Goal: Communication & Community: Answer question/provide support

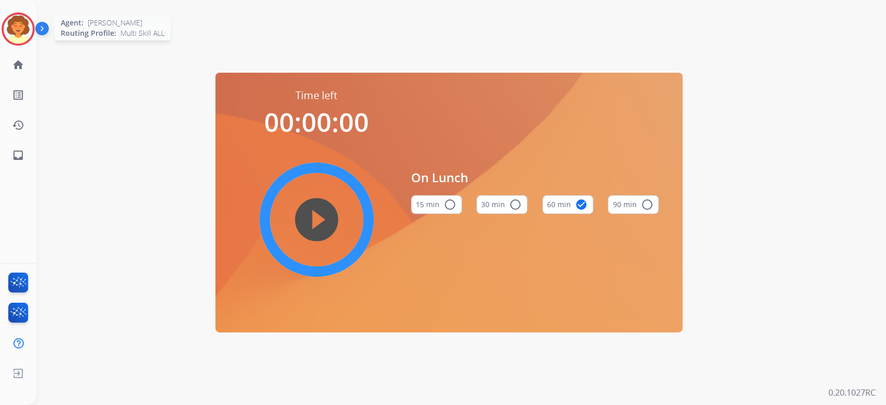
click at [10, 37] on img at bounding box center [18, 29] width 29 height 29
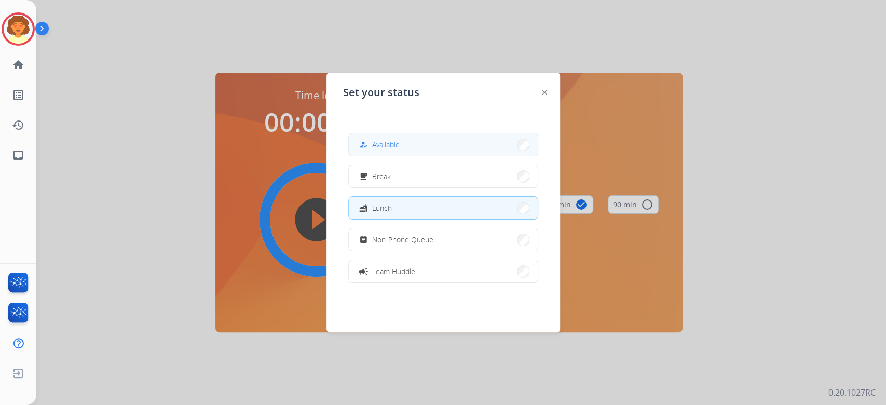
click at [400, 150] on span "Available" at bounding box center [386, 144] width 28 height 11
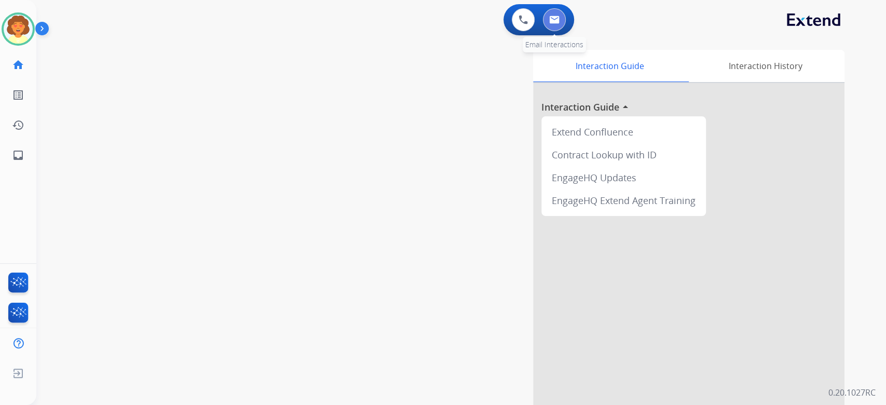
click at [553, 31] on button at bounding box center [554, 19] width 23 height 23
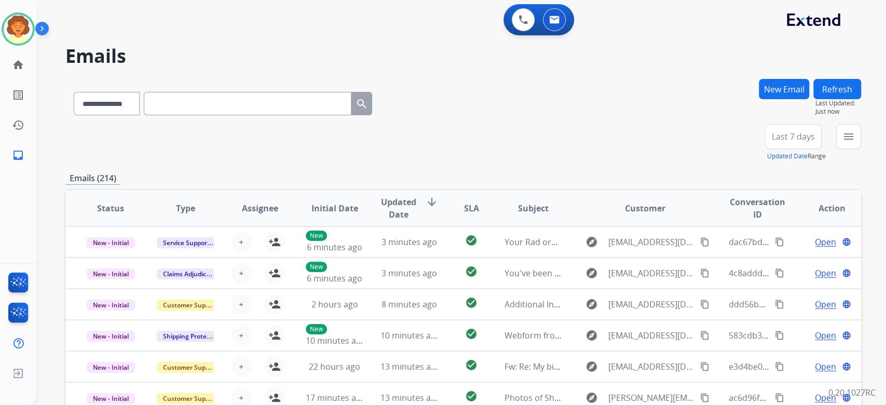
click at [224, 115] on input "text" at bounding box center [248, 103] width 208 height 23
click at [139, 115] on select "**********" at bounding box center [106, 103] width 65 height 23
select select "**********"
click at [92, 115] on select "**********" at bounding box center [106, 103] width 65 height 23
click at [259, 115] on input "text" at bounding box center [248, 103] width 208 height 23
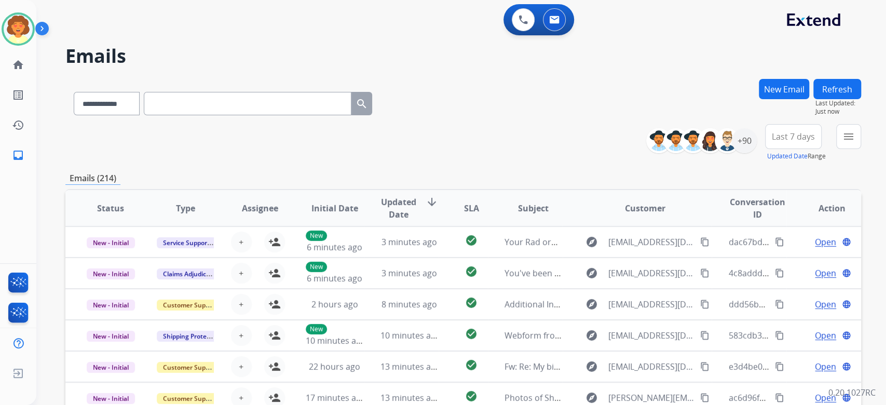
paste input "**********"
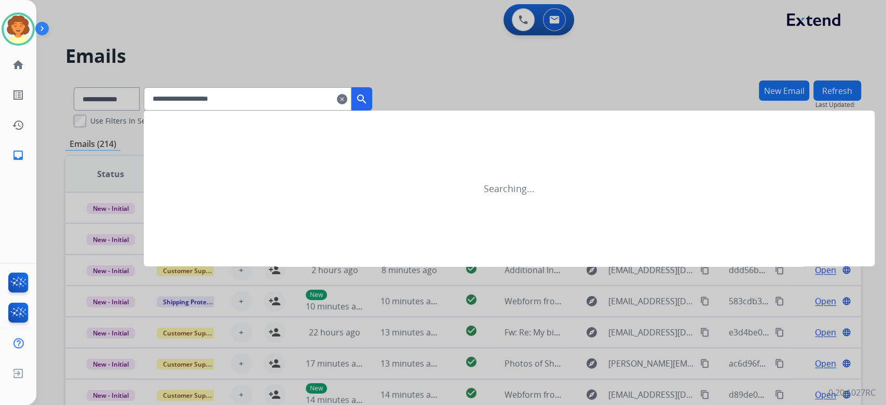
type input "**********"
click at [368, 105] on mat-icon "search" at bounding box center [361, 99] width 12 height 12
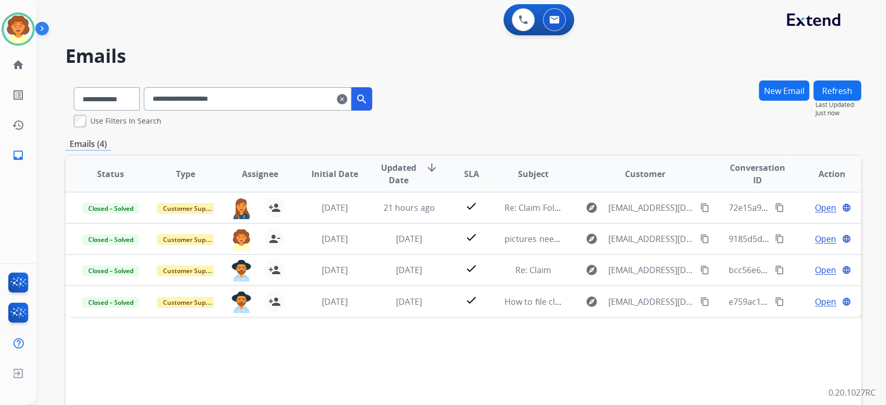
click at [761, 101] on button "New Email" at bounding box center [784, 90] width 50 height 20
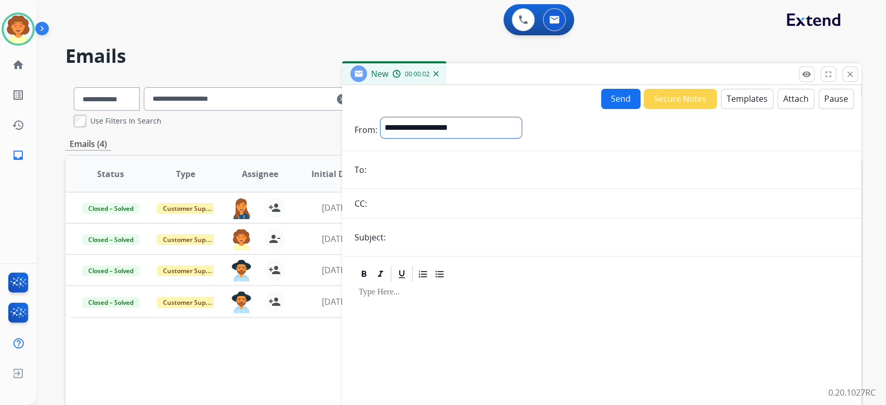
click at [522, 138] on select "**********" at bounding box center [450, 127] width 141 height 21
select select "**********"
click at [387, 138] on select "**********" at bounding box center [450, 127] width 141 height 21
click at [432, 181] on input "email" at bounding box center [609, 170] width 479 height 21
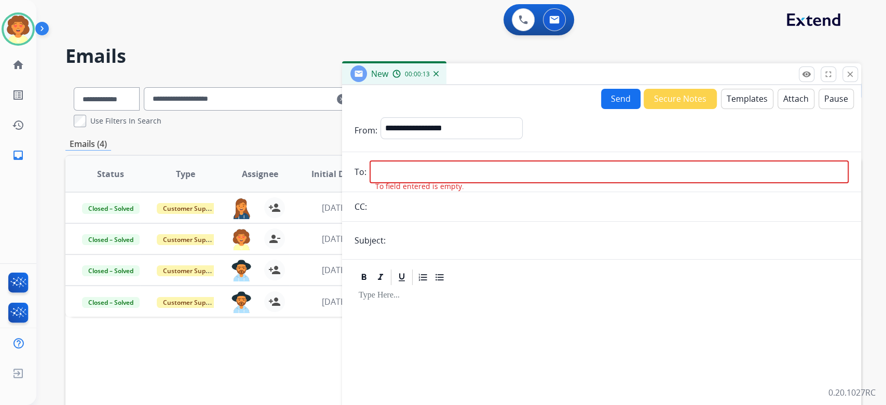
click at [419, 183] on input "email" at bounding box center [609, 171] width 479 height 23
paste input "**********"
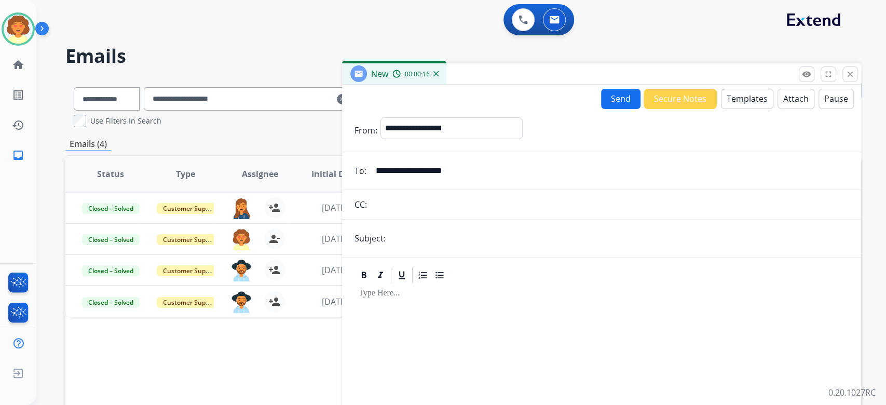
type input "**********"
click at [408, 249] on input "text" at bounding box center [619, 238] width 460 height 21
type input "**********"
click at [721, 109] on button "Templates" at bounding box center [747, 99] width 52 height 20
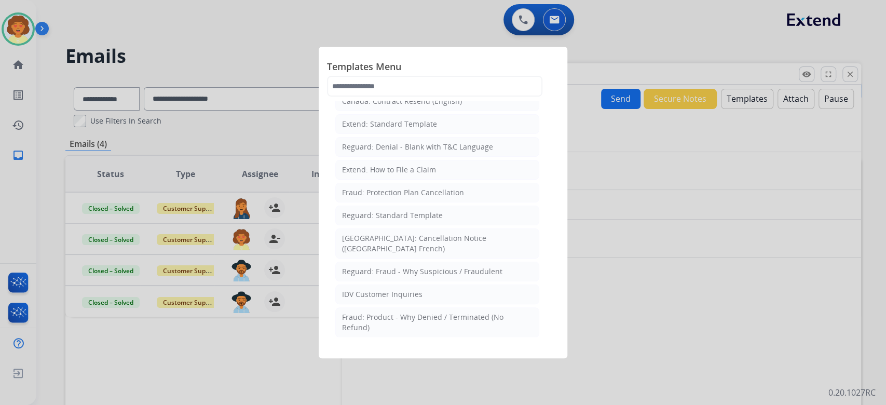
scroll to position [138, 0]
click at [421, 133] on li "Extend: Standard Template" at bounding box center [437, 123] width 204 height 20
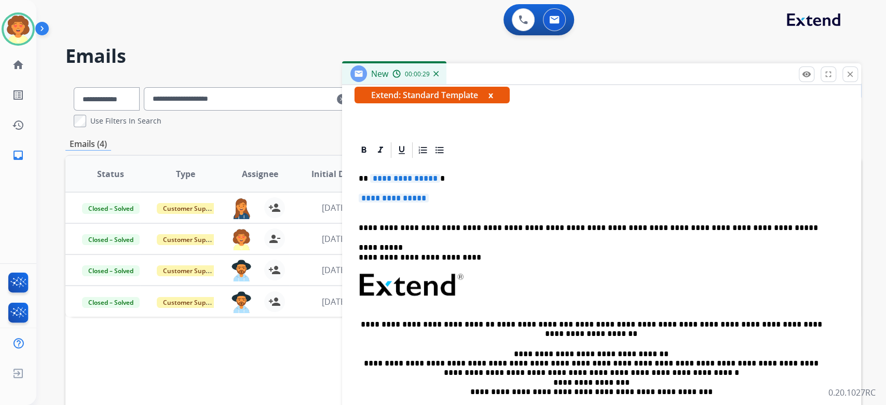
scroll to position [277, 0]
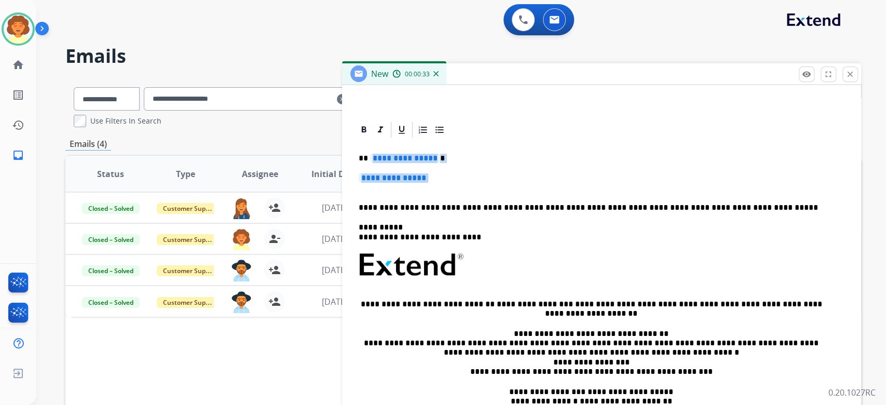
drag, startPoint x: 365, startPoint y: 247, endPoint x: 440, endPoint y: 285, distance: 84.5
click at [440, 285] on div "**********" at bounding box center [601, 289] width 494 height 300
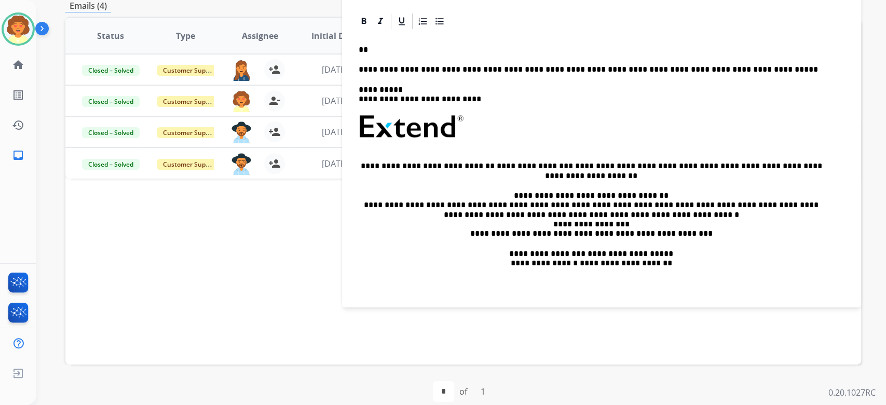
scroll to position [168, 0]
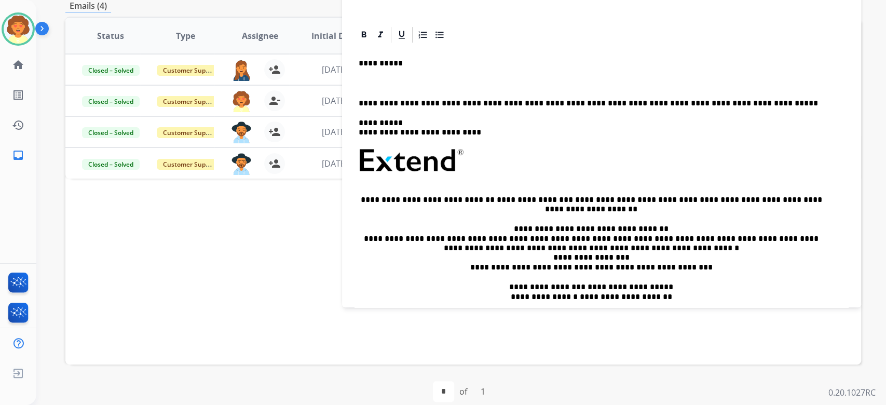
click at [359, 88] on p at bounding box center [602, 82] width 486 height 9
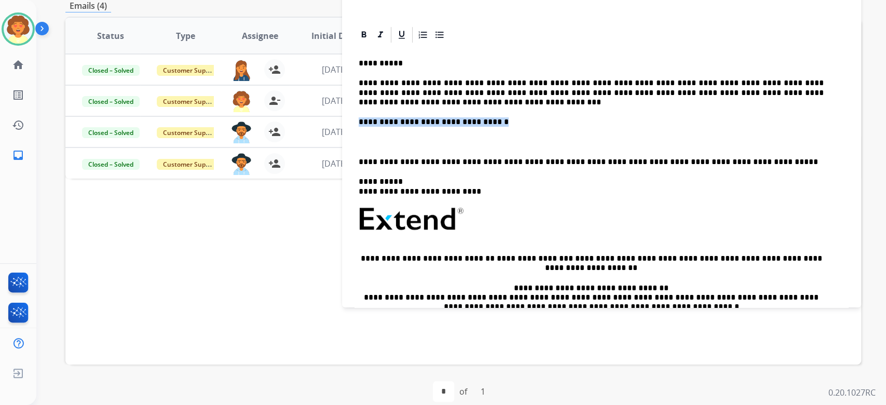
drag, startPoint x: 498, startPoint y: 287, endPoint x: 349, endPoint y: 289, distance: 149.0
click at [354, 289] on div "**********" at bounding box center [601, 218] width 494 height 349
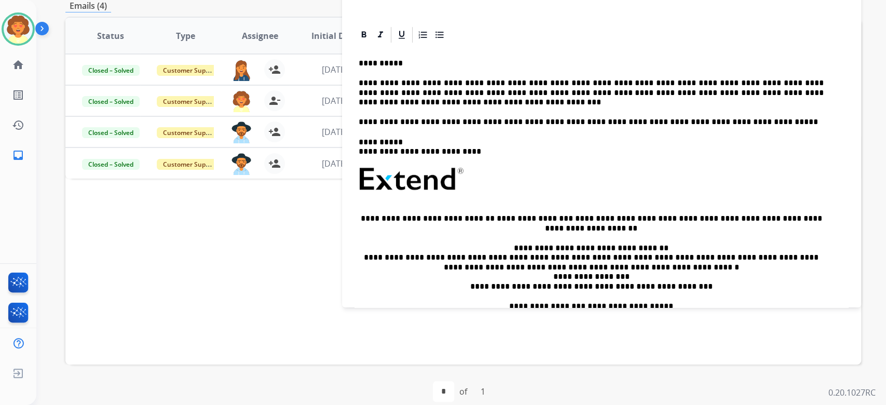
click at [647, 107] on p "**********" at bounding box center [591, 92] width 465 height 29
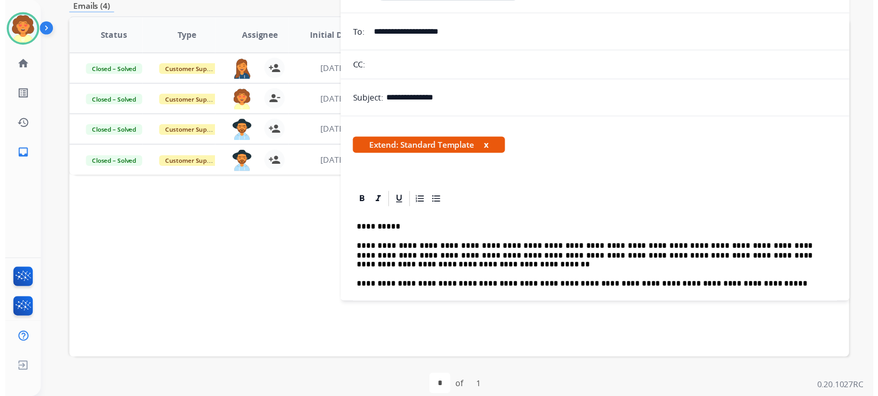
scroll to position [0, 0]
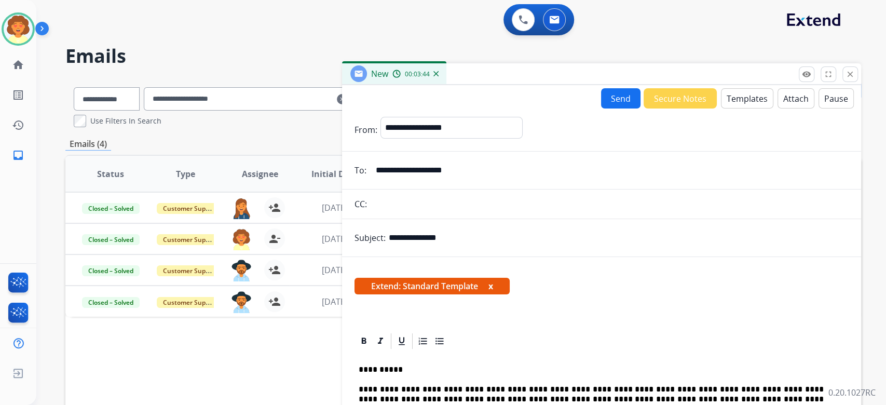
click at [601, 108] on button "Send" at bounding box center [620, 98] width 39 height 20
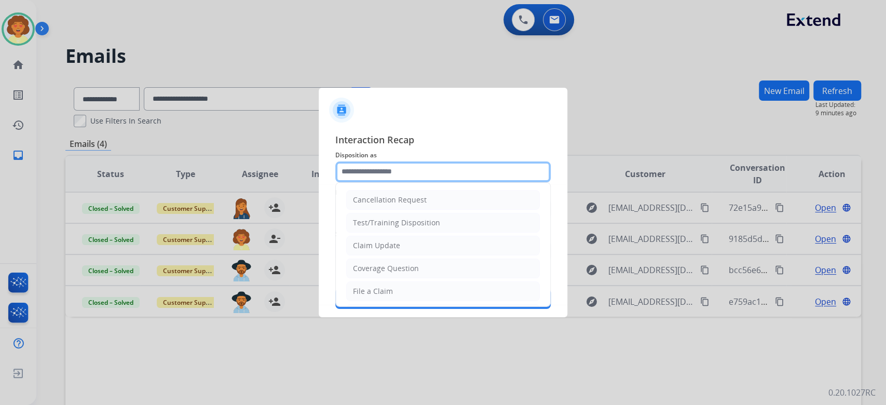
click at [447, 161] on input "text" at bounding box center [442, 171] width 215 height 21
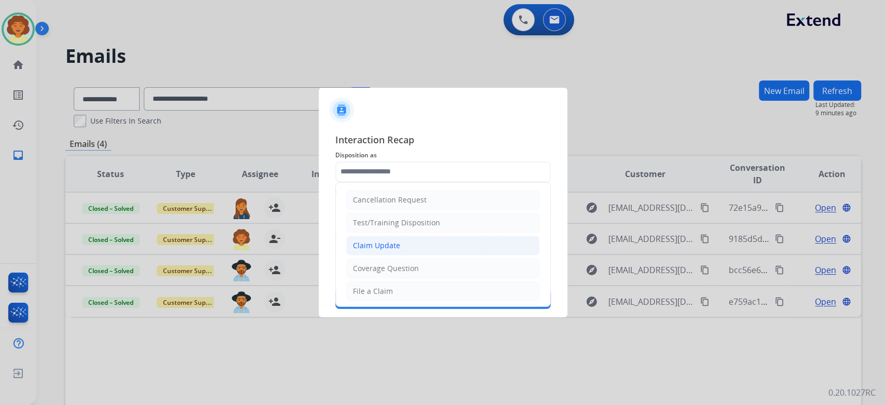
click at [400, 251] on div "Claim Update" at bounding box center [376, 245] width 47 height 10
type input "**********"
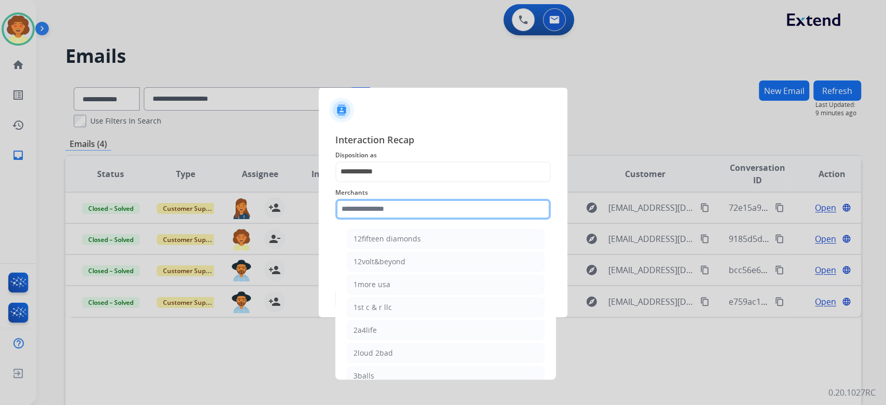
click at [392, 199] on input "text" at bounding box center [442, 209] width 215 height 21
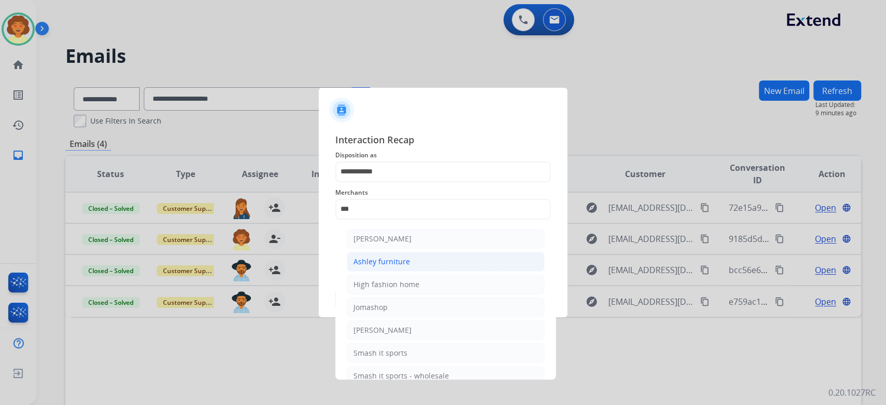
click at [445, 271] on li "Ashley furniture" at bounding box center [446, 262] width 198 height 20
type input "**********"
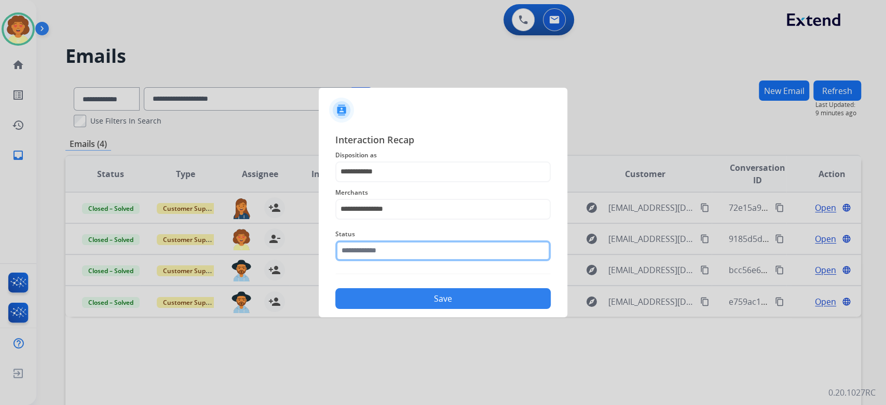
click at [402, 261] on input "text" at bounding box center [442, 250] width 215 height 21
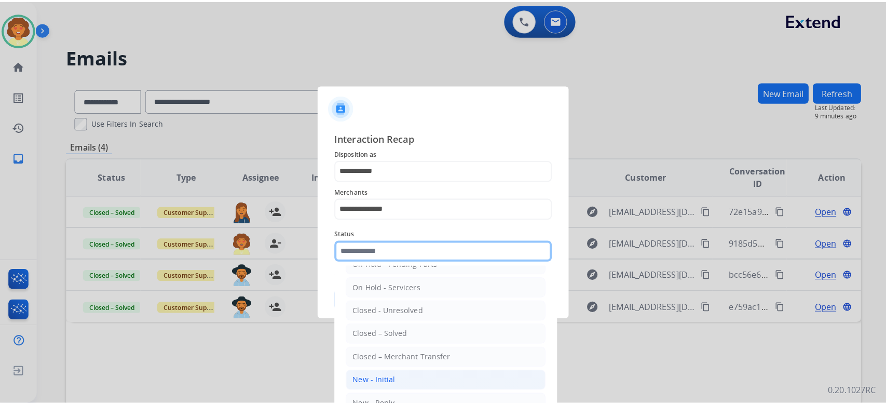
scroll to position [165, 0]
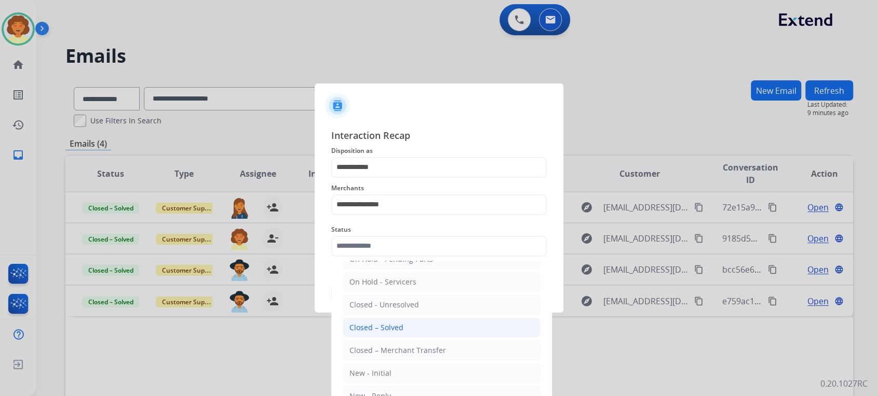
click at [403, 323] on div "Closed – Solved" at bounding box center [376, 328] width 54 height 10
type input "**********"
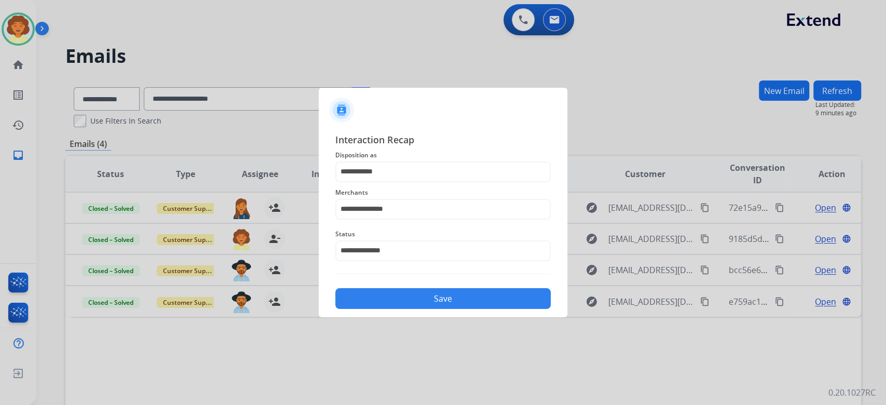
click at [418, 309] on button "Save" at bounding box center [442, 298] width 215 height 21
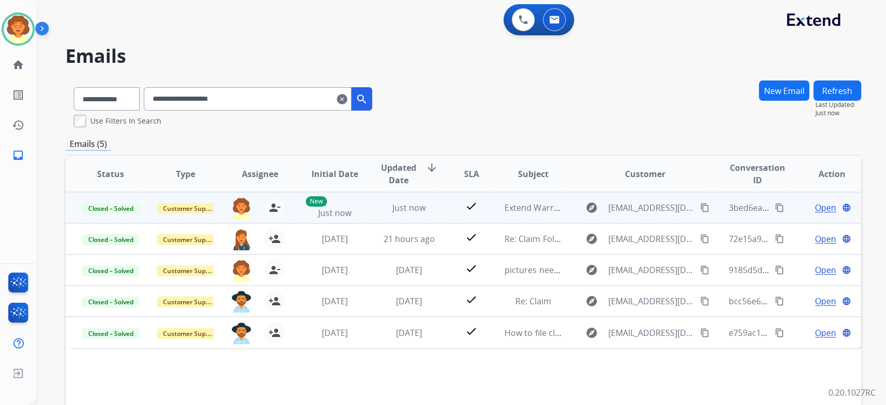
click at [815, 214] on span "Open" at bounding box center [825, 207] width 21 height 12
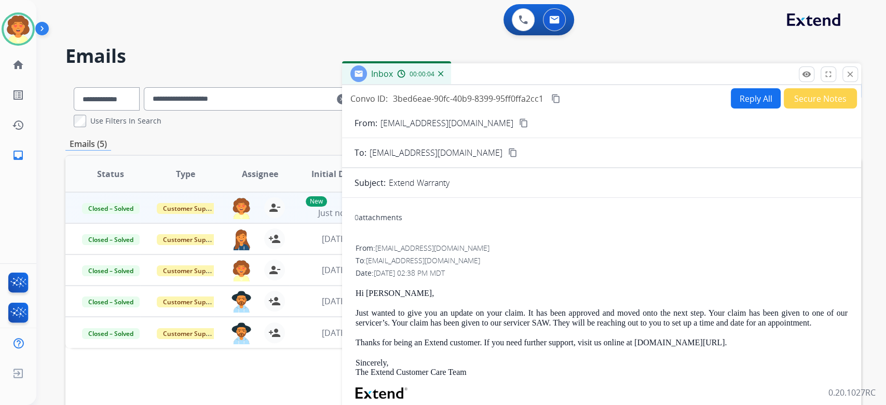
drag, startPoint x: 342, startPoint y: 138, endPoint x: 635, endPoint y: 143, distance: 293.3
click at [562, 105] on div "Convo ID: 3bed6eae-90fc-40b9-8399-95ff0ffa2cc1 content_copy" at bounding box center [456, 98] width 212 height 12
copy div "Convo ID: 3bed6eae-90fc-40b9-8399-95ff0ffa2cc1"
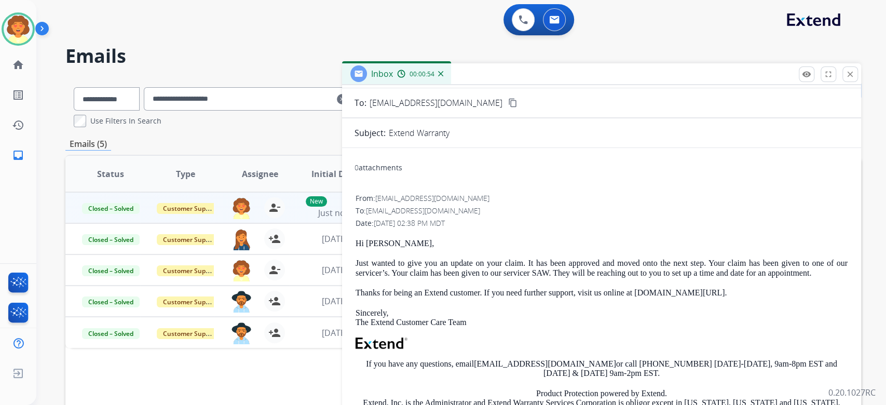
scroll to position [0, 0]
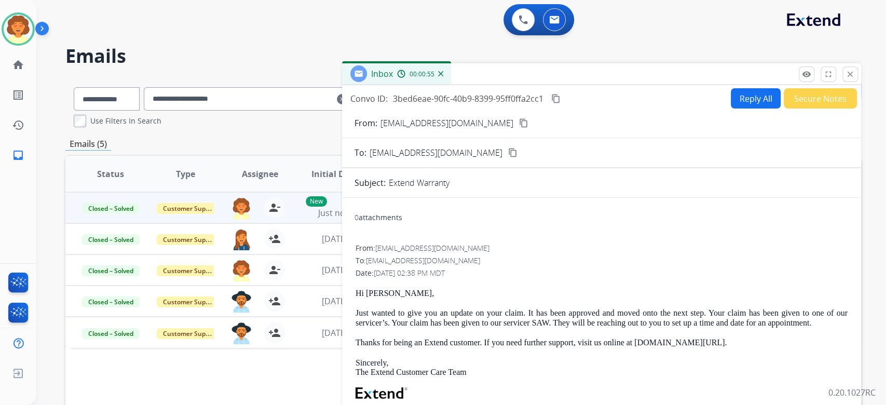
click at [689, 184] on form "From: support@extend.com content_copy To: msholbert56@gmail.com content_copy Su…" at bounding box center [601, 329] width 519 height 442
click at [731, 108] on button "Reply All" at bounding box center [756, 98] width 50 height 20
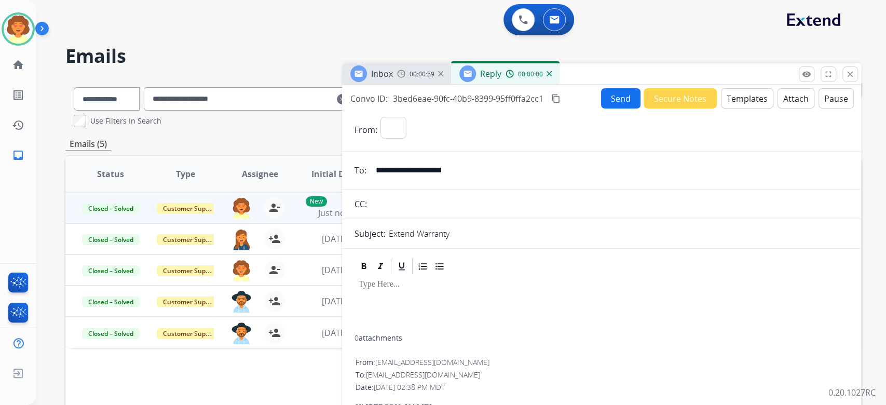
select select "**********"
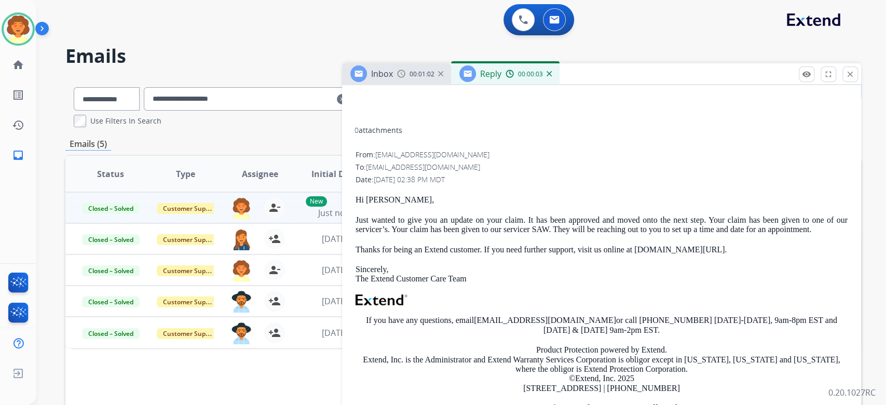
scroll to position [346, 0]
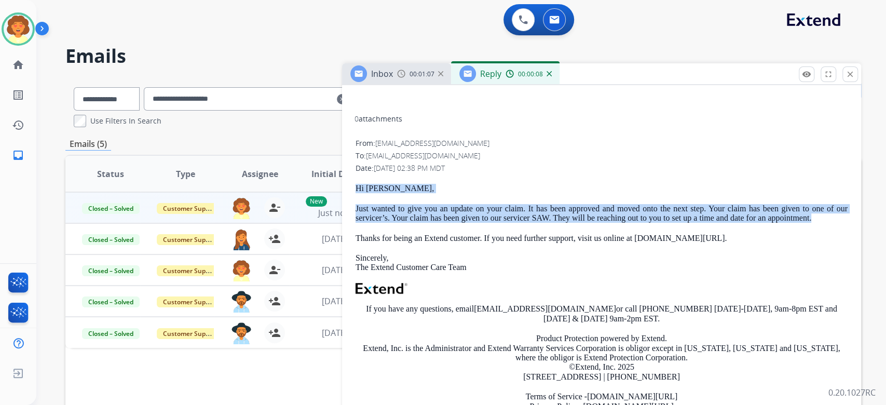
drag, startPoint x: 349, startPoint y: 224, endPoint x: 464, endPoint y: 274, distance: 126.0
click at [464, 274] on div "Hi Denise, Just wanted to give you an update on your claim. It has been approve…" at bounding box center [601, 306] width 492 height 244
copy div "Hi Denise, Just wanted to give you an update on your claim. It has been approve…"
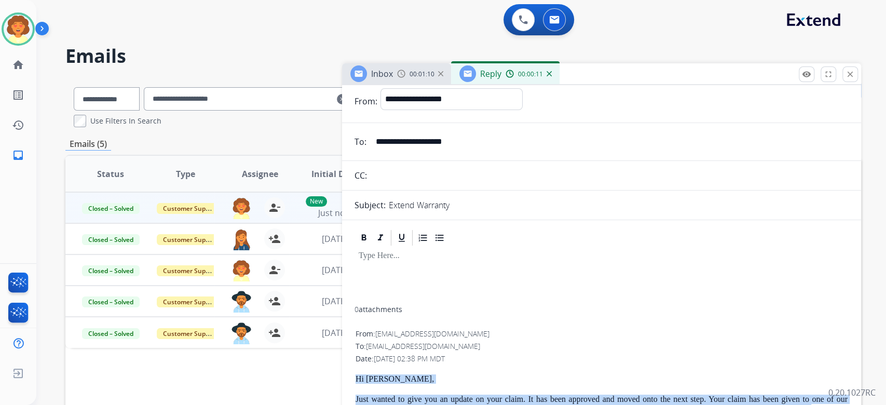
scroll to position [0, 0]
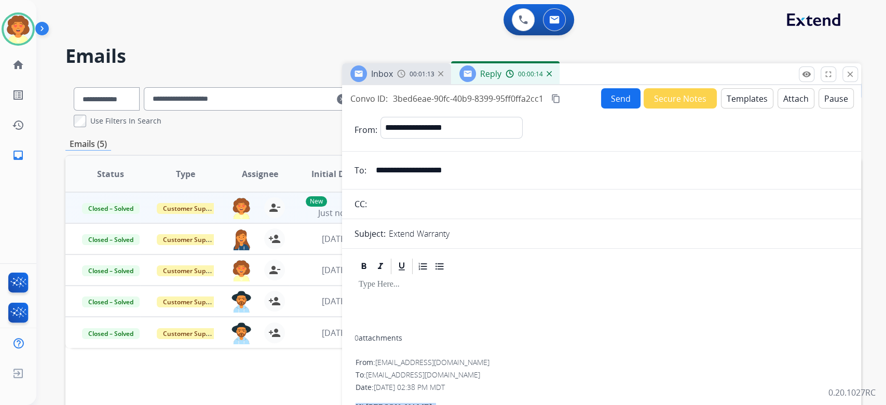
click at [721, 108] on button "Templates" at bounding box center [747, 98] width 52 height 20
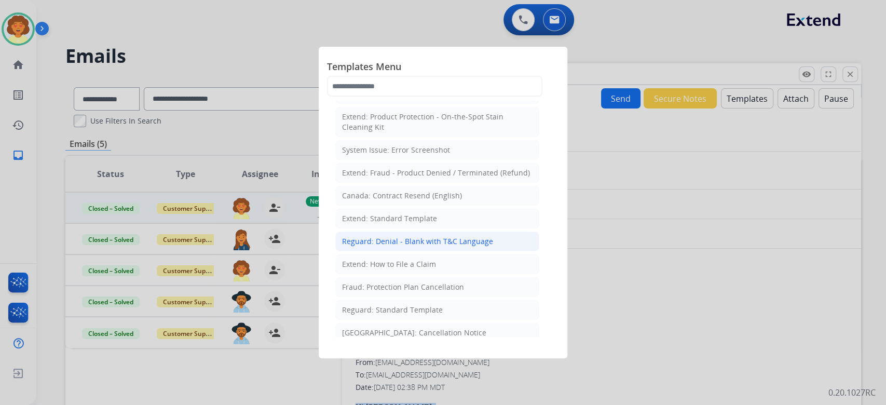
scroll to position [208, 0]
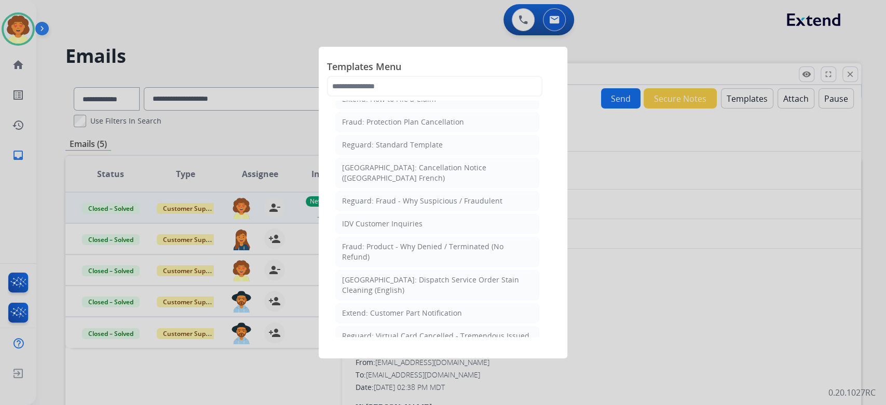
click at [425, 59] on div "Extend: Standard Template" at bounding box center [389, 53] width 95 height 10
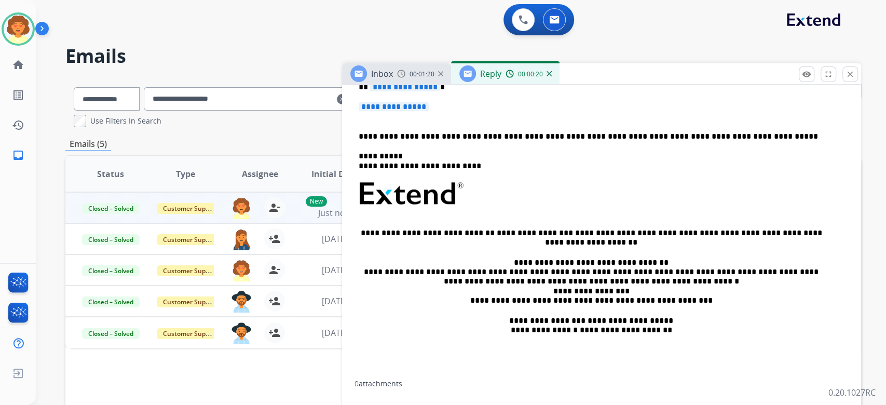
scroll to position [277, 0]
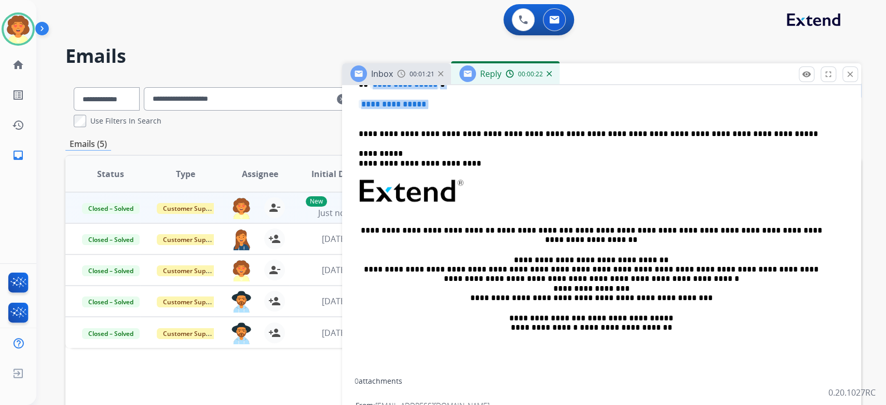
drag, startPoint x: 365, startPoint y: 251, endPoint x: 391, endPoint y: 280, distance: 38.6
click at [391, 280] on div "**********" at bounding box center [601, 221] width 494 height 312
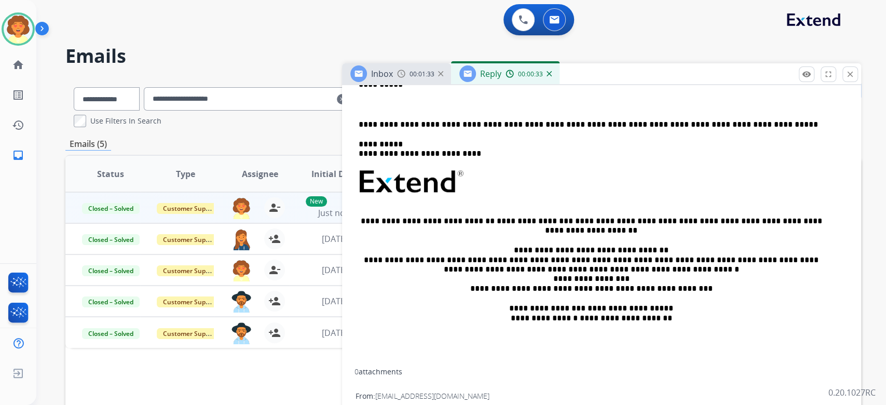
click at [359, 109] on p at bounding box center [602, 104] width 486 height 9
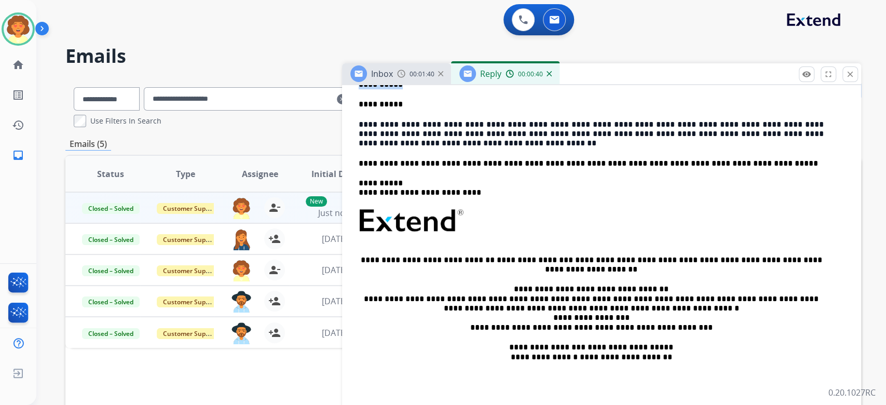
drag, startPoint x: 393, startPoint y: 249, endPoint x: 324, endPoint y: 241, distance: 70.0
click at [323, 241] on div "**********" at bounding box center [463, 317] width 796 height 477
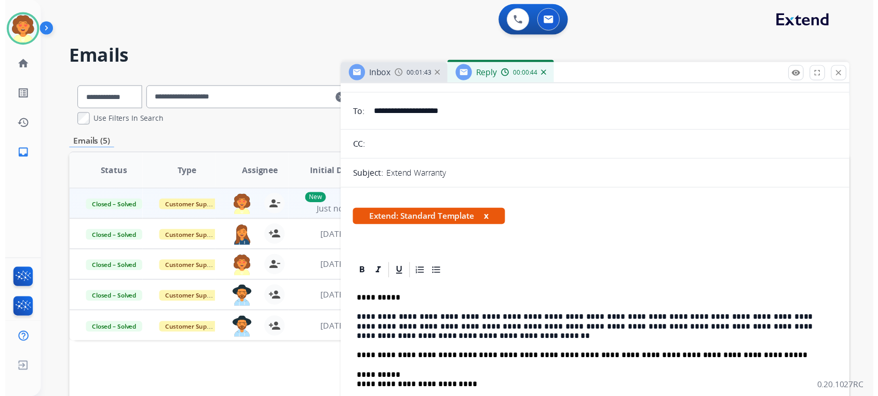
scroll to position [0, 0]
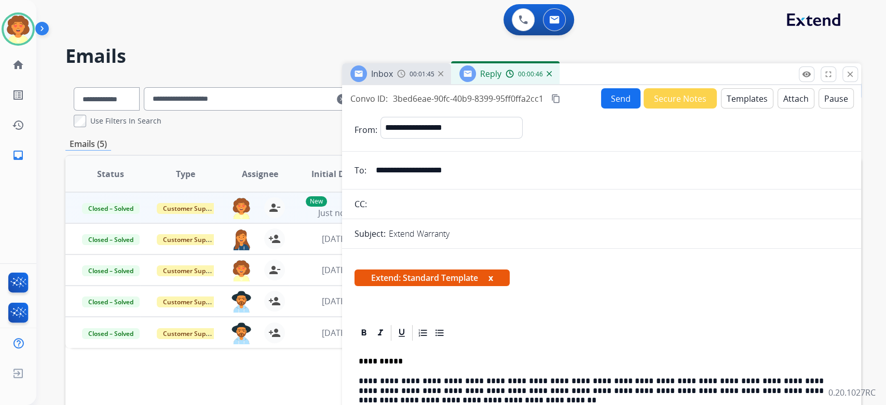
click at [601, 108] on button "Send" at bounding box center [620, 98] width 39 height 20
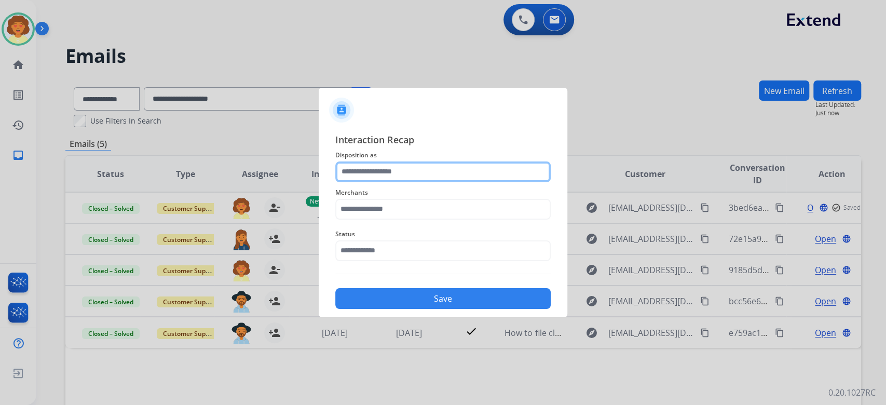
click at [361, 161] on input "text" at bounding box center [442, 171] width 215 height 21
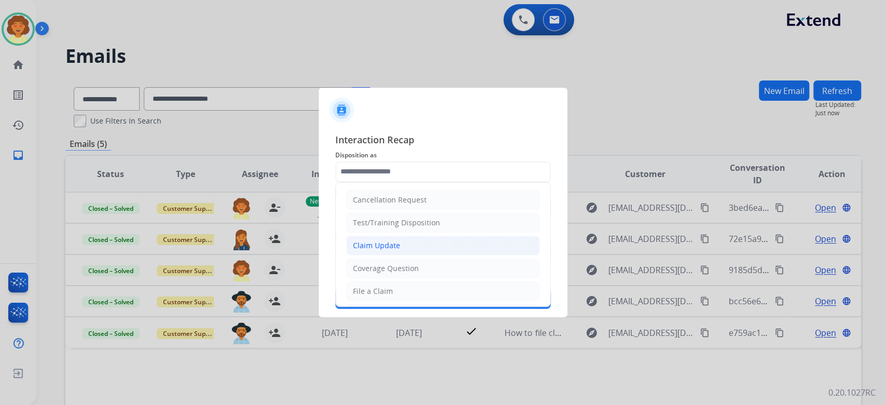
click at [400, 251] on div "Claim Update" at bounding box center [376, 245] width 47 height 10
type input "**********"
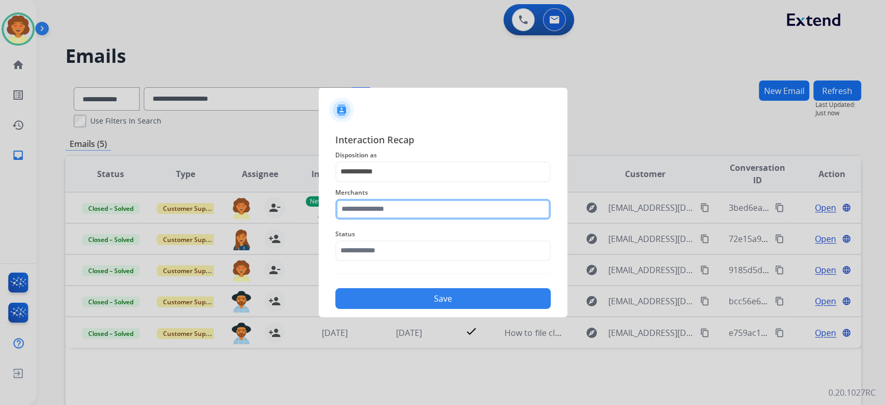
click at [379, 209] on input "text" at bounding box center [442, 209] width 215 height 21
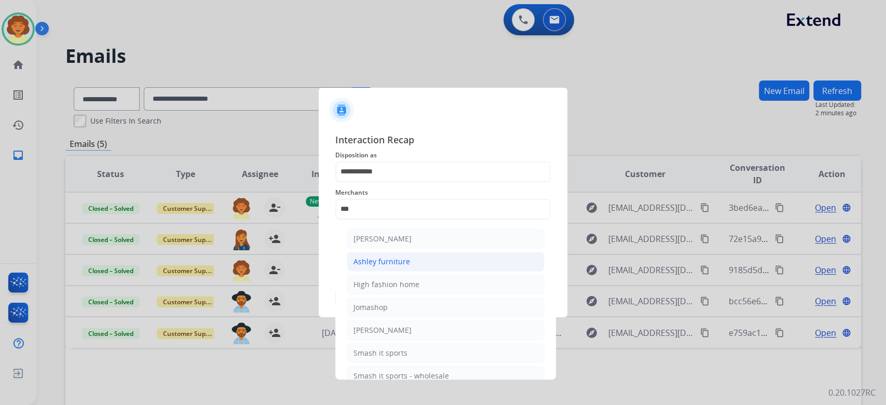
click at [410, 267] on div "Ashley furniture" at bounding box center [381, 261] width 57 height 10
type input "**********"
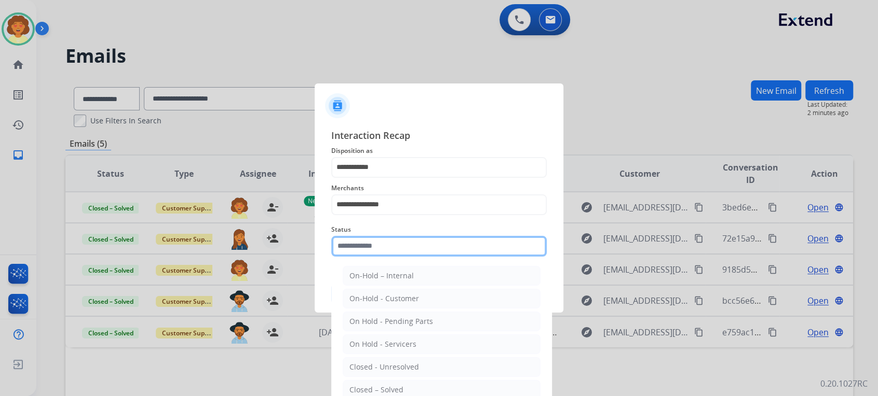
click at [377, 257] on input "text" at bounding box center [438, 246] width 215 height 21
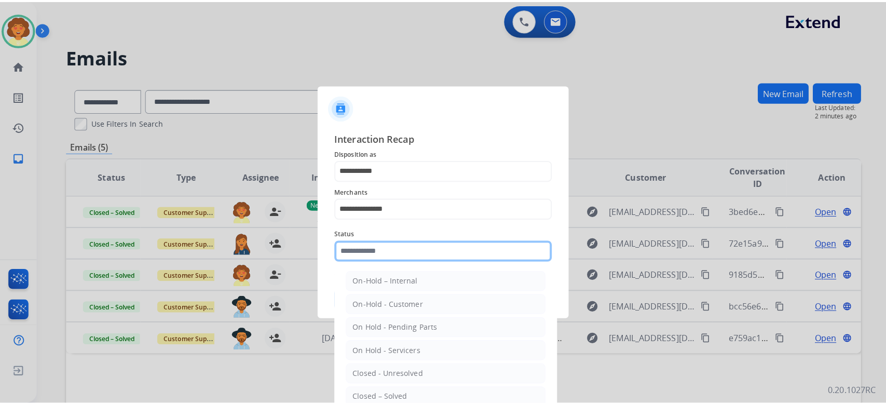
scroll to position [138, 0]
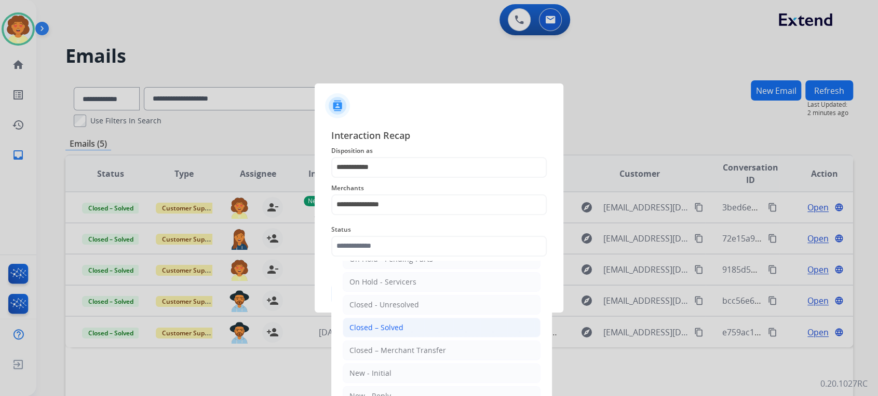
click at [403, 333] on div "Closed – Solved" at bounding box center [376, 328] width 54 height 10
type input "**********"
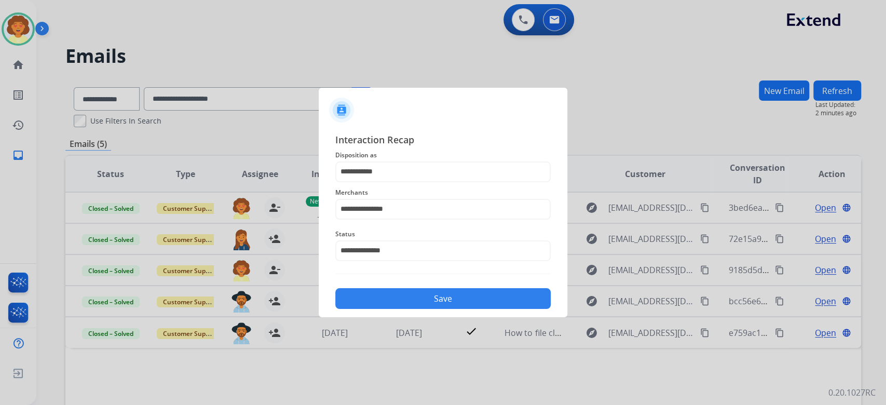
click at [418, 309] on button "Save" at bounding box center [442, 298] width 215 height 21
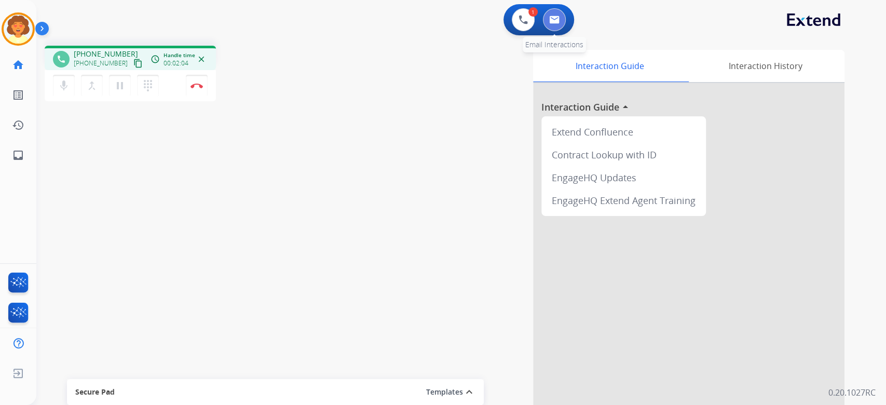
click at [543, 29] on button at bounding box center [554, 19] width 23 height 23
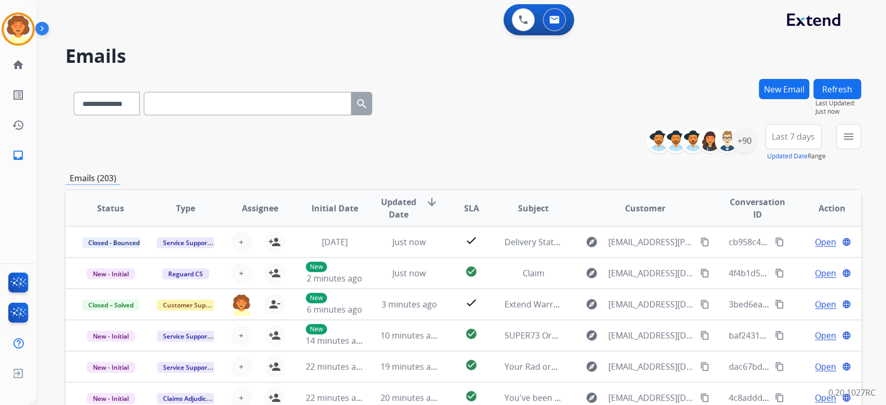
click at [759, 99] on button "New Email" at bounding box center [784, 89] width 50 height 20
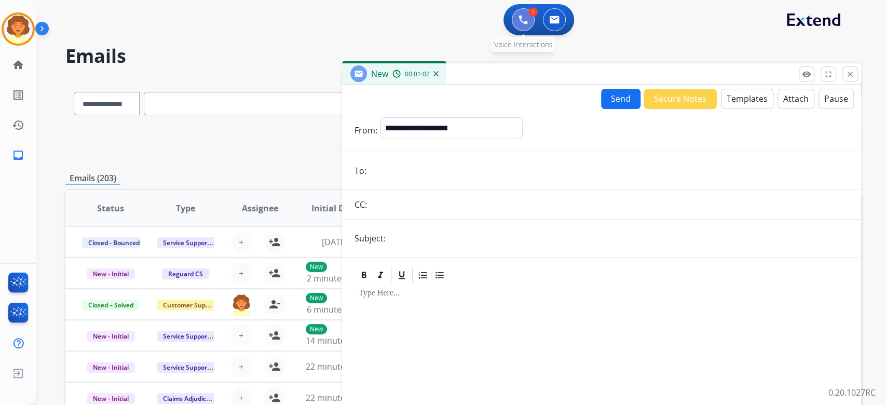
click at [512, 30] on button at bounding box center [523, 19] width 23 height 23
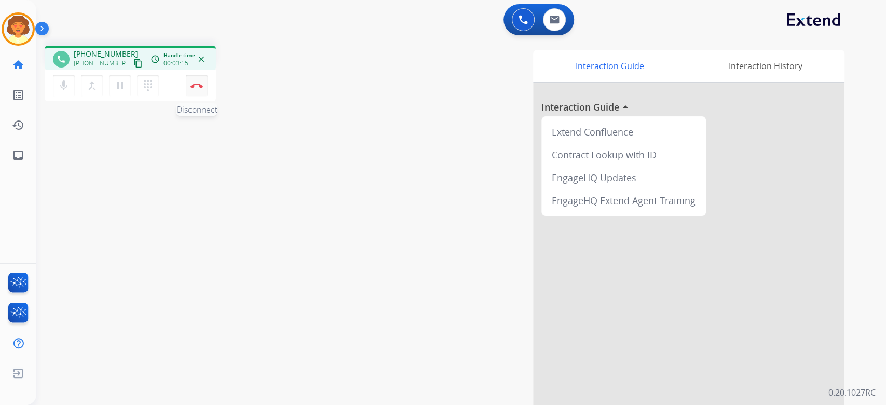
click at [197, 88] on img at bounding box center [196, 85] width 12 height 5
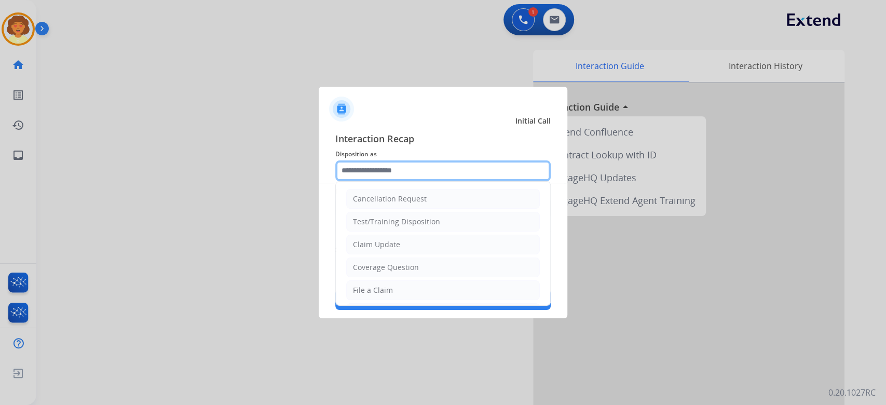
click at [379, 160] on input "text" at bounding box center [442, 170] width 215 height 21
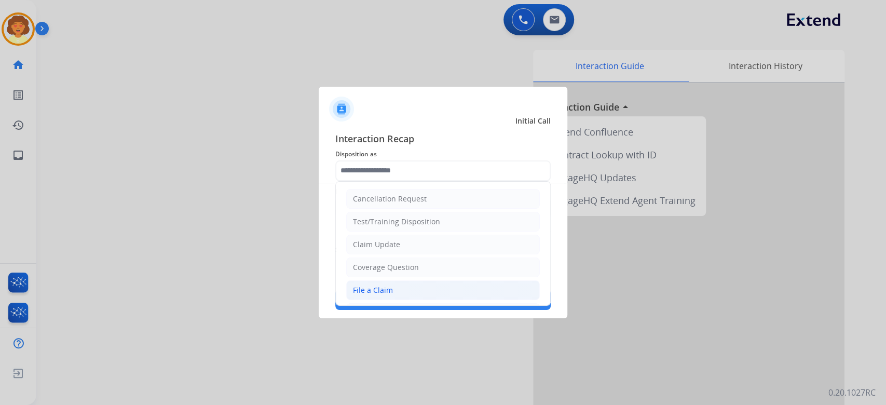
click at [444, 300] on li "File a Claim" at bounding box center [443, 290] width 194 height 20
type input "**********"
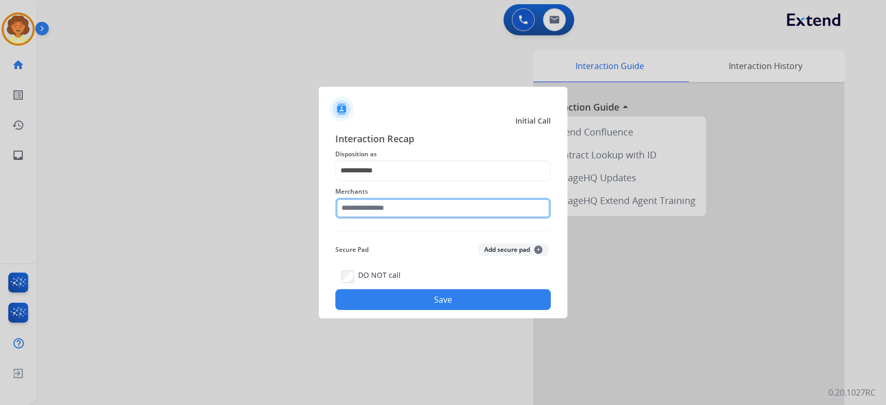
click at [375, 198] on input "text" at bounding box center [442, 208] width 215 height 21
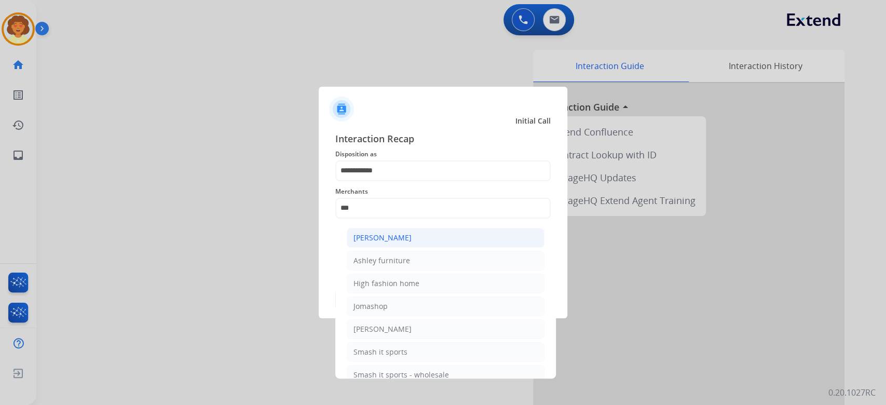
click at [494, 239] on li "[PERSON_NAME]" at bounding box center [446, 238] width 198 height 20
type input "**********"
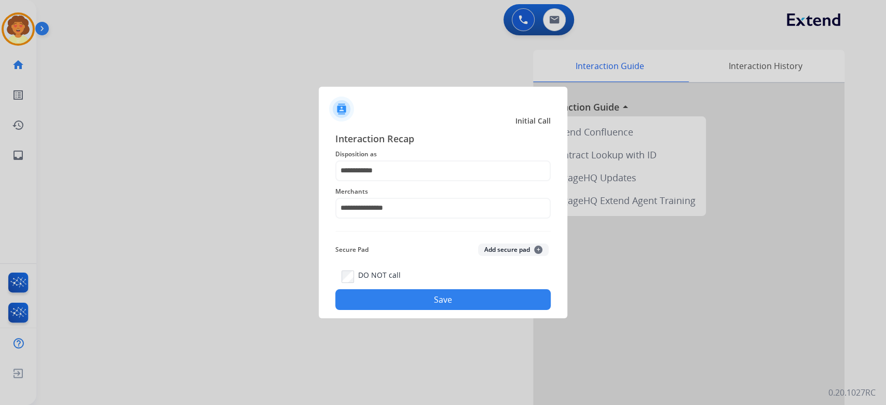
drag, startPoint x: 411, startPoint y: 334, endPoint x: 842, endPoint y: 325, distance: 431.3
click at [415, 310] on button "Save" at bounding box center [442, 299] width 215 height 21
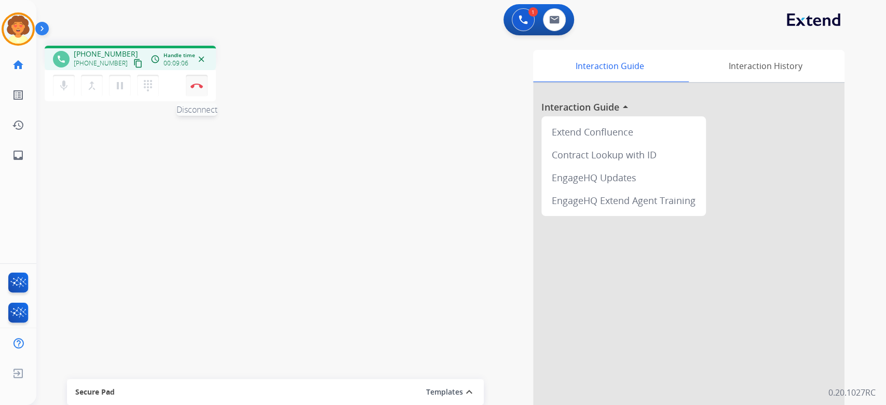
click at [195, 97] on button "Disconnect" at bounding box center [197, 86] width 22 height 22
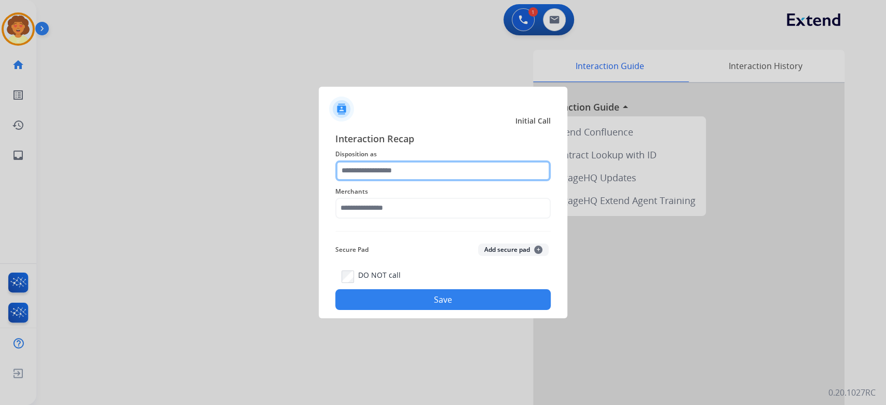
click at [459, 160] on input "text" at bounding box center [442, 170] width 215 height 21
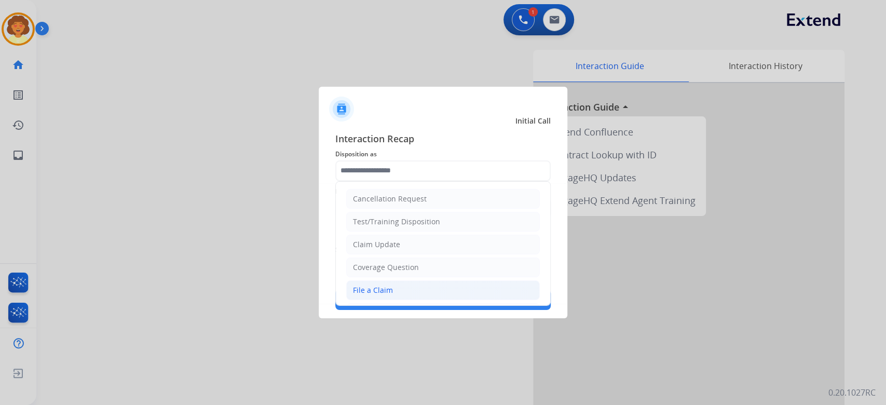
click at [393, 295] on div "File a Claim" at bounding box center [373, 290] width 40 height 10
type input "**********"
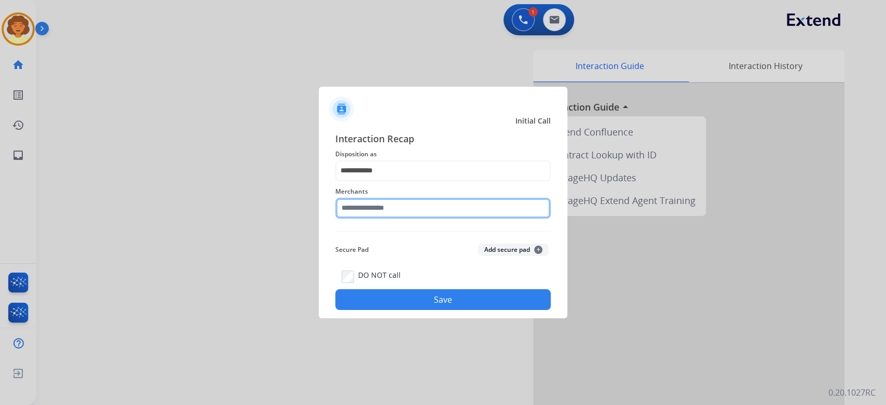
click at [380, 206] on input "text" at bounding box center [442, 208] width 215 height 21
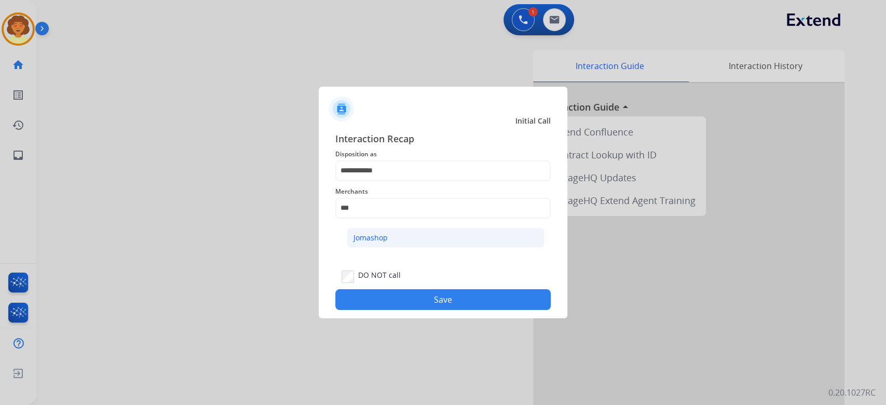
click at [388, 243] on div "Jomashop" at bounding box center [370, 237] width 34 height 10
type input "********"
drag, startPoint x: 445, startPoint y: 343, endPoint x: 477, endPoint y: 333, distance: 34.1
click at [445, 310] on button "Save" at bounding box center [442, 299] width 215 height 21
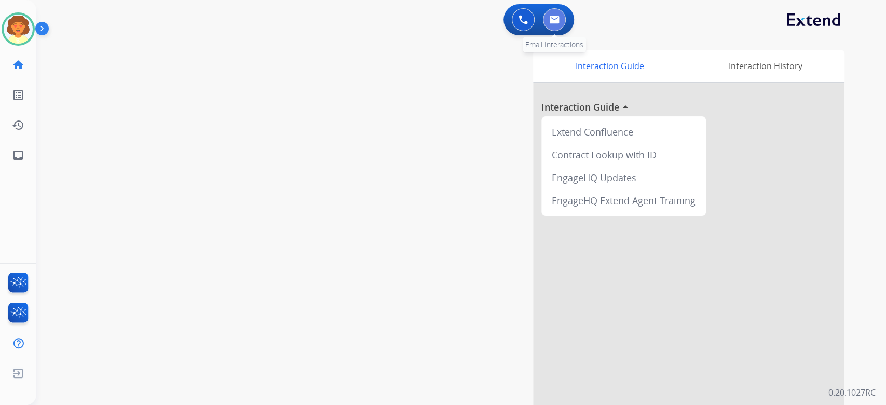
click at [549, 24] on img at bounding box center [554, 20] width 10 height 8
select select "**********"
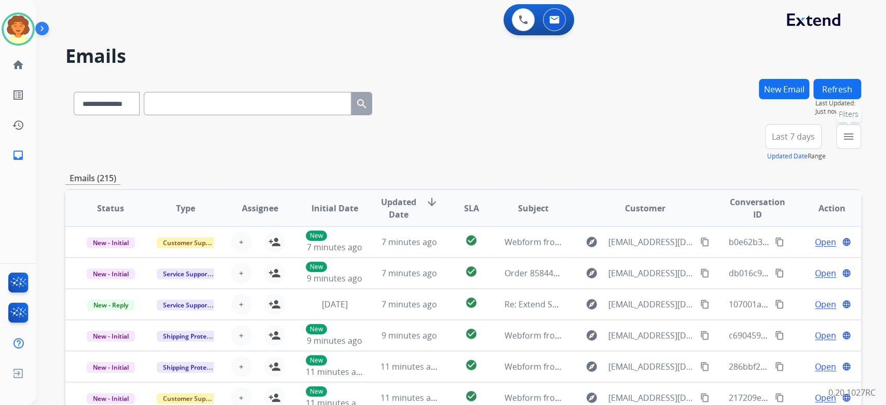
click at [842, 143] on mat-icon "menu" at bounding box center [848, 136] width 12 height 12
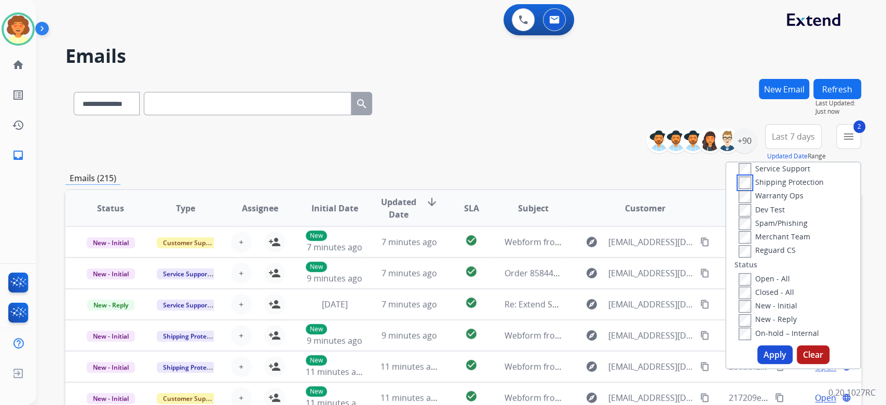
scroll to position [138, 0]
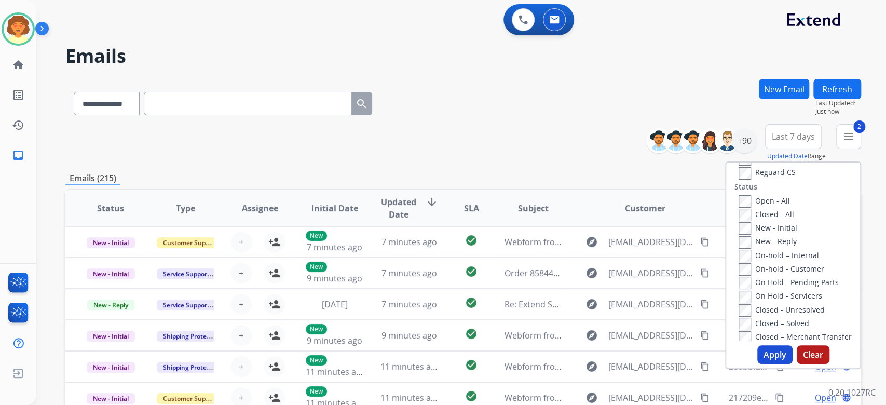
click at [738, 177] on label "Reguard CS" at bounding box center [766, 172] width 57 height 10
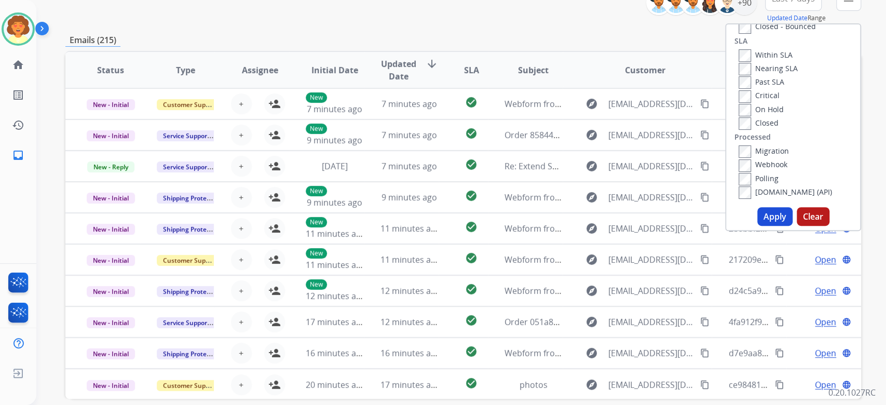
click at [757, 226] on button "Apply" at bounding box center [774, 216] width 35 height 19
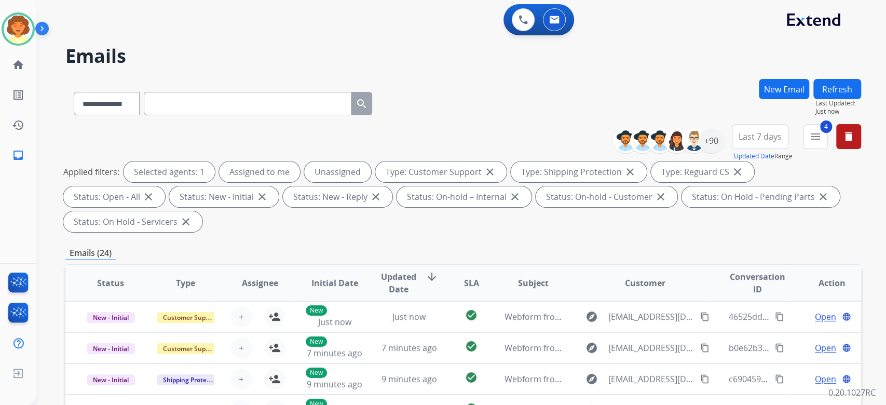
click at [738, 139] on span "Last 7 days" at bounding box center [759, 136] width 43 height 4
click at [728, 270] on div "Last 90 days" at bounding box center [756, 263] width 57 height 16
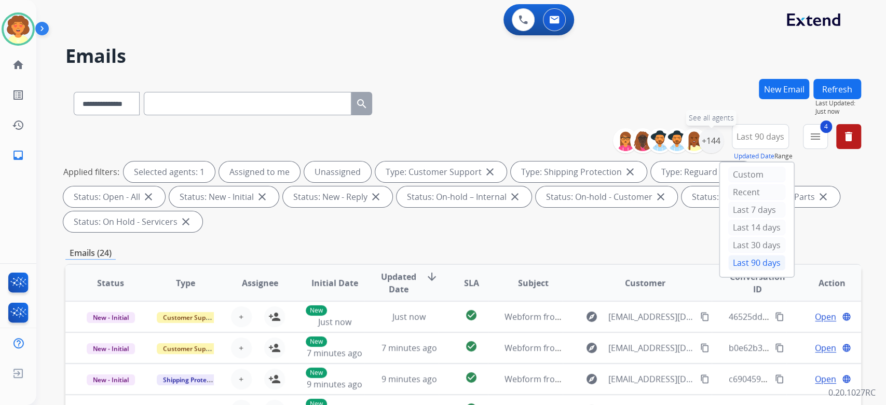
click at [699, 153] on div "+144" at bounding box center [711, 140] width 25 height 25
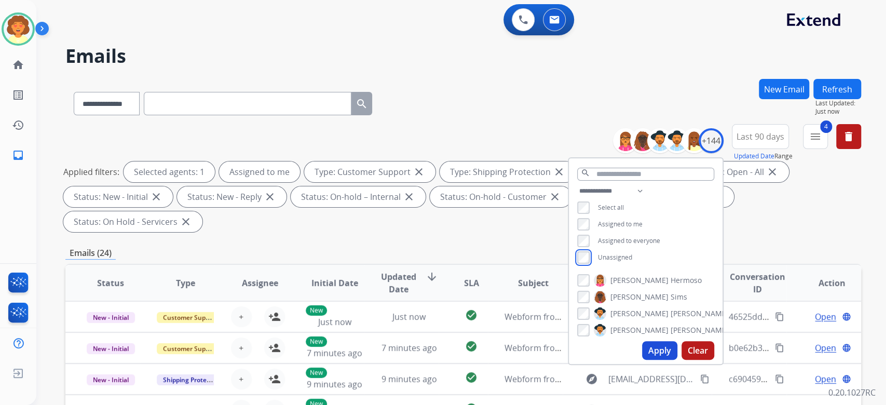
scroll to position [69, 0]
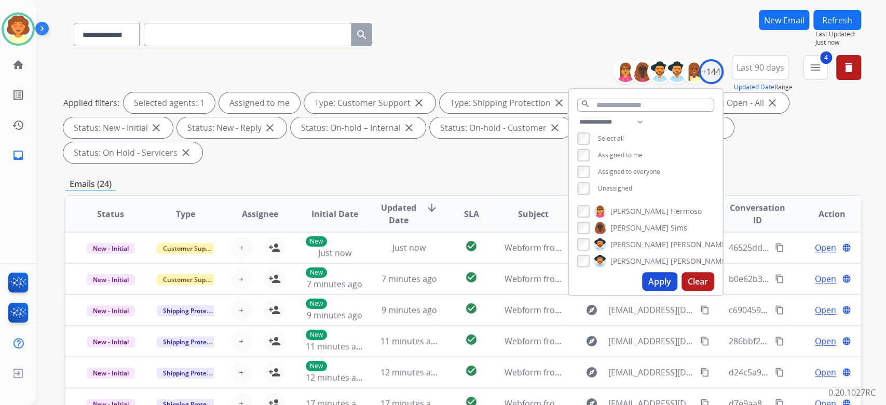
click at [642, 291] on button "Apply" at bounding box center [659, 281] width 35 height 19
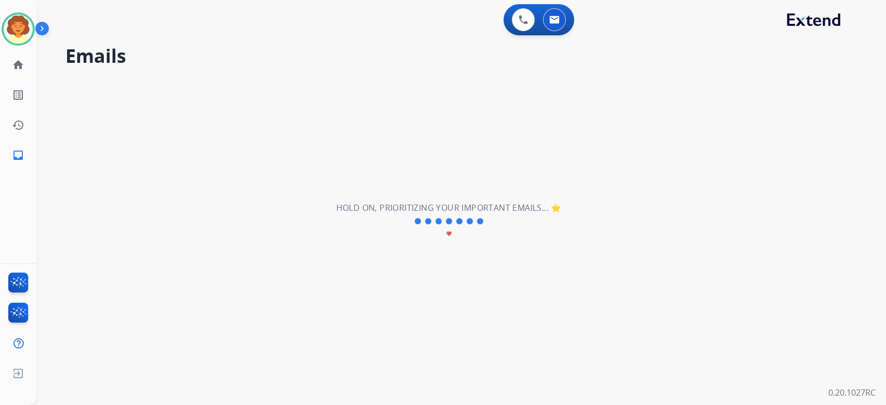
scroll to position [0, 0]
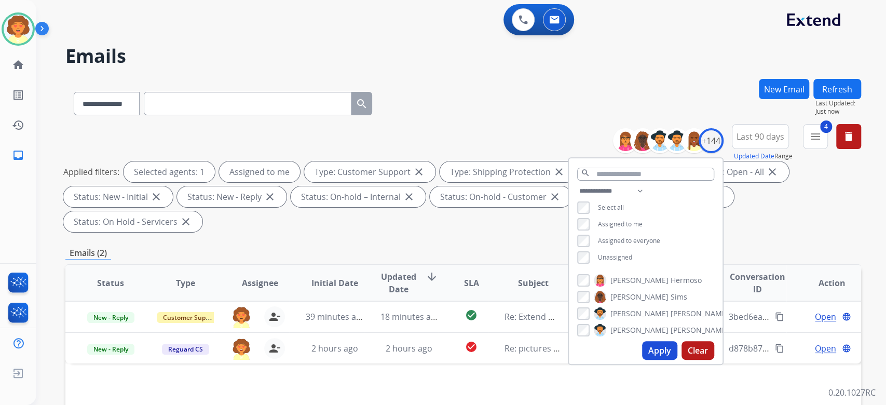
click at [718, 232] on div "Applied filters: Selected agents: 1 Assigned to me Type: Customer Support close…" at bounding box center [461, 196] width 796 height 71
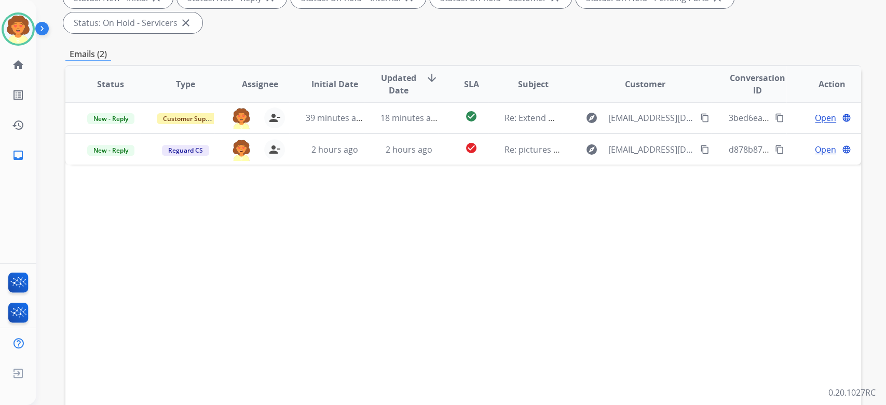
scroll to position [277, 0]
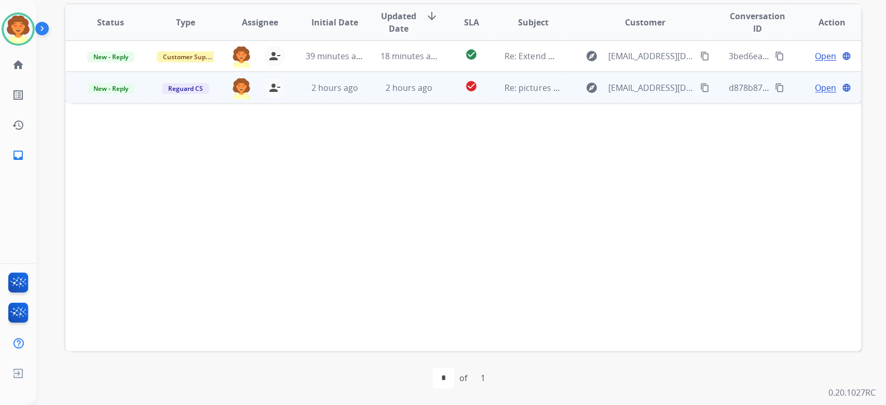
click at [815, 94] on span "Open" at bounding box center [825, 87] width 21 height 12
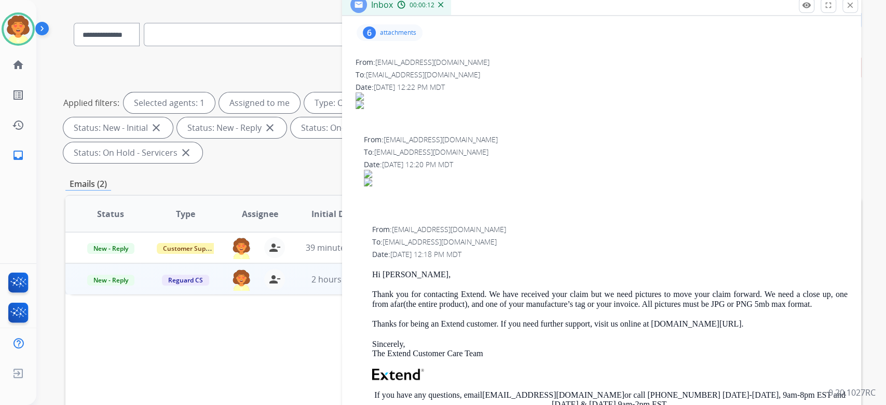
scroll to position [138, 0]
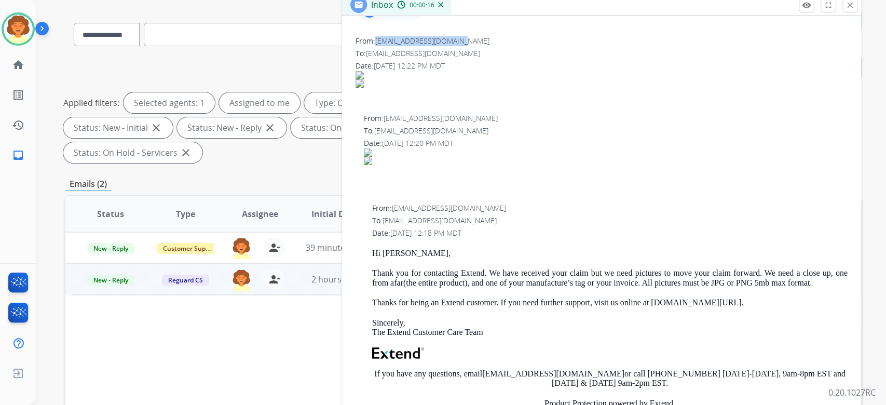
drag, startPoint x: 384, startPoint y: 145, endPoint x: 518, endPoint y: 146, distance: 134.9
click at [518, 46] on div "From: anmayfield310@gmail.com" at bounding box center [601, 41] width 492 height 10
copy span "[EMAIL_ADDRESS][DOMAIN_NAME]"
click at [363, 18] on div "6" at bounding box center [369, 11] width 13 height 12
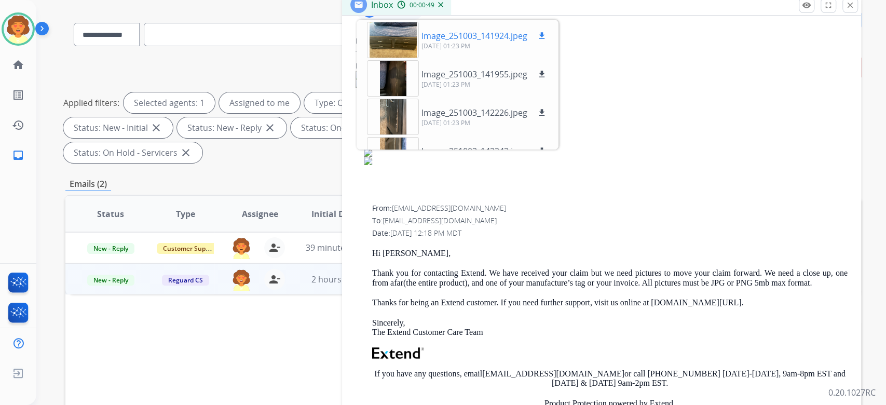
click at [390, 58] on div at bounding box center [393, 40] width 52 height 36
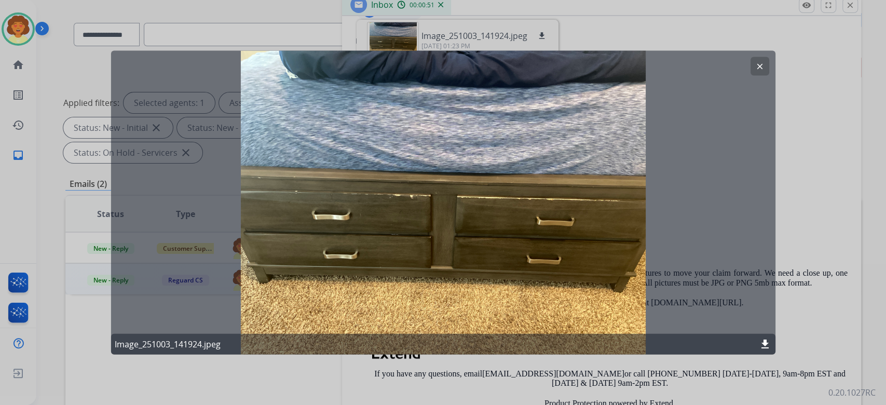
click at [755, 71] on mat-icon "clear" at bounding box center [759, 66] width 9 height 9
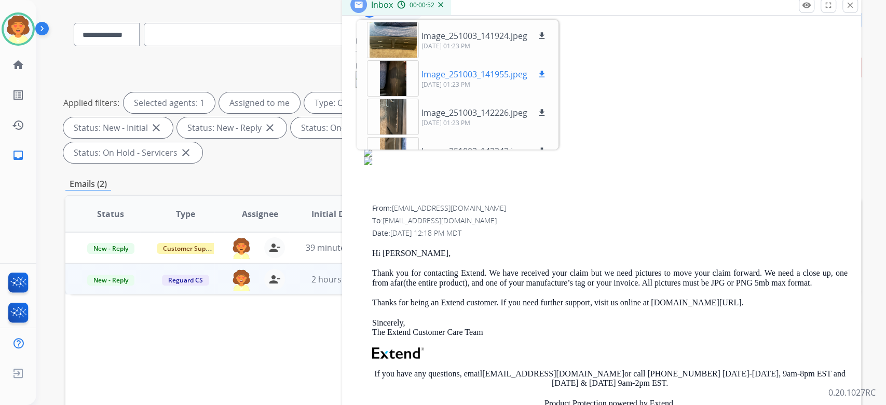
click at [384, 97] on div at bounding box center [393, 78] width 52 height 36
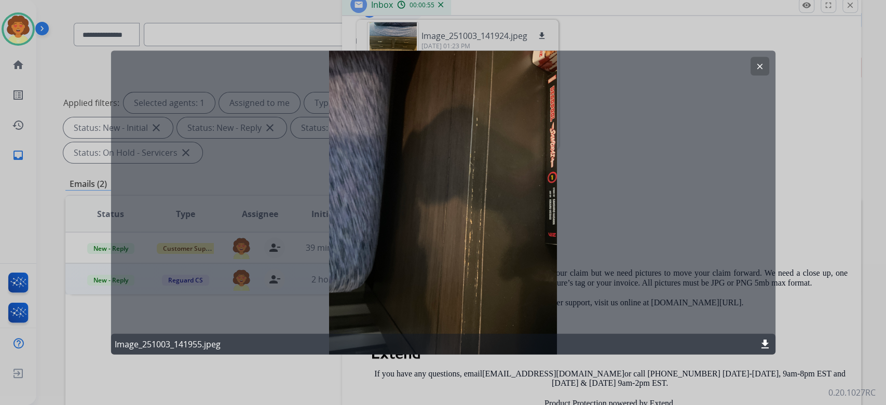
click at [756, 71] on mat-icon "clear" at bounding box center [759, 66] width 9 height 9
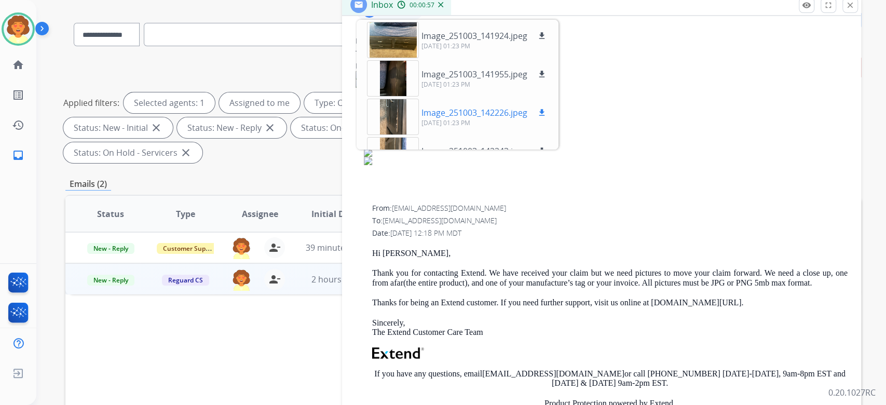
click at [548, 119] on button "download" at bounding box center [542, 112] width 12 height 12
click at [399, 135] on div at bounding box center [393, 117] width 52 height 36
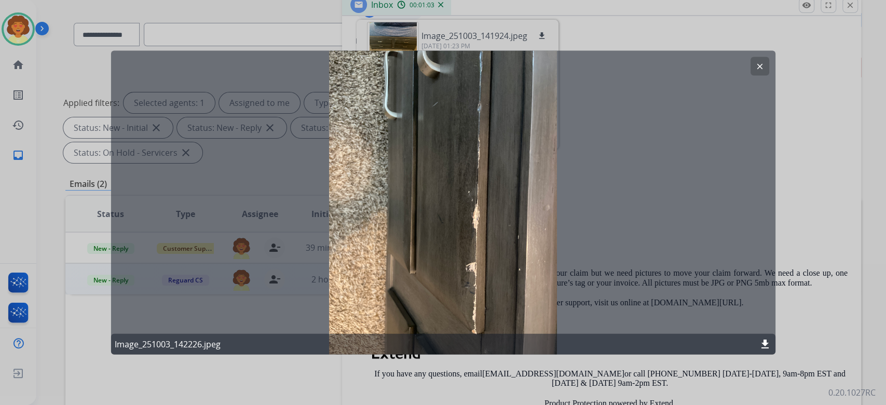
click at [756, 75] on button "clear" at bounding box center [759, 66] width 19 height 19
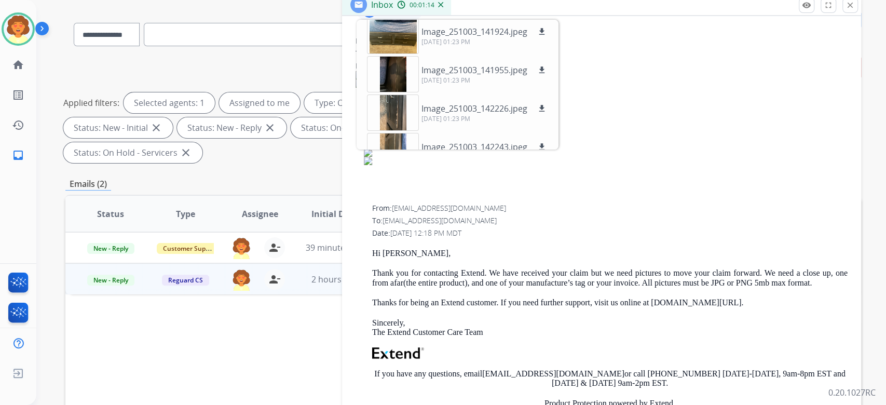
scroll to position [0, 0]
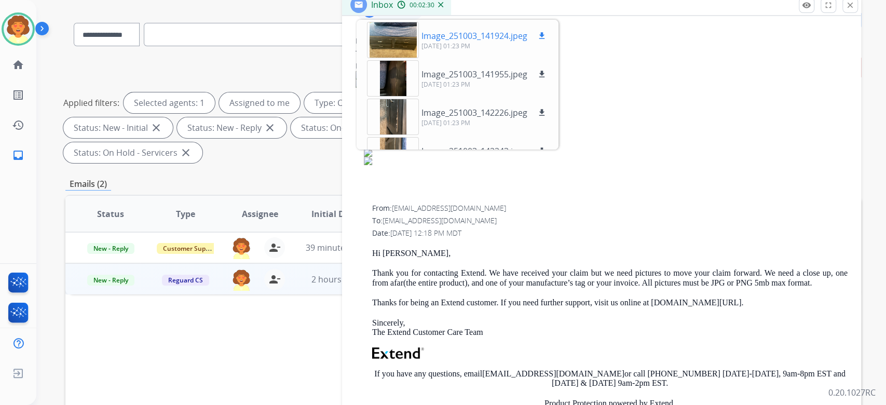
click at [546, 40] on mat-icon "download" at bounding box center [541, 35] width 9 height 9
click at [546, 79] on mat-icon "download" at bounding box center [541, 74] width 9 height 9
click at [546, 117] on mat-icon "download" at bounding box center [541, 112] width 9 height 9
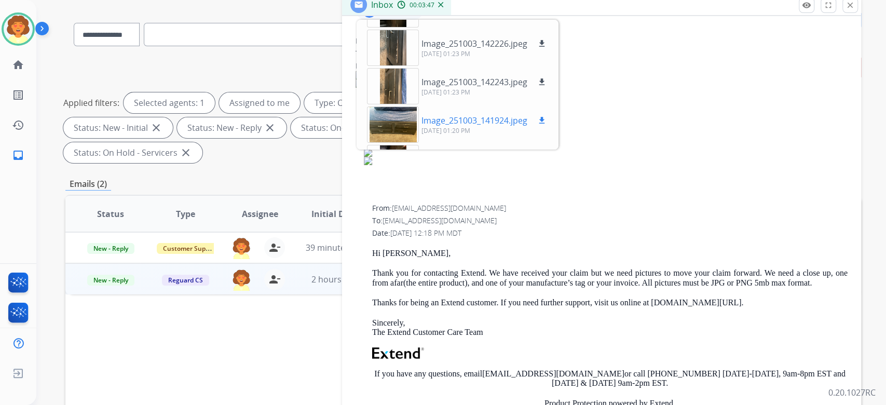
click at [546, 125] on mat-icon "download" at bounding box center [541, 120] width 9 height 9
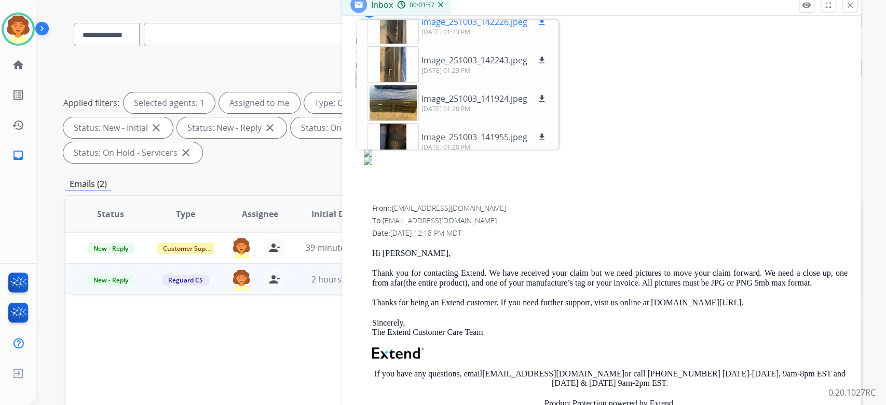
scroll to position [103, 0]
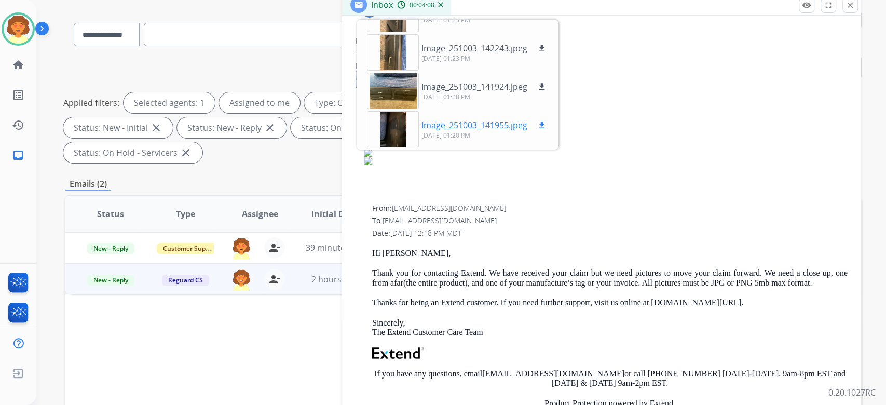
click at [546, 130] on mat-icon "download" at bounding box center [541, 124] width 9 height 9
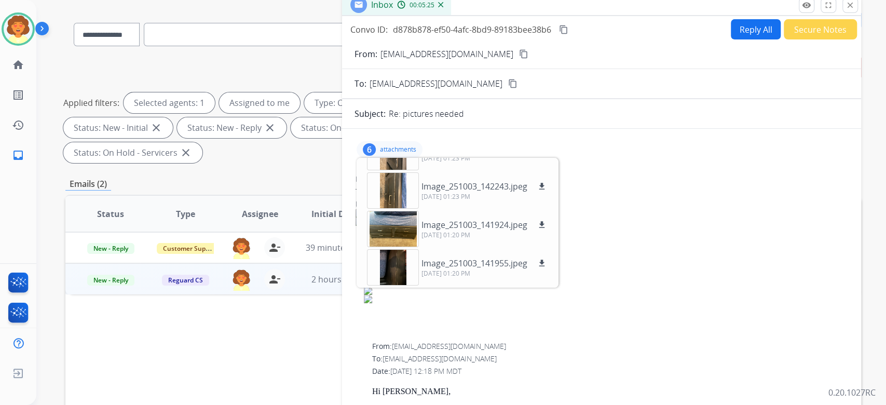
scroll to position [33, 0]
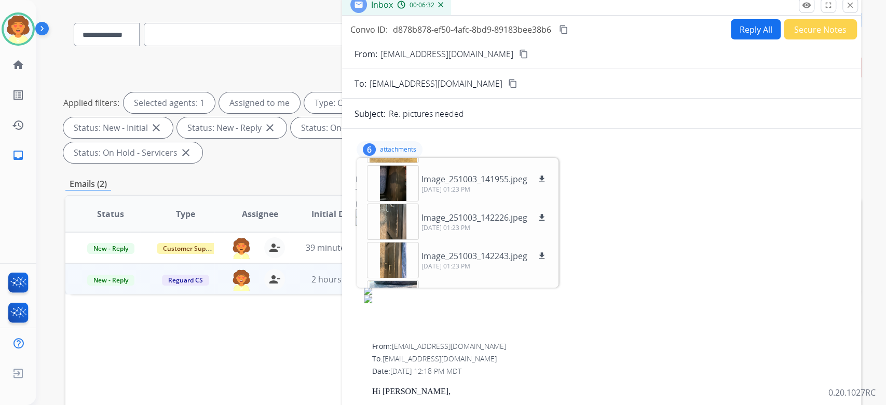
click at [731, 39] on button "Reply All" at bounding box center [756, 29] width 50 height 20
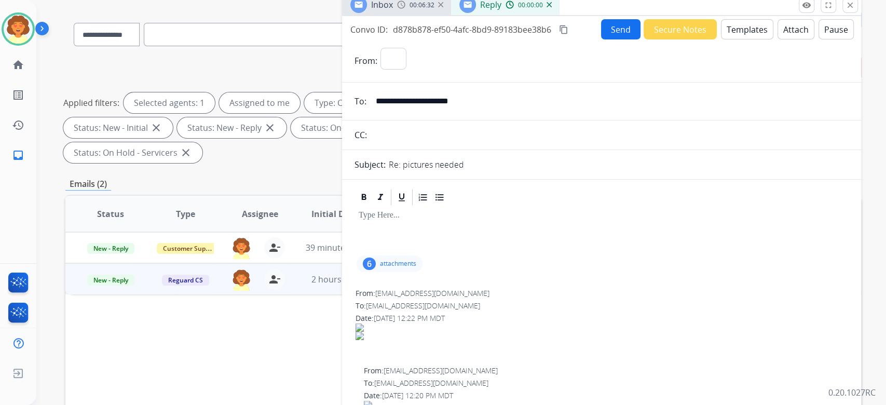
select select "**********"
click at [721, 39] on button "Templates" at bounding box center [747, 29] width 52 height 20
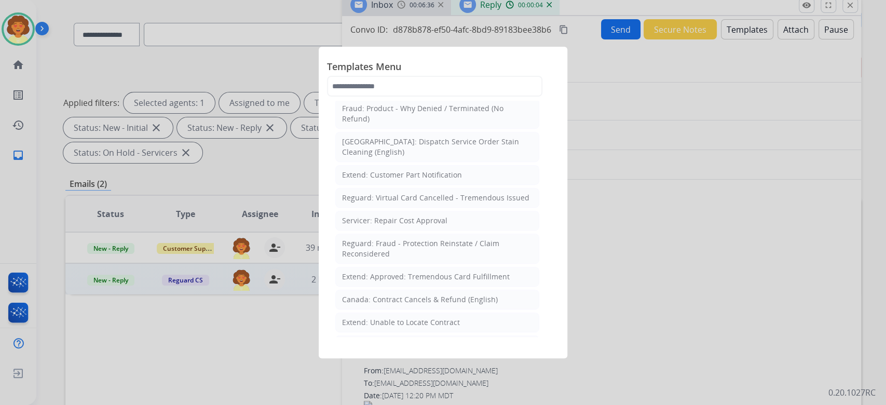
scroll to position [415, 0]
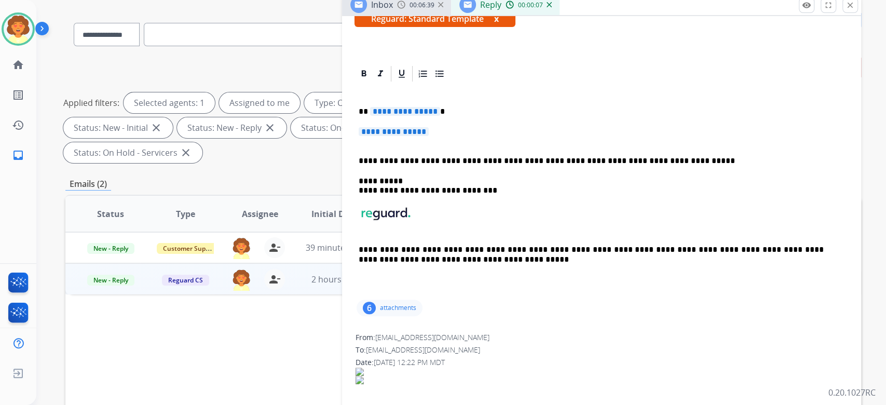
scroll to position [277, 0]
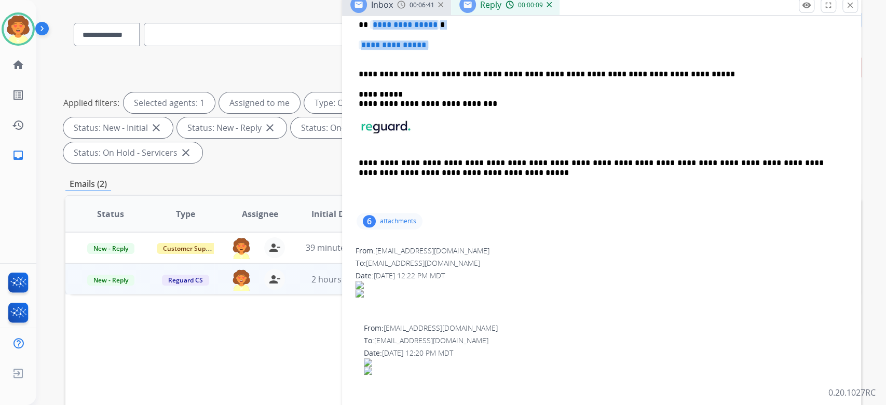
drag, startPoint x: 365, startPoint y: 188, endPoint x: 403, endPoint y: 222, distance: 51.1
click at [403, 211] on div "**********" at bounding box center [601, 103] width 494 height 214
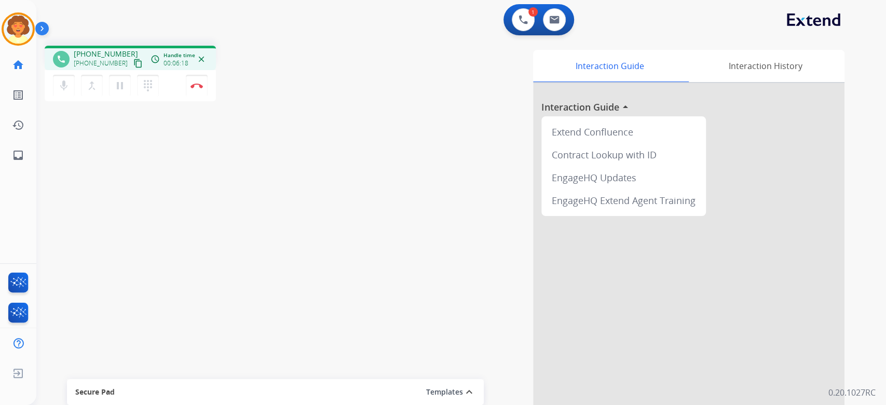
drag, startPoint x: 198, startPoint y: 107, endPoint x: 215, endPoint y: 97, distance: 19.9
click at [204, 97] on button "Disconnect" at bounding box center [197, 86] width 22 height 22
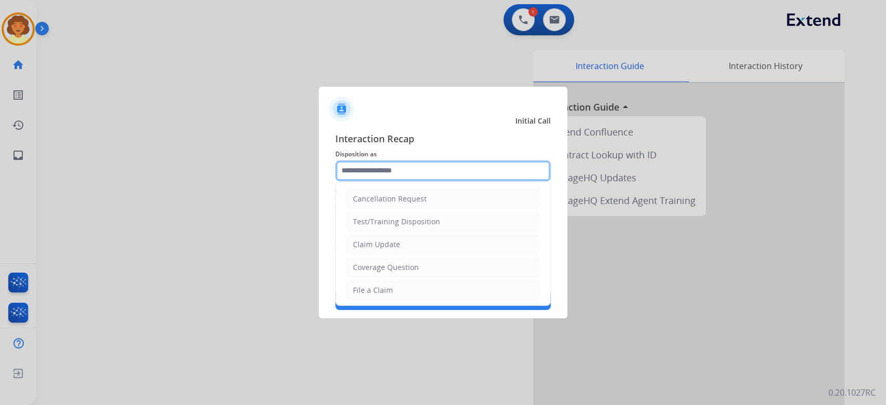
click at [425, 160] on input "text" at bounding box center [442, 170] width 215 height 21
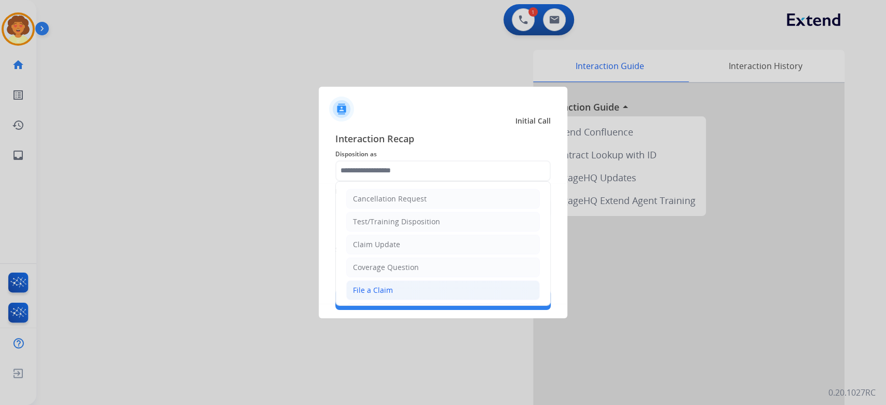
click at [393, 295] on div "File a Claim" at bounding box center [373, 290] width 40 height 10
type input "**********"
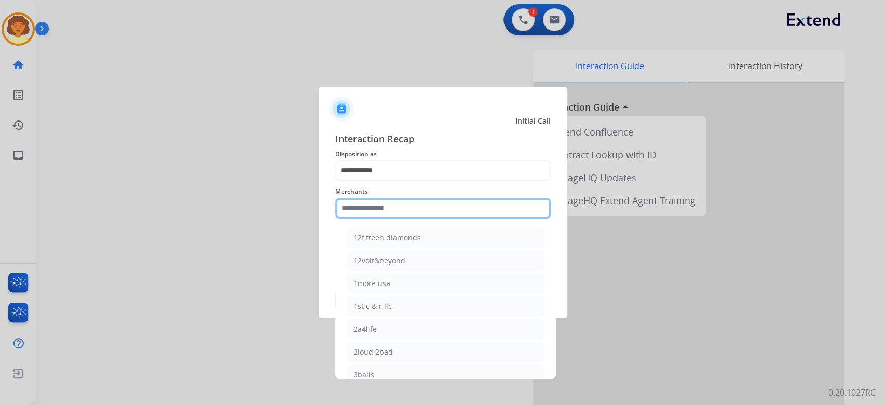
click at [385, 209] on input "text" at bounding box center [442, 208] width 215 height 21
click at [385, 201] on input "text" at bounding box center [442, 208] width 215 height 21
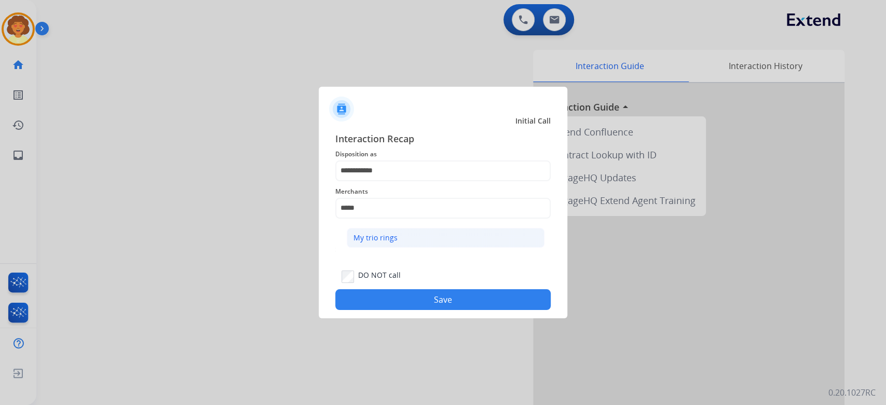
click at [398, 243] on div "My trio rings" at bounding box center [375, 237] width 44 height 10
type input "**********"
click at [423, 310] on button "Save" at bounding box center [442, 299] width 215 height 21
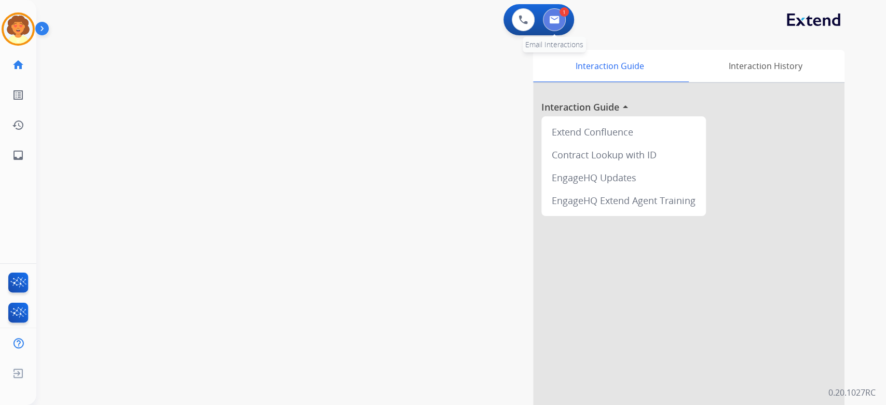
click at [551, 24] on img at bounding box center [554, 20] width 10 height 8
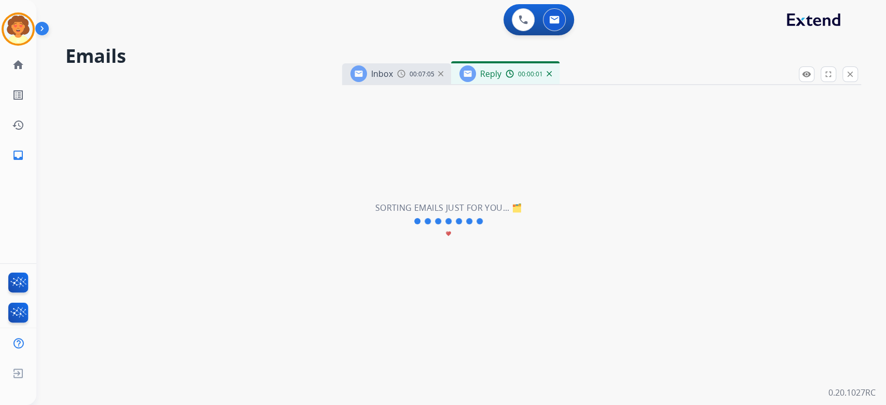
select select "**********"
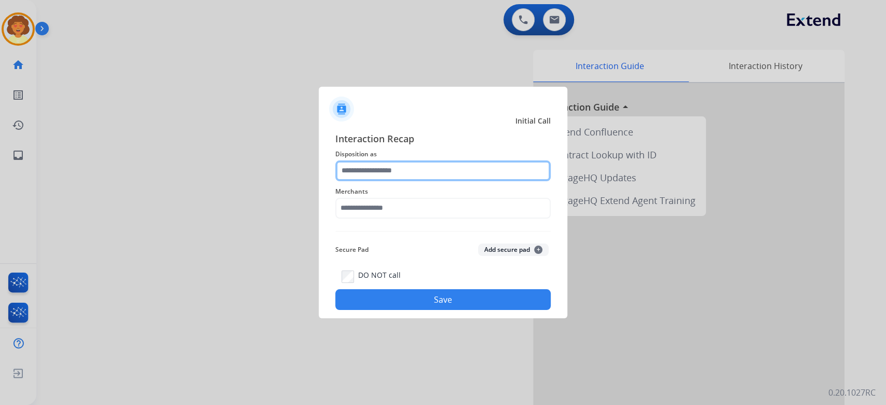
click at [442, 160] on input "text" at bounding box center [442, 170] width 215 height 21
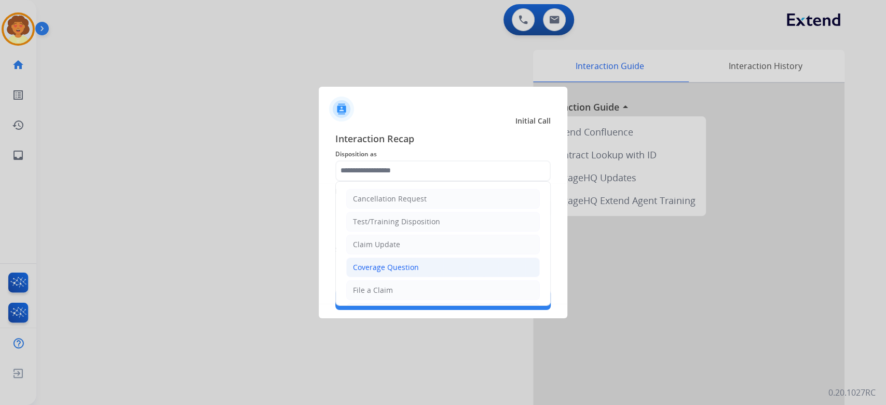
click at [419, 272] on div "Coverage Question" at bounding box center [386, 267] width 66 height 10
type input "**********"
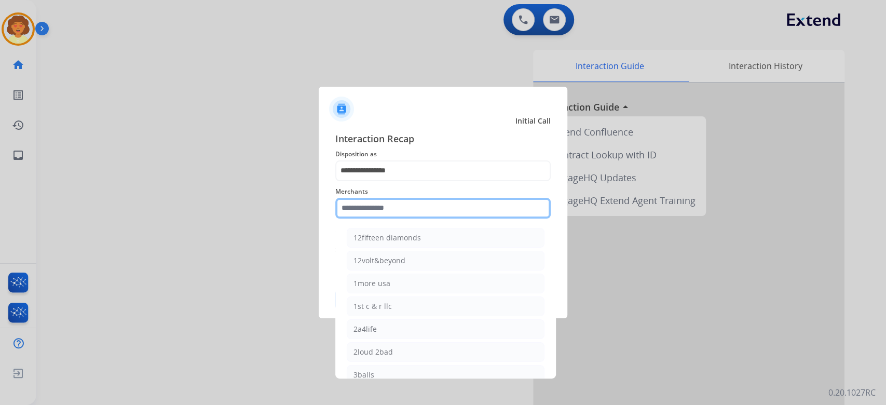
click at [393, 198] on input "text" at bounding box center [442, 208] width 215 height 21
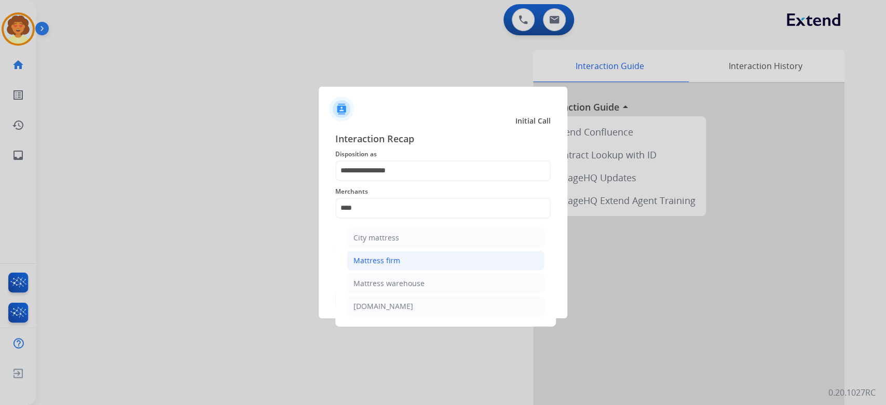
click at [443, 270] on li "Mattress firm" at bounding box center [446, 261] width 198 height 20
type input "**********"
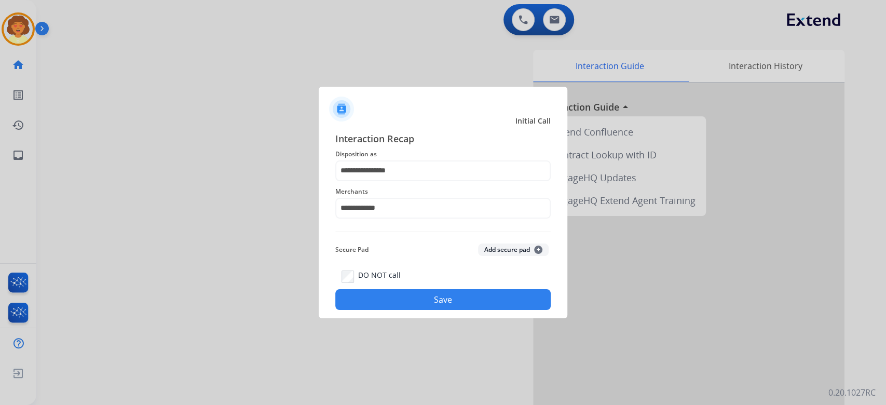
click at [415, 310] on button "Save" at bounding box center [442, 299] width 215 height 21
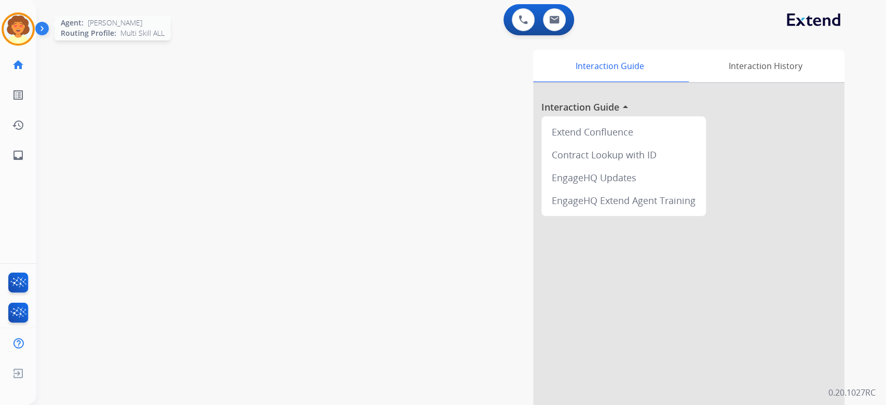
click at [23, 42] on img at bounding box center [18, 29] width 29 height 29
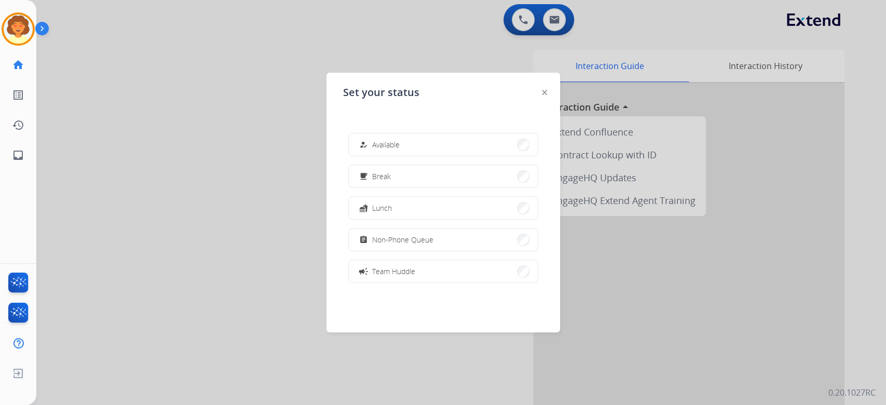
click at [255, 38] on div at bounding box center [443, 202] width 886 height 405
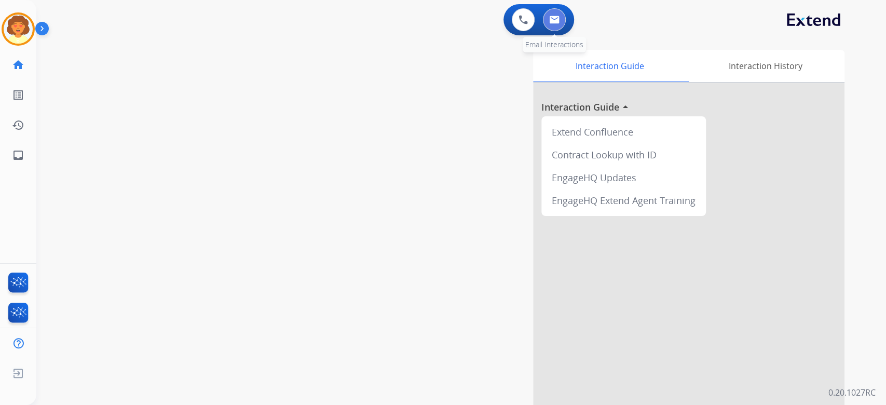
click at [549, 24] on img at bounding box center [554, 20] width 10 height 8
select select "**********"
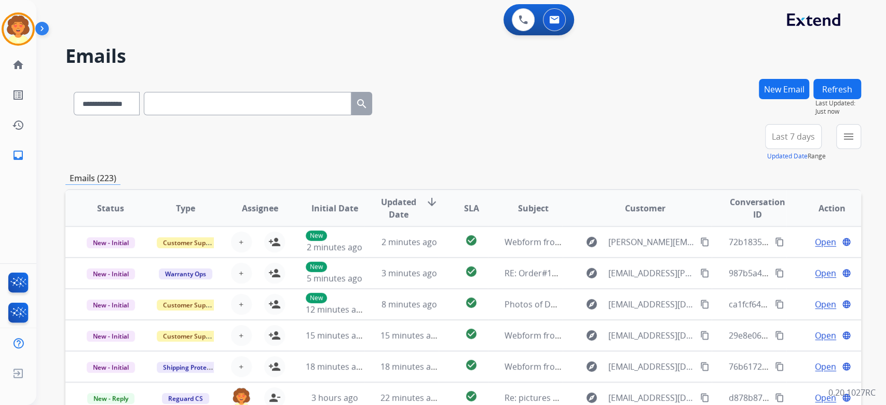
click at [759, 99] on button "New Email" at bounding box center [784, 89] width 50 height 20
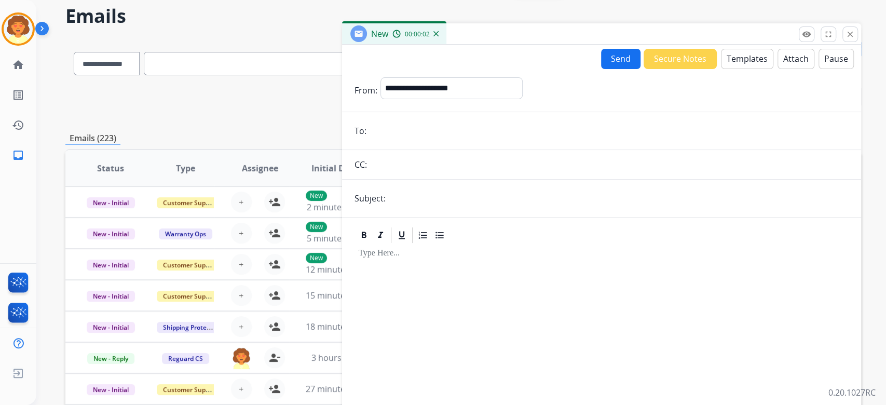
scroll to position [20, 0]
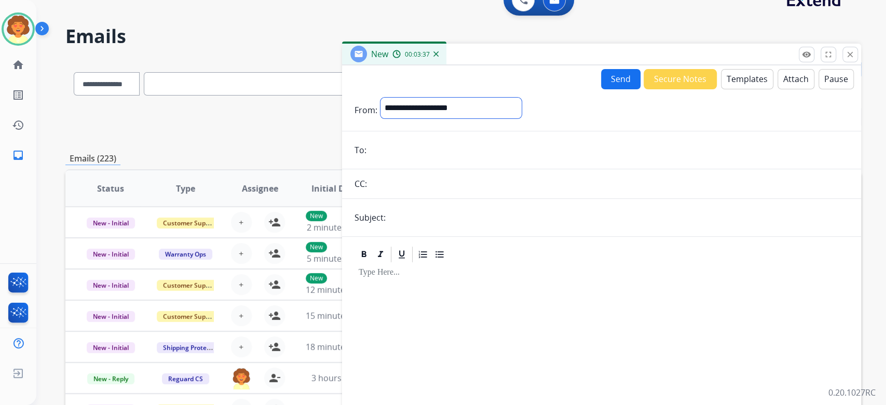
click at [427, 118] on select "**********" at bounding box center [450, 108] width 141 height 21
select select "**********"
click at [387, 118] on select "**********" at bounding box center [450, 108] width 141 height 21
click at [393, 161] on input "email" at bounding box center [609, 151] width 479 height 21
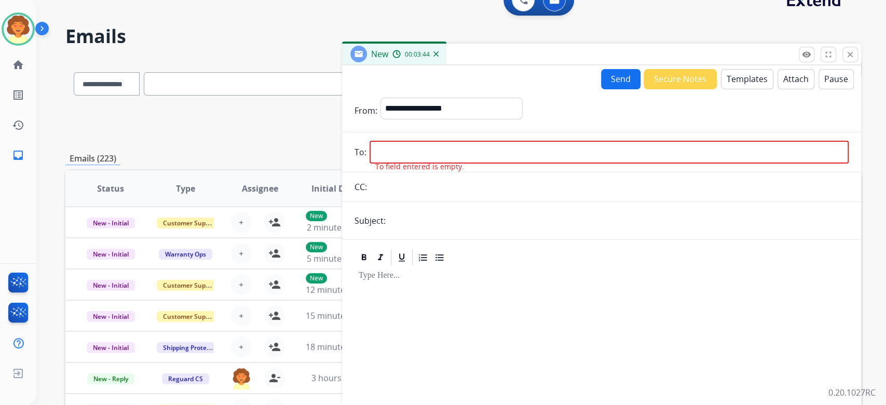
click at [409, 163] on input "email" at bounding box center [609, 152] width 479 height 23
paste input "**********"
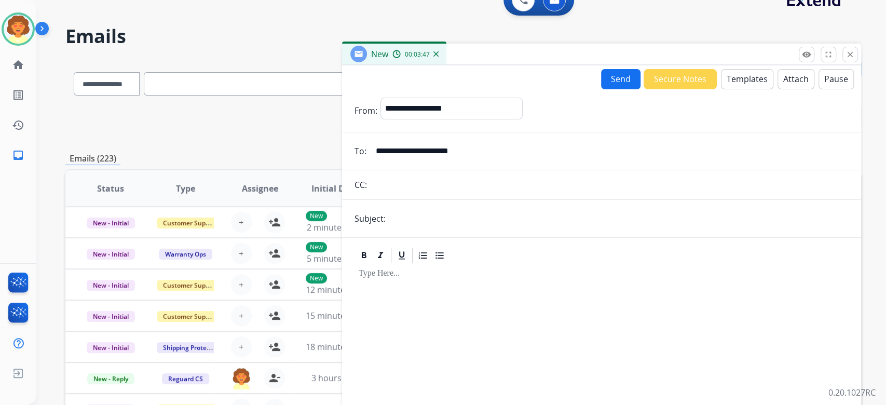
type input "**********"
click at [412, 229] on input "text" at bounding box center [619, 218] width 460 height 21
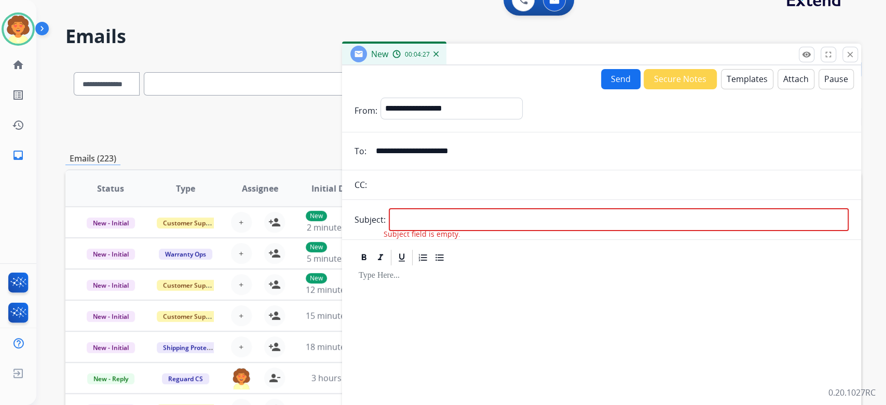
click at [609, 47] on h2 "Emails" at bounding box center [463, 36] width 796 height 21
click at [439, 57] on img at bounding box center [435, 53] width 5 height 5
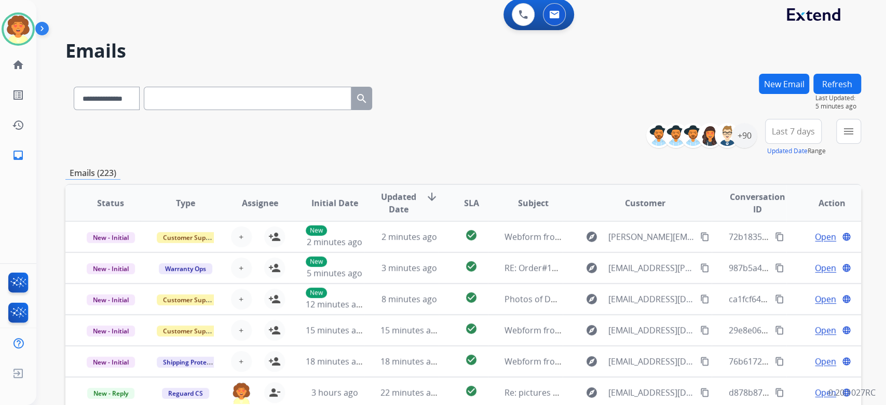
scroll to position [0, 0]
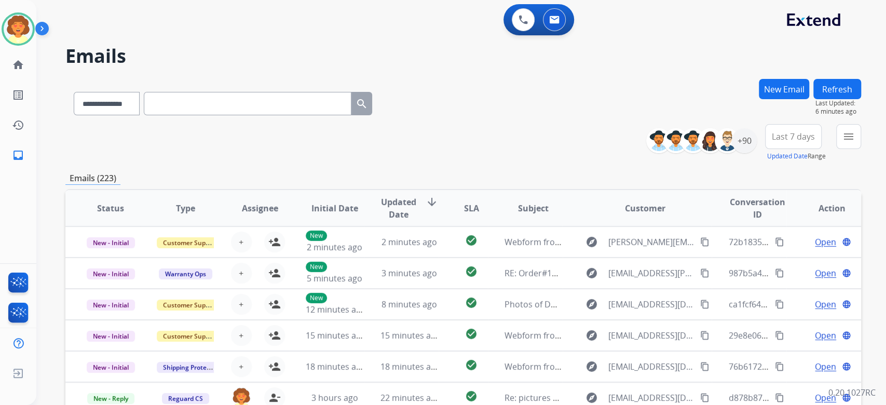
click at [35, 40] on img at bounding box center [44, 31] width 18 height 20
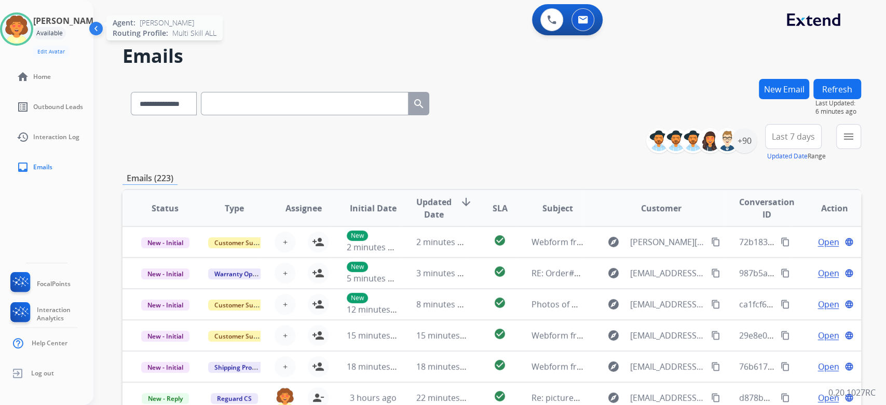
click at [2, 44] on img at bounding box center [16, 29] width 29 height 29
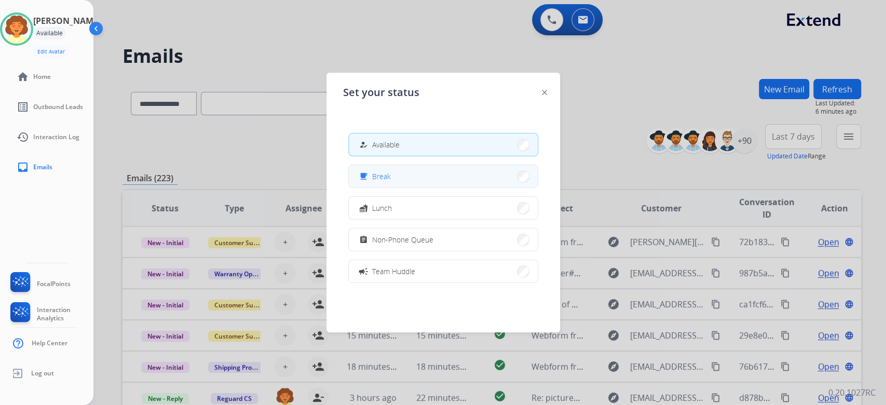
click at [391, 182] on span "Break" at bounding box center [381, 176] width 19 height 11
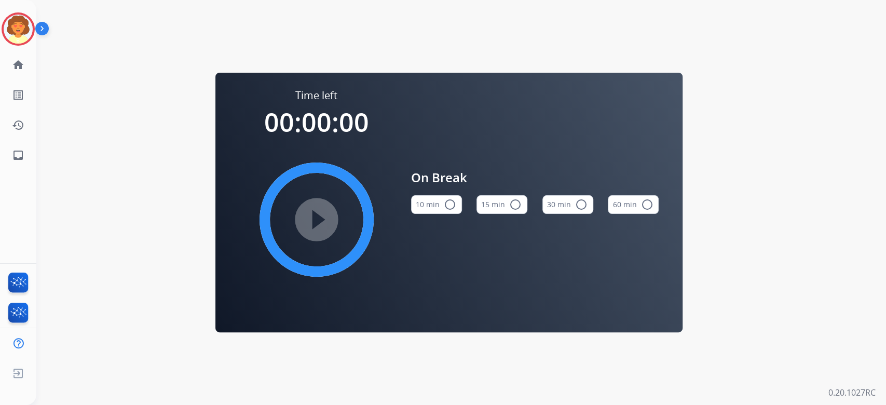
click at [492, 203] on button "15 min radio_button_unchecked" at bounding box center [501, 204] width 51 height 19
click at [310, 221] on mat-icon "play_circle_filled" at bounding box center [316, 219] width 12 height 12
click at [10, 44] on img at bounding box center [18, 29] width 29 height 29
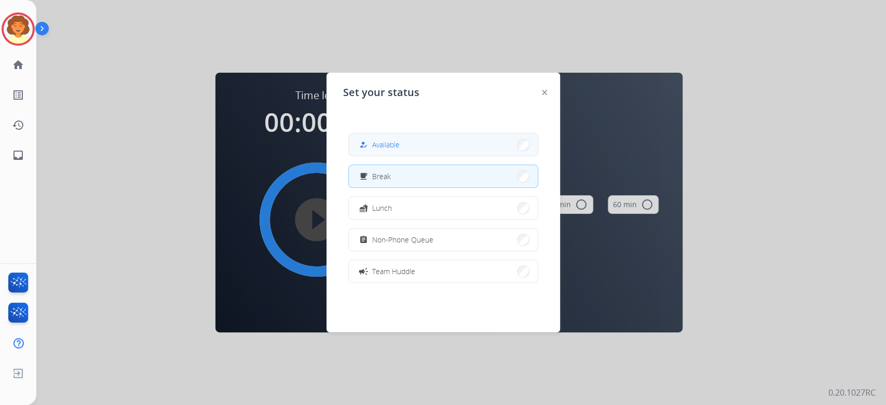
click at [431, 153] on button "how_to_reg Available" at bounding box center [443, 144] width 189 height 22
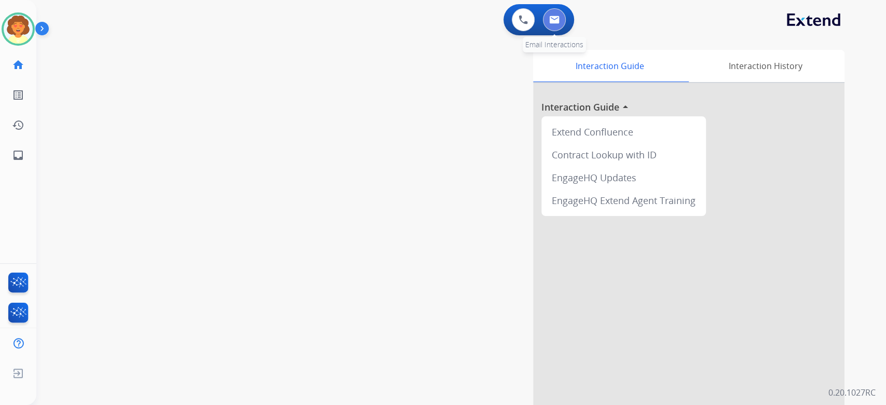
click at [554, 31] on button at bounding box center [554, 19] width 23 height 23
select select "**********"
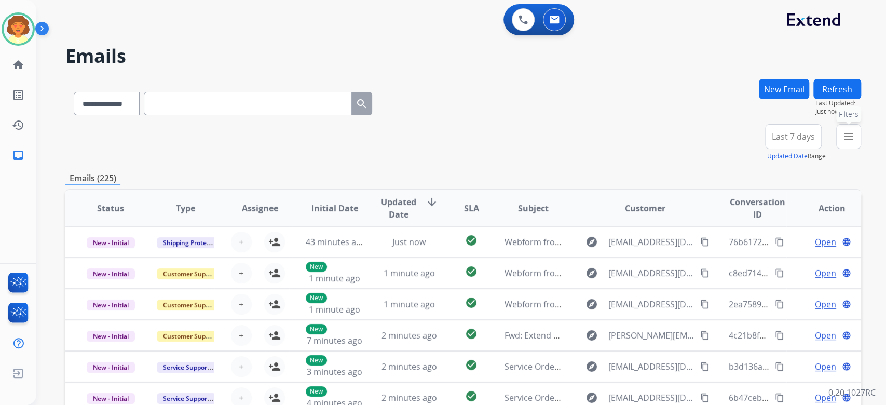
click at [842, 143] on mat-icon "menu" at bounding box center [848, 136] width 12 height 12
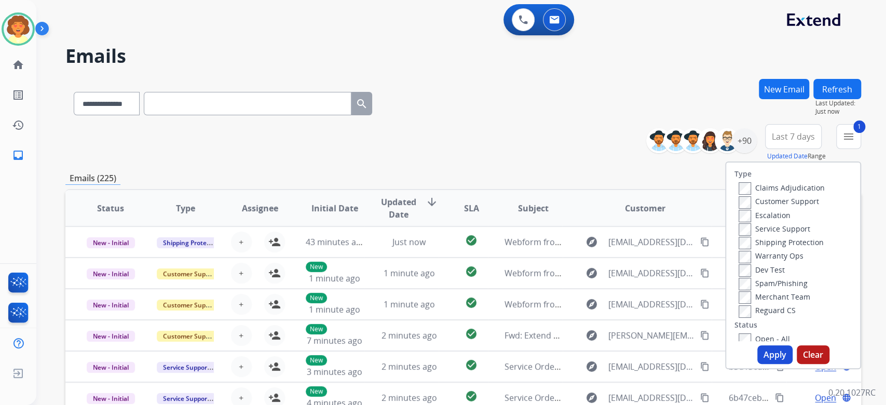
click at [738, 247] on label "Shipping Protection" at bounding box center [780, 242] width 85 height 10
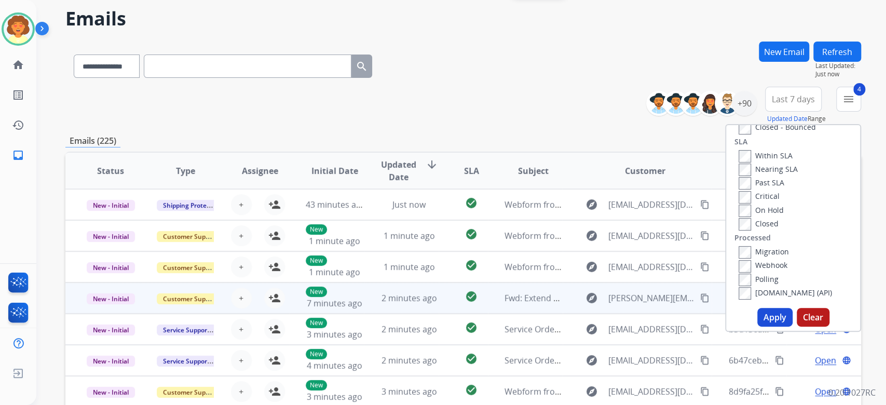
scroll to position [69, 0]
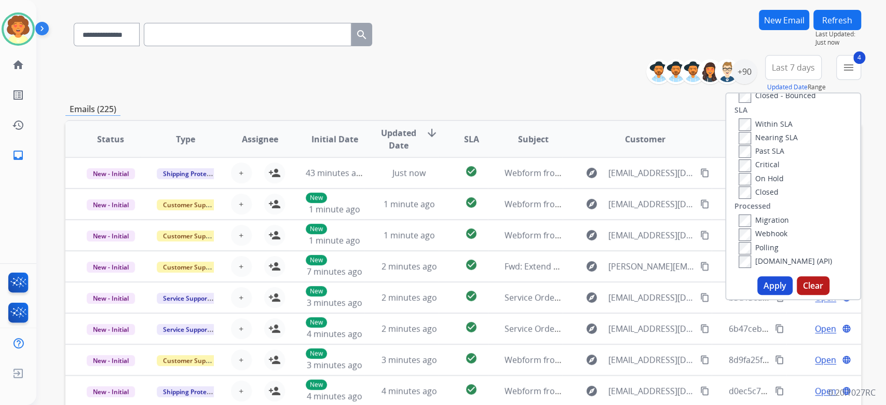
click at [757, 295] on button "Apply" at bounding box center [774, 285] width 35 height 19
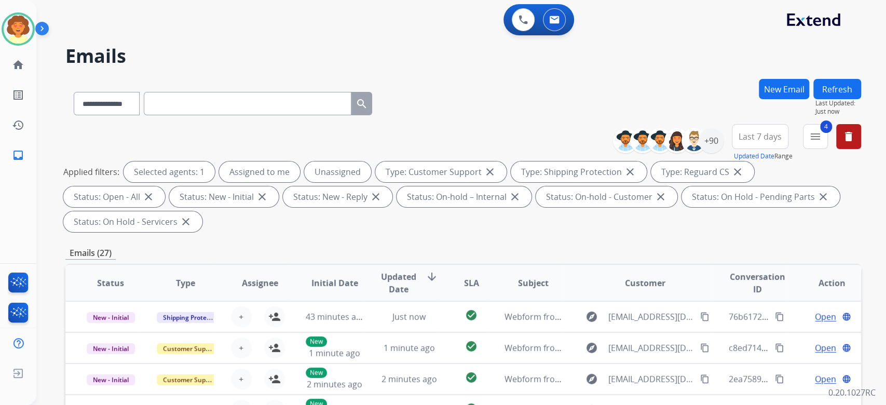
click at [738, 139] on span "Last 7 days" at bounding box center [759, 136] width 43 height 4
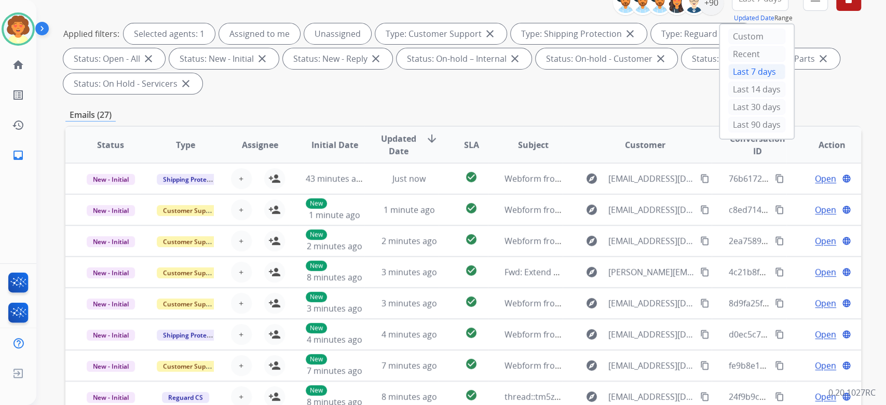
drag, startPoint x: 688, startPoint y: 241, endPoint x: 710, endPoint y: 229, distance: 25.3
click at [728, 132] on div "Last 90 days" at bounding box center [756, 125] width 57 height 16
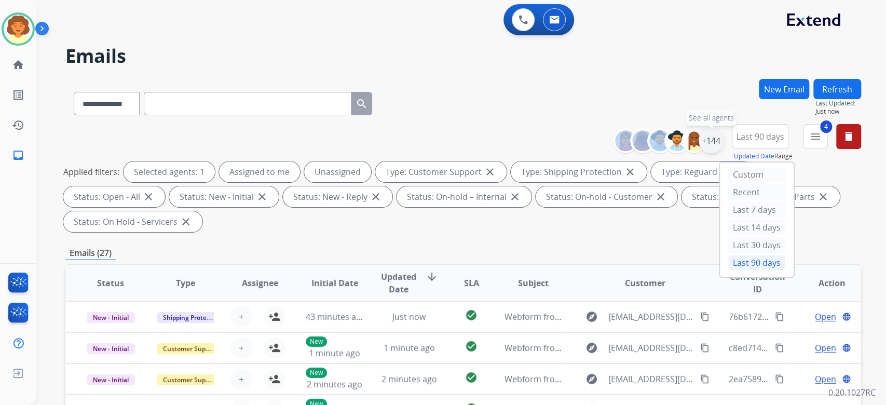
click at [699, 153] on div "+144" at bounding box center [711, 140] width 25 height 25
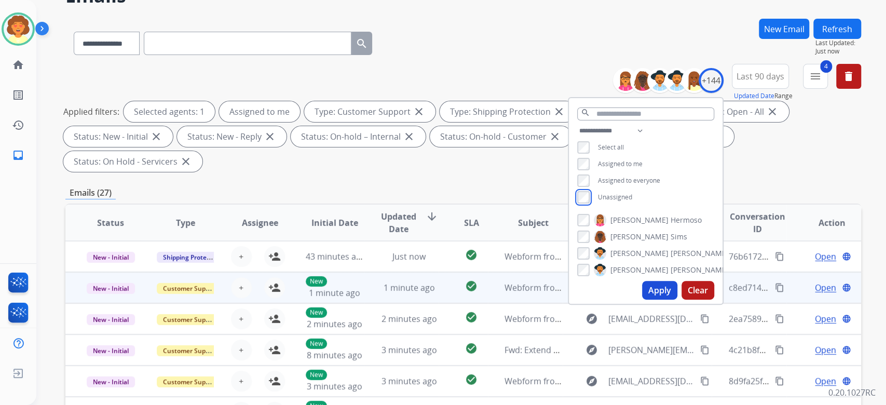
scroll to position [138, 0]
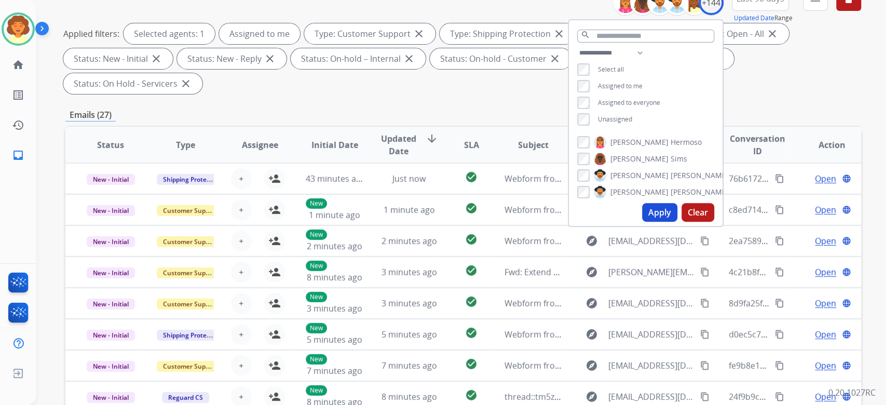
click at [642, 222] on button "Apply" at bounding box center [659, 212] width 35 height 19
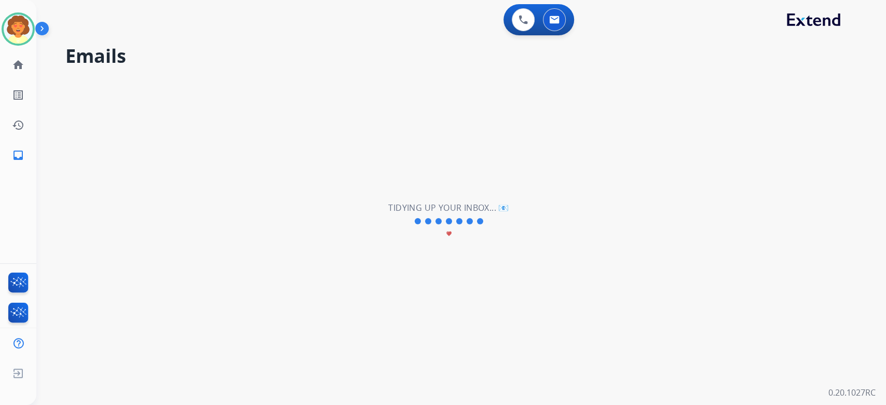
scroll to position [0, 0]
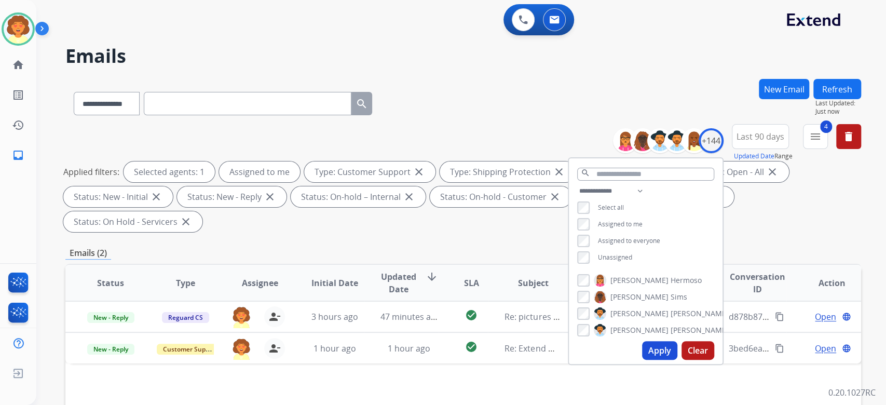
click at [772, 232] on div "Applied filters: Selected agents: 1 Assigned to me Type: Customer Support close…" at bounding box center [461, 196] width 796 height 71
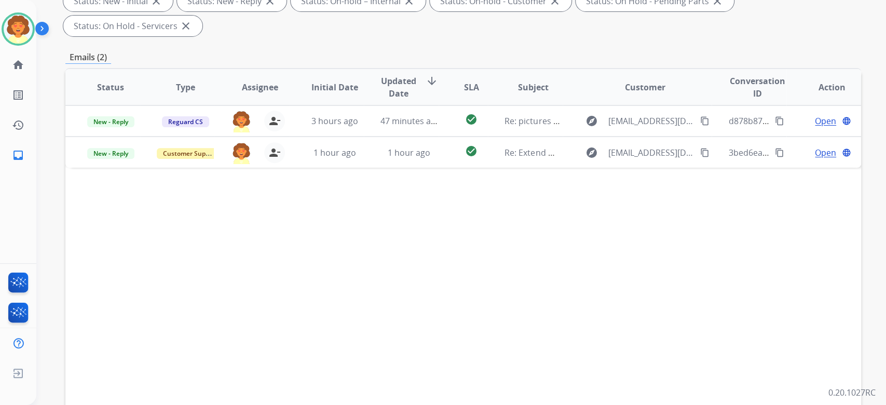
scroll to position [277, 0]
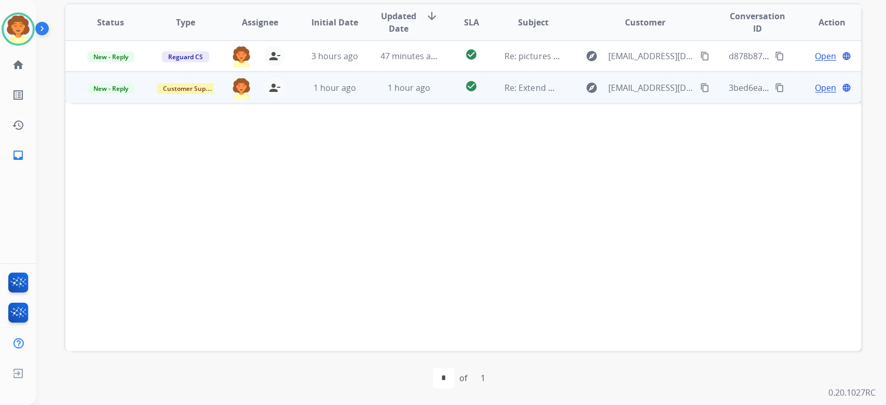
click at [815, 94] on span "Open" at bounding box center [825, 87] width 21 height 12
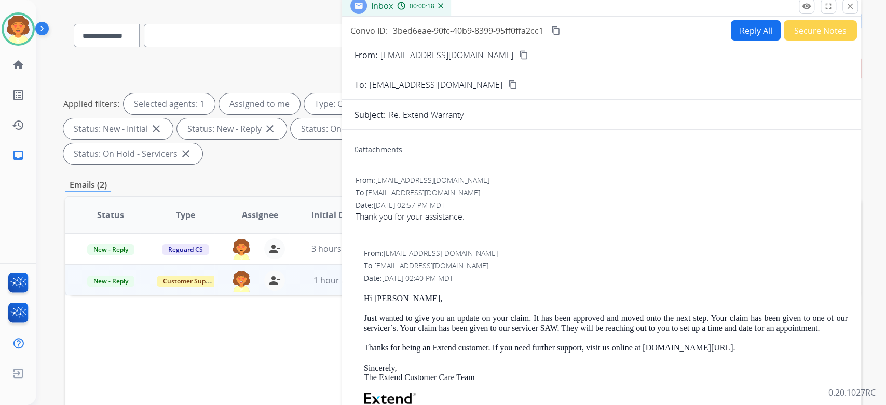
scroll to position [0, 0]
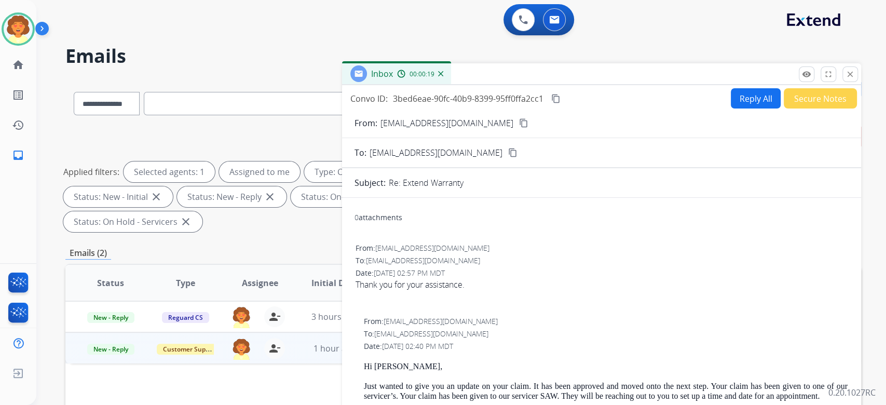
click at [731, 108] on button "Reply All" at bounding box center [756, 98] width 50 height 20
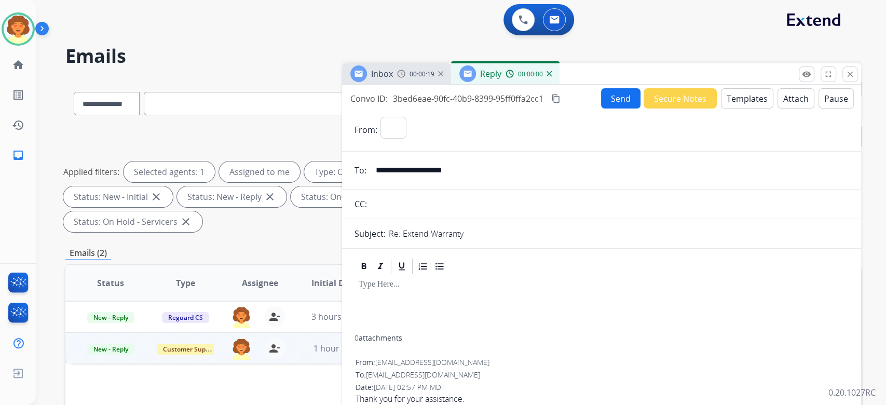
select select "**********"
click at [721, 108] on button "Templates" at bounding box center [747, 98] width 52 height 20
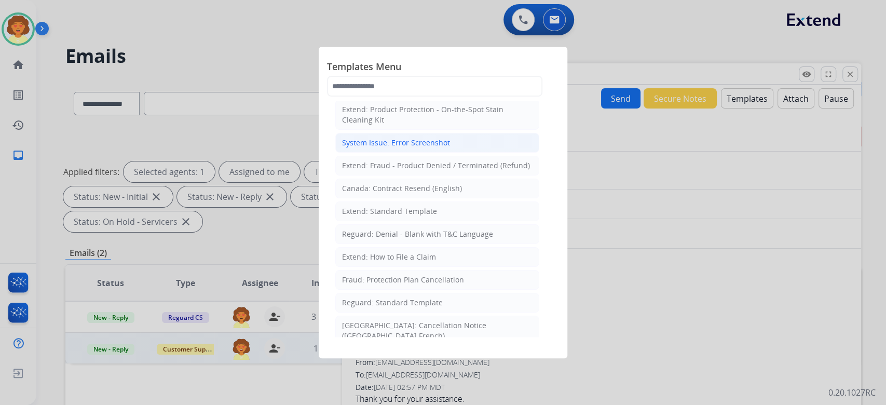
scroll to position [138, 0]
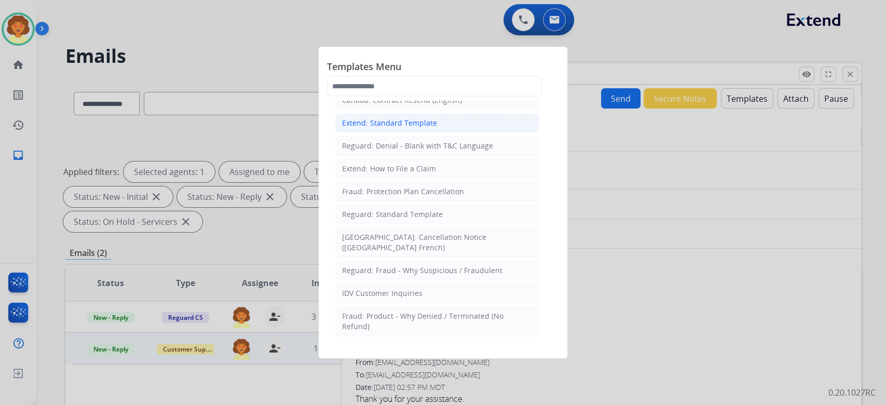
click at [437, 128] on div "Extend: Standard Template" at bounding box center [389, 123] width 95 height 10
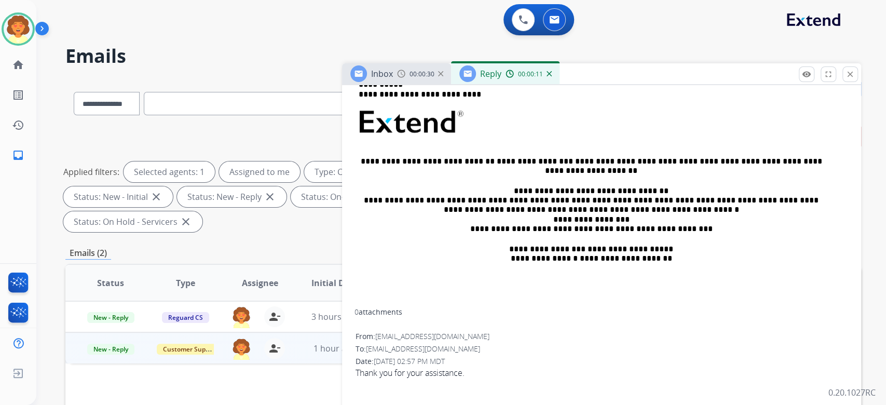
scroll to position [208, 0]
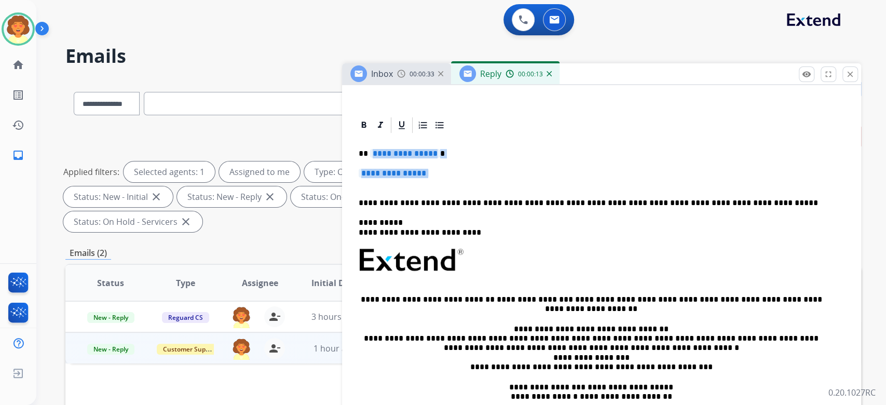
drag, startPoint x: 362, startPoint y: 312, endPoint x: 415, endPoint y: 347, distance: 63.0
click at [415, 347] on div "**********" at bounding box center [601, 290] width 494 height 312
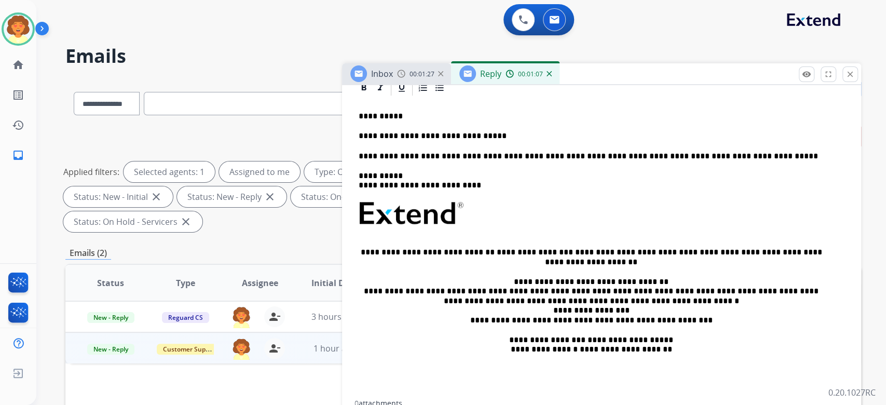
scroll to position [277, 0]
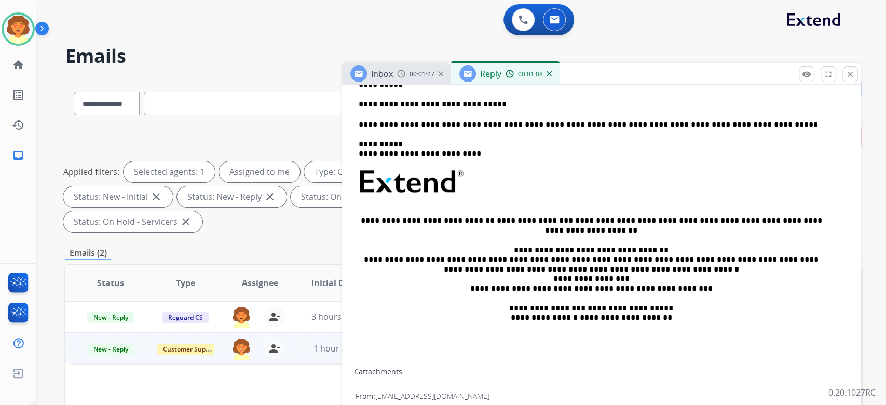
click at [500, 109] on p "**********" at bounding box center [591, 104] width 465 height 9
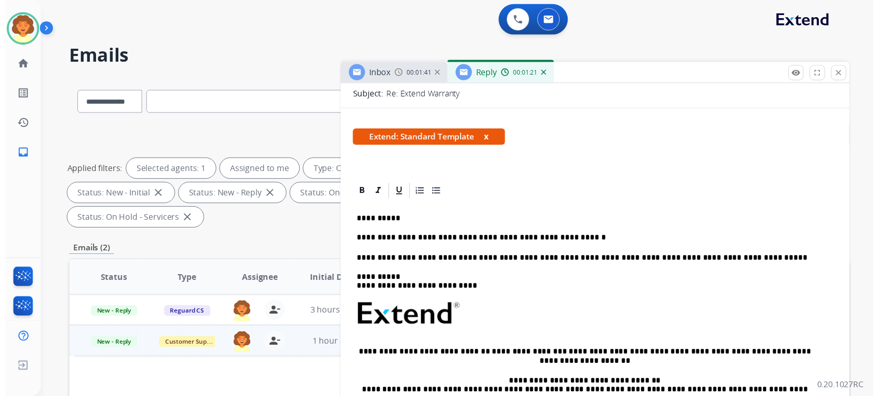
scroll to position [0, 0]
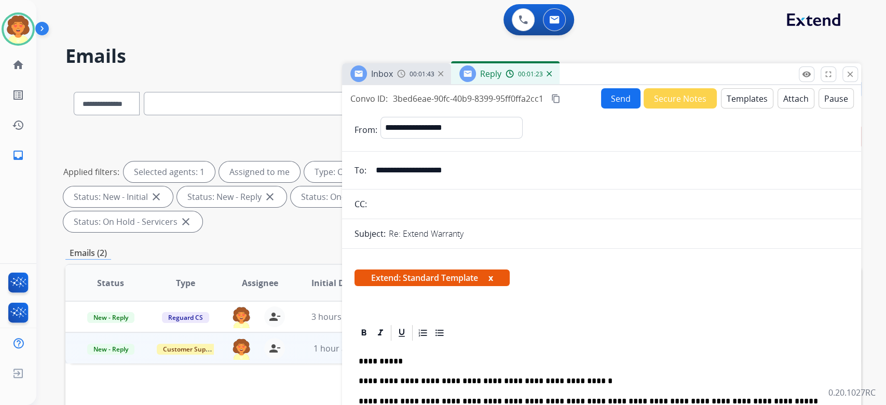
click at [601, 108] on button "Send" at bounding box center [620, 98] width 39 height 20
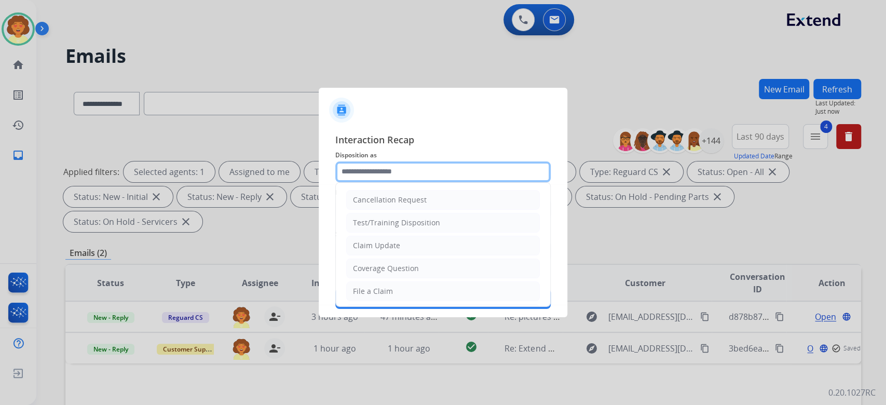
click at [392, 161] on input "text" at bounding box center [442, 171] width 215 height 21
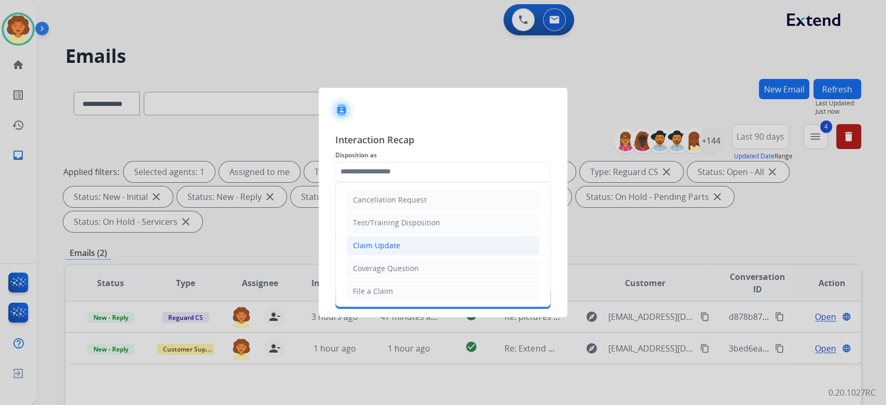
click at [422, 247] on li "Claim Update" at bounding box center [443, 246] width 194 height 20
type input "**********"
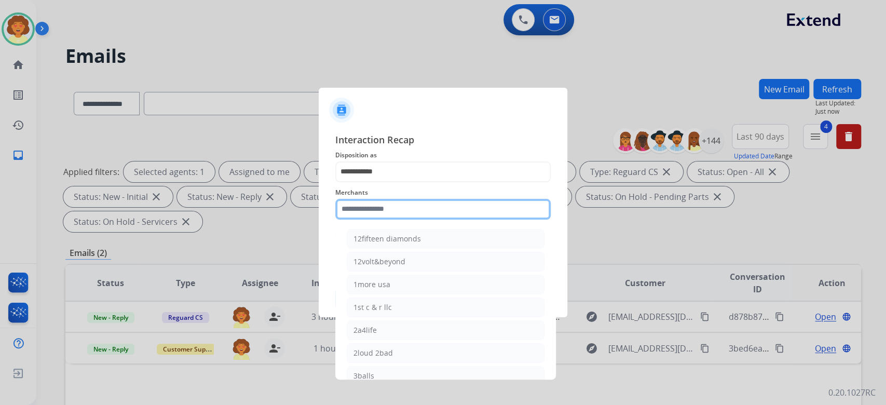
click at [390, 199] on input "text" at bounding box center [442, 209] width 215 height 21
click at [748, 351] on div at bounding box center [443, 202] width 886 height 405
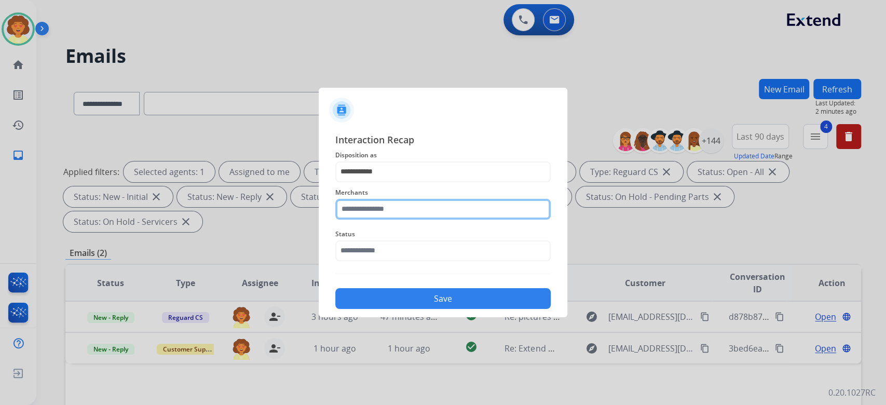
click at [377, 203] on input "text" at bounding box center [442, 209] width 215 height 21
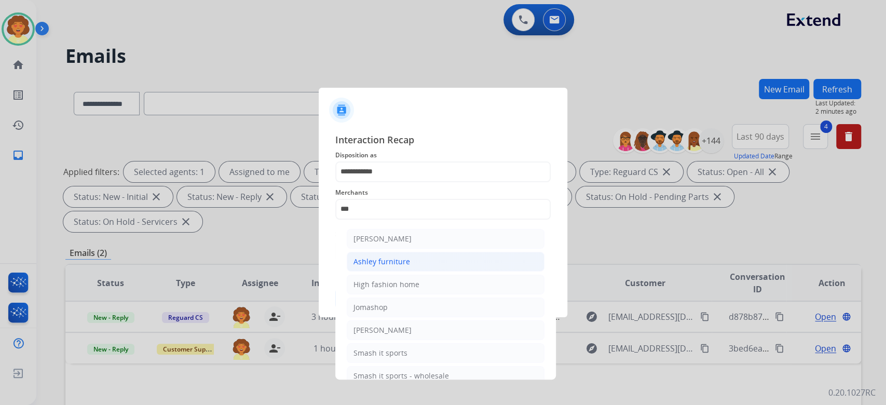
click at [410, 267] on div "Ashley furniture" at bounding box center [381, 261] width 57 height 10
type input "**********"
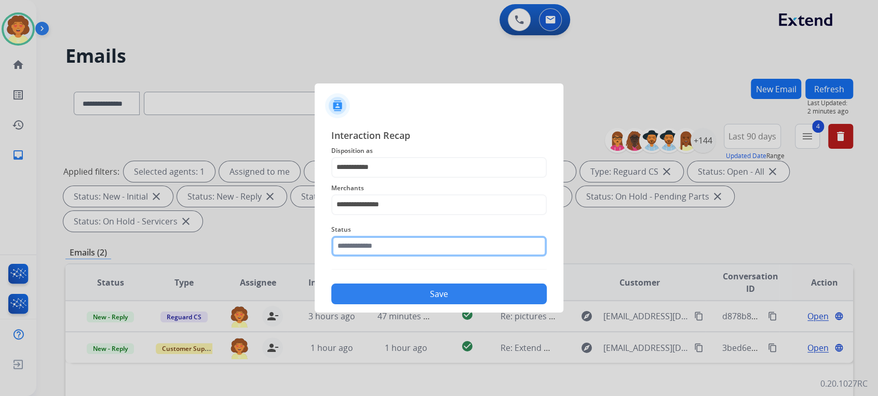
click at [407, 257] on input "text" at bounding box center [438, 246] width 215 height 21
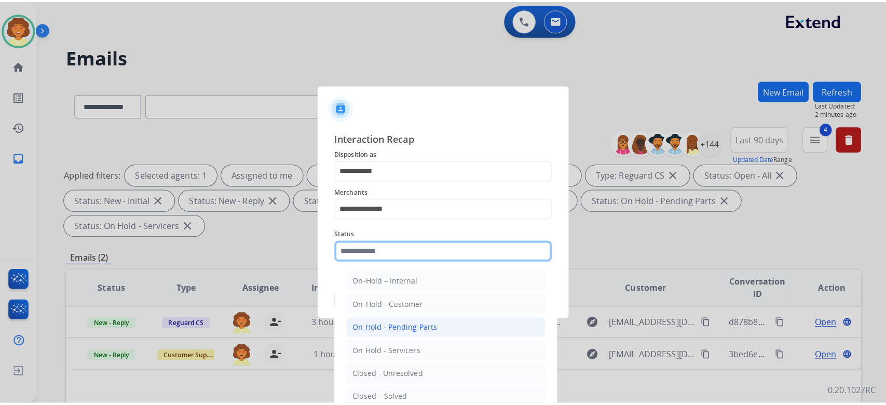
scroll to position [138, 0]
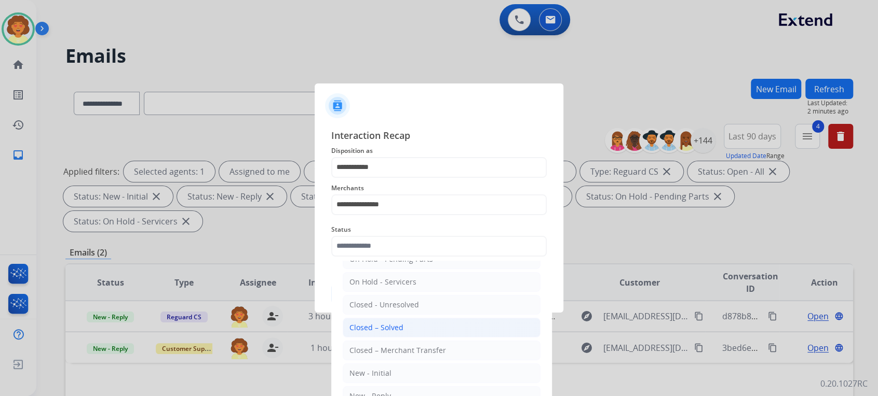
click at [403, 332] on div "Closed – Solved" at bounding box center [376, 328] width 54 height 10
type input "**********"
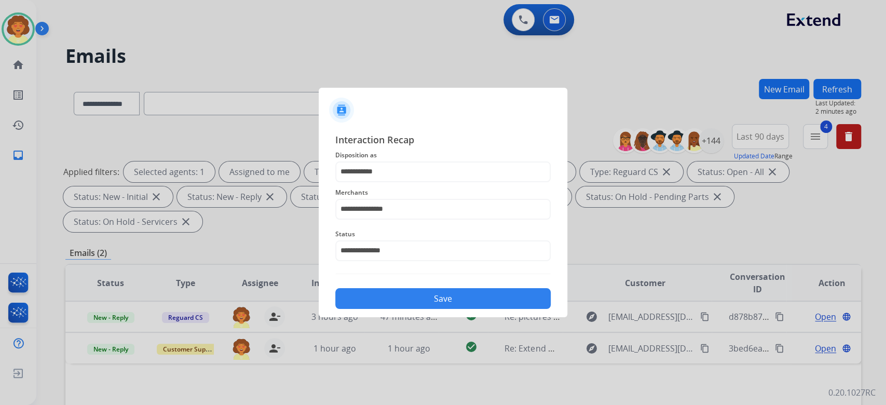
click at [433, 309] on button "Save" at bounding box center [442, 298] width 215 height 21
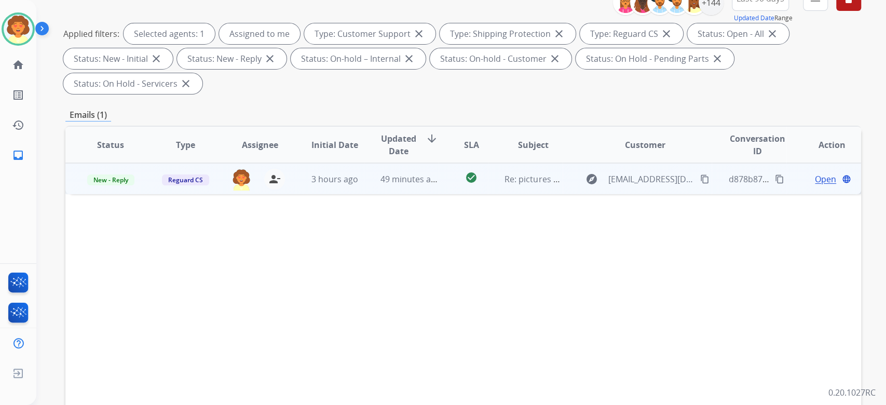
click at [815, 185] on span "Open" at bounding box center [825, 179] width 21 height 12
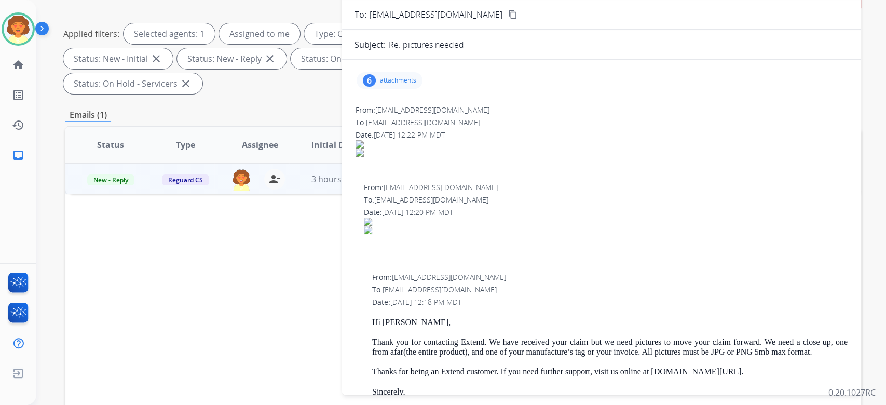
click at [366, 87] on div "6" at bounding box center [369, 80] width 13 height 12
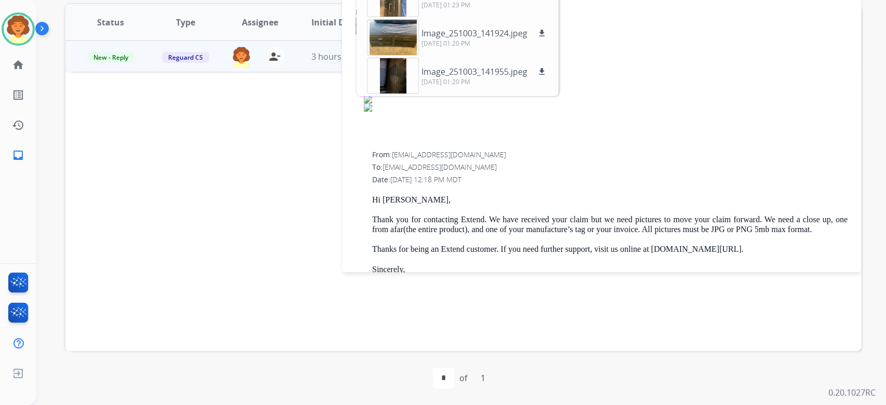
scroll to position [277, 0]
drag, startPoint x: 390, startPoint y: 323, endPoint x: 526, endPoint y: 327, distance: 135.5
click at [526, 172] on div "To: [EMAIL_ADDRESS][DOMAIN_NAME]" at bounding box center [609, 167] width 475 height 10
copy div "[EMAIL_ADDRESS][DOMAIN_NAME]"
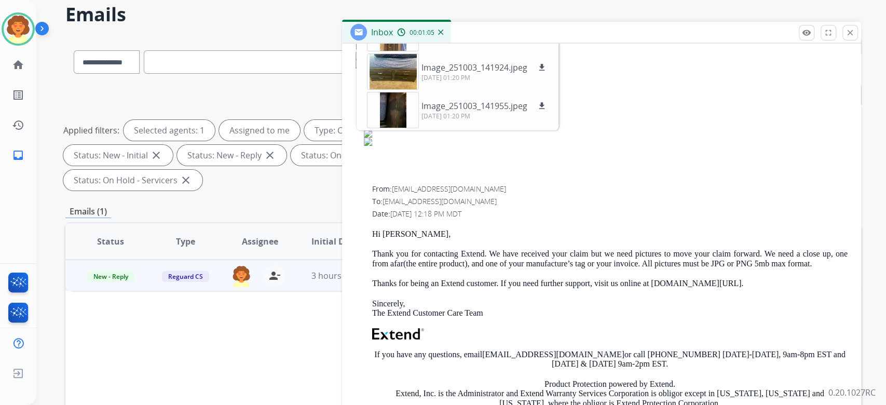
scroll to position [69, 0]
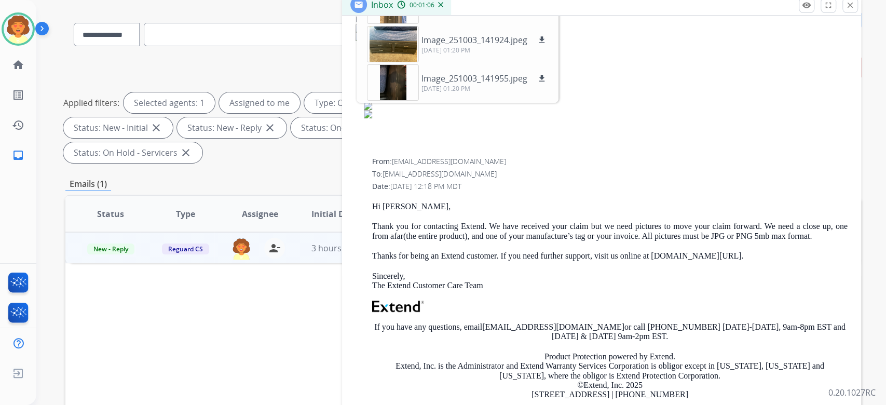
click at [651, 131] on div at bounding box center [606, 124] width 484 height 12
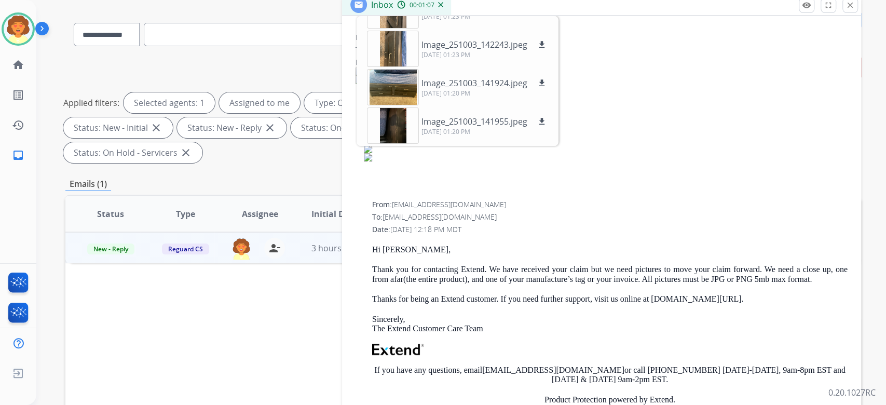
scroll to position [0, 0]
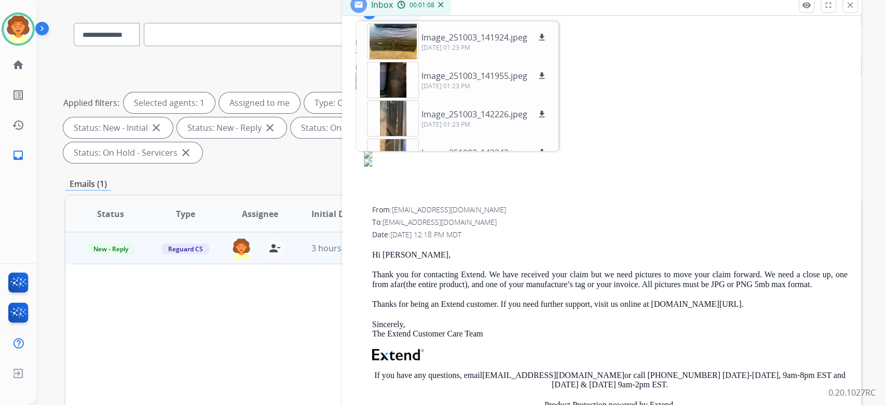
click at [368, 19] on div "6" at bounding box center [369, 13] width 13 height 12
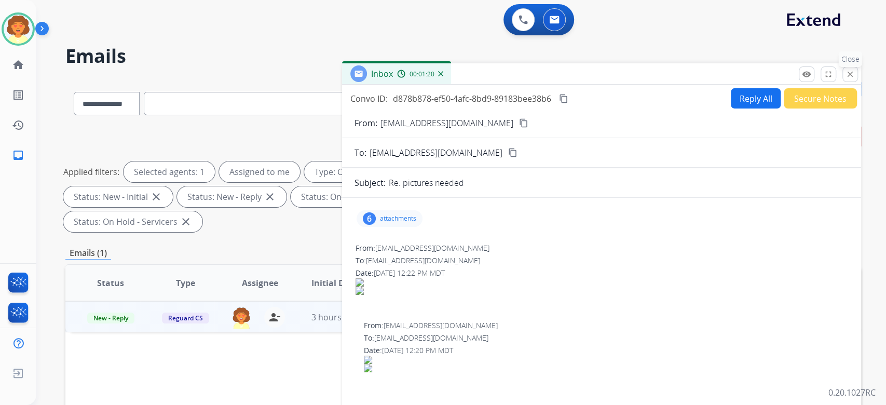
click at [845, 79] on mat-icon "close" at bounding box center [849, 74] width 9 height 9
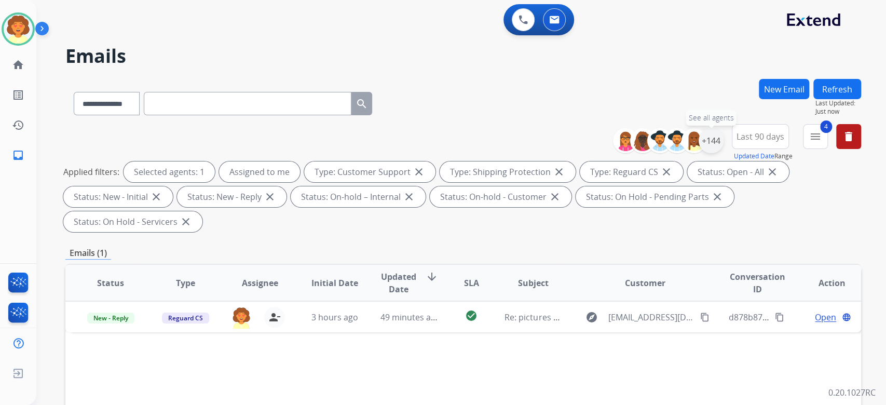
click at [699, 153] on div "+144" at bounding box center [711, 140] width 25 height 25
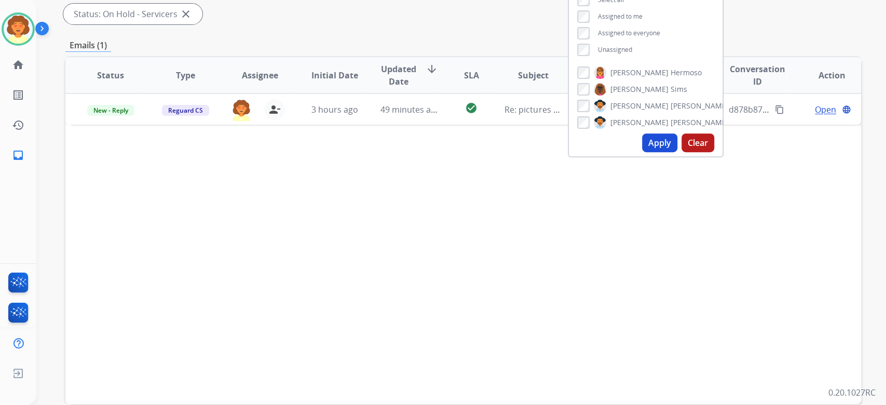
scroll to position [346, 0]
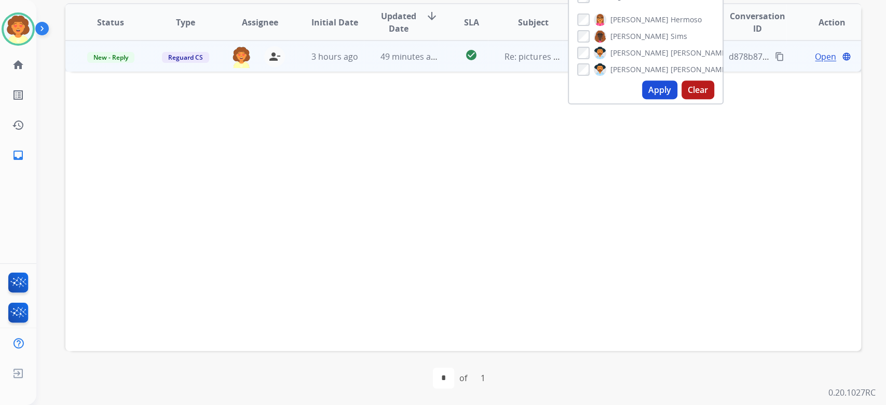
click at [815, 63] on span "Open" at bounding box center [825, 56] width 21 height 12
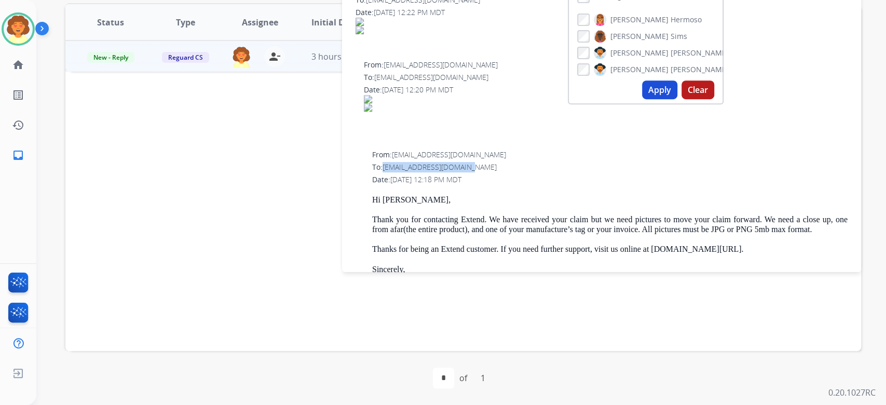
drag, startPoint x: 392, startPoint y: 257, endPoint x: 525, endPoint y: 255, distance: 132.9
click at [525, 172] on div "To: [EMAIL_ADDRESS][DOMAIN_NAME]" at bounding box center [609, 167] width 475 height 10
copy span "[EMAIL_ADDRESS][DOMAIN_NAME]"
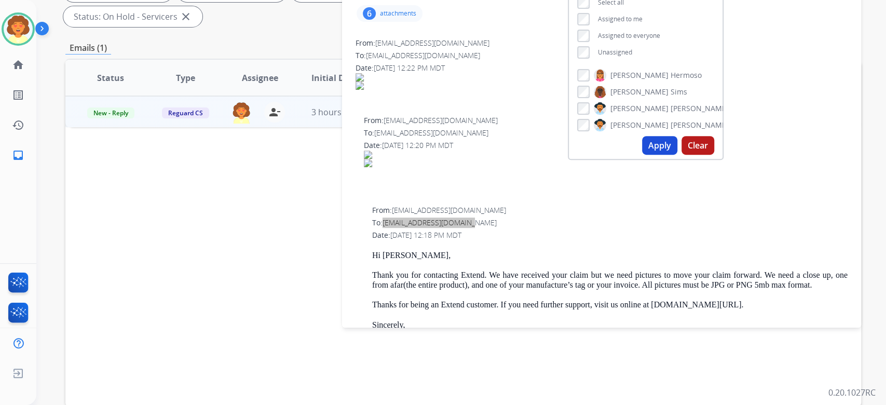
scroll to position [138, 0]
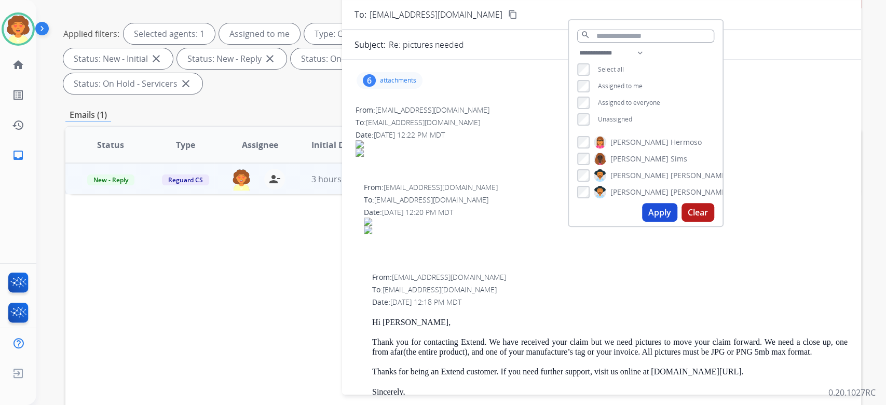
click at [363, 87] on div "6" at bounding box center [369, 80] width 13 height 12
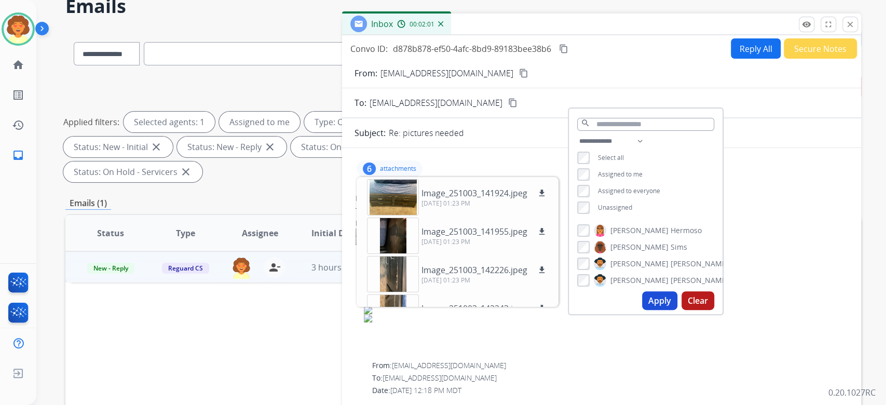
scroll to position [0, 0]
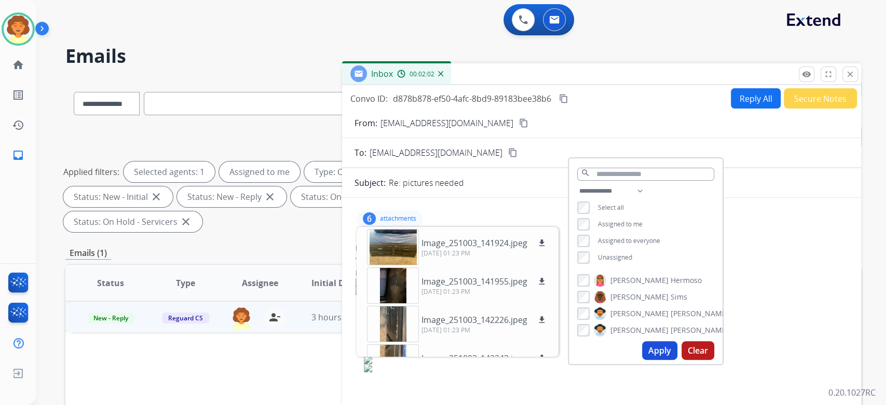
click at [731, 108] on button "Reply All" at bounding box center [756, 98] width 50 height 20
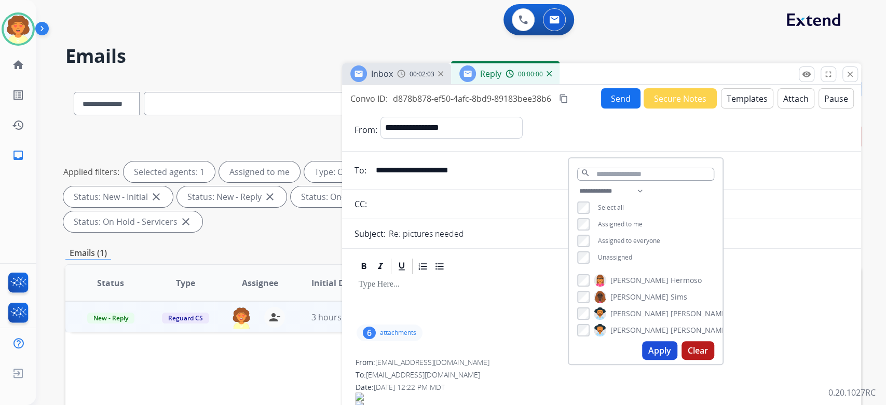
select select "**********"
click at [269, 201] on div "**********" at bounding box center [463, 180] width 796 height 112
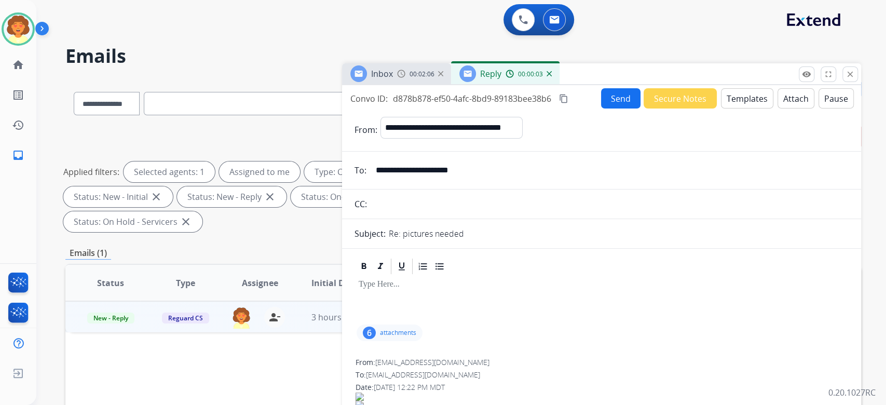
click at [721, 108] on button "Templates" at bounding box center [747, 98] width 52 height 20
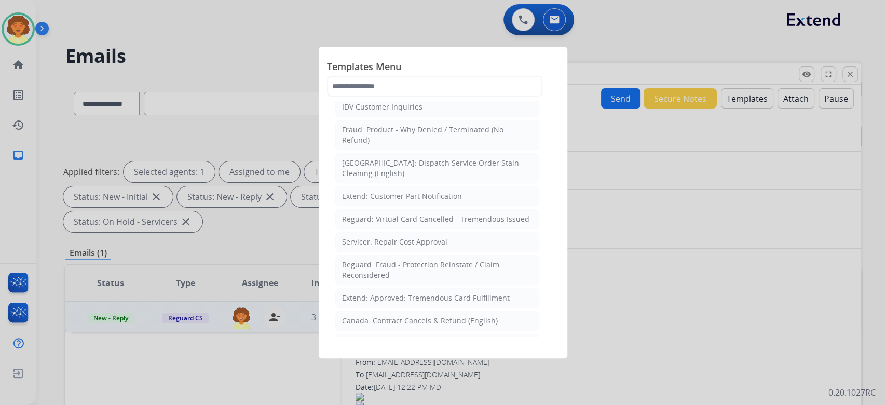
scroll to position [346, 0]
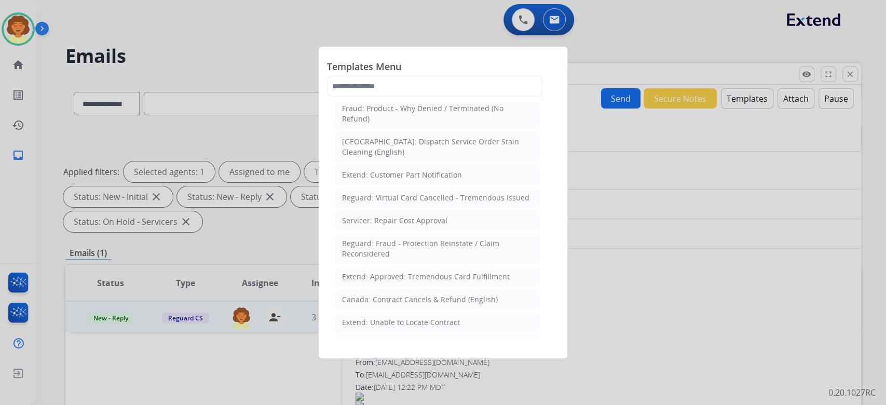
click at [394, 12] on div "Reguard: Standard Template" at bounding box center [392, 7] width 101 height 10
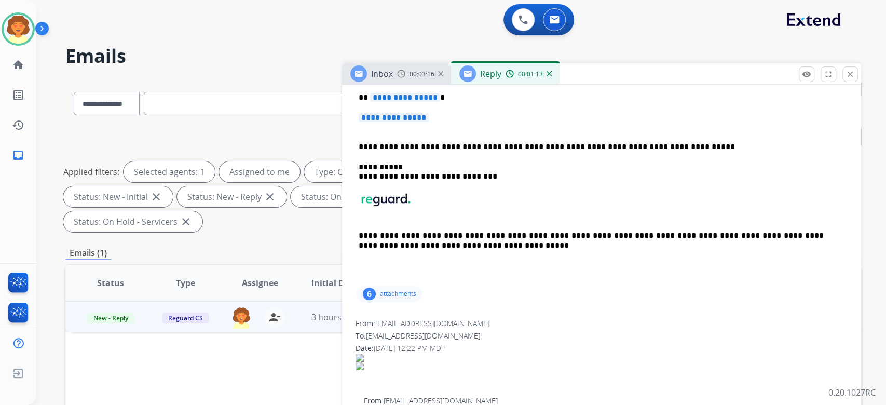
scroll to position [277, 0]
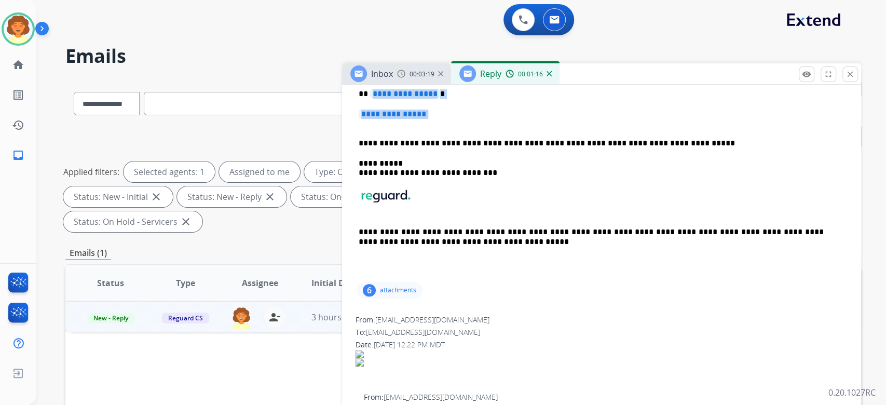
drag, startPoint x: 362, startPoint y: 257, endPoint x: 392, endPoint y: 293, distance: 47.1
click at [392, 280] on div "**********" at bounding box center [601, 172] width 494 height 214
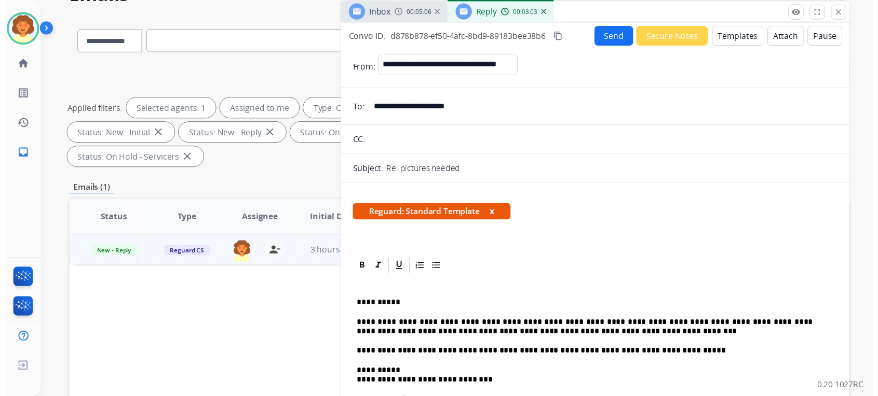
scroll to position [0, 0]
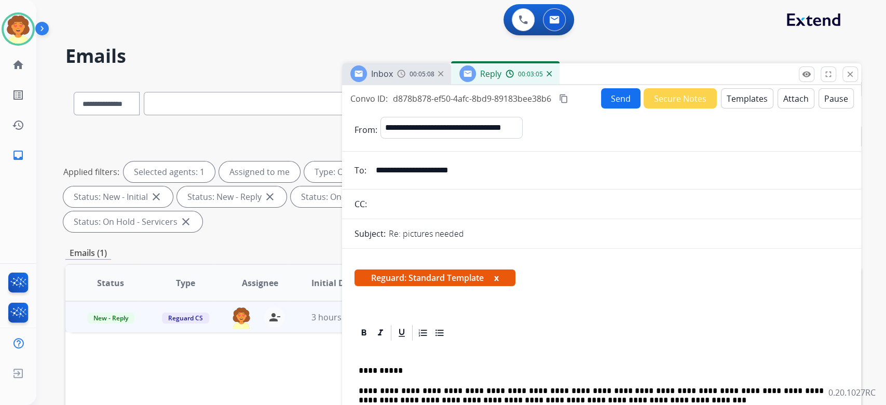
click at [601, 108] on button "Send" at bounding box center [620, 98] width 39 height 20
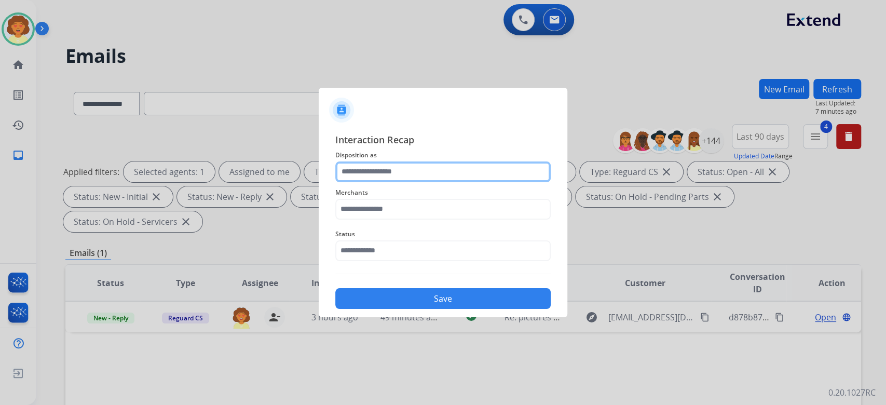
click at [422, 161] on input "text" at bounding box center [442, 171] width 215 height 21
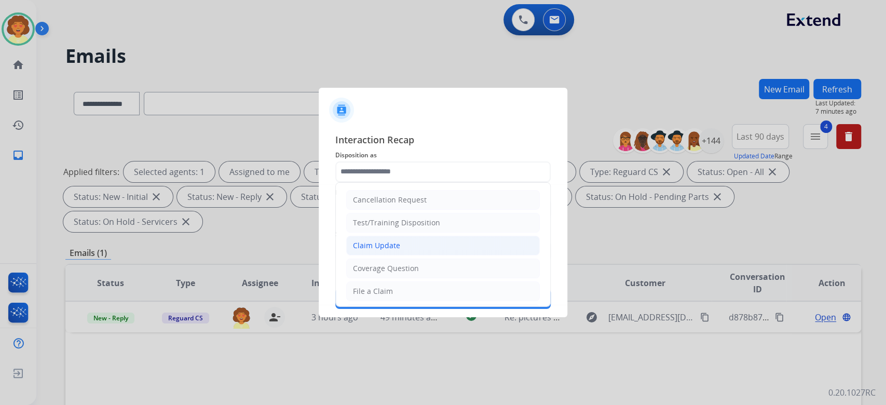
click at [400, 251] on div "Claim Update" at bounding box center [376, 245] width 47 height 10
type input "**********"
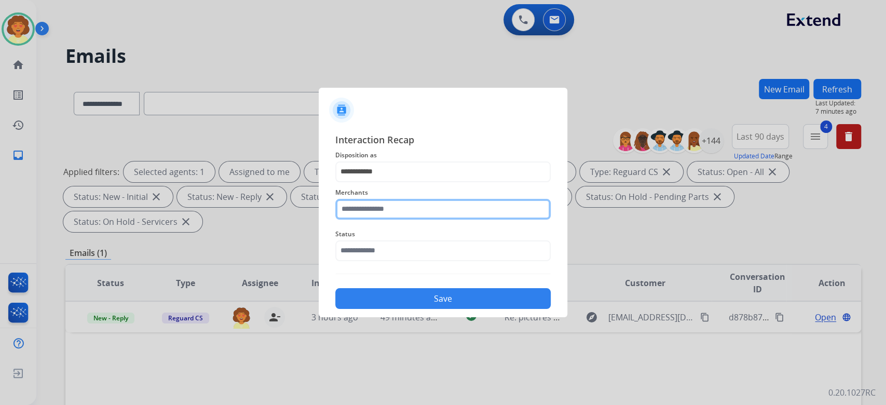
click at [388, 211] on input "text" at bounding box center [442, 209] width 215 height 21
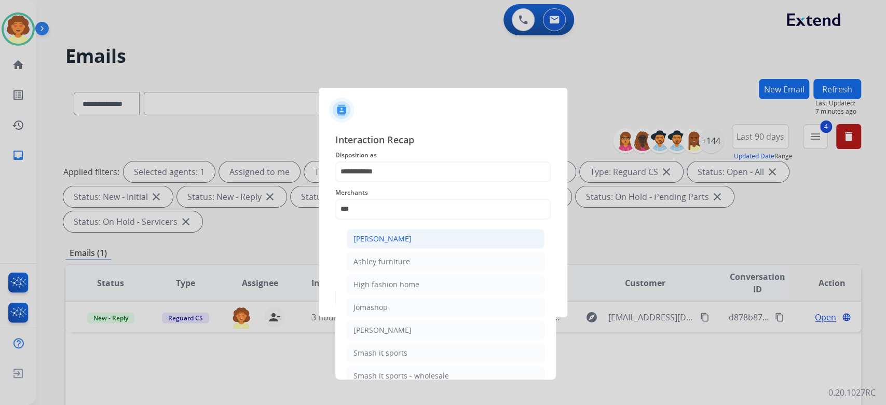
click at [412, 244] on div "[PERSON_NAME]" at bounding box center [382, 239] width 58 height 10
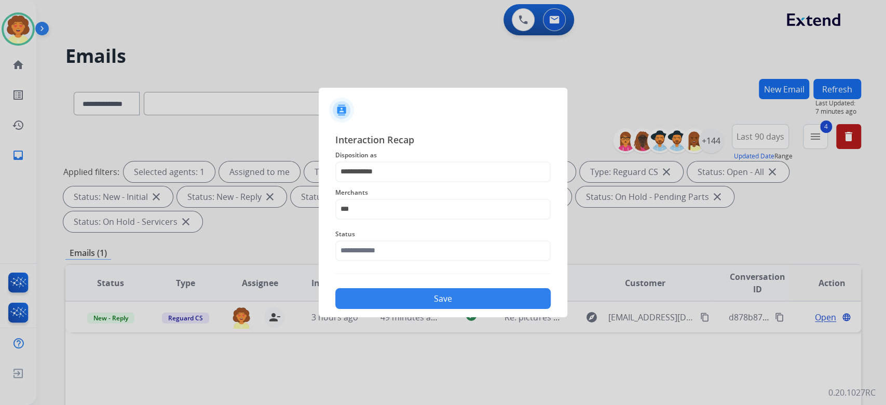
type input "**********"
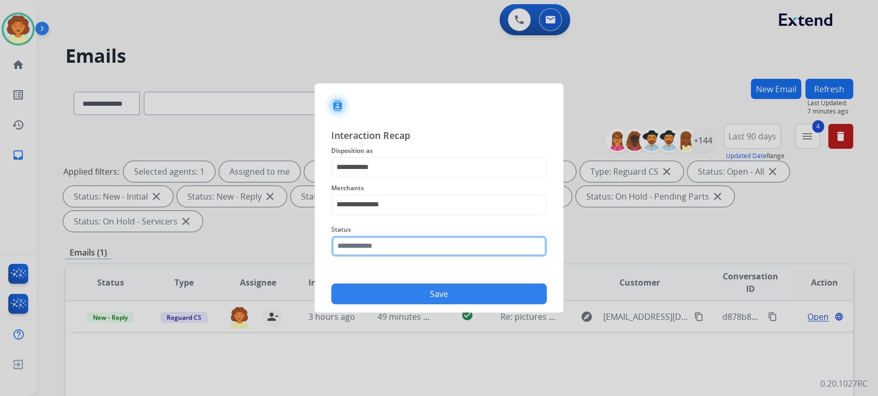
click at [357, 257] on input "text" at bounding box center [438, 246] width 215 height 21
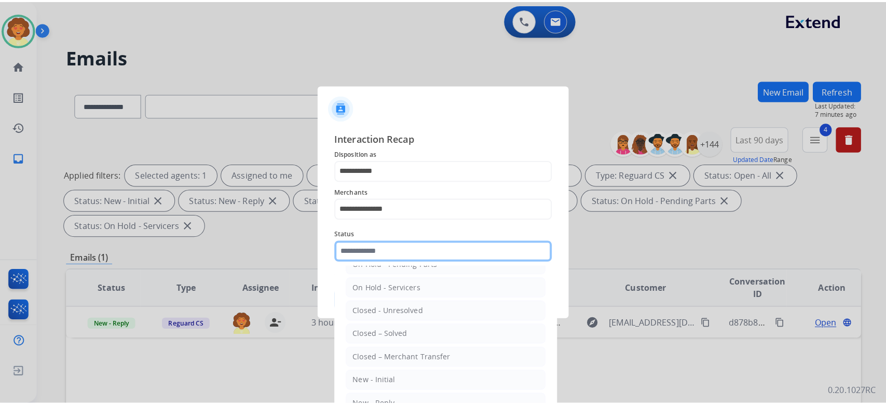
scroll to position [165, 0]
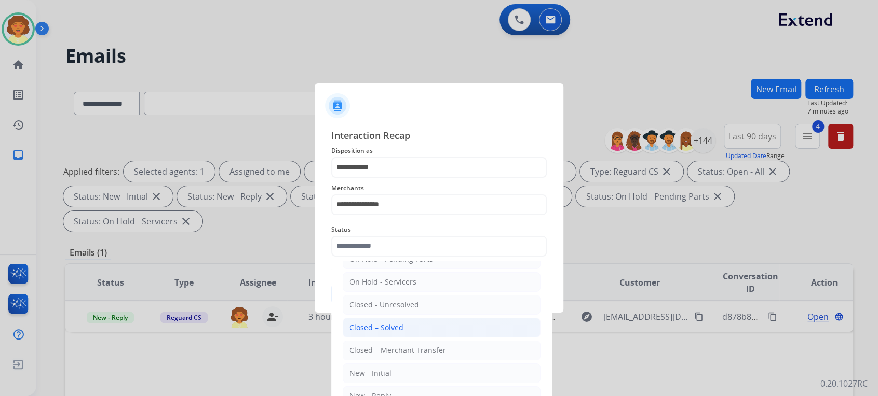
click at [403, 323] on div "Closed – Solved" at bounding box center [376, 328] width 54 height 10
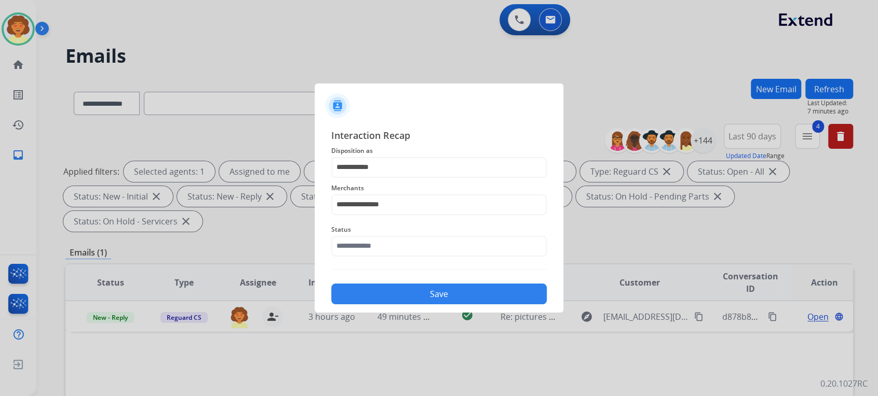
type input "**********"
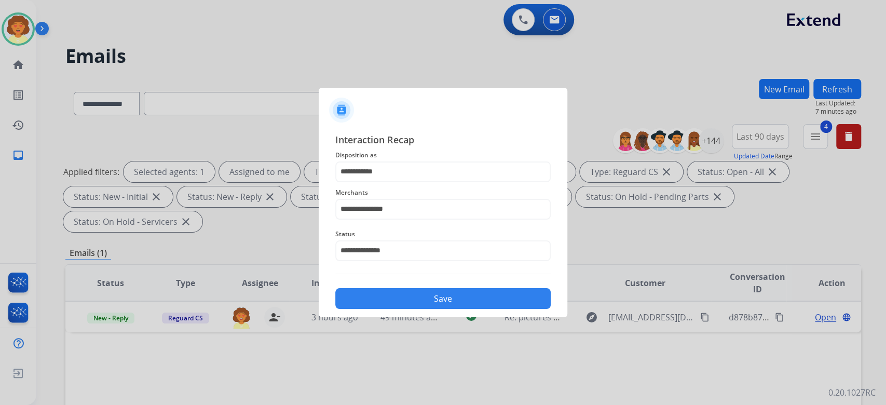
click at [419, 309] on button "Save" at bounding box center [442, 298] width 215 height 21
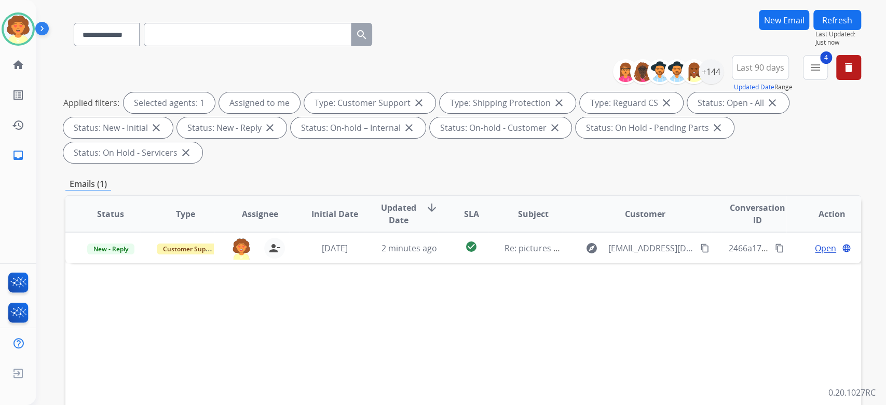
scroll to position [0, 0]
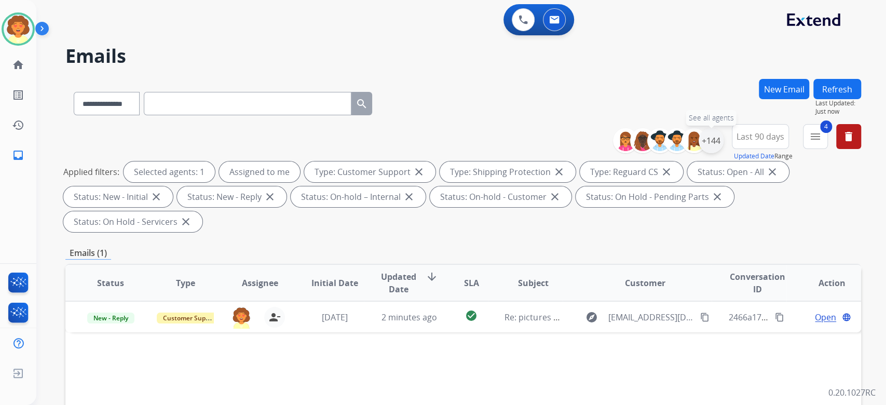
click at [699, 153] on div "+144" at bounding box center [711, 140] width 25 height 25
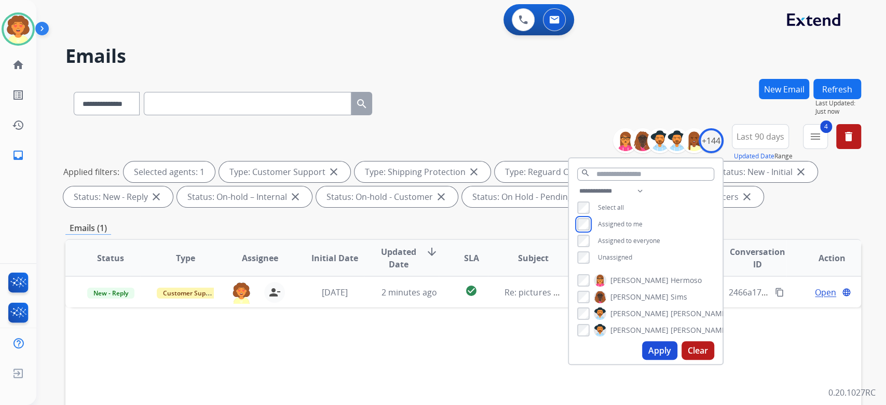
scroll to position [69, 0]
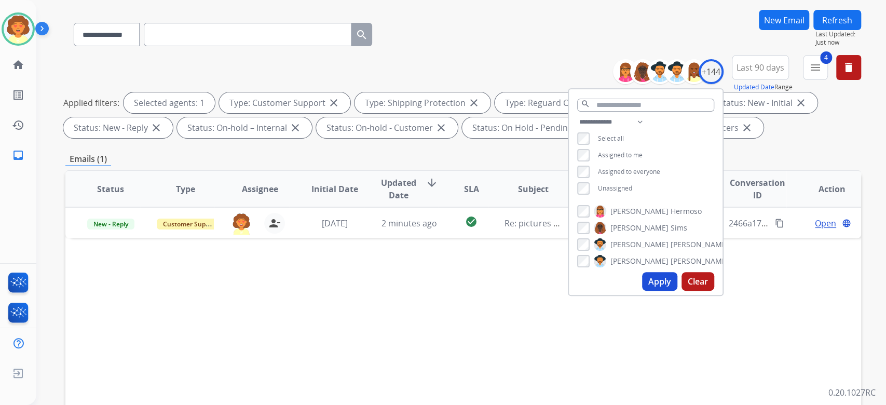
click at [642, 291] on button "Apply" at bounding box center [659, 281] width 35 height 19
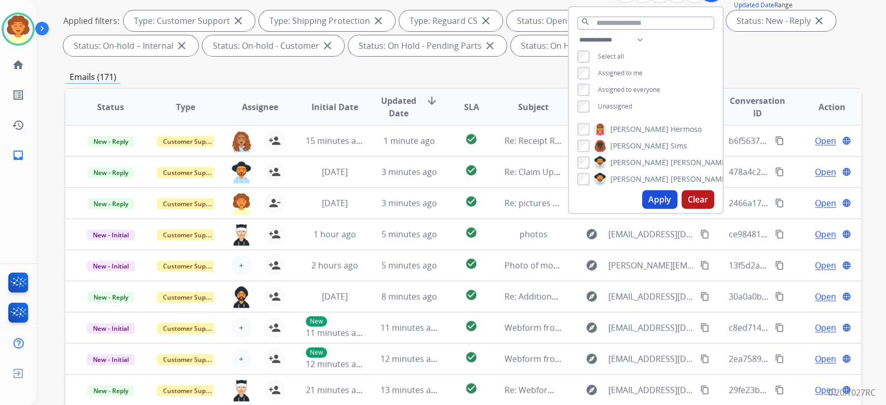
scroll to position [208, 0]
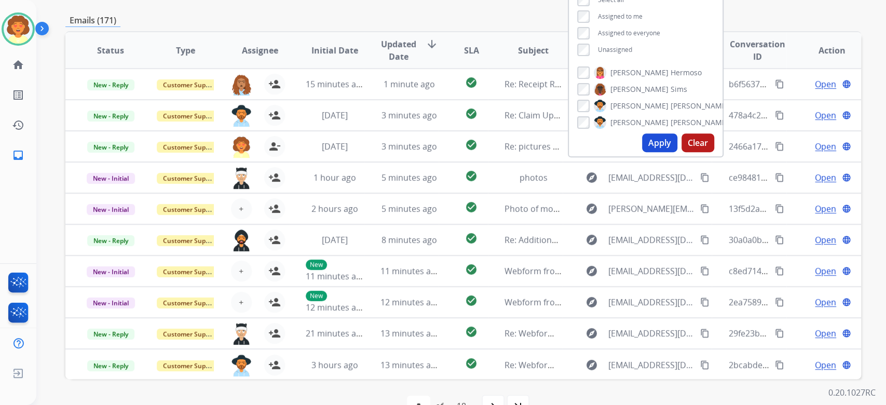
click at [406, 27] on div "Emails (171)" at bounding box center [463, 20] width 796 height 13
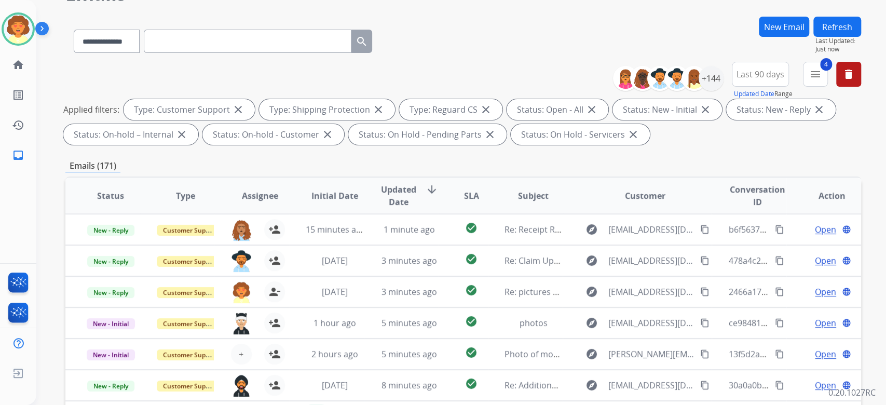
scroll to position [0, 0]
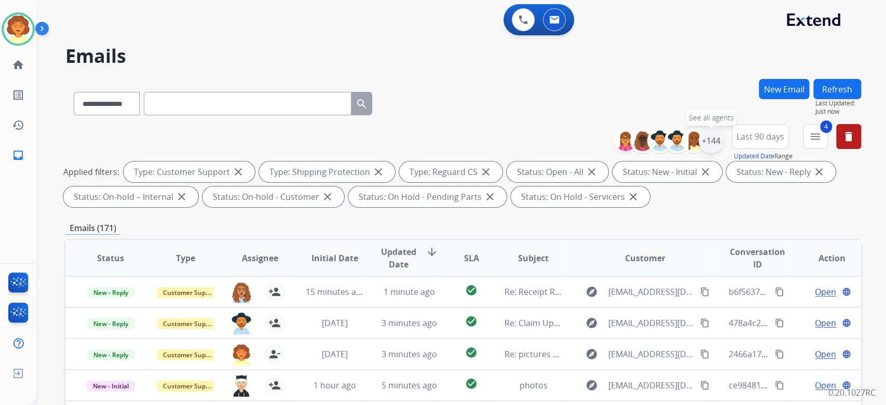
click at [699, 153] on div "+144" at bounding box center [711, 140] width 25 height 25
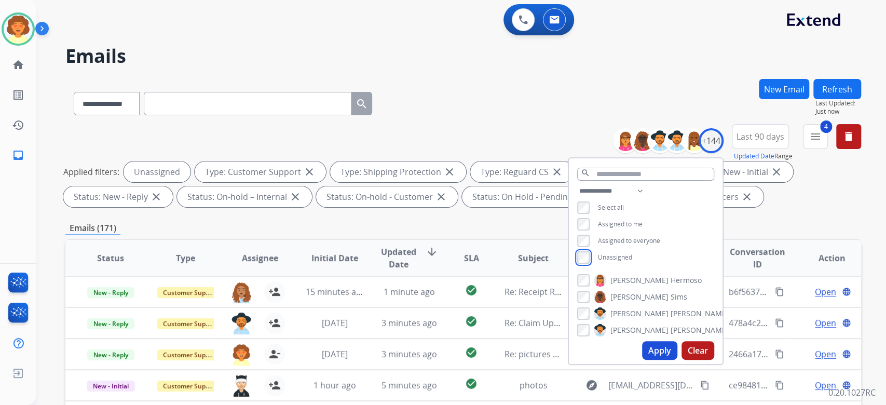
scroll to position [69, 0]
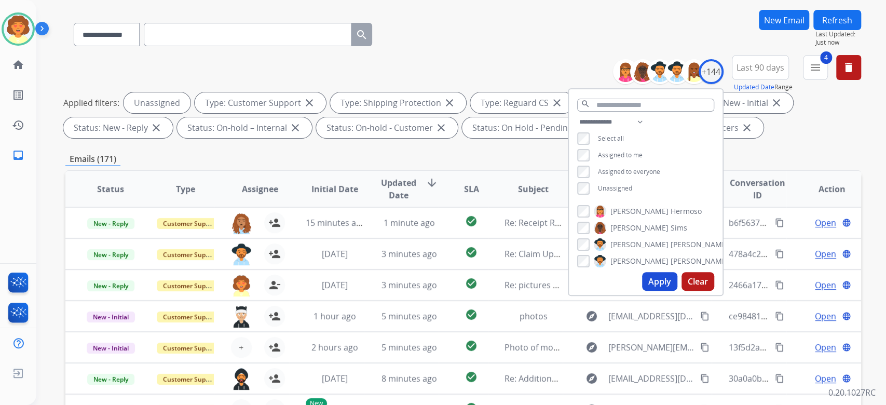
click at [642, 291] on button "Apply" at bounding box center [659, 281] width 35 height 19
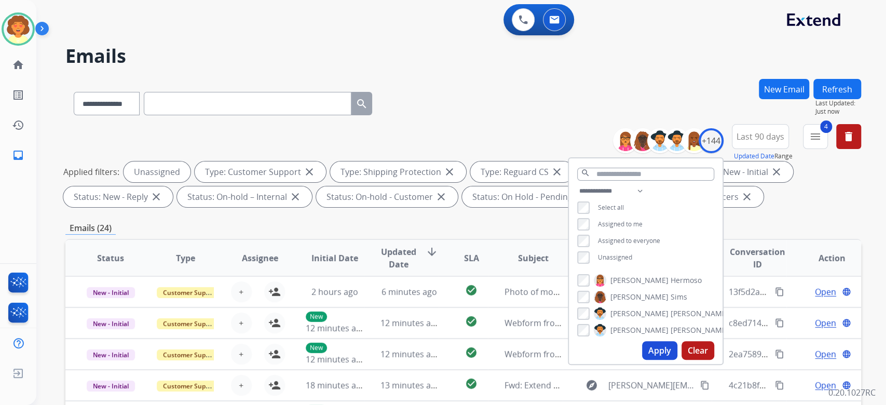
click at [688, 235] on div "Emails (24)" at bounding box center [463, 228] width 796 height 13
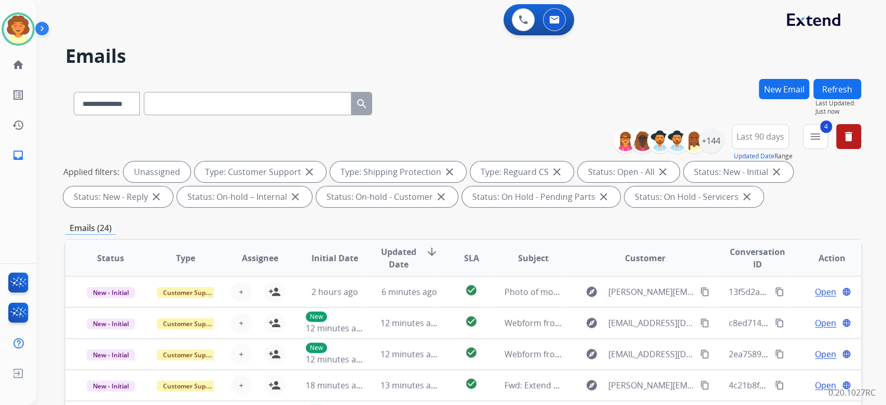
click at [759, 99] on button "New Email" at bounding box center [784, 89] width 50 height 20
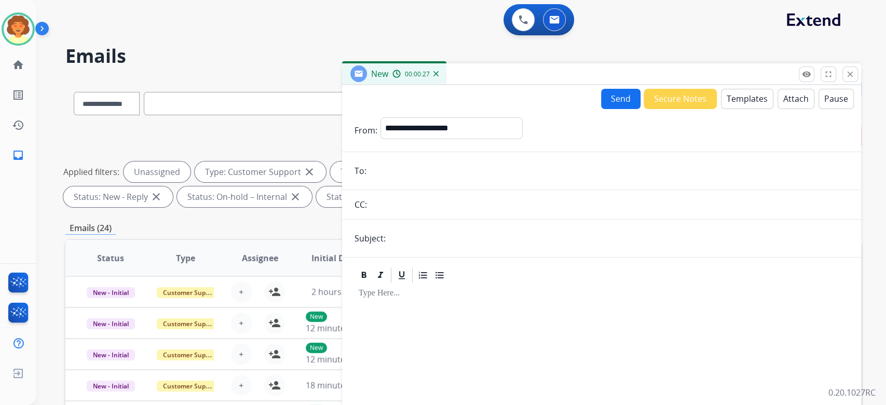
click at [839, 67] on p "Close" at bounding box center [850, 59] width 23 height 16
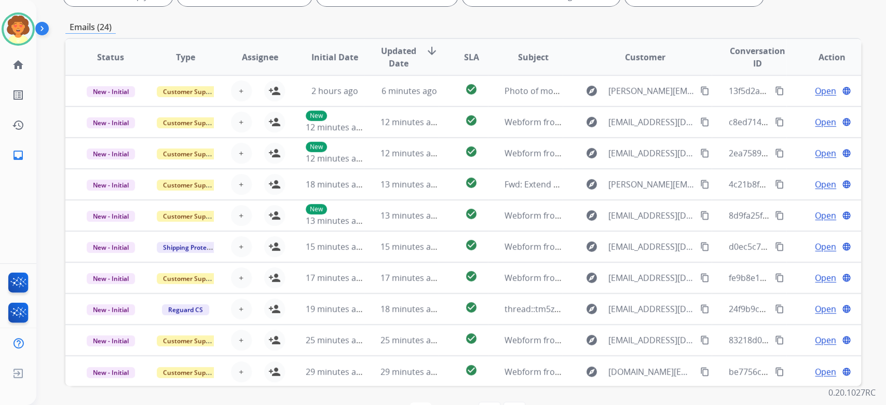
scroll to position [132, 0]
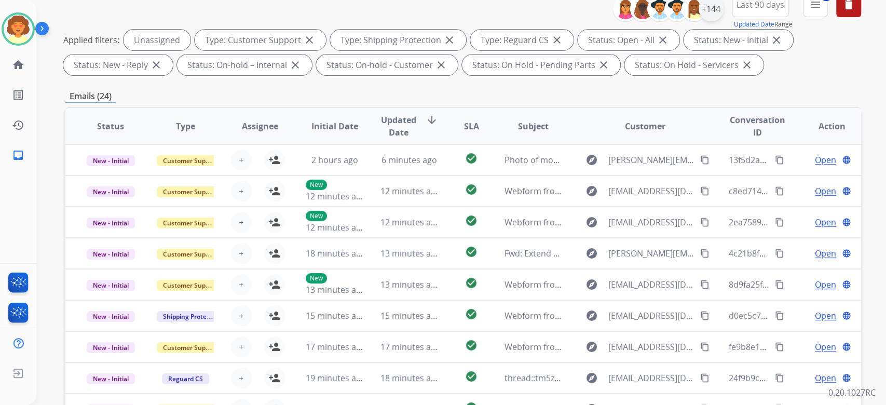
click at [699, 21] on div "+144" at bounding box center [711, 8] width 25 height 25
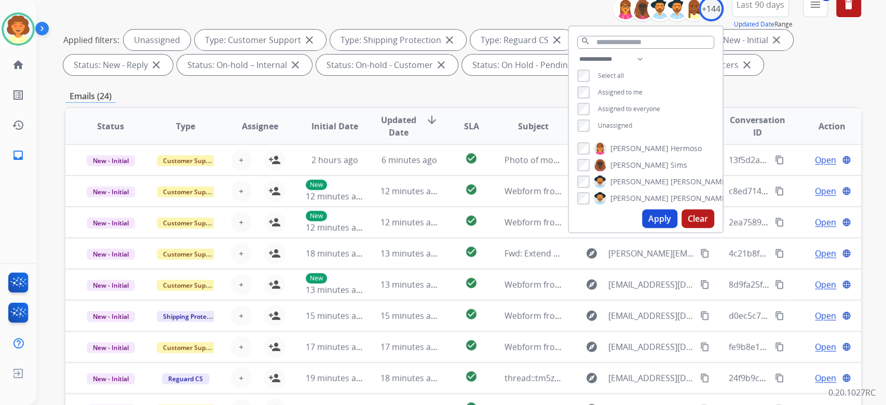
click at [642, 228] on button "Apply" at bounding box center [659, 218] width 35 height 19
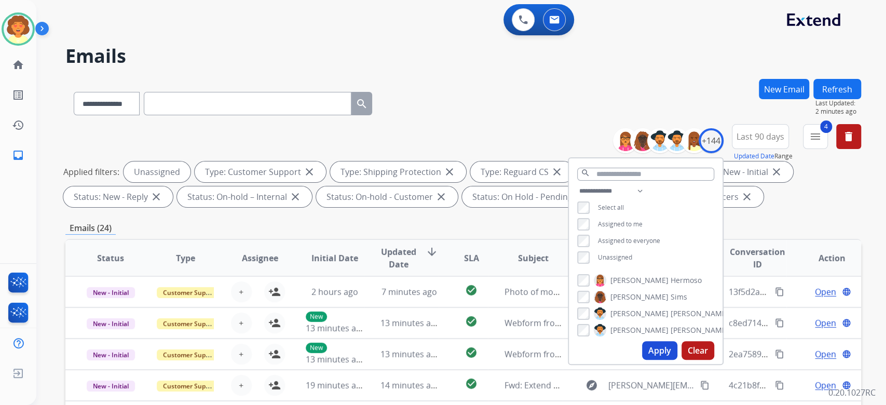
scroll to position [138, 0]
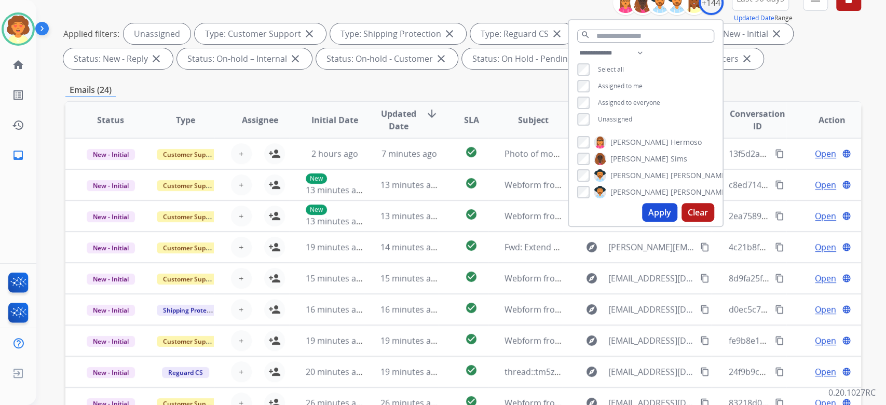
click at [771, 69] on div "Applied filters: Unassigned Type: Customer Support close Type: Shipping Protect…" at bounding box center [461, 46] width 796 height 46
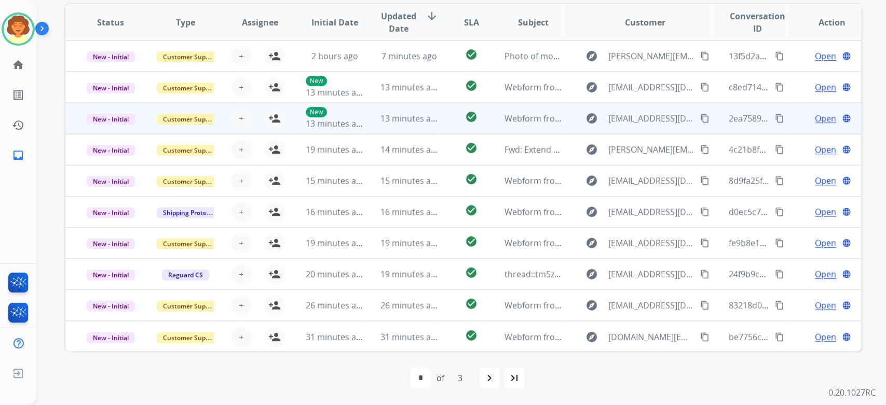
scroll to position [408, 0]
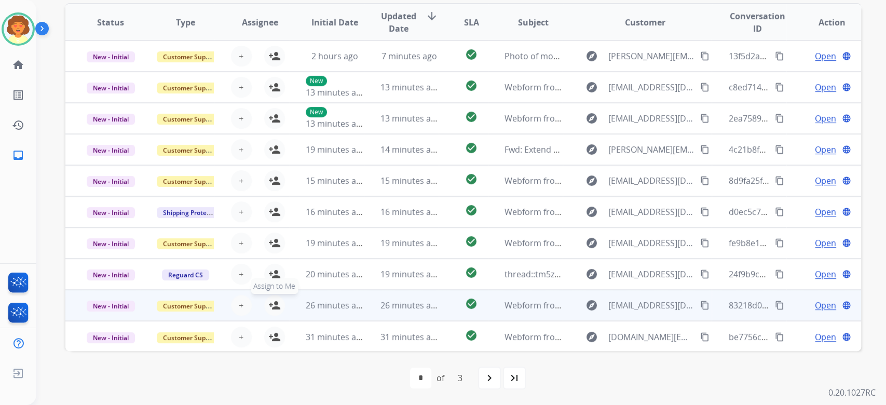
click at [281, 303] on mat-icon "person_add" at bounding box center [274, 305] width 12 height 12
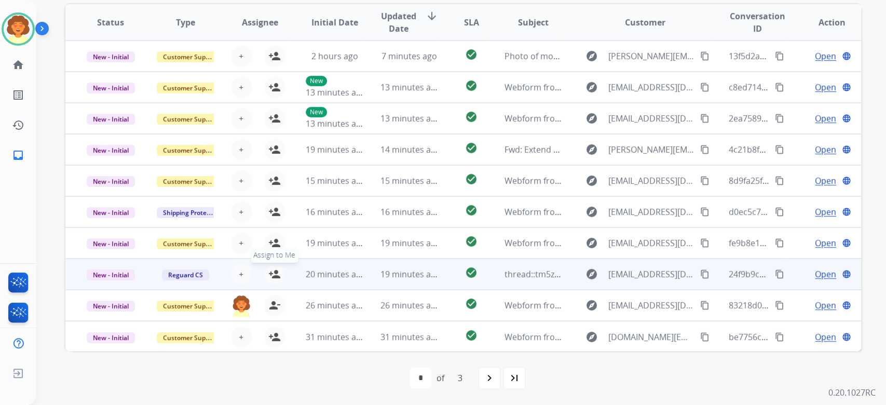
click at [281, 268] on mat-icon "person_add" at bounding box center [274, 274] width 12 height 12
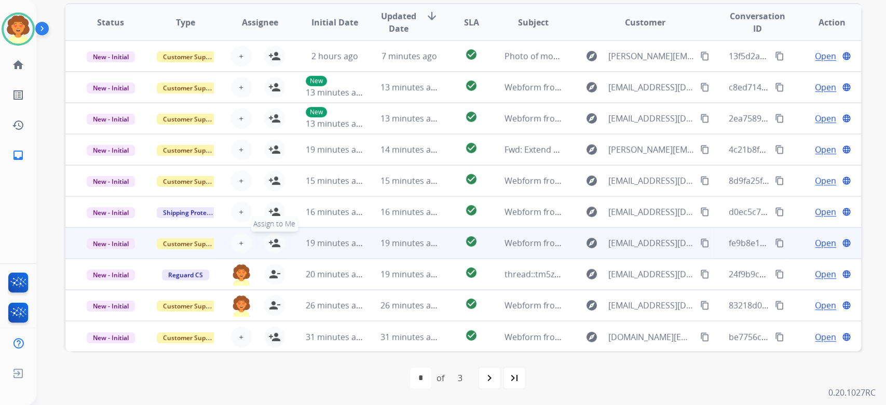
click at [281, 240] on mat-icon "person_add" at bounding box center [274, 243] width 12 height 12
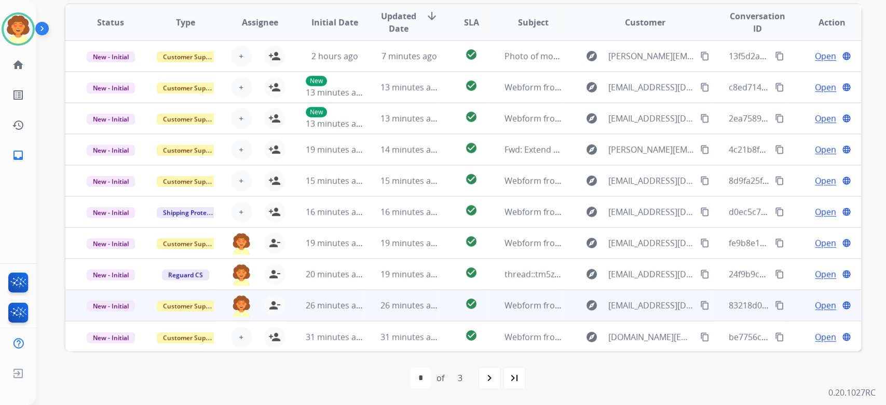
click at [815, 308] on span "Open" at bounding box center [825, 305] width 21 height 12
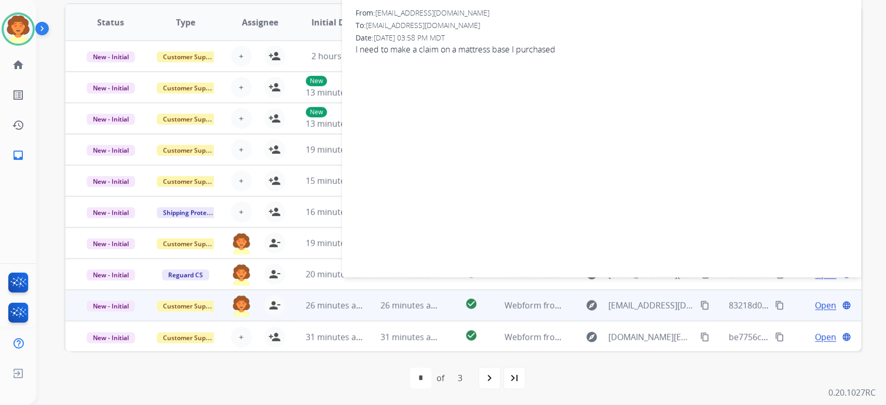
scroll to position [270, 0]
drag, startPoint x: 381, startPoint y: 85, endPoint x: 492, endPoint y: 86, distance: 111.1
click at [489, 18] on span "[EMAIL_ADDRESS][DOMAIN_NAME]" at bounding box center [432, 13] width 114 height 10
copy span "[EMAIL_ADDRESS][DOMAIN_NAME]"
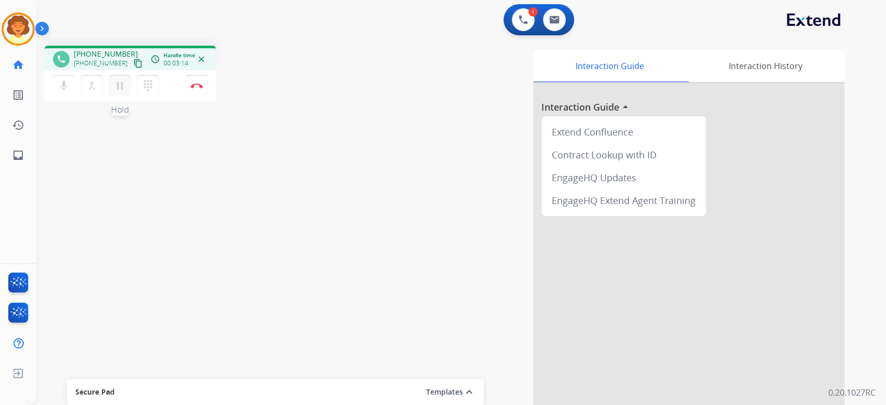
click at [126, 92] on mat-icon "pause" at bounding box center [120, 85] width 12 height 12
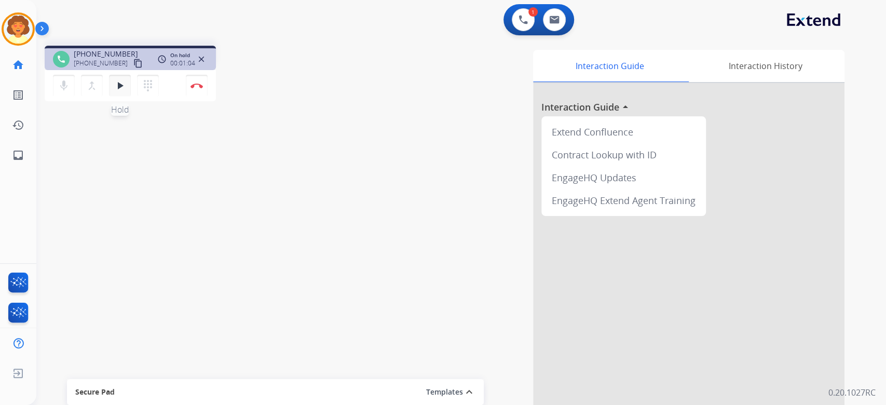
click at [126, 92] on mat-icon "play_arrow" at bounding box center [120, 85] width 12 height 12
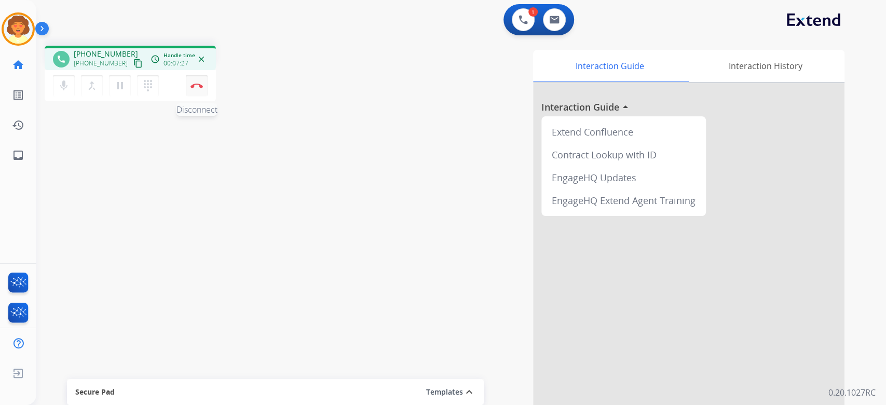
click at [195, 97] on button "Disconnect" at bounding box center [197, 86] width 22 height 22
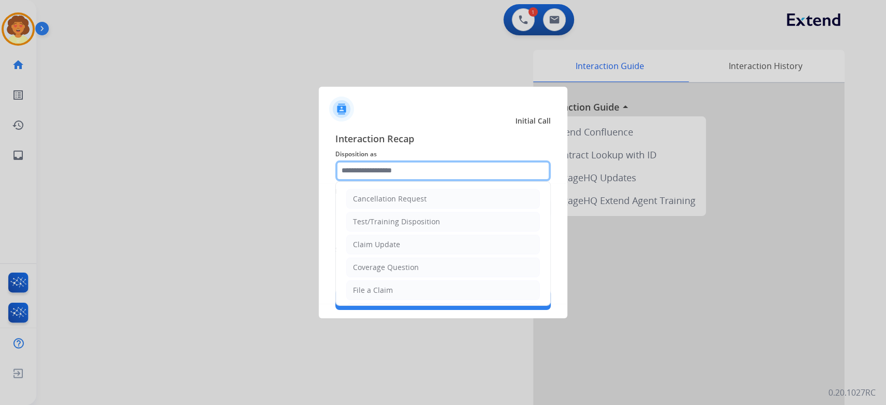
click at [423, 160] on input "text" at bounding box center [442, 170] width 215 height 21
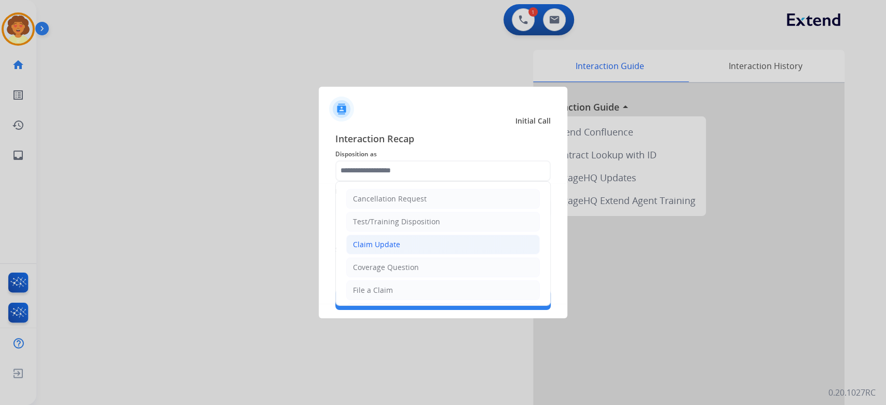
click at [441, 254] on li "Claim Update" at bounding box center [443, 245] width 194 height 20
type input "**********"
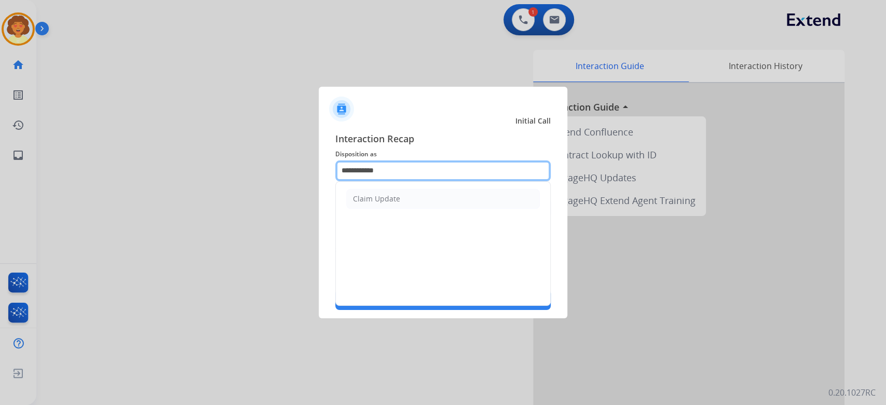
drag, startPoint x: 442, startPoint y: 154, endPoint x: 291, endPoint y: 149, distance: 151.6
click at [0, 149] on app-contact-recap-modal "**********" at bounding box center [0, 202] width 0 height 405
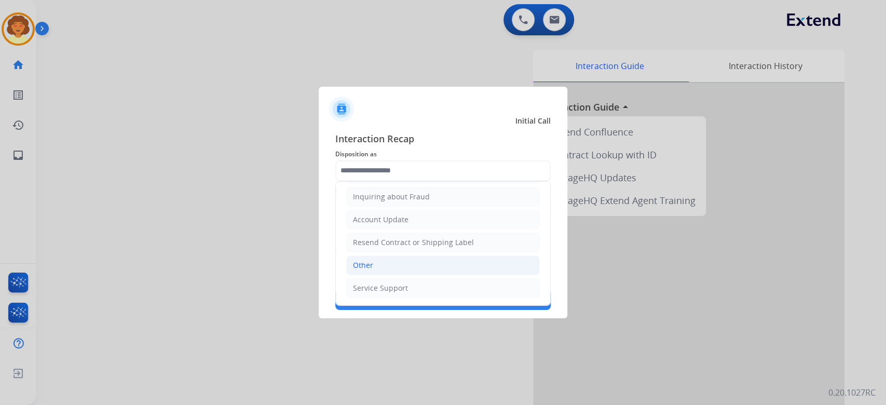
click at [406, 275] on li "Other" at bounding box center [443, 265] width 194 height 20
type input "*****"
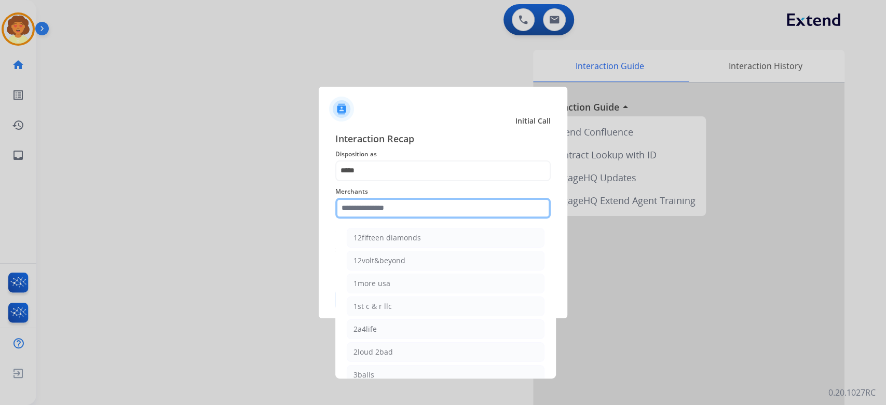
click at [376, 202] on input "text" at bounding box center [442, 208] width 215 height 21
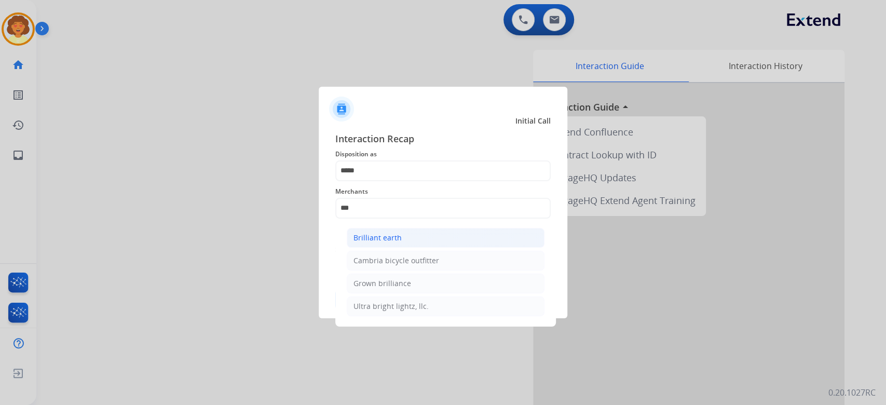
click at [402, 243] on div "Brilliant earth" at bounding box center [377, 237] width 48 height 10
type input "**********"
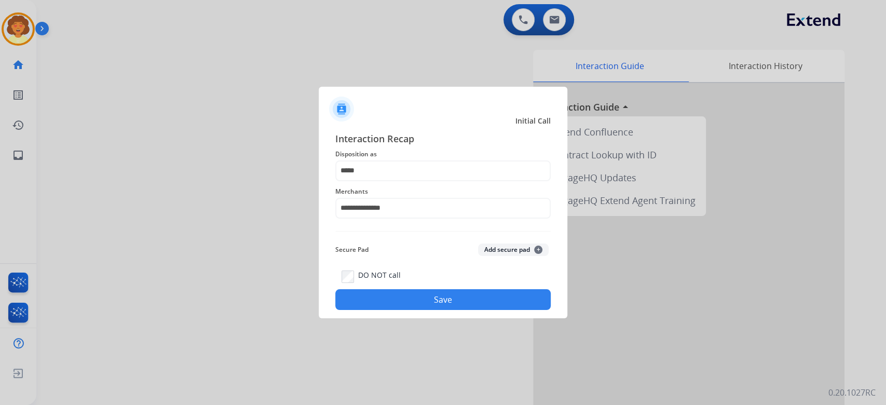
click at [440, 310] on button "Save" at bounding box center [442, 299] width 215 height 21
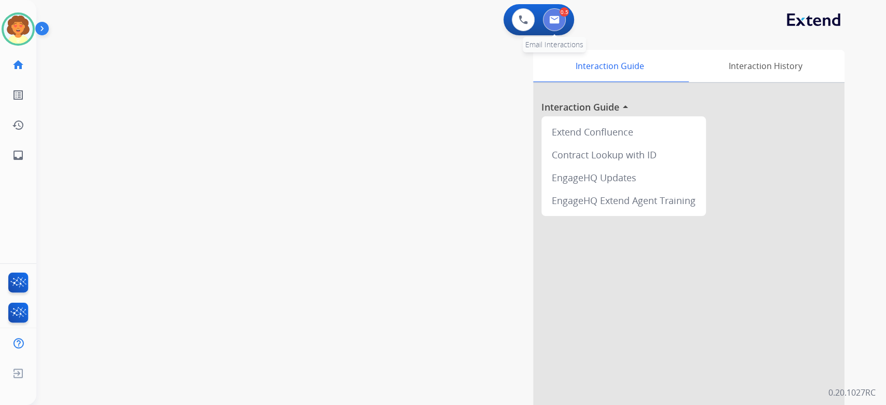
click at [550, 24] on img at bounding box center [554, 20] width 10 height 8
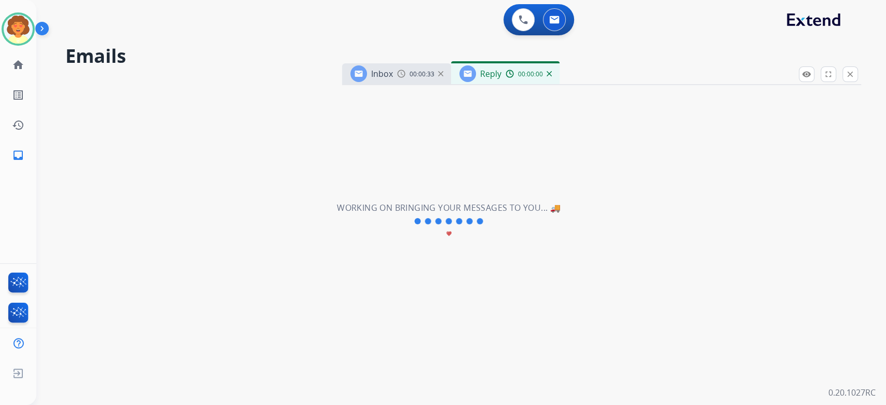
select select "**********"
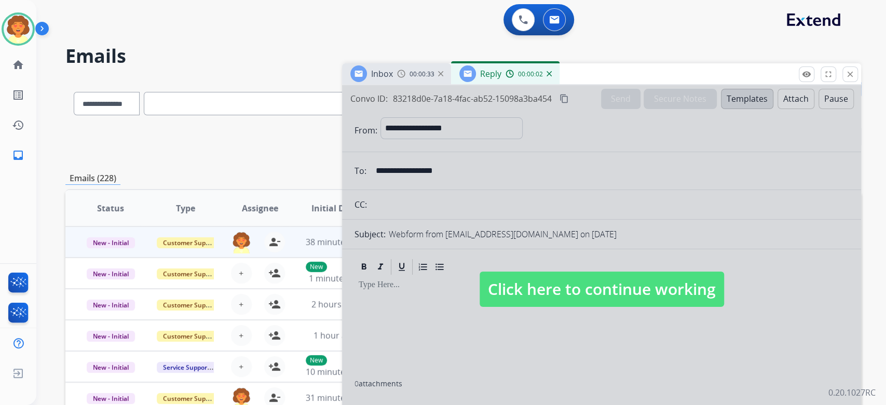
click at [578, 243] on div at bounding box center [601, 279] width 519 height 388
select select
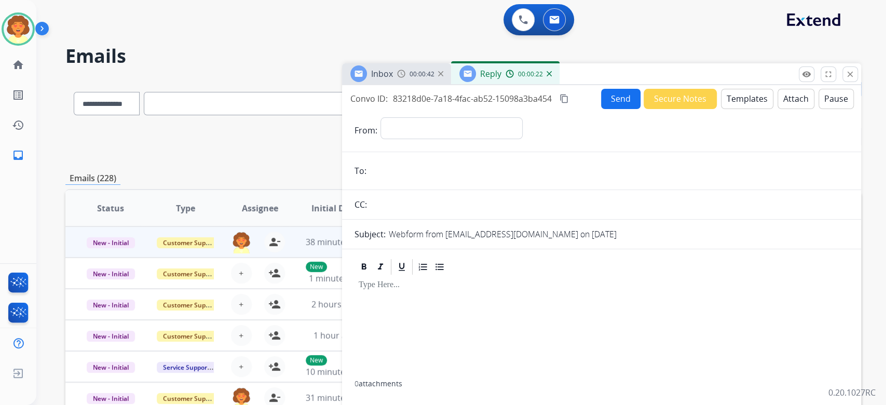
scroll to position [26, 0]
click at [660, 194] on form "**********" at bounding box center [601, 289] width 519 height 360
click at [842, 82] on button "close Close" at bounding box center [850, 74] width 16 height 16
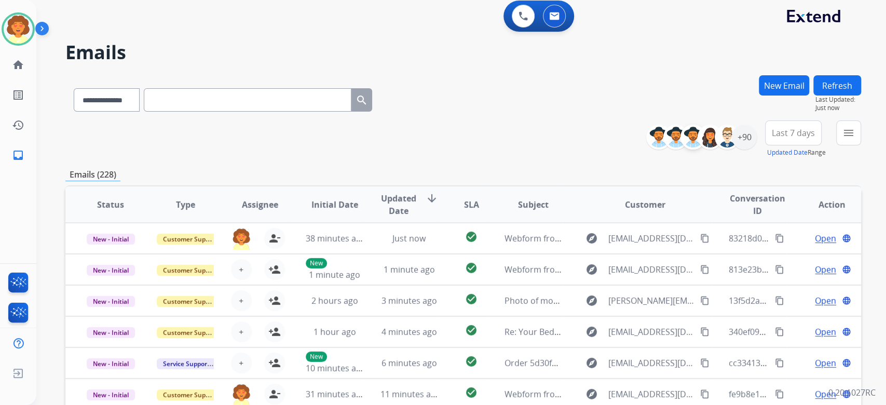
scroll to position [0, 0]
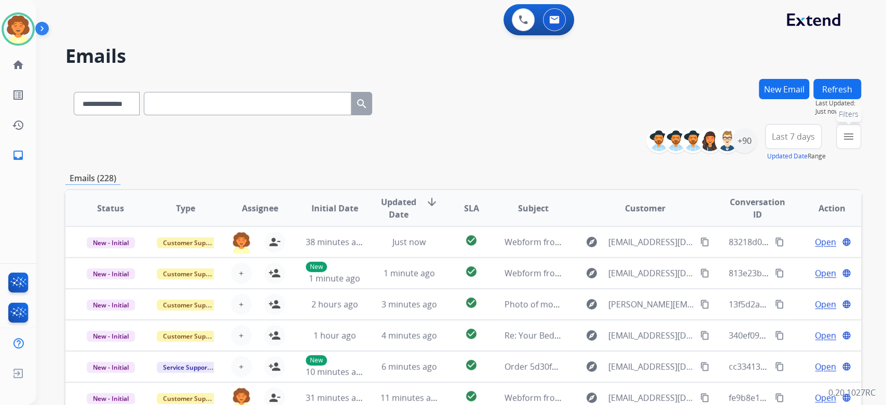
click at [842, 143] on mat-icon "menu" at bounding box center [848, 136] width 12 height 12
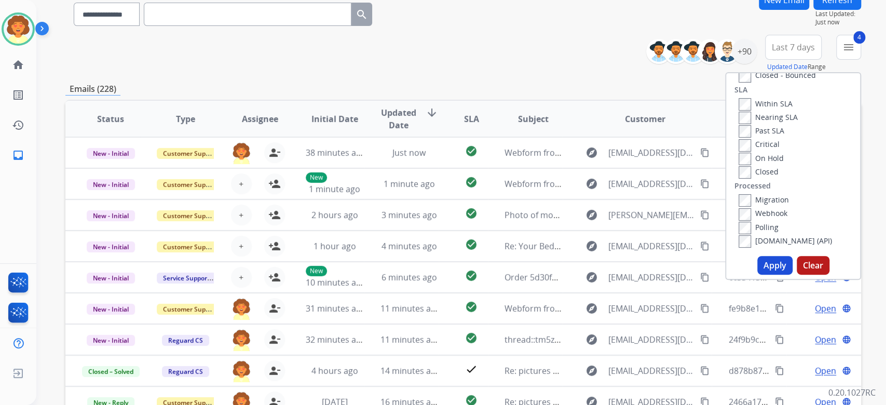
scroll to position [138, 0]
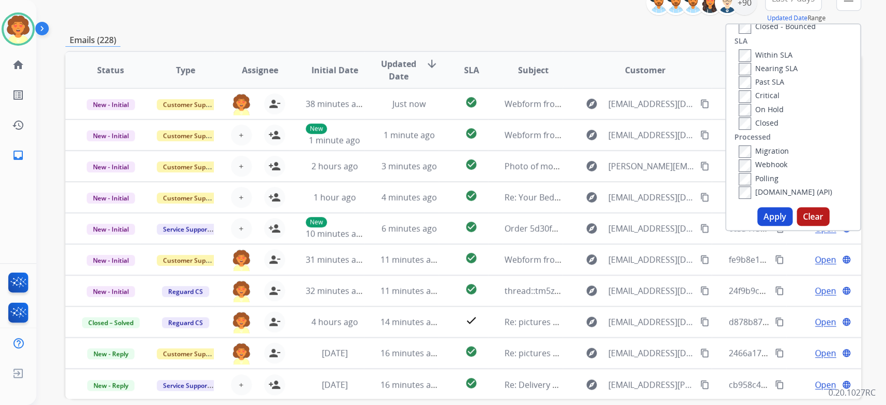
click at [757, 226] on button "Apply" at bounding box center [774, 216] width 35 height 19
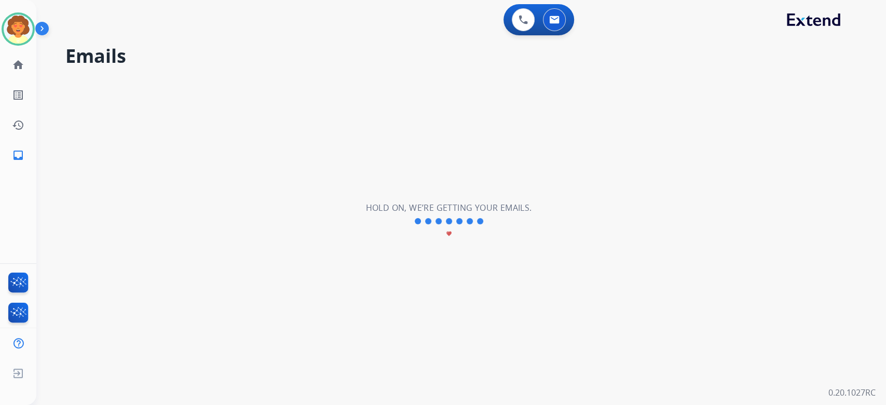
scroll to position [0, 0]
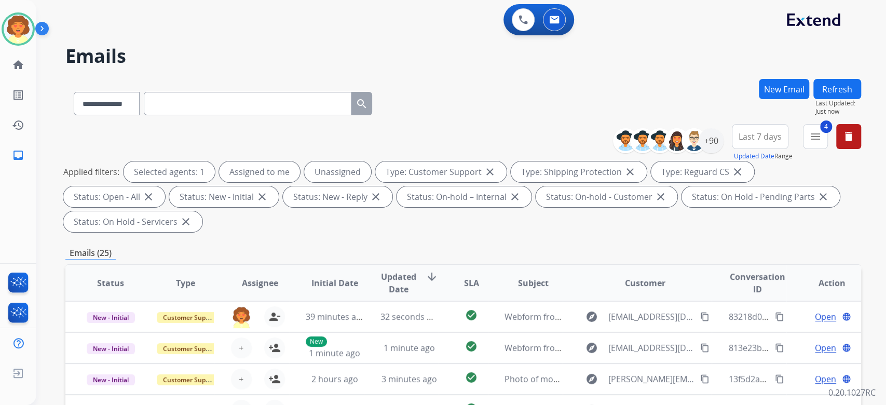
click at [738, 139] on span "Last 7 days" at bounding box center [759, 136] width 43 height 4
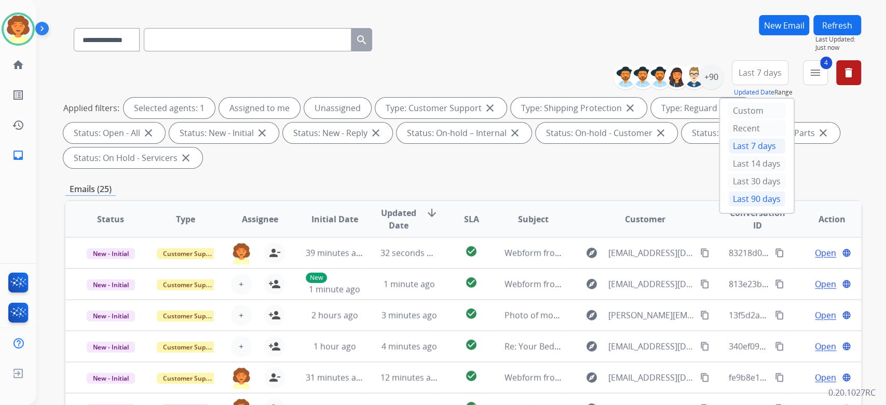
scroll to position [138, 0]
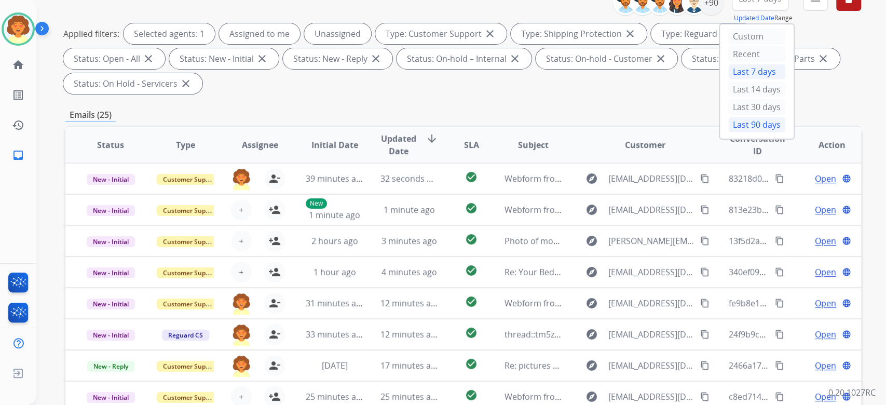
click at [728, 132] on div "Last 90 days" at bounding box center [756, 125] width 57 height 16
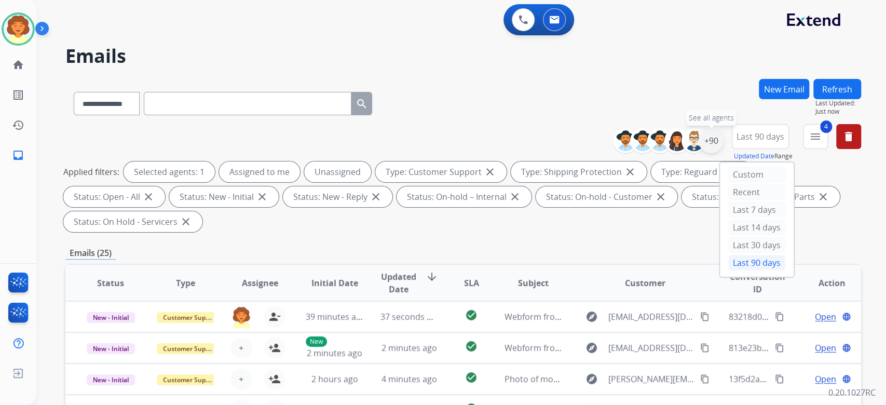
click at [699, 153] on div "+90" at bounding box center [711, 140] width 25 height 25
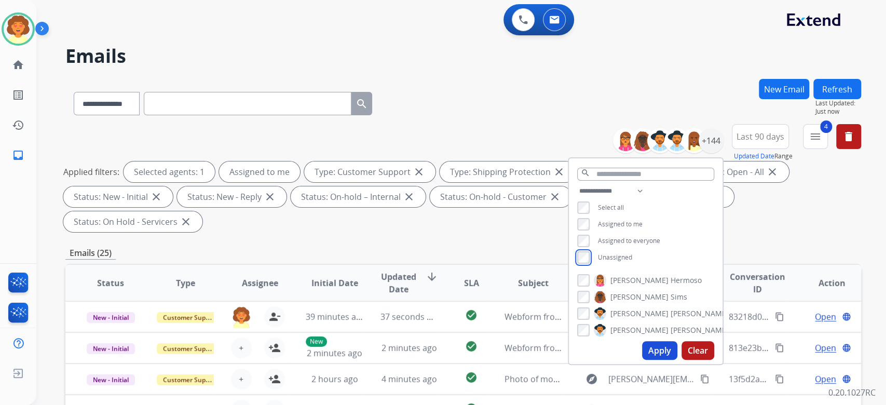
scroll to position [69, 0]
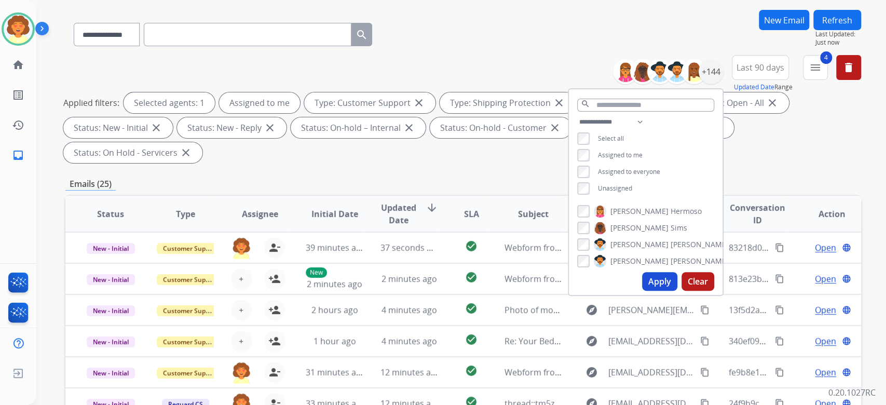
click at [642, 291] on button "Apply" at bounding box center [659, 281] width 35 height 19
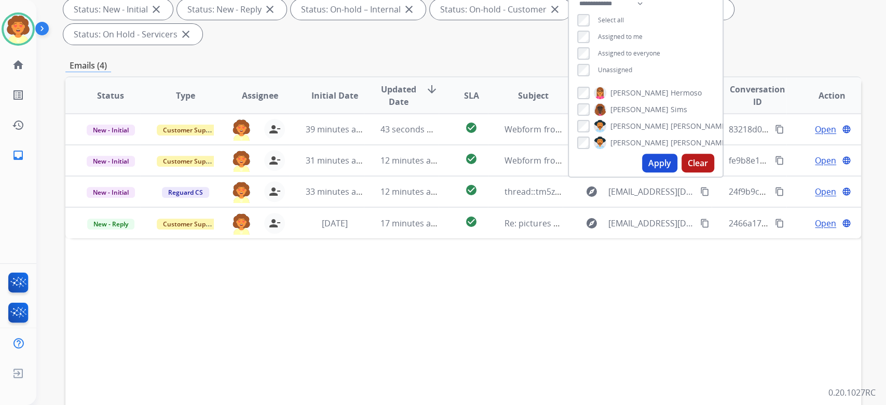
scroll to position [208, 0]
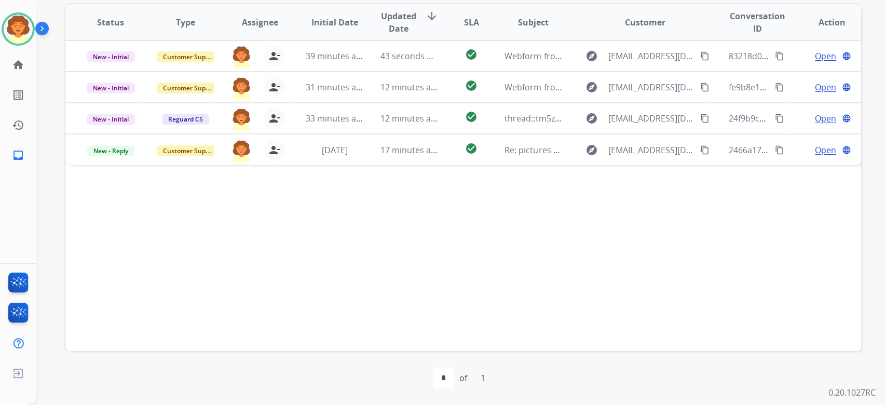
scroll to position [346, 0]
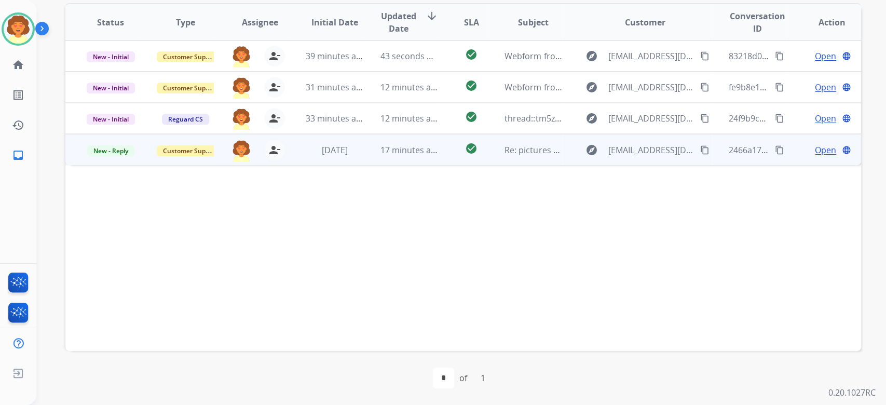
click at [815, 156] on span "Open" at bounding box center [825, 150] width 21 height 12
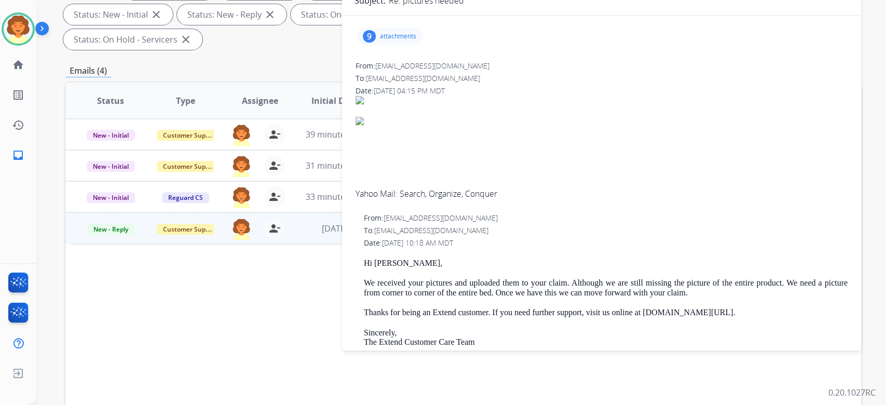
scroll to position [69, 0]
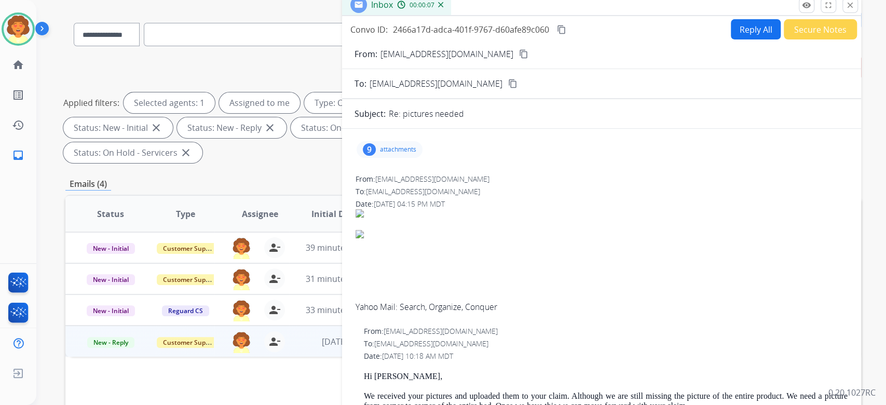
click at [363, 156] on div "9" at bounding box center [369, 149] width 13 height 12
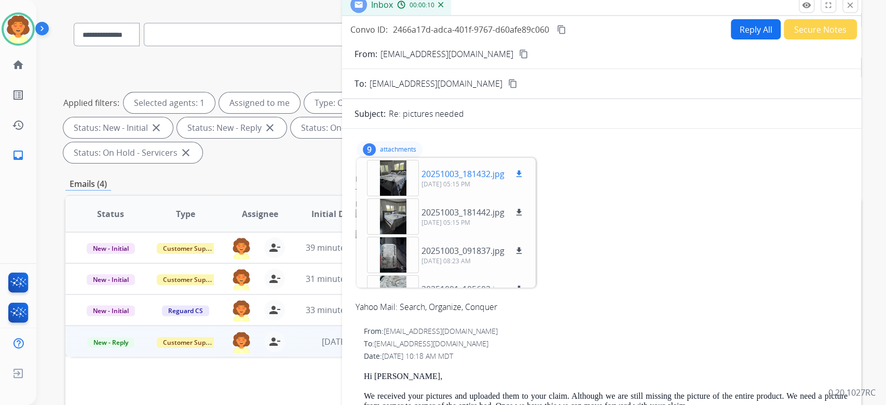
click at [386, 196] on div at bounding box center [393, 178] width 52 height 36
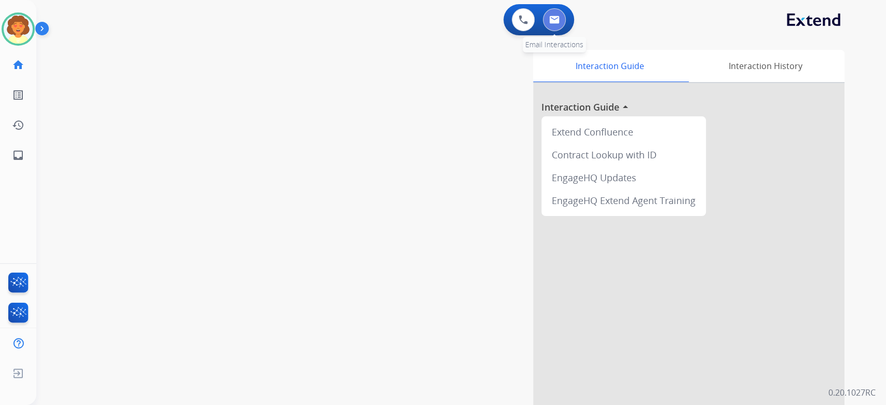
click at [549, 24] on img at bounding box center [554, 20] width 10 height 8
select select "**********"
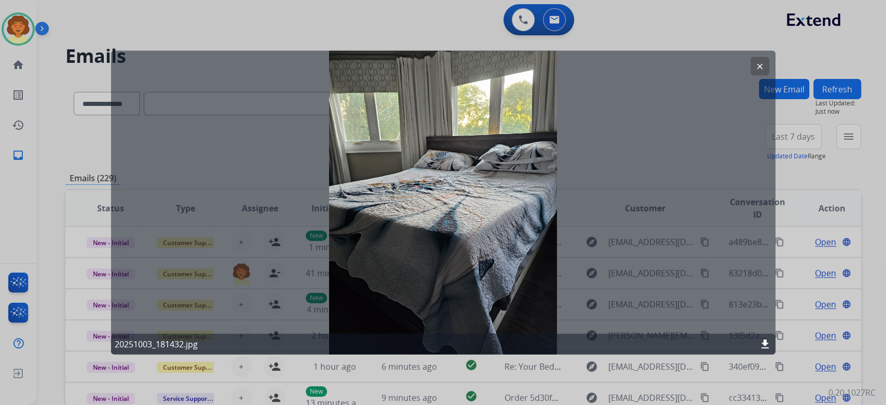
click at [755, 66] on mat-icon "clear" at bounding box center [759, 66] width 9 height 9
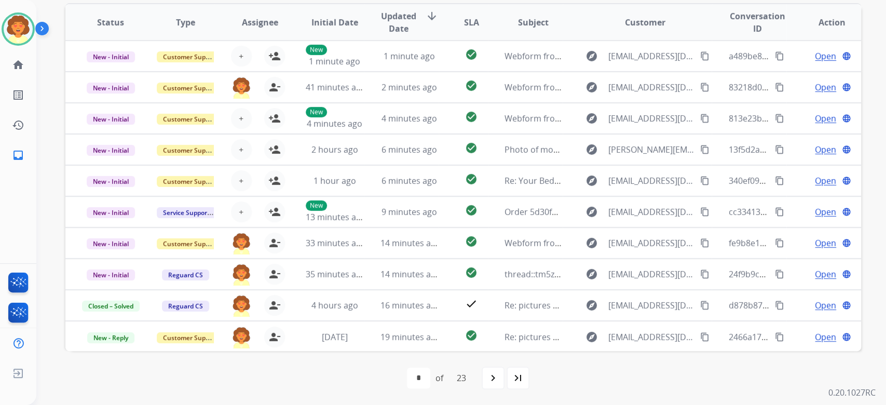
scroll to position [69, 0]
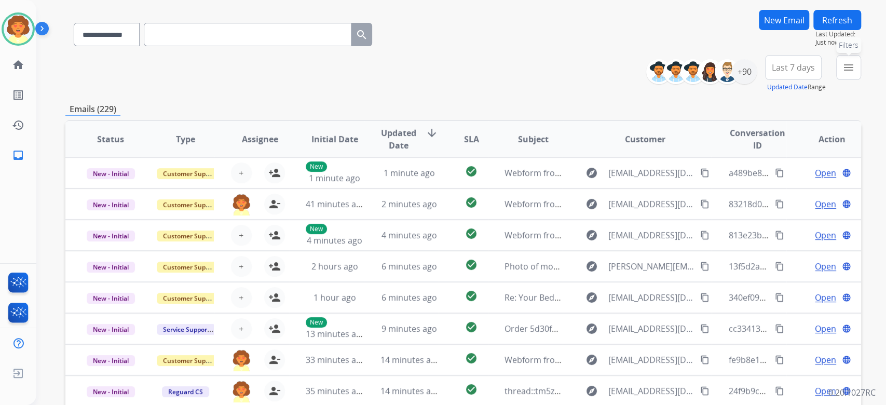
click at [842, 74] on mat-icon "menu" at bounding box center [848, 67] width 12 height 12
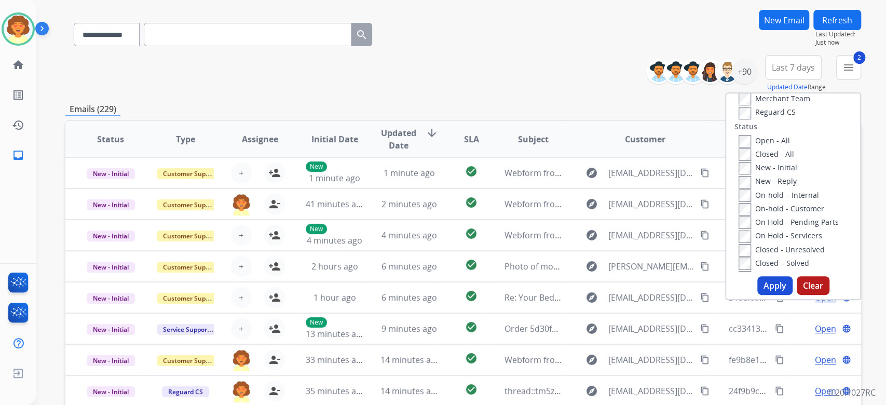
scroll to position [138, 0]
click at [772, 70] on span "Last 7 days" at bounding box center [793, 67] width 43 height 4
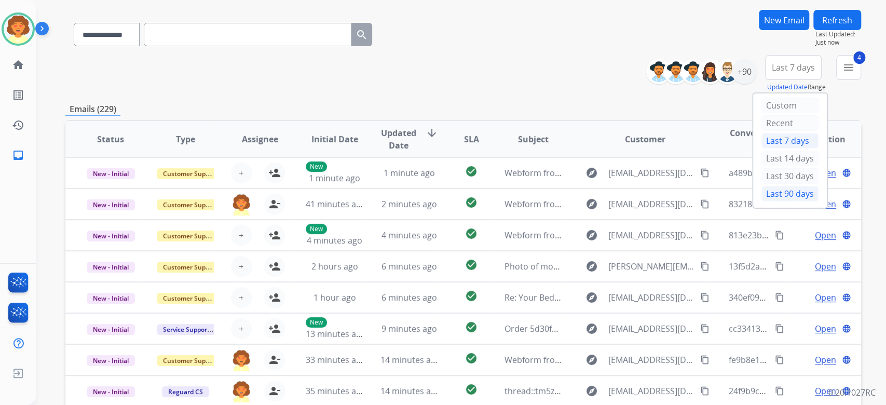
click at [761, 201] on div "Last 90 days" at bounding box center [789, 194] width 57 height 16
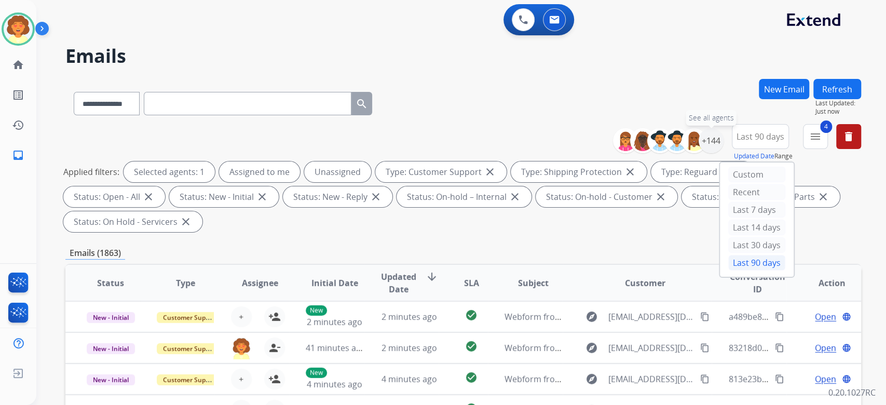
click at [699, 153] on div "+144" at bounding box center [711, 140] width 25 height 25
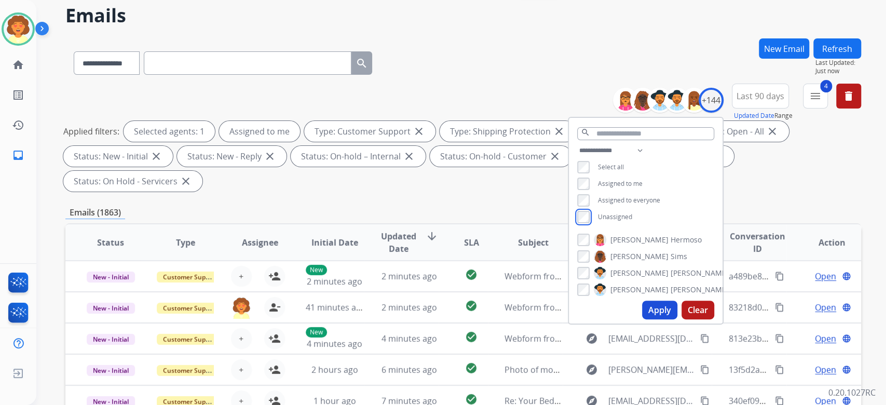
scroll to position [69, 0]
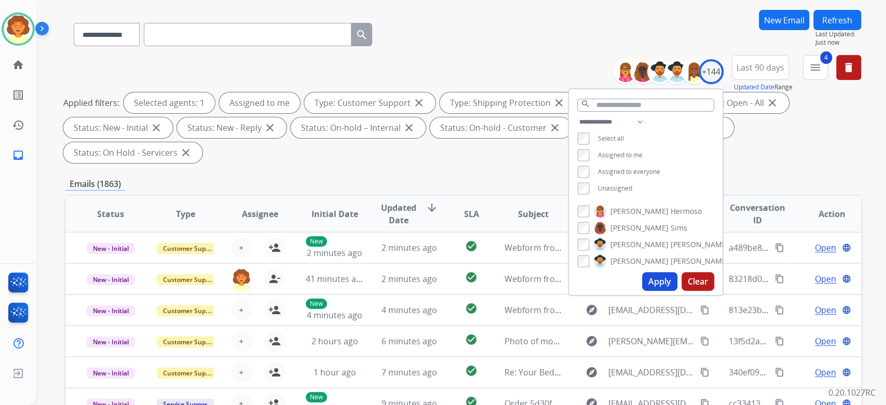
click at [642, 291] on button "Apply" at bounding box center [659, 281] width 35 height 19
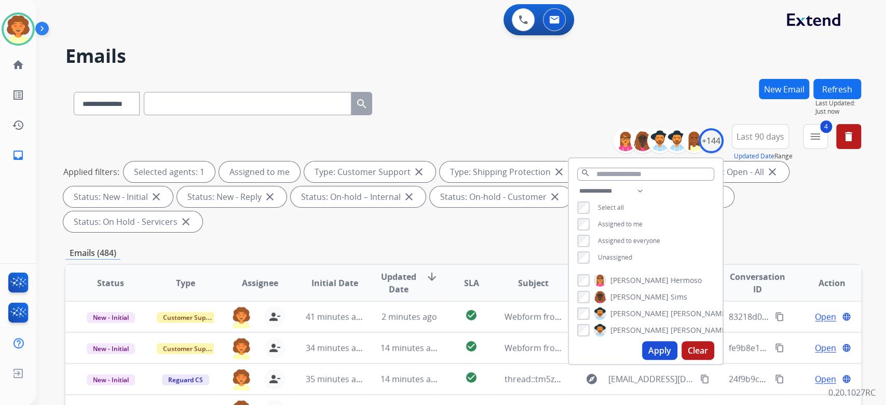
click at [772, 232] on div "Applied filters: Selected agents: 1 Assigned to me Type: Customer Support close…" at bounding box center [461, 196] width 796 height 71
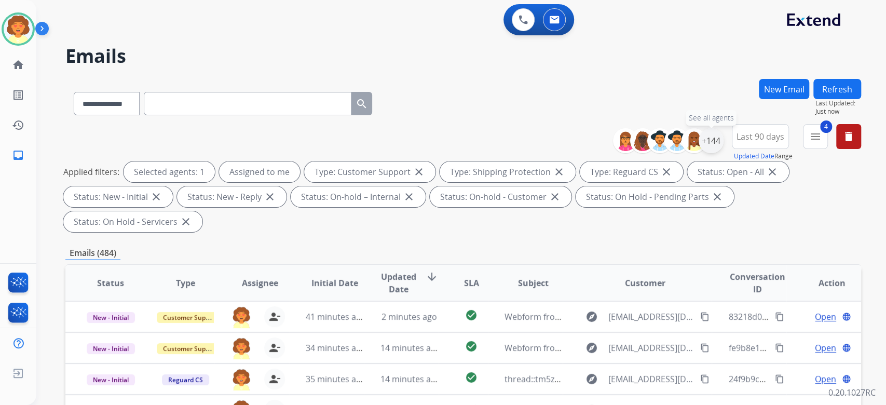
click at [699, 153] on div "+144" at bounding box center [711, 140] width 25 height 25
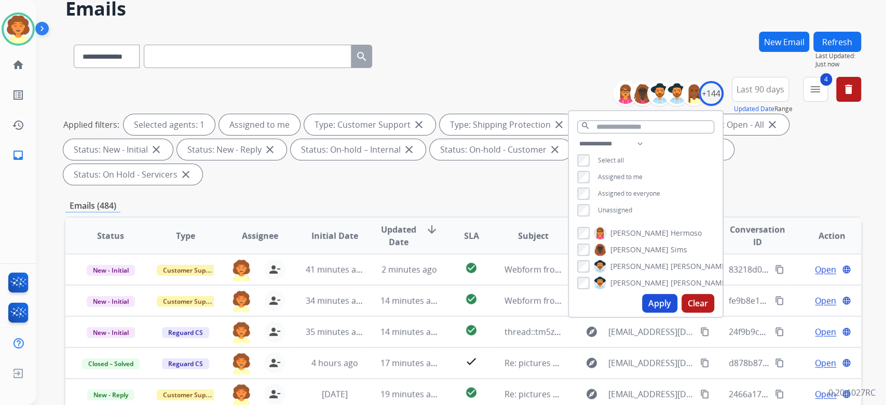
scroll to position [69, 0]
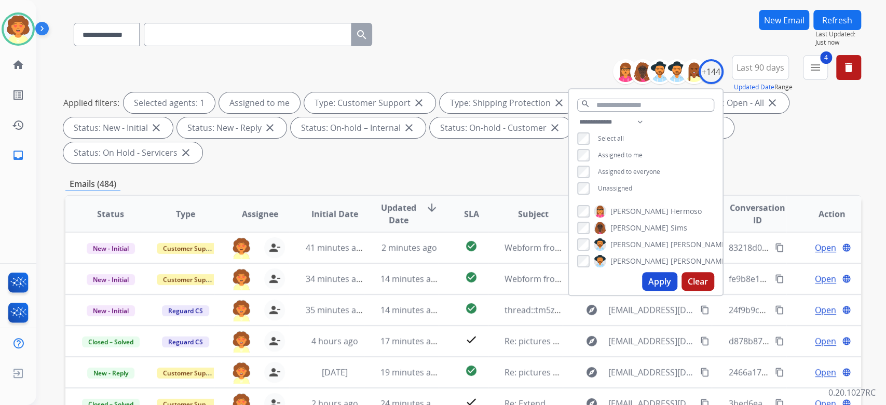
click at [642, 291] on button "Apply" at bounding box center [659, 281] width 35 height 19
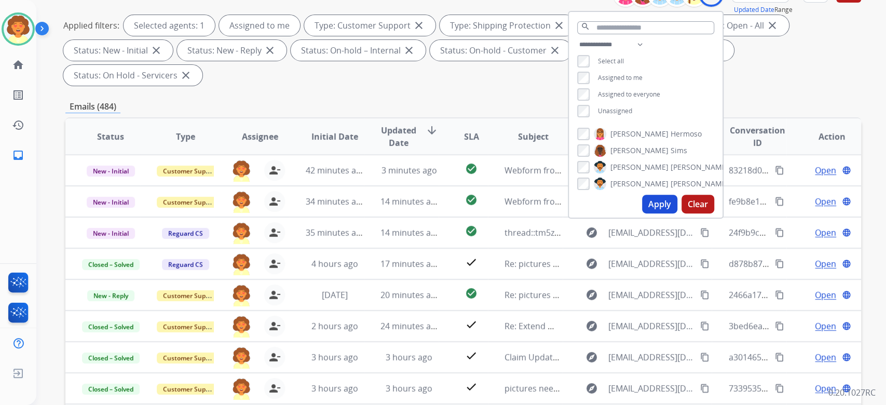
scroll to position [138, 0]
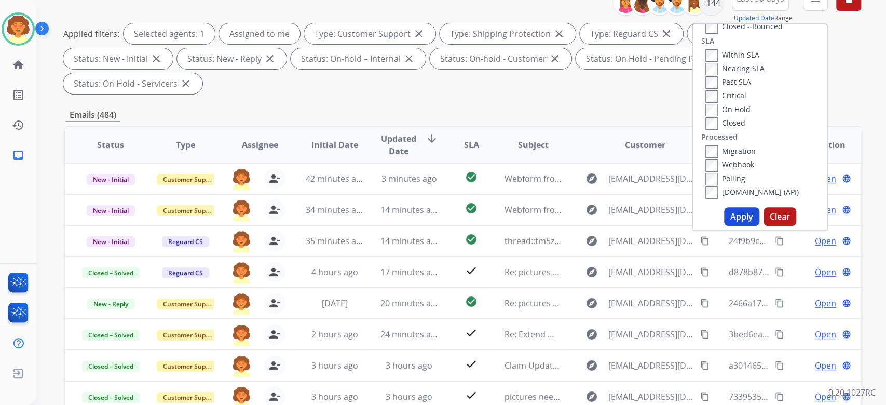
scroll to position [532, 0]
click at [724, 226] on button "Apply" at bounding box center [741, 216] width 35 height 19
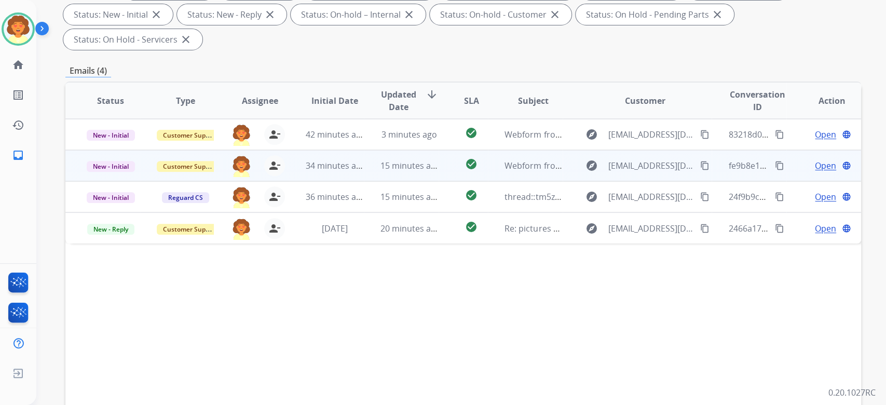
scroll to position [346, 0]
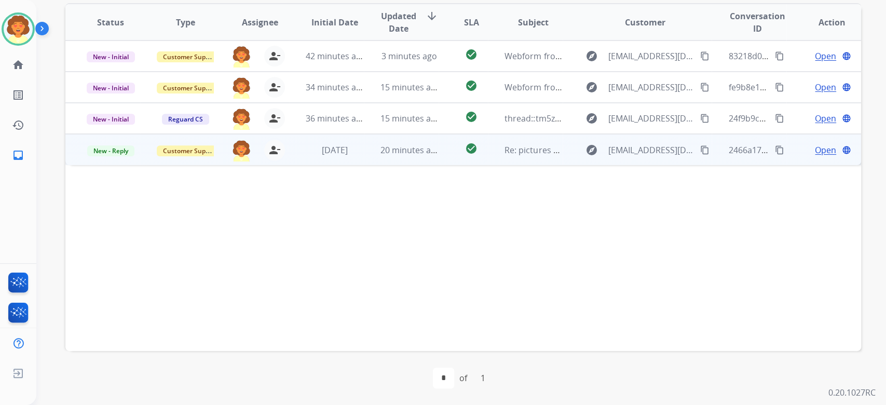
click at [815, 156] on span "Open" at bounding box center [825, 150] width 21 height 12
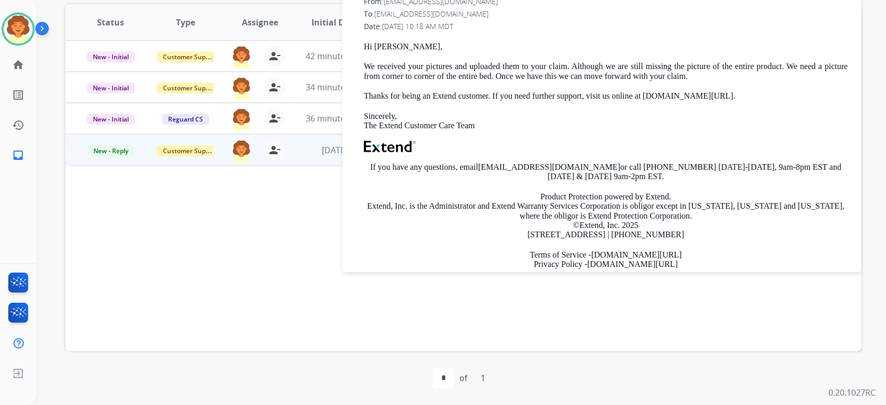
scroll to position [0, 0]
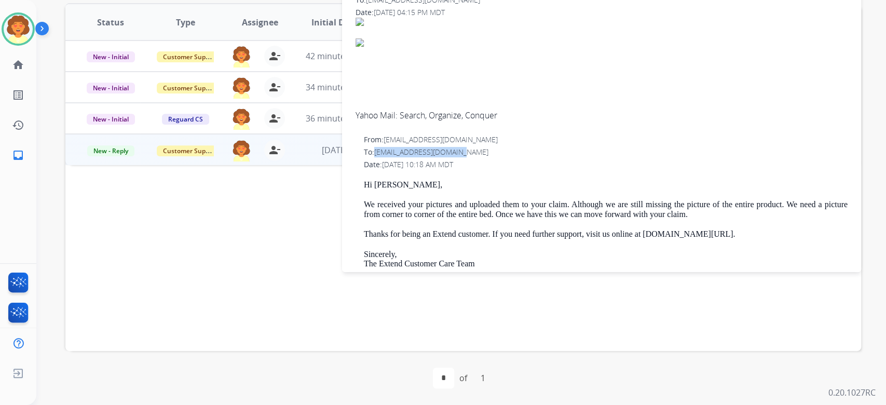
drag, startPoint x: 381, startPoint y: 236, endPoint x: 507, endPoint y: 234, distance: 125.6
click at [488, 157] on span "[EMAIL_ADDRESS][DOMAIN_NAME]" at bounding box center [431, 152] width 114 height 10
copy span "[EMAIL_ADDRESS][DOMAIN_NAME]"
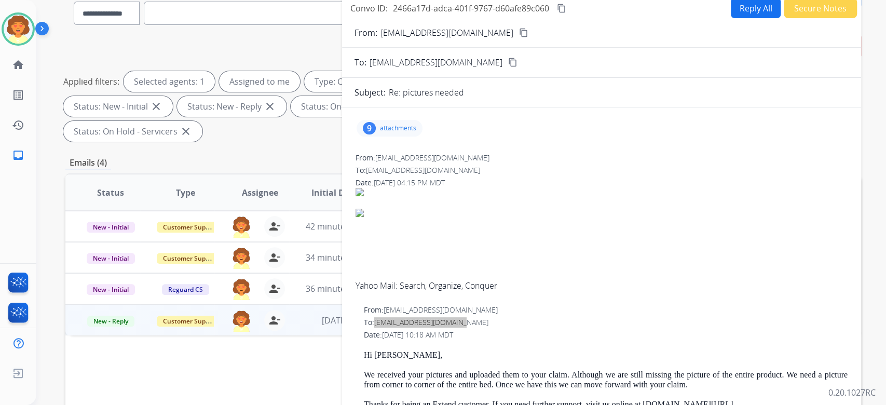
scroll to position [69, 0]
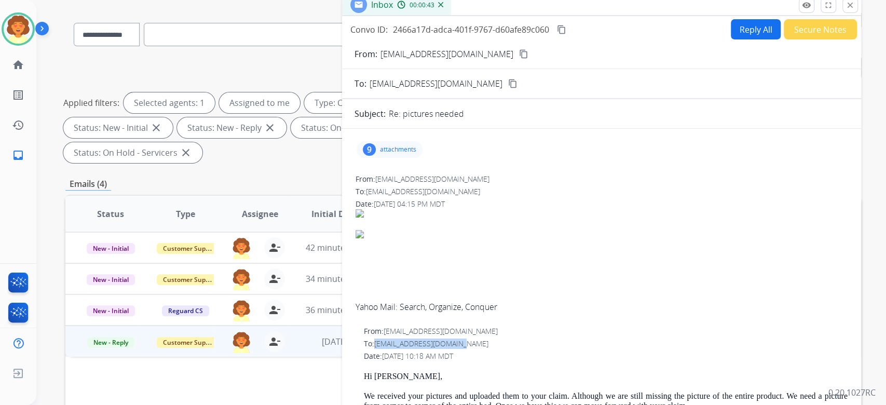
click at [731, 39] on button "Reply All" at bounding box center [756, 29] width 50 height 20
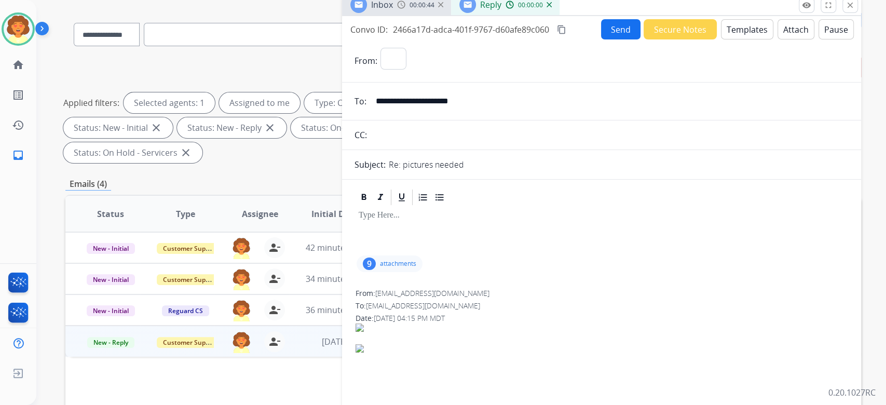
select select "**********"
click at [721, 39] on button "Templates" at bounding box center [747, 29] width 52 height 20
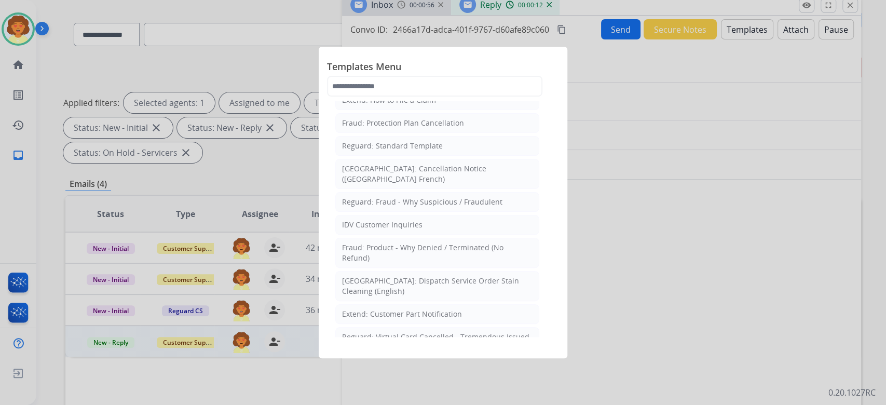
scroll to position [208, 0]
click at [433, 59] on div "Extend: Standard Template" at bounding box center [389, 53] width 95 height 10
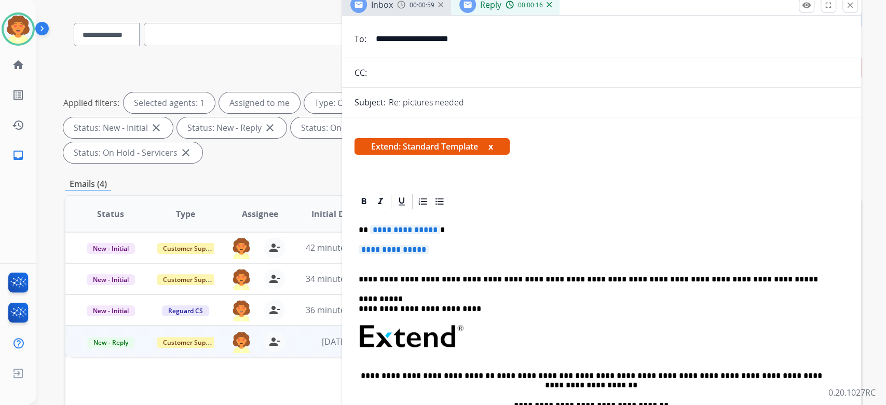
scroll to position [138, 0]
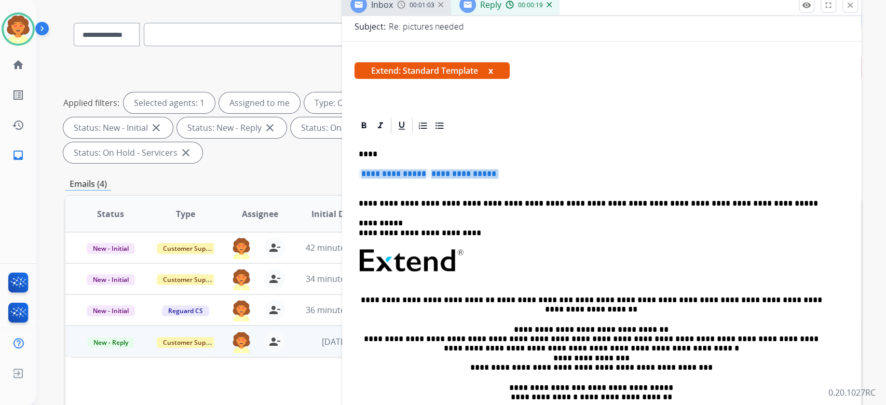
drag, startPoint x: 350, startPoint y: 343, endPoint x: 516, endPoint y: 351, distance: 166.3
click at [516, 351] on div "**********" at bounding box center [601, 285] width 494 height 300
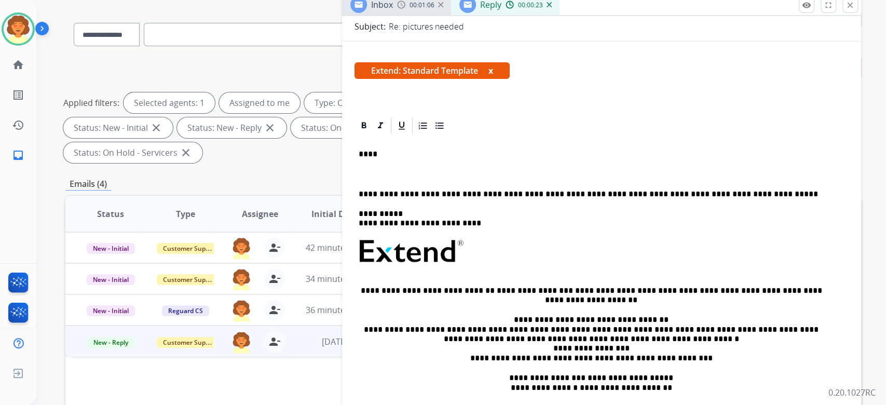
click at [361, 159] on p "****" at bounding box center [591, 153] width 465 height 9
click at [374, 179] on p at bounding box center [602, 173] width 486 height 9
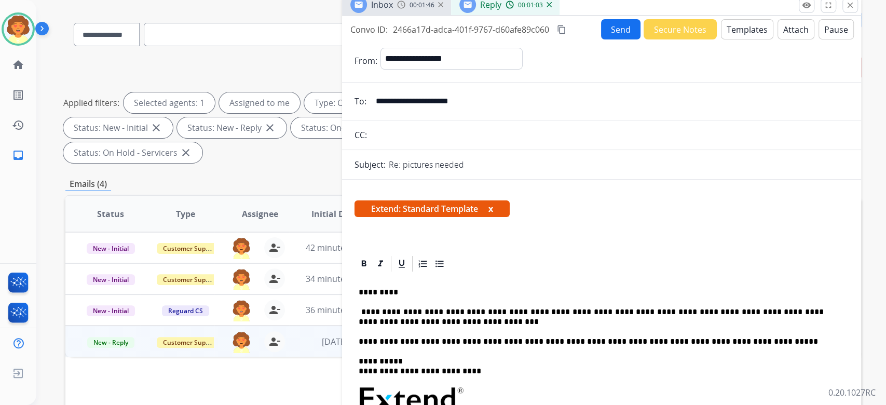
scroll to position [0, 0]
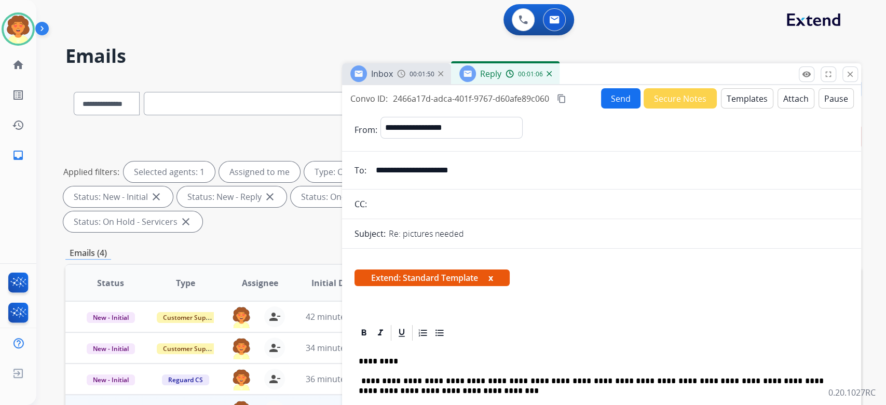
drag, startPoint x: 340, startPoint y: 129, endPoint x: 480, endPoint y: 164, distance: 143.4
click at [480, 108] on div "Convo ID: 2466a17d-adca-401f-9767-d60afe89c060 content_copy Send Secure Notes T…" at bounding box center [601, 98] width 519 height 20
copy div "Convo ID: 2466a17d-adca-401f-9767-d60afe89c060"
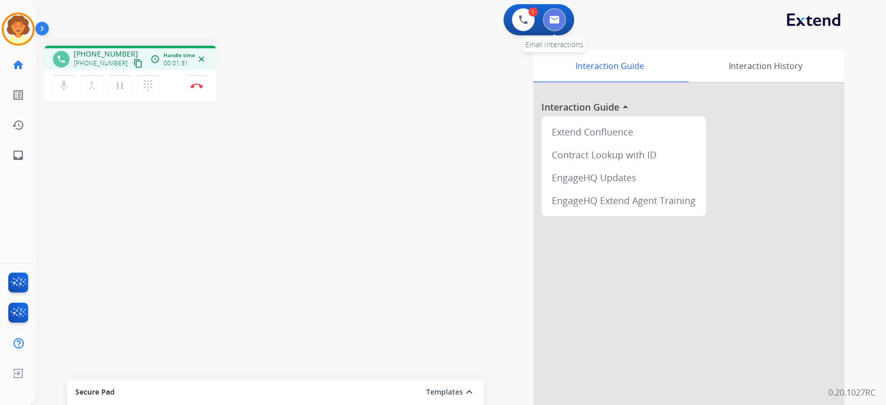
click at [549, 24] on img at bounding box center [554, 20] width 10 height 8
select select "**********"
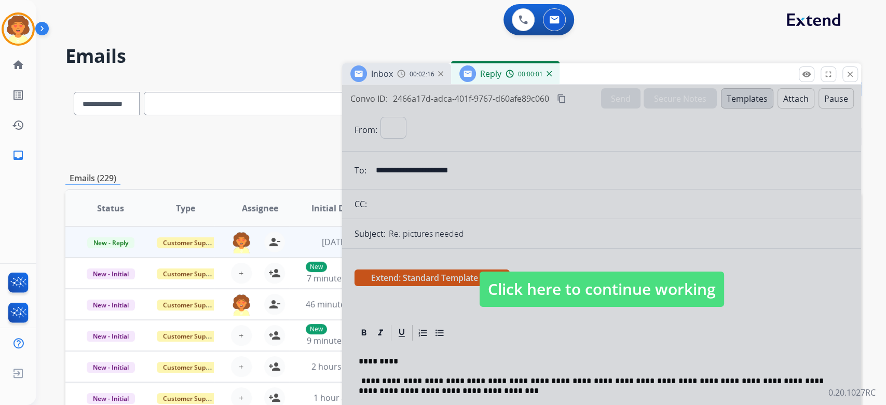
select select "**********"
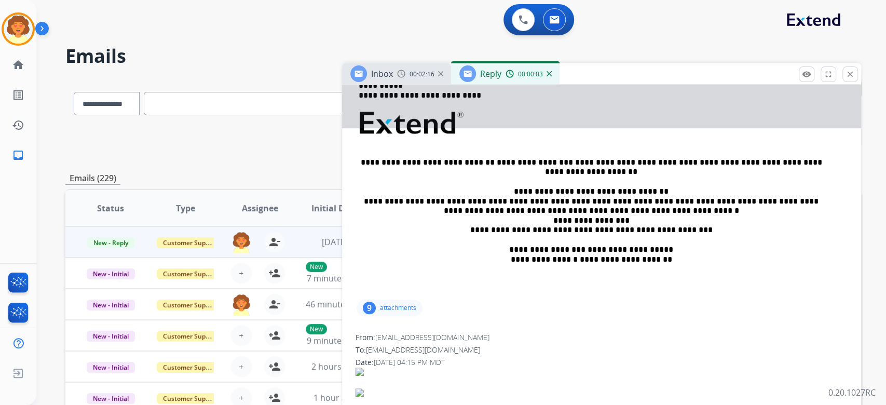
scroll to position [346, 0]
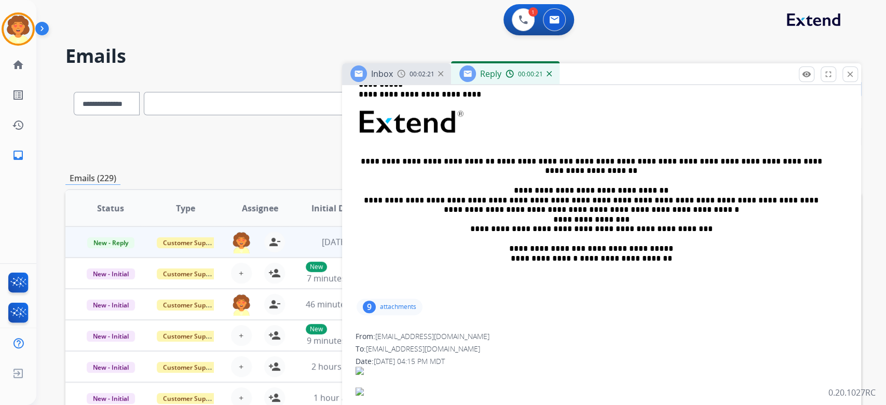
click at [359, 50] on p "**********" at bounding box center [591, 40] width 465 height 19
click at [18, 44] on img at bounding box center [18, 29] width 29 height 29
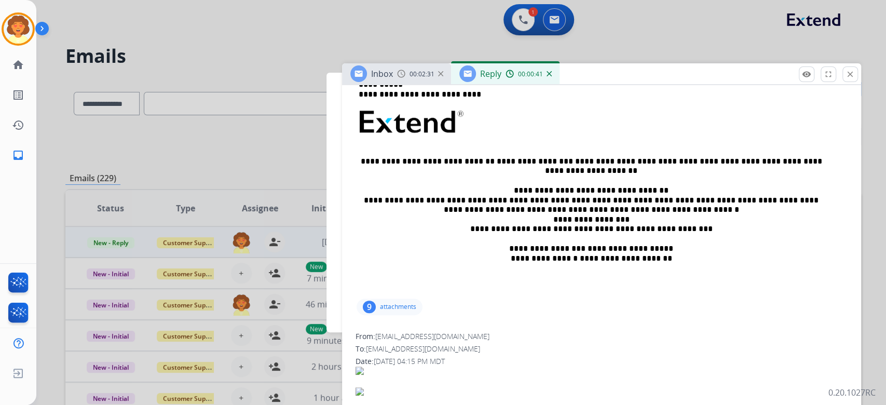
click at [509, 31] on div at bounding box center [443, 202] width 886 height 405
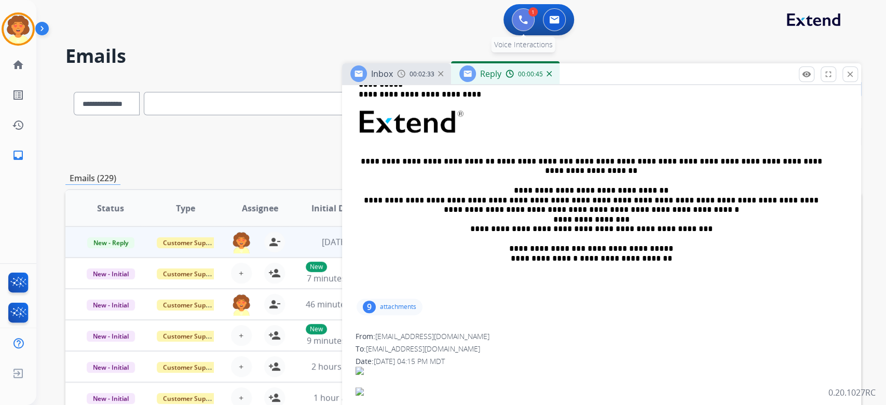
click at [515, 31] on button at bounding box center [523, 19] width 23 height 23
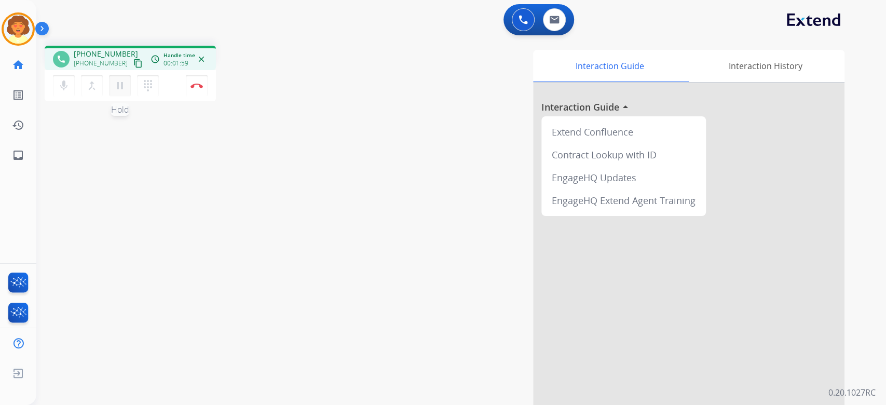
click at [126, 92] on mat-icon "pause" at bounding box center [120, 85] width 12 height 12
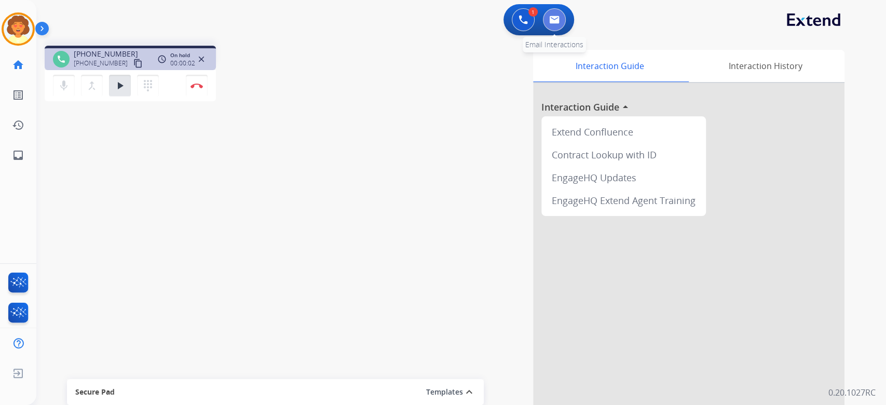
click at [550, 24] on img at bounding box center [554, 20] width 10 height 8
select select "**********"
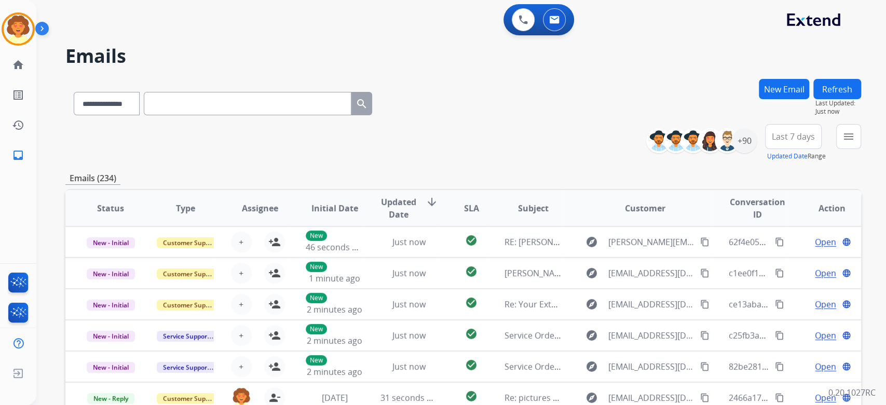
click at [759, 99] on button "New Email" at bounding box center [784, 89] width 50 height 20
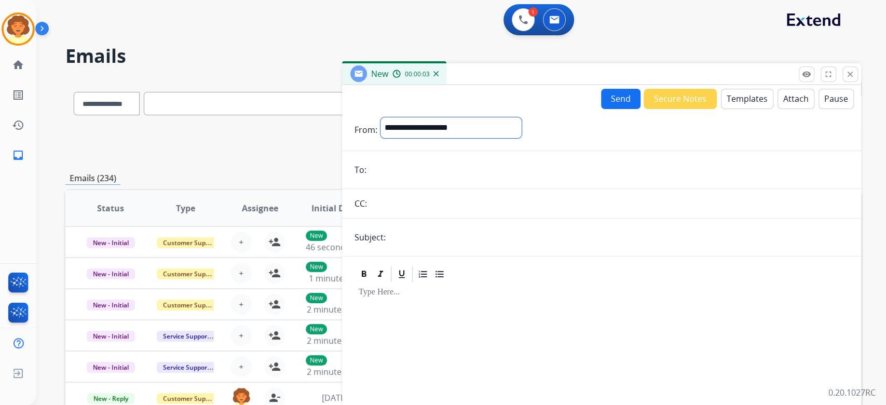
click at [422, 138] on select "**********" at bounding box center [450, 127] width 141 height 21
select select "**********"
click at [387, 138] on select "**********" at bounding box center [450, 127] width 141 height 21
click at [375, 181] on input "email" at bounding box center [609, 170] width 479 height 21
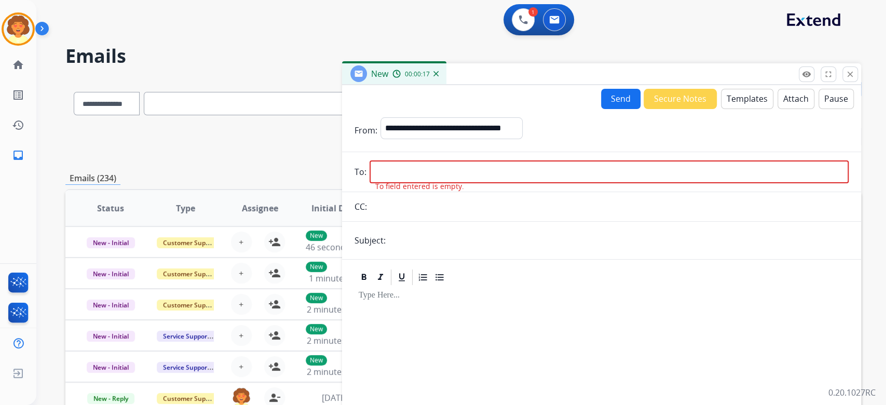
click at [389, 183] on input "email" at bounding box center [609, 171] width 479 height 23
paste input "**********"
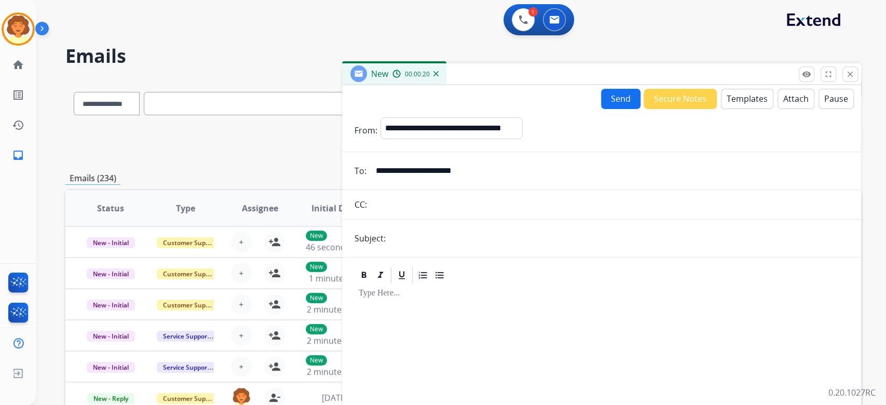
type input "**********"
click at [431, 249] on input "text" at bounding box center [619, 238] width 460 height 21
type input "**********"
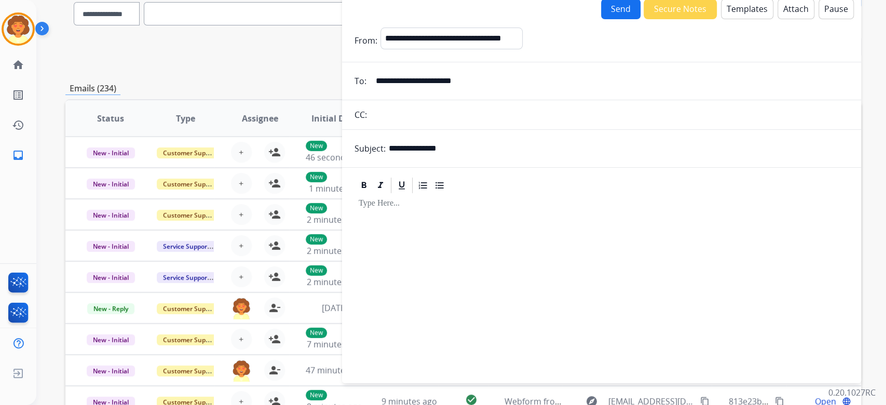
scroll to position [138, 0]
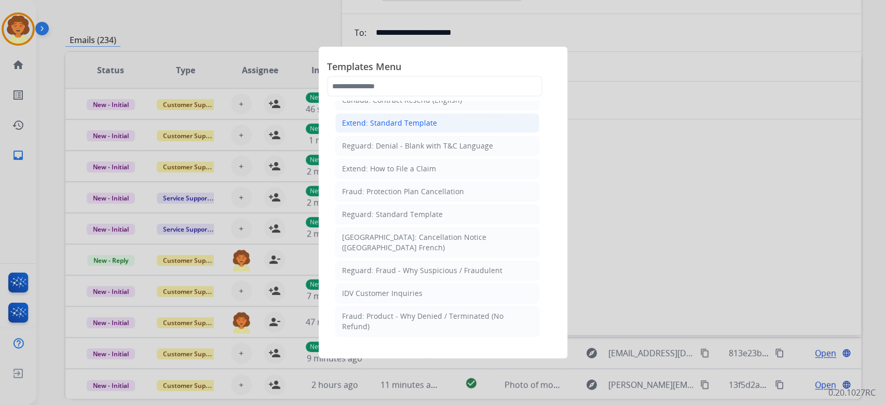
click at [392, 128] on div "Extend: Standard Template" at bounding box center [389, 123] width 95 height 10
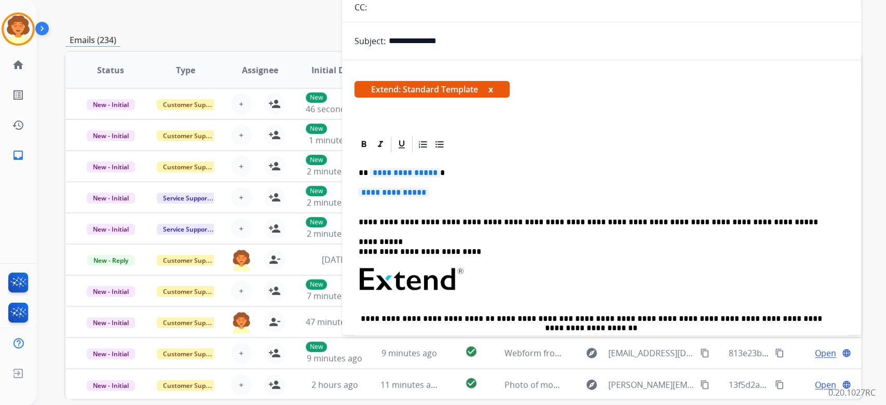
scroll to position [69, 0]
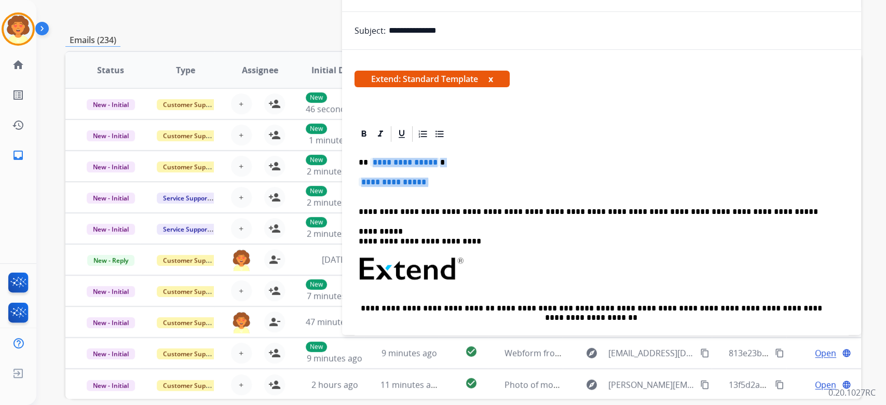
drag, startPoint x: 364, startPoint y: 314, endPoint x: 431, endPoint y: 333, distance: 69.6
click at [434, 349] on div "**********" at bounding box center [601, 293] width 494 height 300
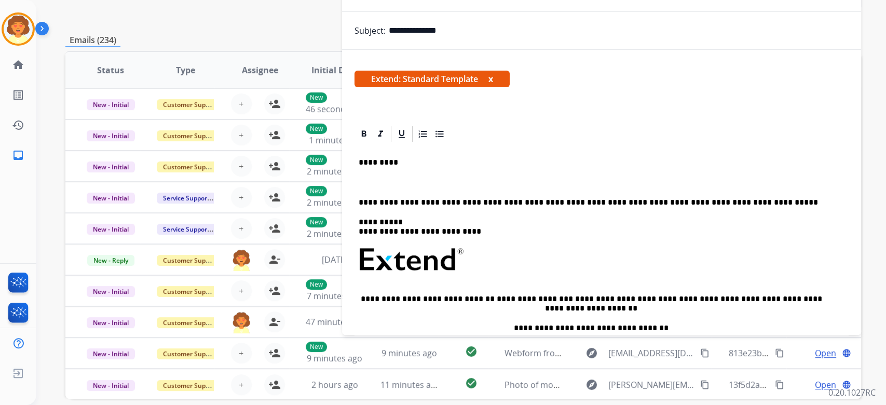
click at [367, 187] on p at bounding box center [602, 181] width 486 height 9
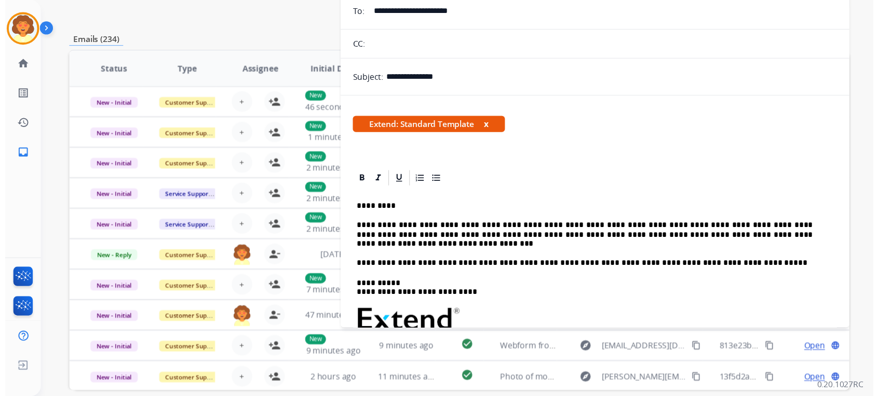
scroll to position [0, 0]
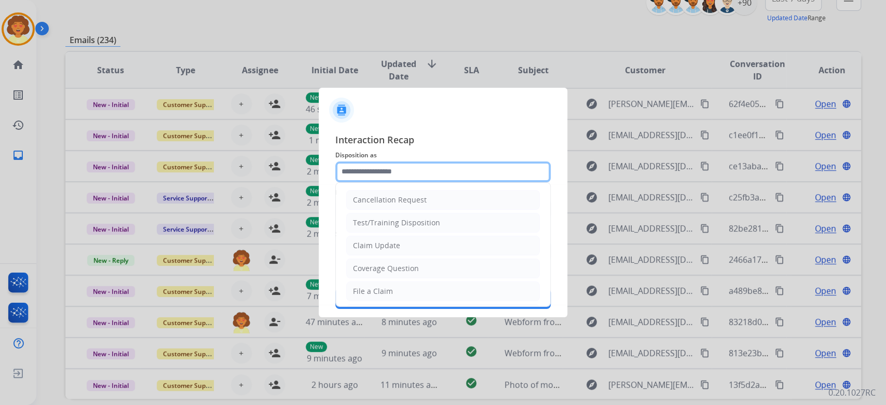
click at [384, 161] on input "text" at bounding box center [442, 171] width 215 height 21
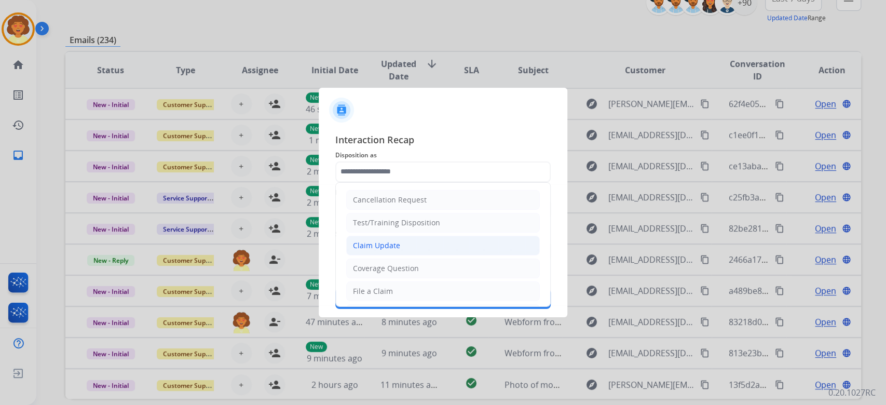
click at [444, 255] on li "Claim Update" at bounding box center [443, 246] width 194 height 20
type input "**********"
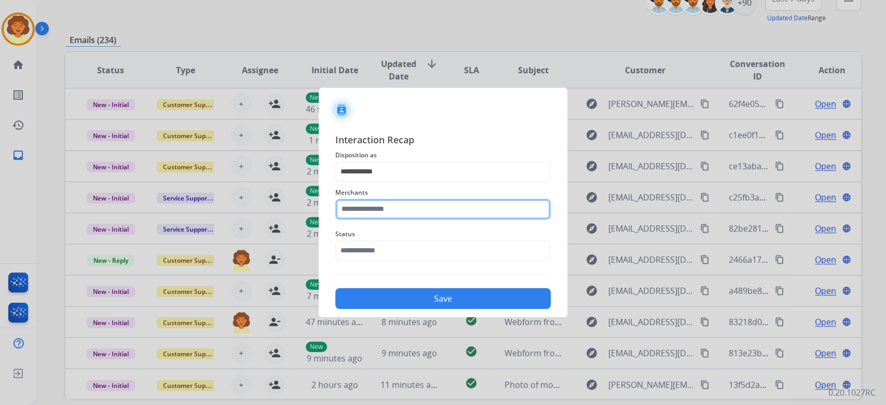
click at [405, 206] on input "text" at bounding box center [442, 209] width 215 height 21
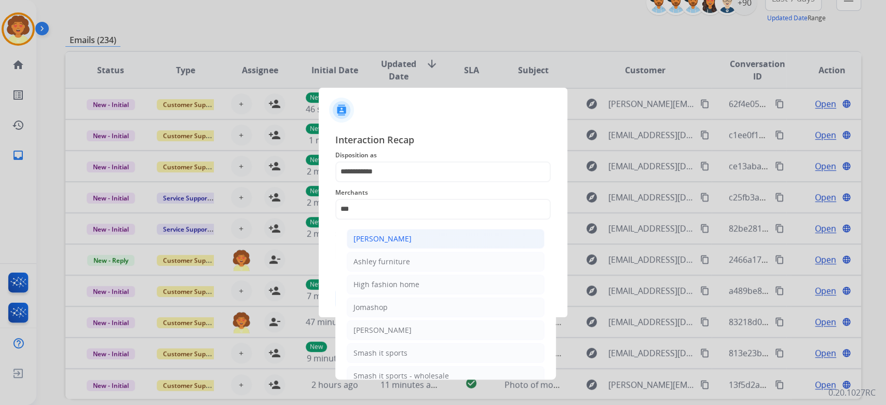
click at [412, 242] on div "[PERSON_NAME]" at bounding box center [382, 239] width 58 height 10
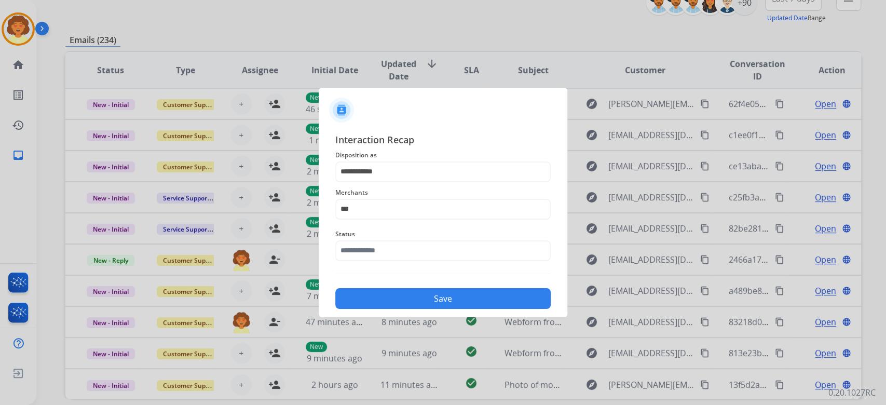
type input "**********"
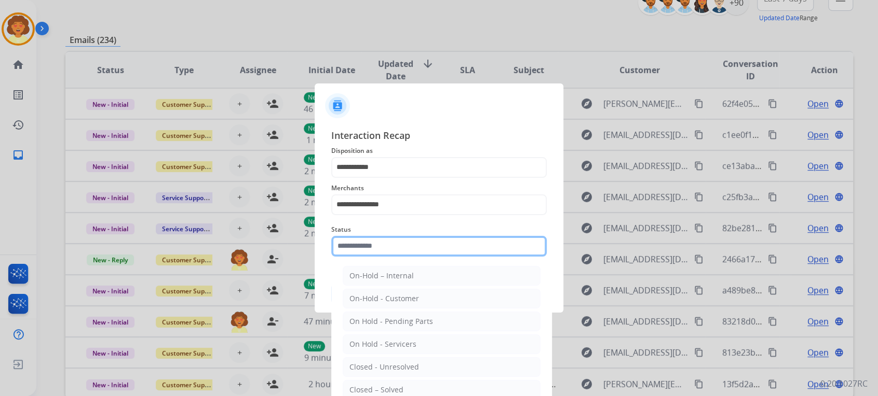
click at [417, 257] on input "text" at bounding box center [438, 246] width 215 height 21
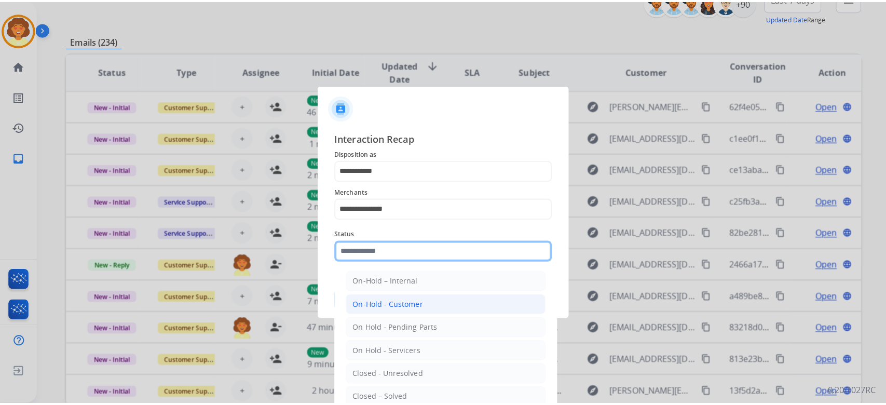
scroll to position [138, 0]
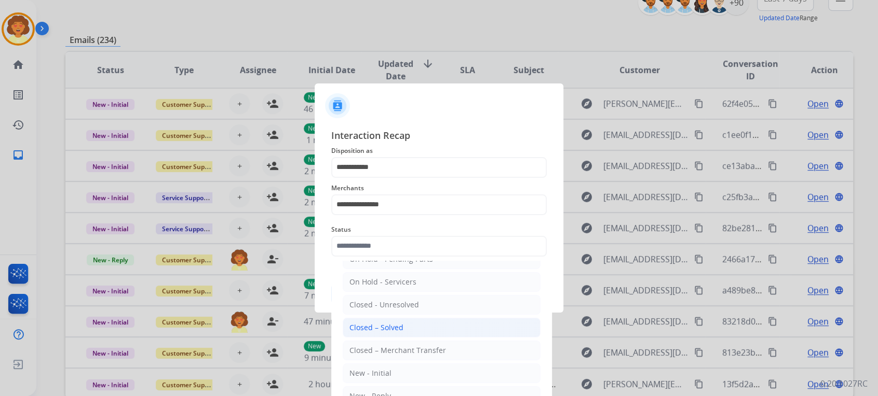
click at [403, 331] on div "Closed – Solved" at bounding box center [376, 328] width 54 height 10
type input "**********"
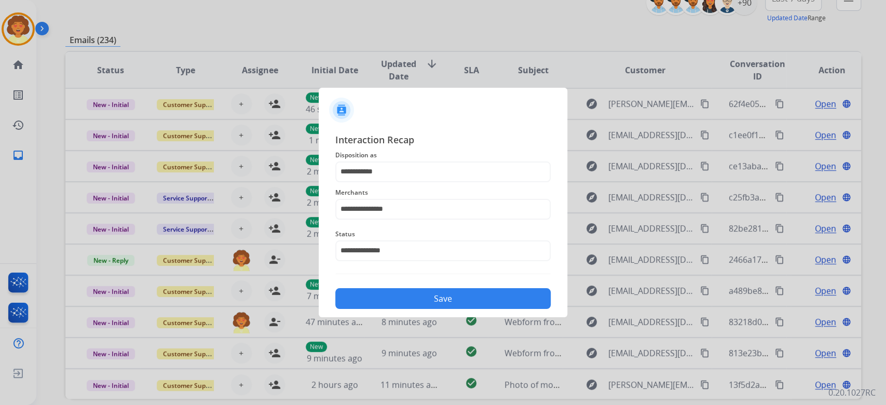
click at [425, 309] on button "Save" at bounding box center [442, 298] width 215 height 21
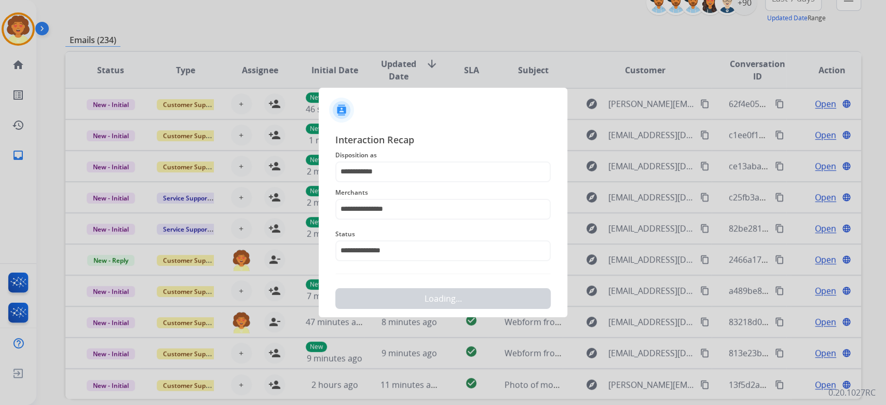
scroll to position [0, 0]
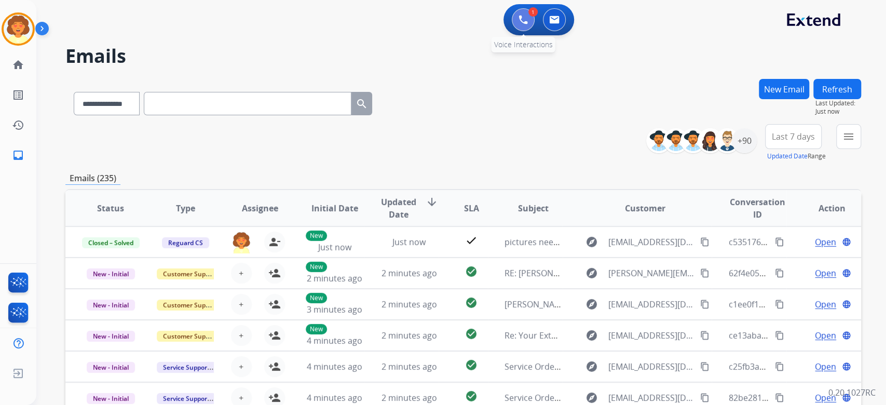
click at [518, 24] on img at bounding box center [522, 19] width 9 height 9
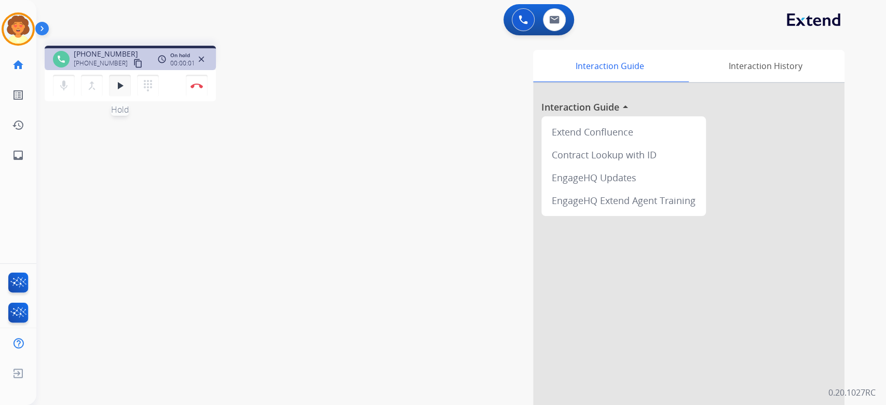
click at [126, 92] on mat-icon "play_arrow" at bounding box center [120, 85] width 12 height 12
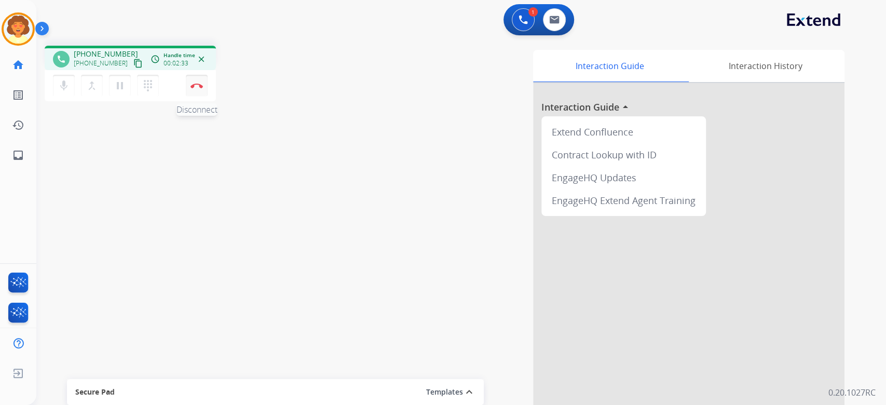
click at [193, 88] on img at bounding box center [196, 85] width 12 height 5
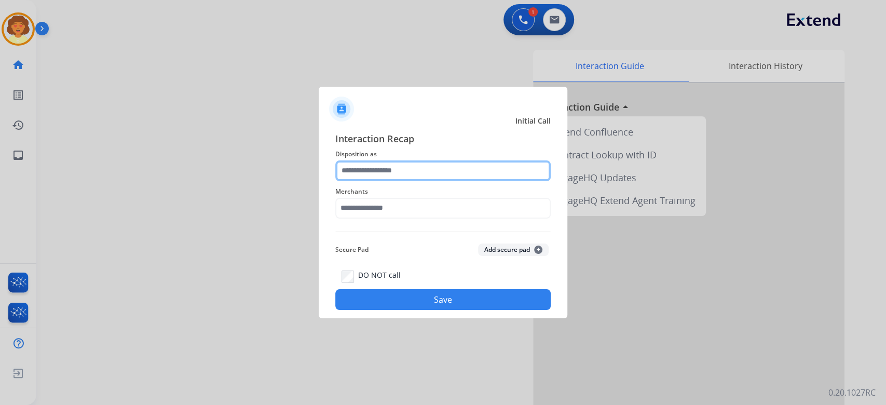
click at [454, 160] on input "text" at bounding box center [442, 170] width 215 height 21
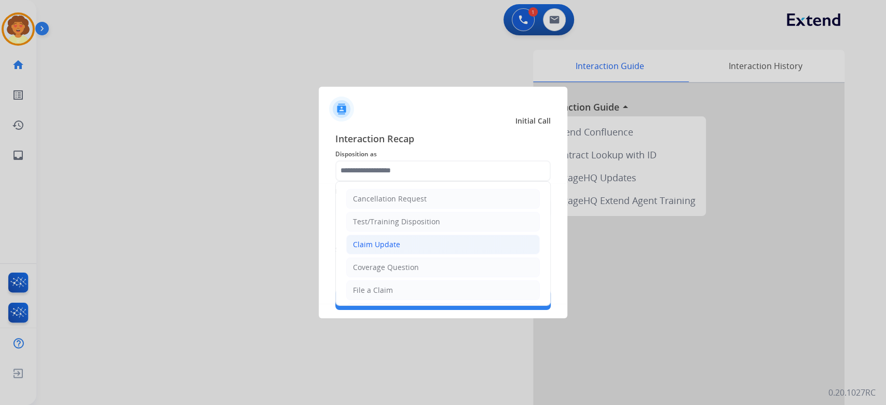
click at [400, 250] on div "Claim Update" at bounding box center [376, 244] width 47 height 10
type input "**********"
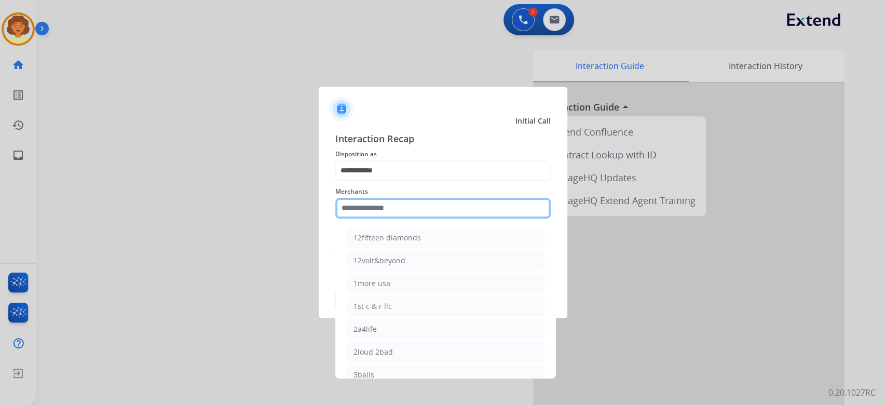
click at [374, 205] on input "text" at bounding box center [442, 208] width 215 height 21
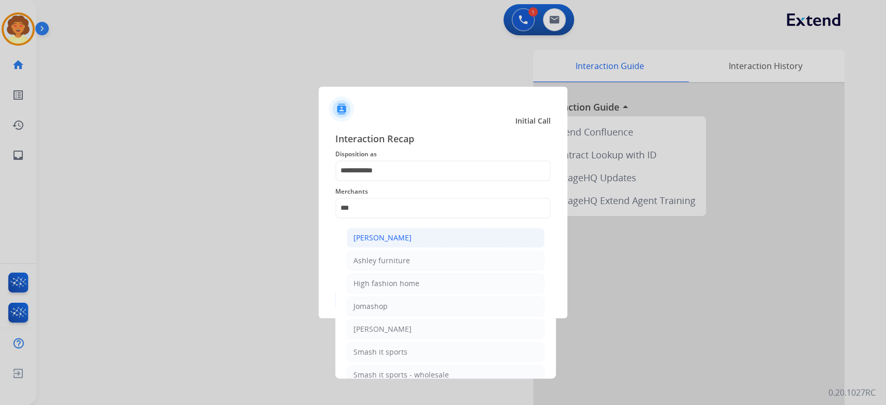
click at [412, 243] on div "[PERSON_NAME]" at bounding box center [382, 237] width 58 height 10
type input "**********"
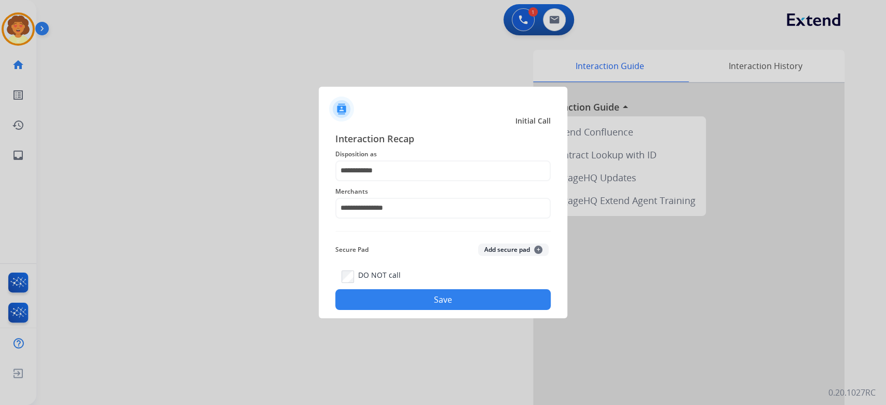
drag, startPoint x: 396, startPoint y: 330, endPoint x: 485, endPoint y: 276, distance: 103.4
click at [397, 310] on button "Save" at bounding box center [442, 299] width 215 height 21
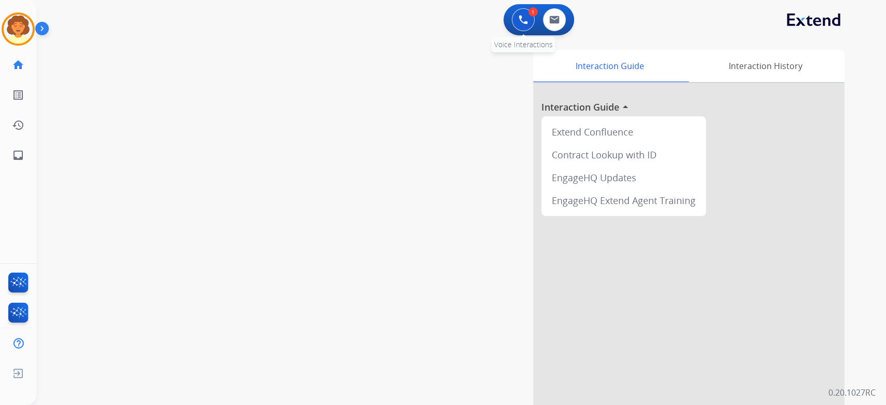
click at [518, 24] on img at bounding box center [522, 19] width 9 height 9
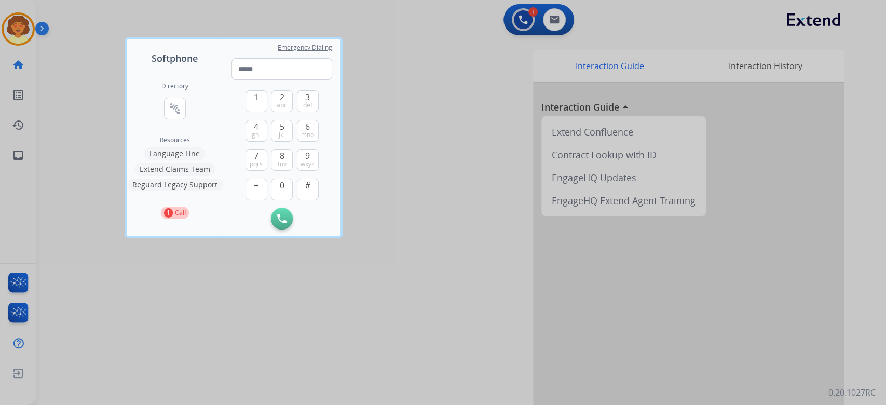
click at [457, 106] on div at bounding box center [443, 202] width 886 height 405
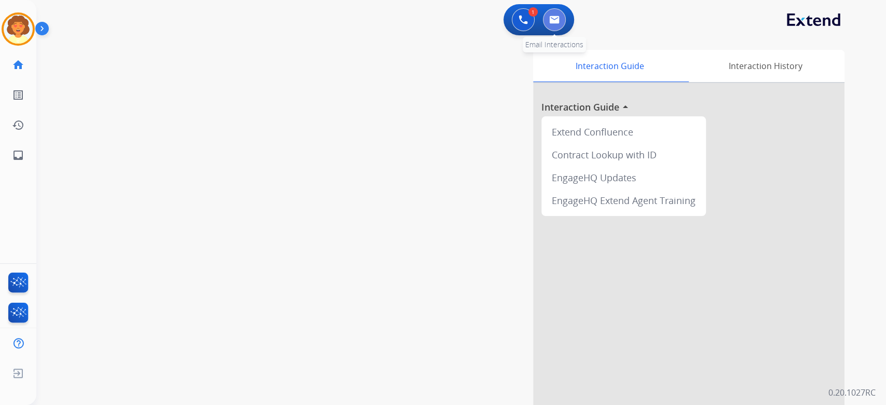
click at [543, 27] on button at bounding box center [554, 19] width 23 height 23
select select "**********"
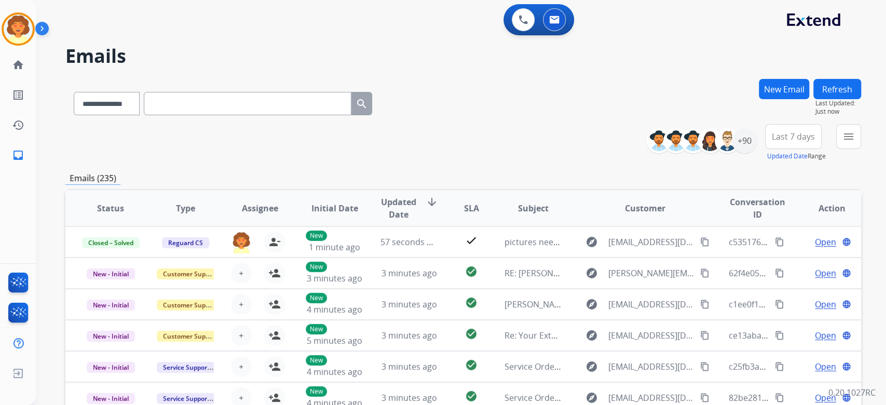
click at [759, 99] on button "New Email" at bounding box center [784, 89] width 50 height 20
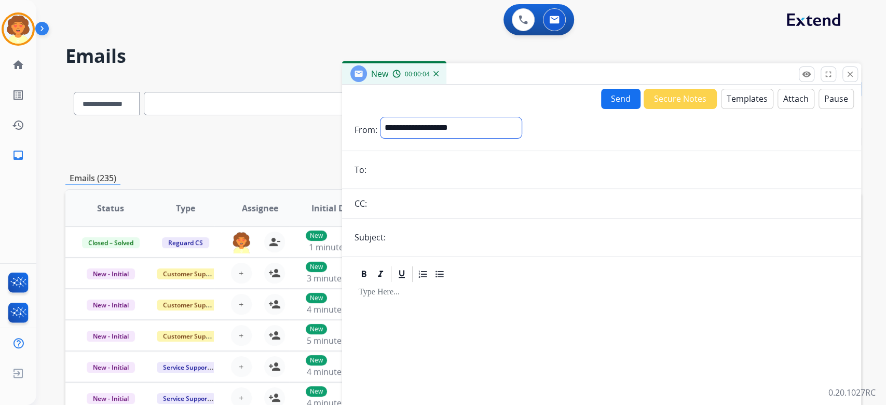
click at [464, 138] on select "**********" at bounding box center [450, 127] width 141 height 21
select select "**********"
click at [387, 138] on select "**********" at bounding box center [450, 127] width 141 height 21
click at [406, 181] on input "email" at bounding box center [609, 170] width 479 height 21
paste input "**********"
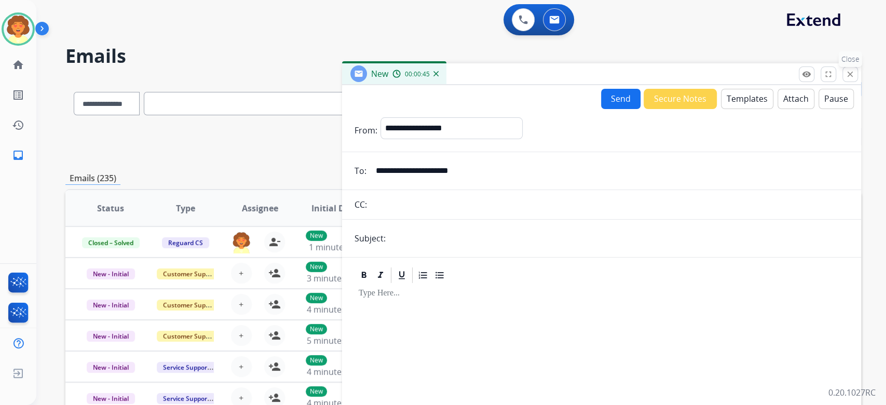
type input "**********"
click at [845, 79] on mat-icon "close" at bounding box center [849, 74] width 9 height 9
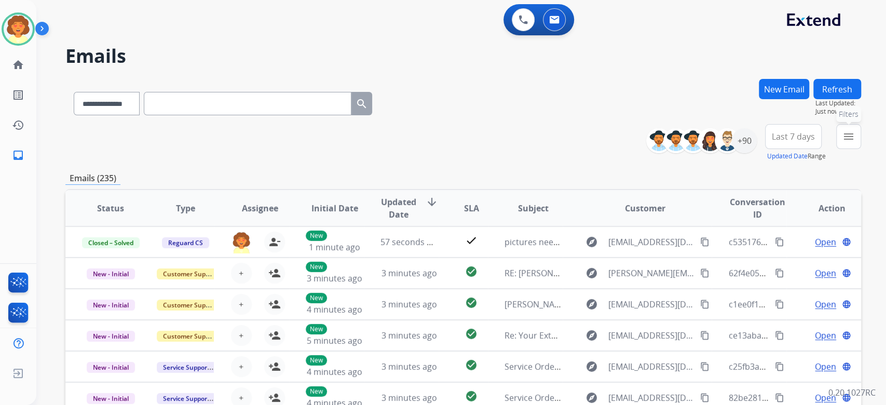
click at [842, 143] on mat-icon "menu" at bounding box center [848, 136] width 12 height 12
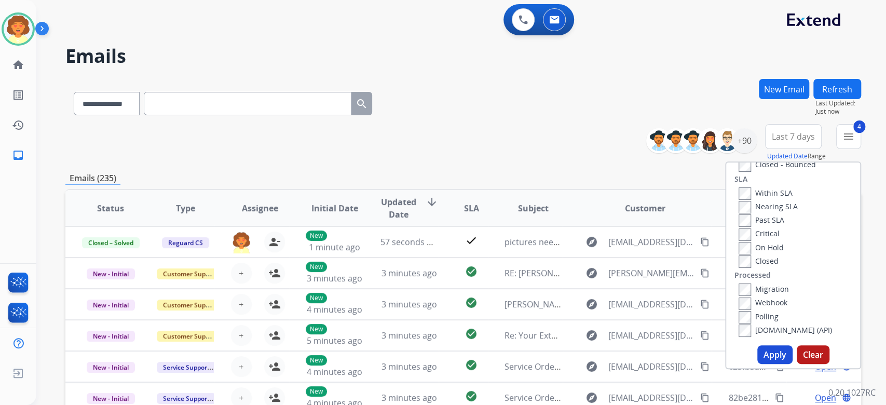
scroll to position [69, 0]
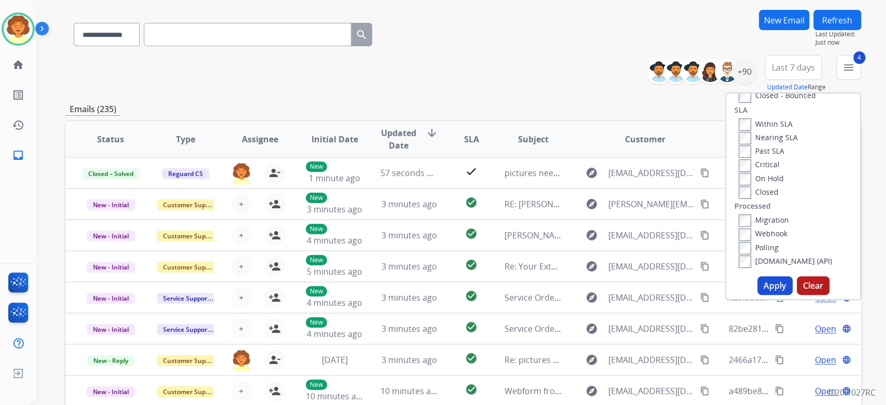
click at [757, 295] on button "Apply" at bounding box center [774, 285] width 35 height 19
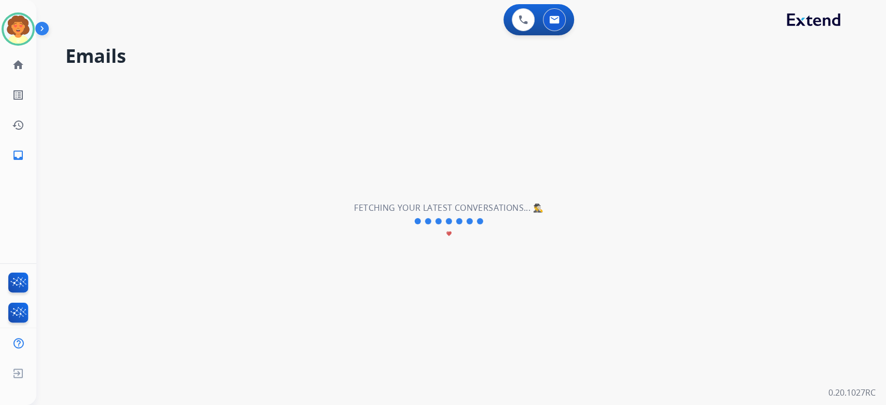
scroll to position [0, 0]
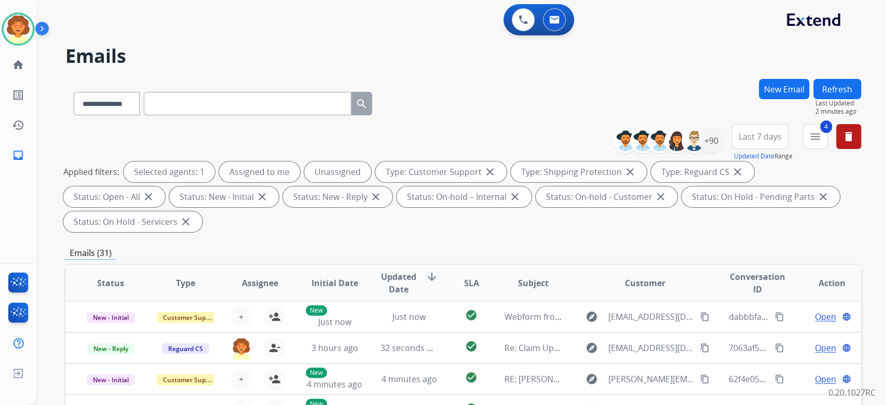
click at [738, 139] on span "Last 7 days" at bounding box center [759, 136] width 43 height 4
click at [728, 270] on div "Last 90 days" at bounding box center [756, 263] width 57 height 16
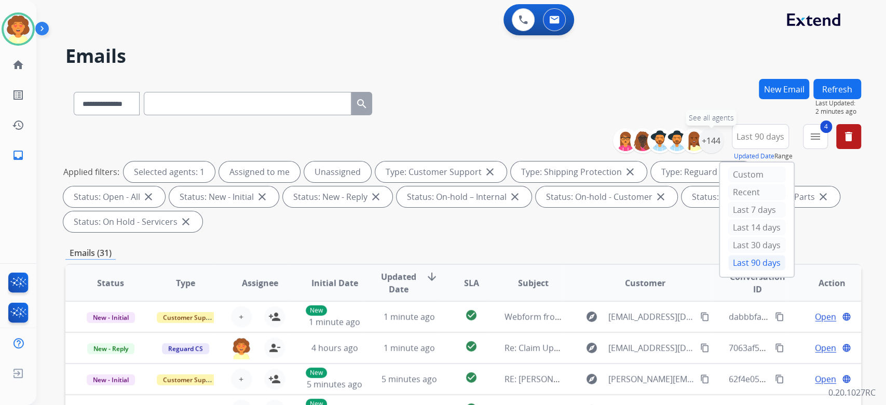
click at [699, 153] on div "+144" at bounding box center [711, 140] width 25 height 25
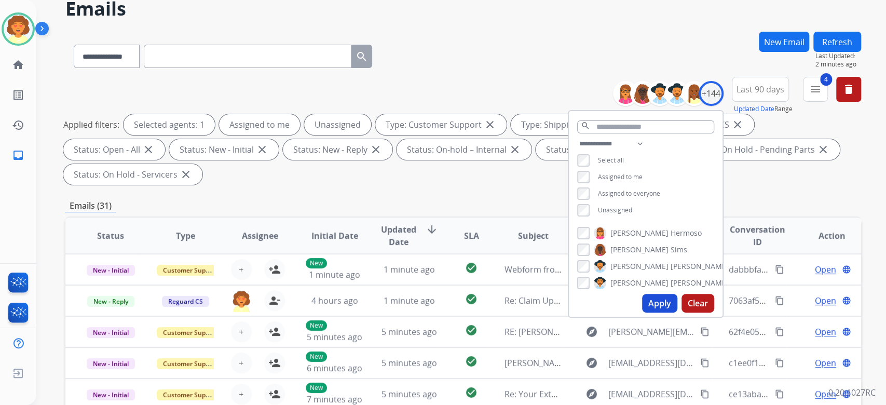
scroll to position [69, 0]
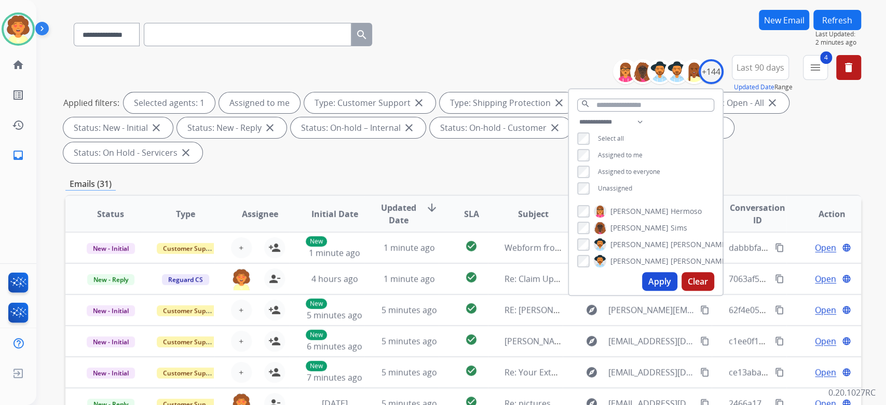
click at [642, 291] on button "Apply" at bounding box center [659, 281] width 35 height 19
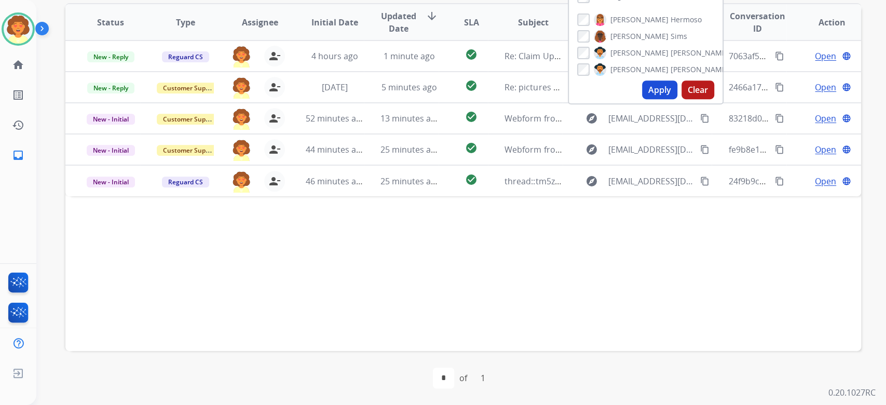
scroll to position [346, 0]
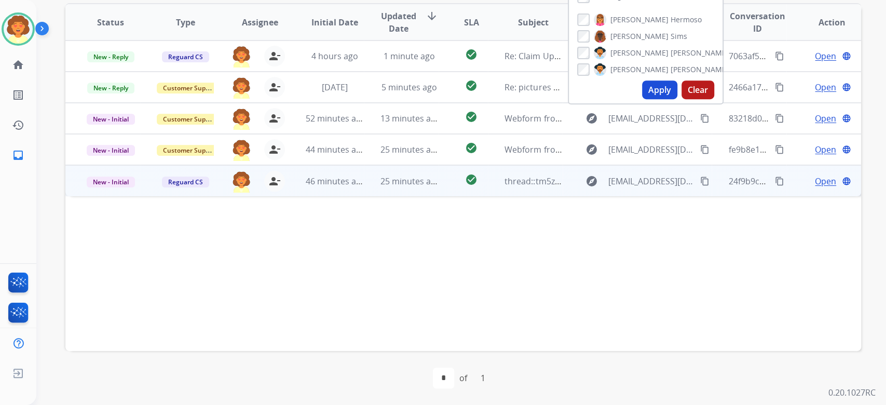
click at [815, 187] on span "Open" at bounding box center [825, 181] width 21 height 12
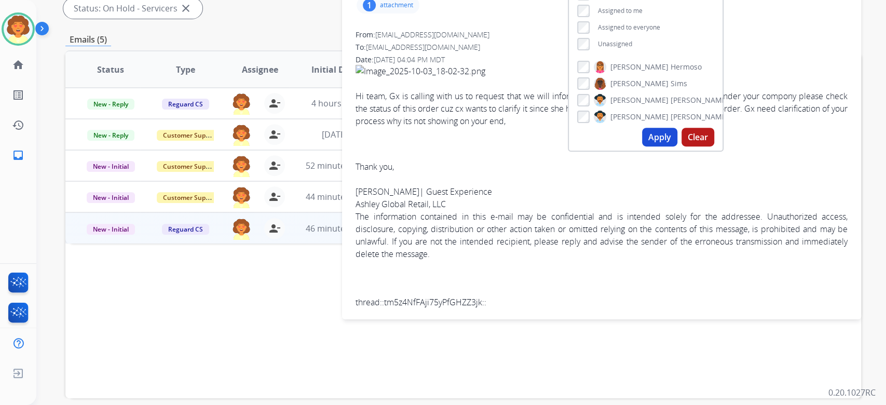
scroll to position [208, 0]
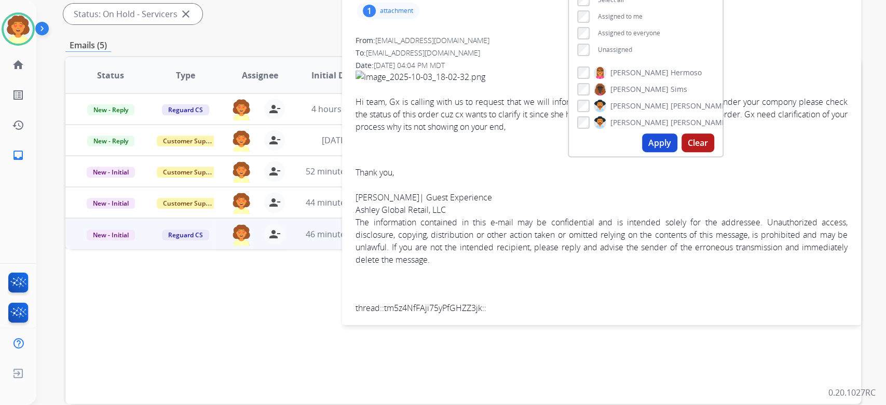
click at [731, 71] on div "Date: [DATE] 04:04 PM MDT" at bounding box center [601, 65] width 492 height 10
drag, startPoint x: 288, startPoint y: 194, endPoint x: 344, endPoint y: 210, distance: 58.5
click at [289, 52] on div "Emails (5)" at bounding box center [463, 45] width 796 height 13
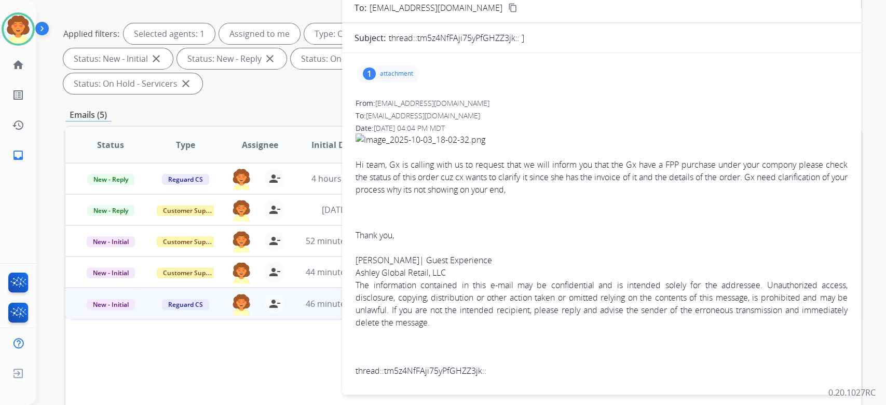
scroll to position [58, 0]
click at [368, 80] on div "1" at bounding box center [369, 73] width 13 height 12
click at [390, 120] on div at bounding box center [393, 102] width 52 height 36
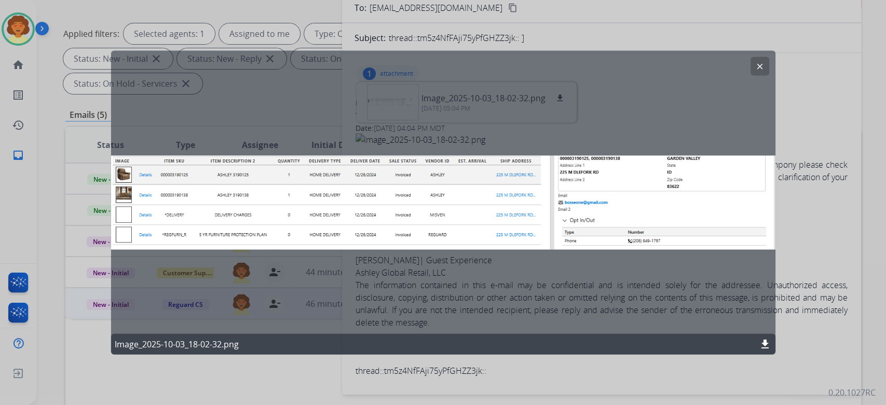
click at [755, 71] on mat-icon "clear" at bounding box center [759, 66] width 9 height 9
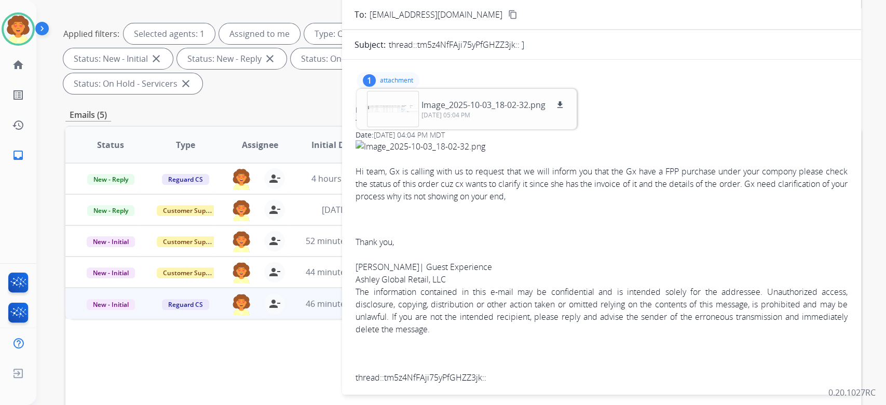
scroll to position [69, 0]
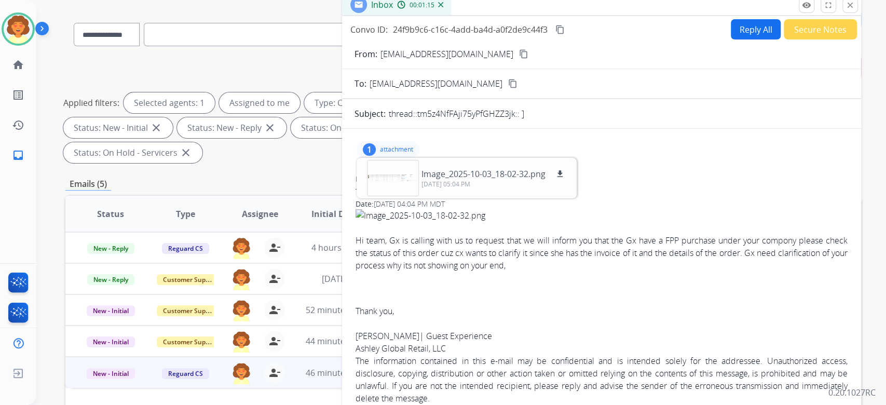
click at [363, 156] on div "1" at bounding box center [369, 149] width 13 height 12
click at [502, 90] on span "[EMAIL_ADDRESS][DOMAIN_NAME]" at bounding box center [436, 83] width 133 height 12
click at [731, 39] on button "Reply All" at bounding box center [756, 29] width 50 height 20
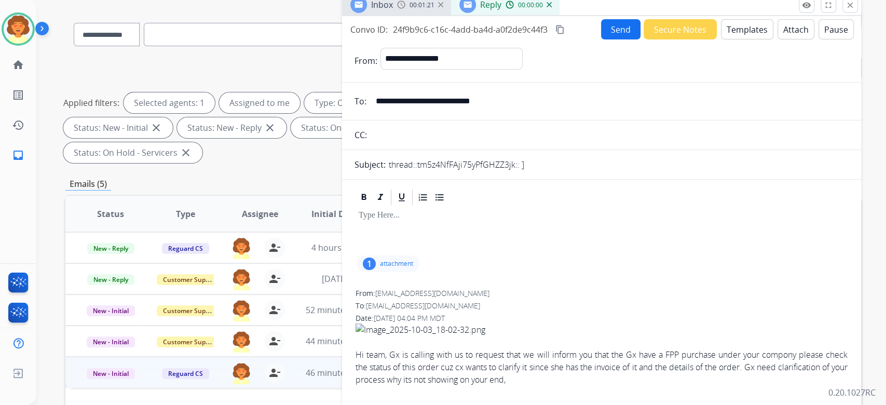
select select "**********"
click at [503, 112] on input "**********" at bounding box center [609, 101] width 479 height 21
drag, startPoint x: 373, startPoint y: 180, endPoint x: 745, endPoint y: 174, distance: 371.6
click at [745, 112] on input "**********" at bounding box center [609, 101] width 479 height 21
type input "**********"
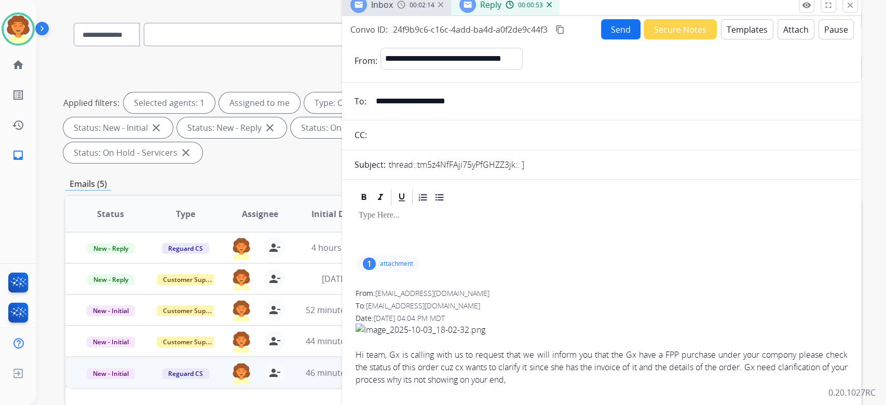
click at [601, 39] on button "Send" at bounding box center [620, 29] width 39 height 20
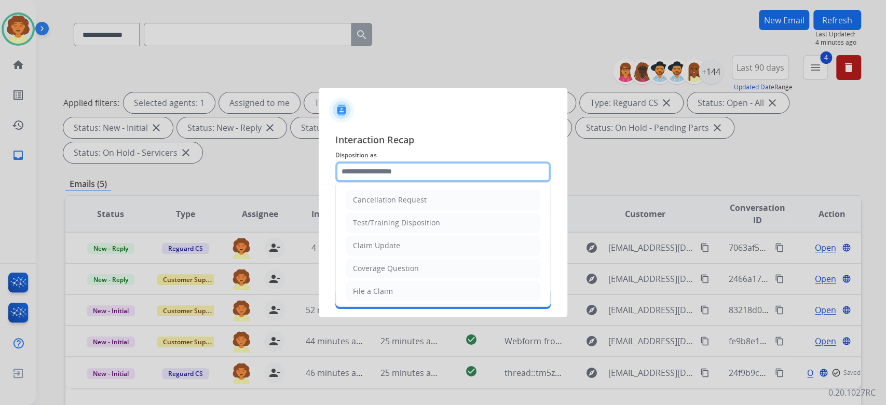
click at [404, 161] on input "text" at bounding box center [442, 171] width 215 height 21
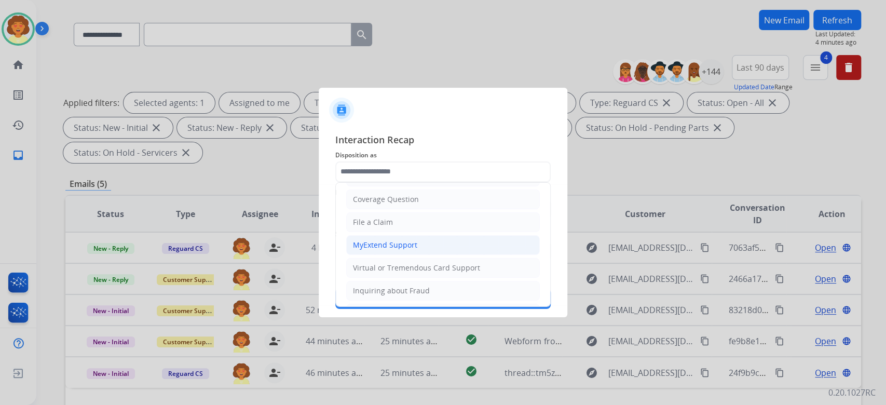
click at [412, 250] on div "MyExtend Support" at bounding box center [385, 245] width 64 height 10
type input "**********"
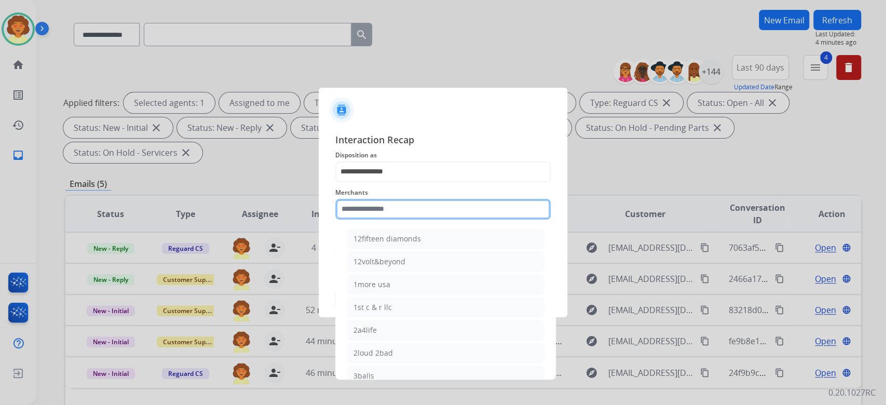
click at [392, 202] on input "text" at bounding box center [442, 209] width 215 height 21
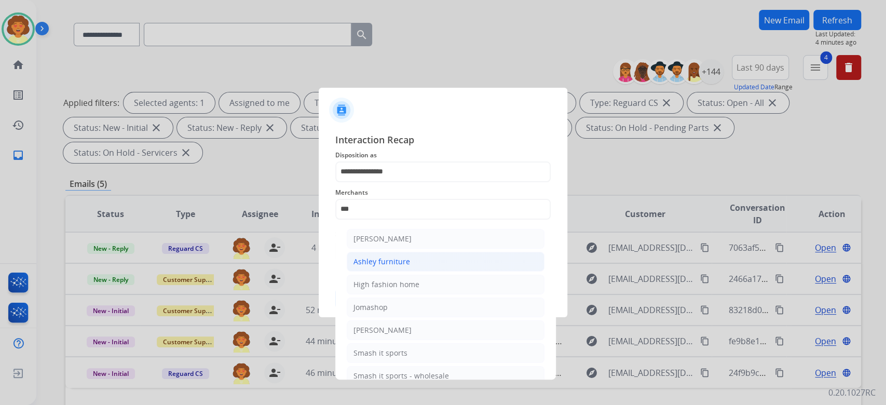
click at [410, 267] on div "Ashley furniture" at bounding box center [381, 261] width 57 height 10
type input "**********"
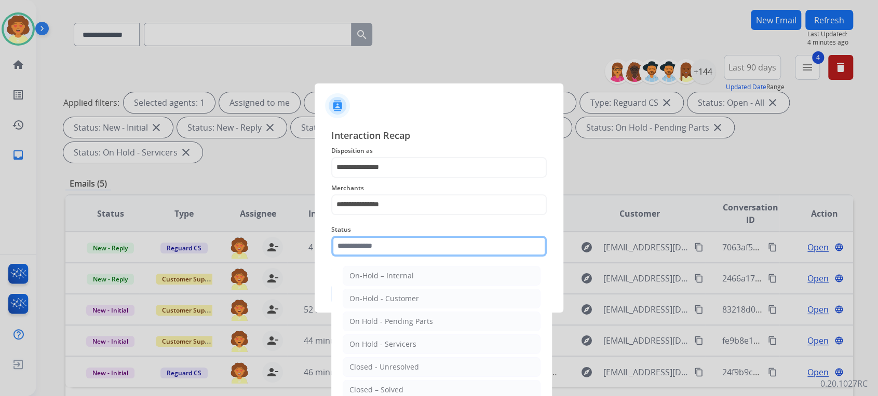
click at [394, 257] on input "text" at bounding box center [438, 246] width 215 height 21
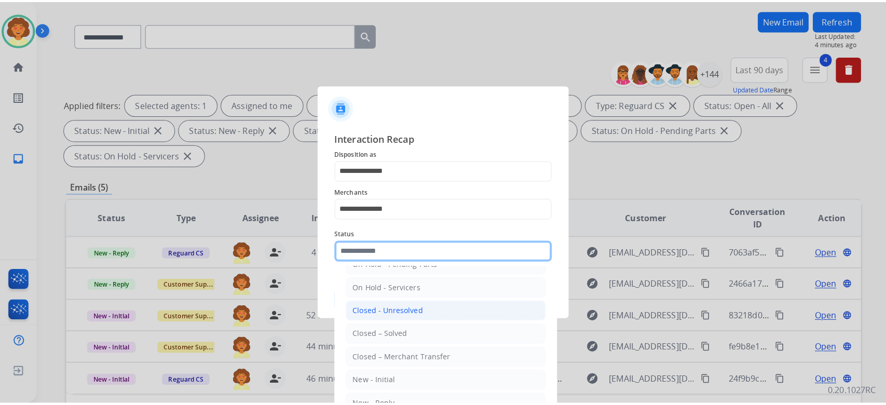
scroll to position [138, 0]
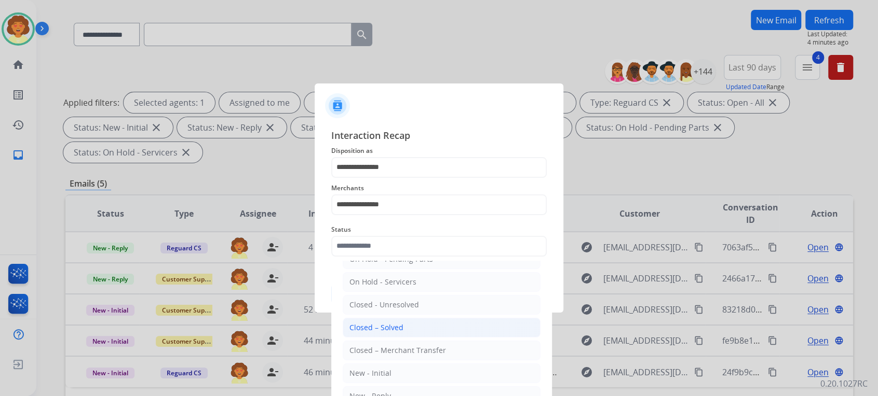
click at [403, 332] on div "Closed – Solved" at bounding box center [376, 328] width 54 height 10
type input "**********"
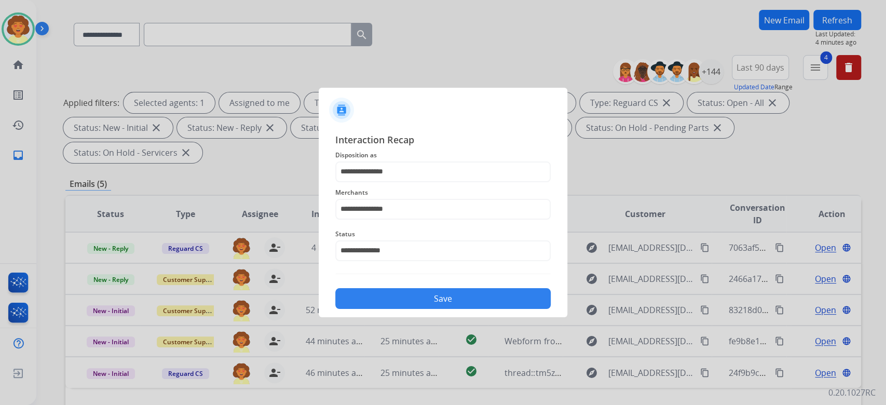
drag, startPoint x: 444, startPoint y: 337, endPoint x: 477, endPoint y: 328, distance: 34.5
click at [447, 309] on button "Save" at bounding box center [442, 298] width 215 height 21
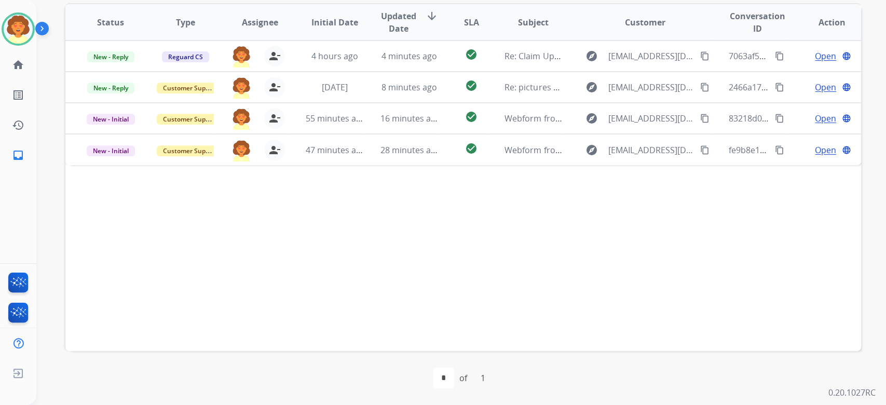
scroll to position [346, 0]
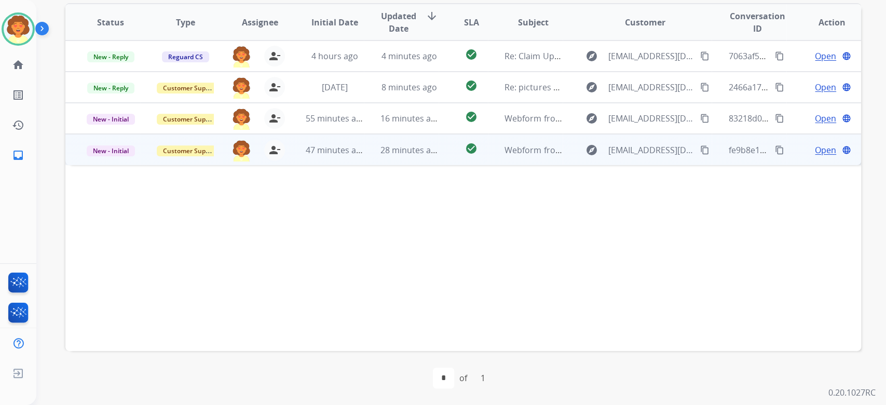
click at [815, 156] on span "Open" at bounding box center [825, 150] width 21 height 12
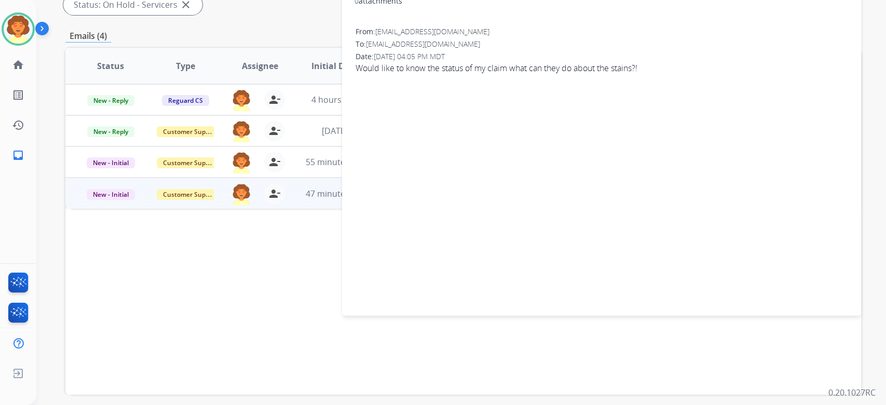
scroll to position [208, 0]
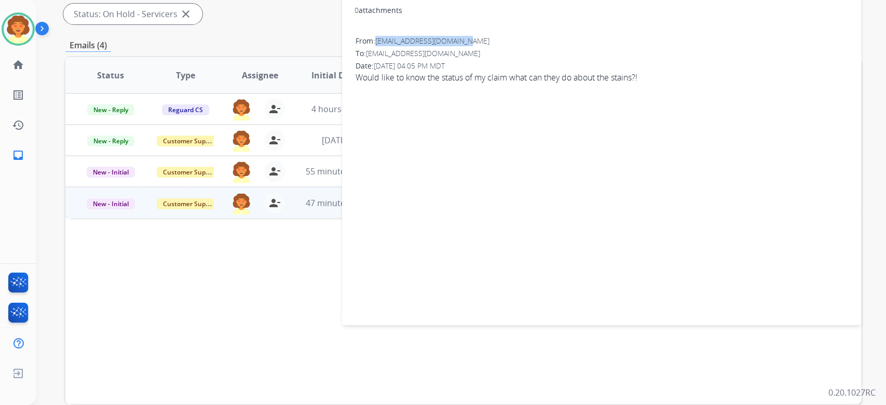
drag, startPoint x: 381, startPoint y: 147, endPoint x: 515, endPoint y: 148, distance: 133.9
click at [515, 46] on div "From: [EMAIL_ADDRESS][DOMAIN_NAME]" at bounding box center [601, 41] width 492 height 10
copy span "[EMAIL_ADDRESS][DOMAIN_NAME]"
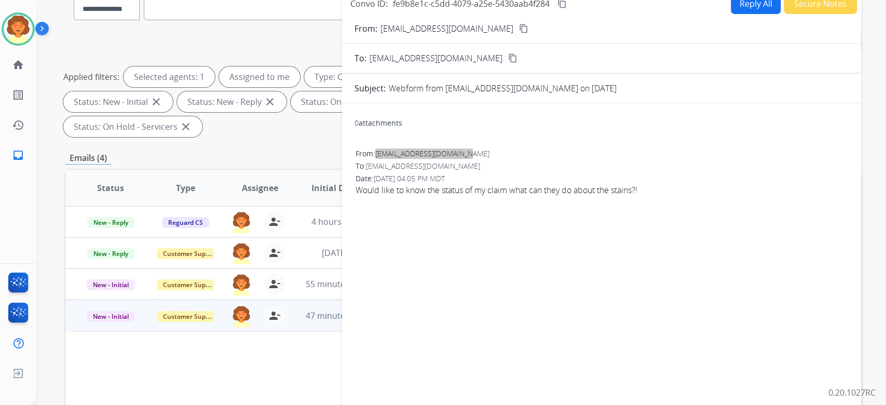
scroll to position [69, 0]
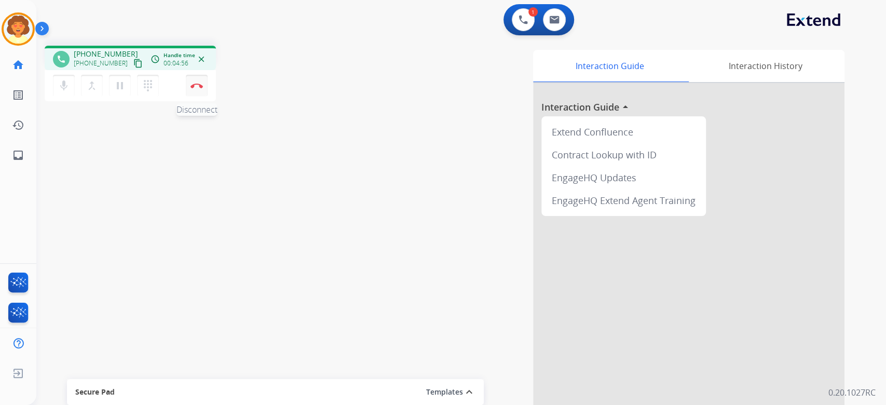
click at [196, 88] on img at bounding box center [196, 85] width 12 height 5
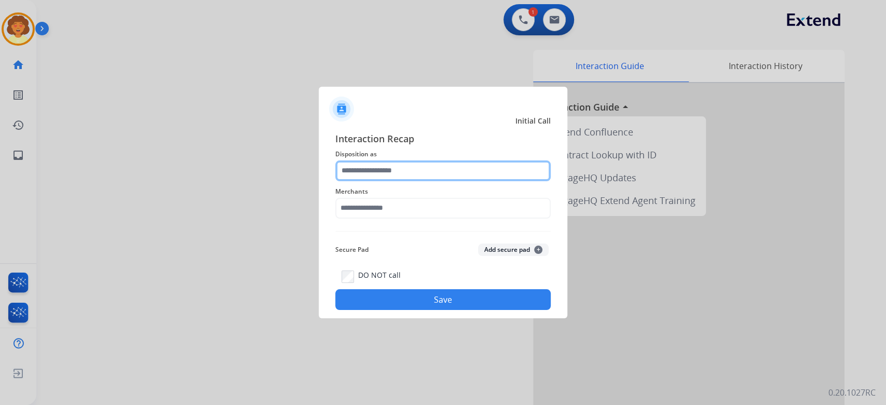
click at [380, 160] on input "text" at bounding box center [442, 170] width 215 height 21
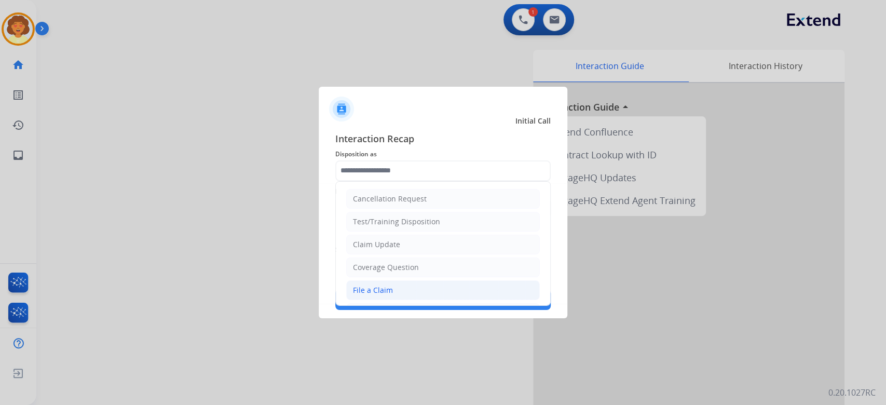
click at [393, 295] on div "File a Claim" at bounding box center [373, 290] width 40 height 10
type input "**********"
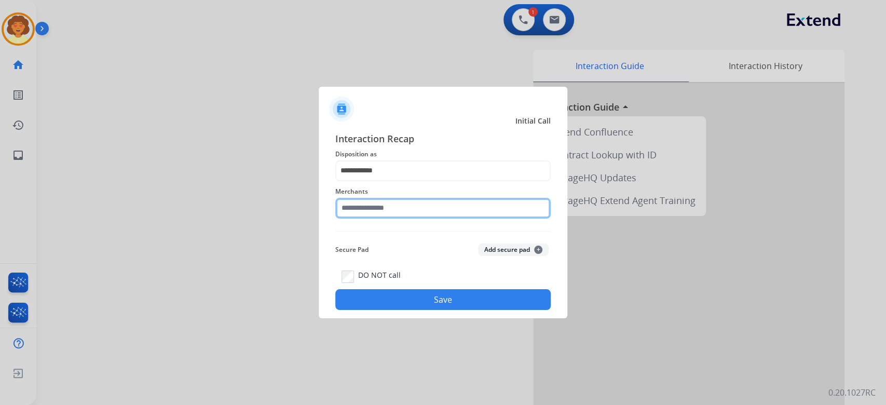
click at [390, 204] on input "text" at bounding box center [442, 208] width 215 height 21
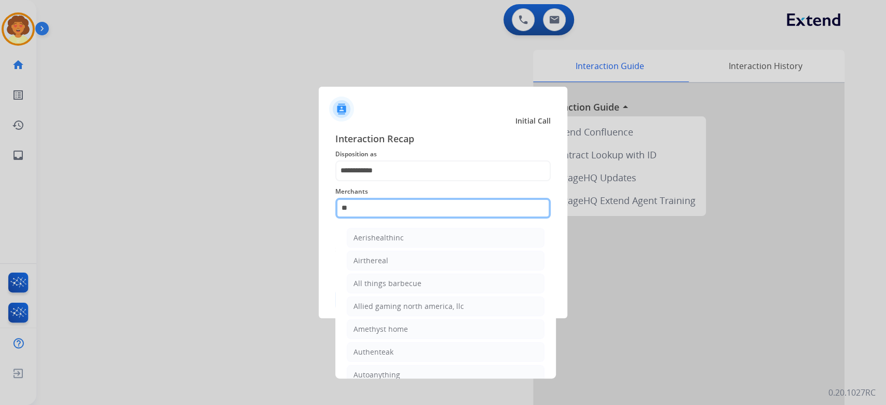
type input "*"
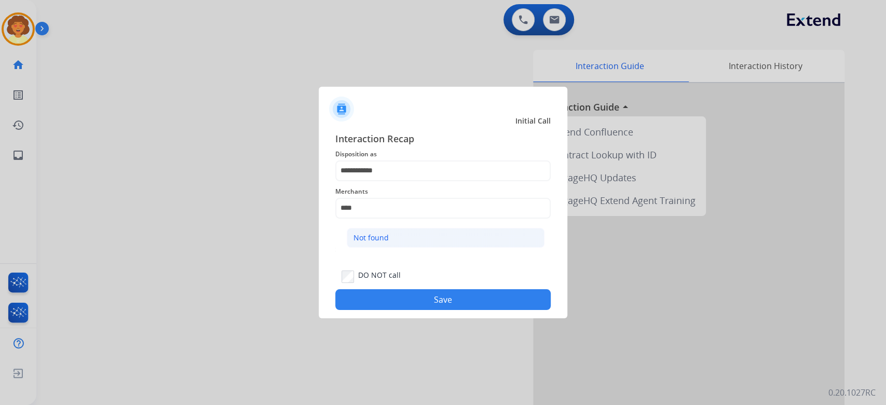
click at [389, 243] on div "Not found" at bounding box center [370, 237] width 35 height 10
type input "*********"
click at [426, 310] on button "Save" at bounding box center [442, 299] width 215 height 21
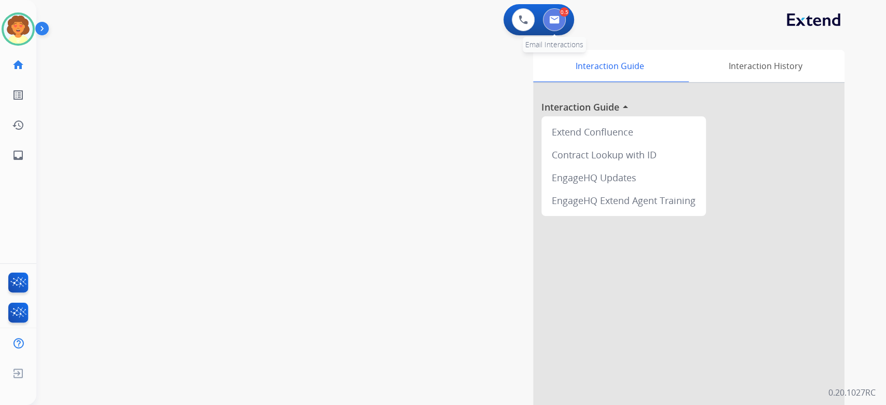
click at [549, 24] on img at bounding box center [554, 20] width 10 height 8
select select "**********"
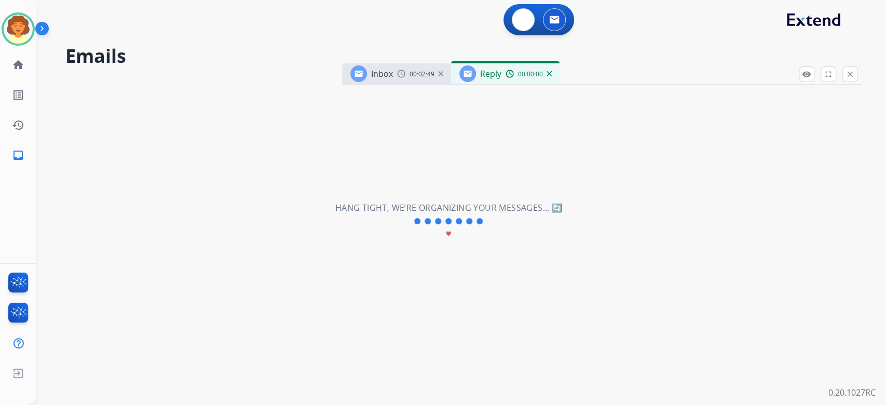
select select "**********"
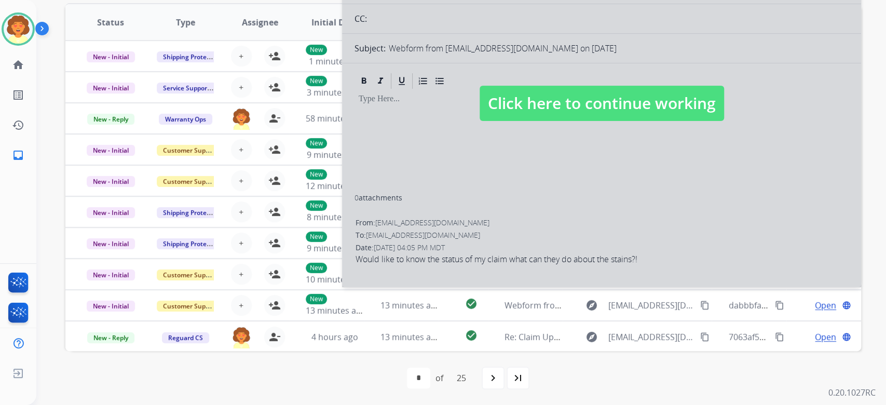
scroll to position [277, 0]
click at [710, 192] on div at bounding box center [601, 93] width 519 height 388
select select
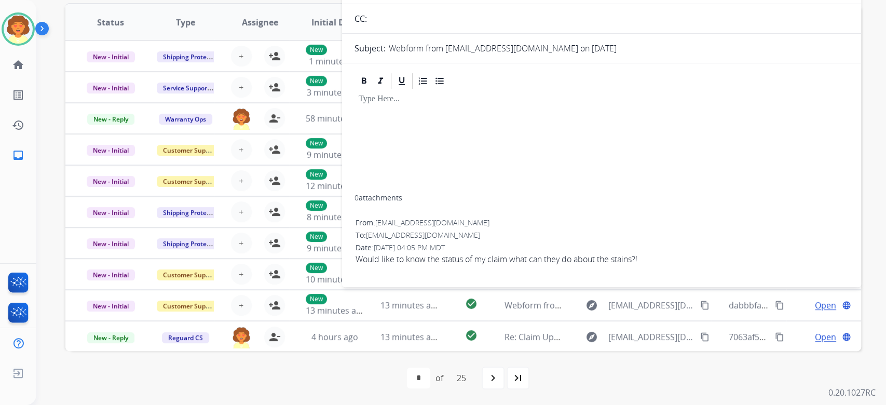
scroll to position [0, 0]
click at [12, 37] on img at bounding box center [18, 29] width 29 height 29
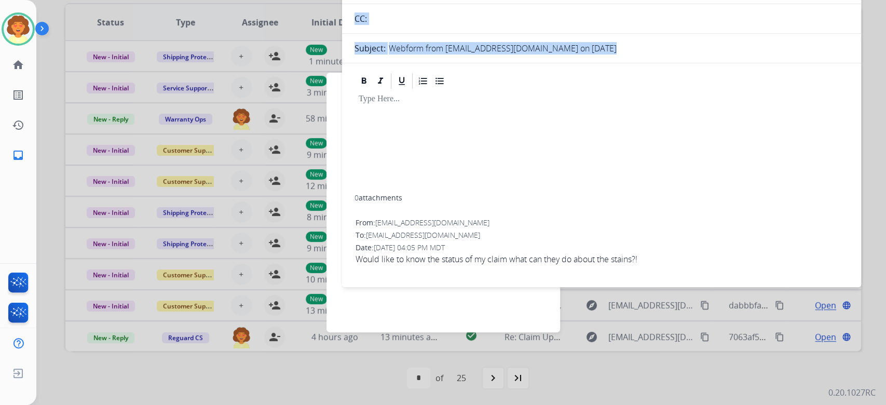
drag, startPoint x: 473, startPoint y: 70, endPoint x: 403, endPoint y: 215, distance: 161.5
click at [402, 223] on form "**********" at bounding box center [601, 103] width 519 height 360
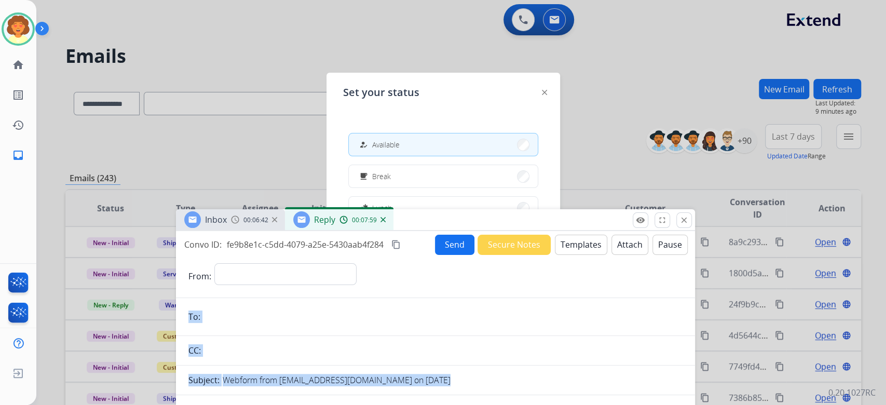
drag, startPoint x: 690, startPoint y: 110, endPoint x: 523, endPoint y: 256, distance: 221.7
click at [523, 231] on div "Inbox 00:06:42 Reply 00:07:59" at bounding box center [435, 220] width 519 height 22
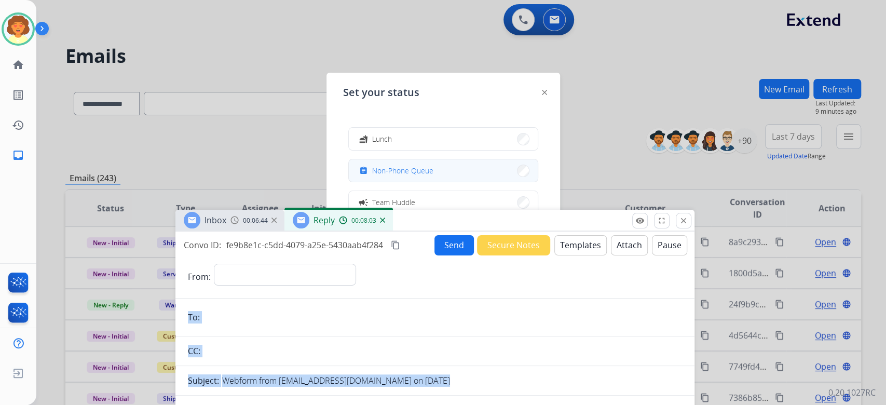
click at [433, 176] on span "Non-Phone Queue" at bounding box center [402, 170] width 61 height 11
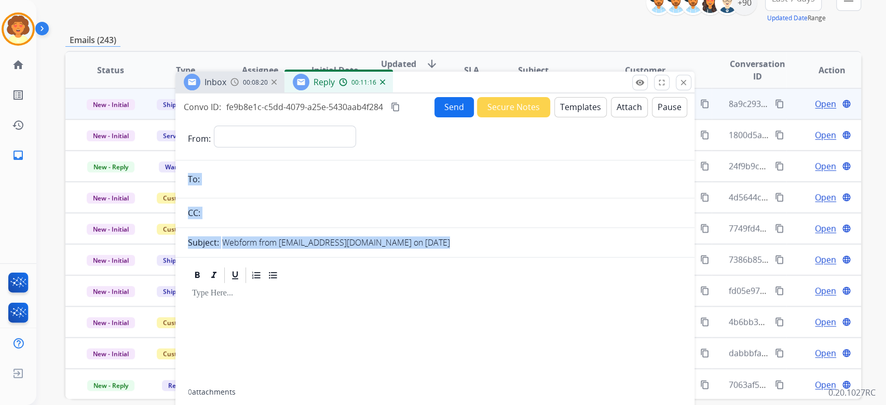
scroll to position [277, 0]
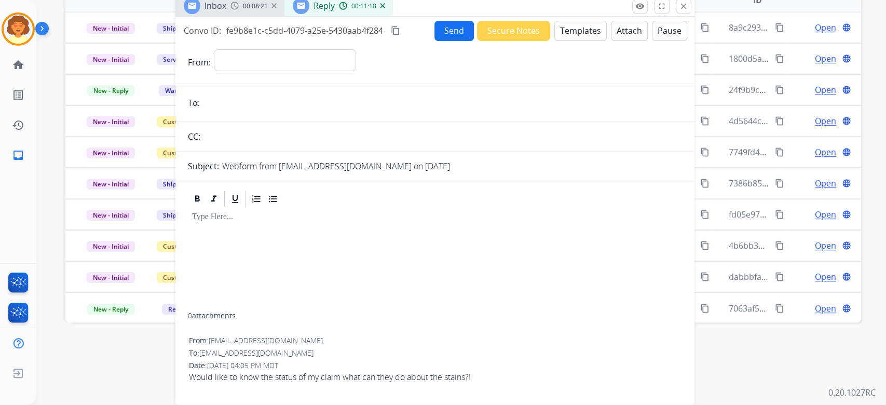
click at [386, 329] on div "0 attachments From: [EMAIL_ADDRESS][DOMAIN_NAME] To: [EMAIL_ADDRESS][DOMAIN_NAM…" at bounding box center [434, 290] width 519 height 203
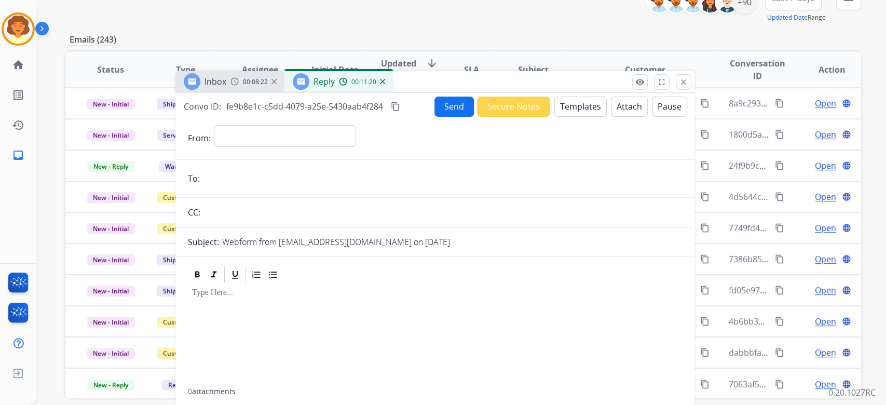
scroll to position [138, 0]
drag, startPoint x: 174, startPoint y: 135, endPoint x: 300, endPoint y: 176, distance: 133.1
click at [300, 176] on div "**********" at bounding box center [434, 285] width 519 height 384
copy div "Convo ID: fe9b8e1c-c5dd-4079-a25e-5430aab4f284"
click at [282, 146] on select "**********" at bounding box center [284, 136] width 141 height 21
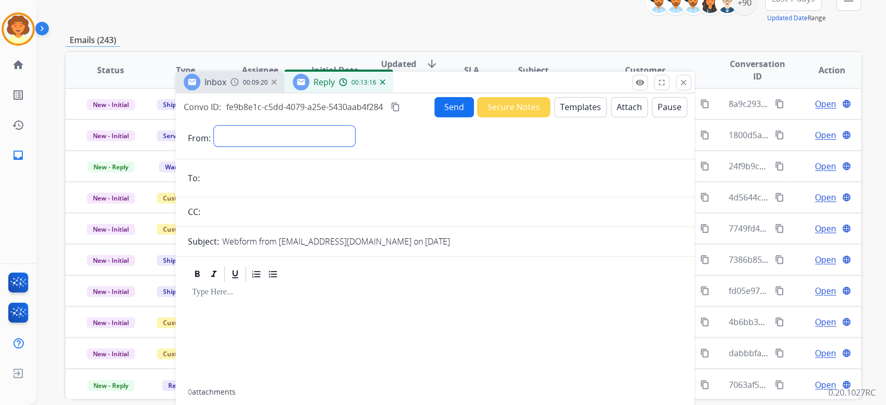
select select "**********"
click at [220, 146] on select "**********" at bounding box center [284, 136] width 141 height 21
click at [237, 189] on input "email" at bounding box center [442, 179] width 479 height 21
paste input "**********"
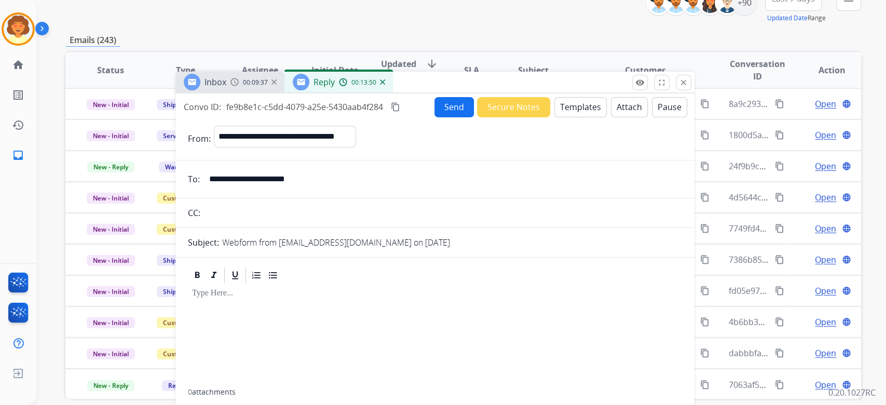
type input "**********"
click at [554, 117] on button "Templates" at bounding box center [580, 107] width 52 height 20
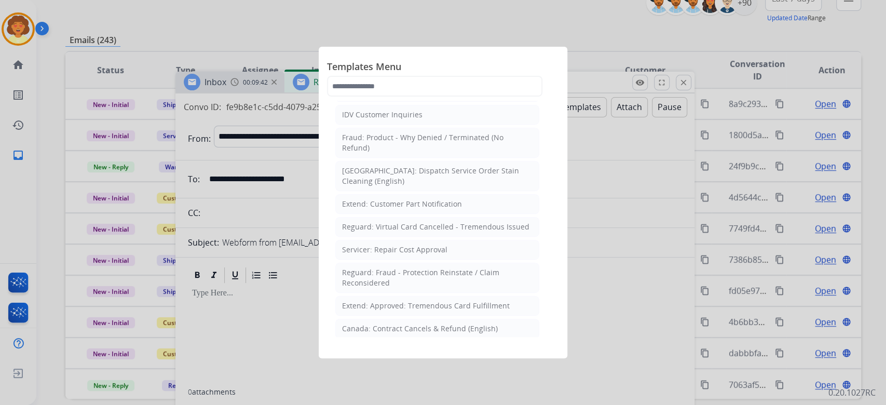
scroll to position [346, 0]
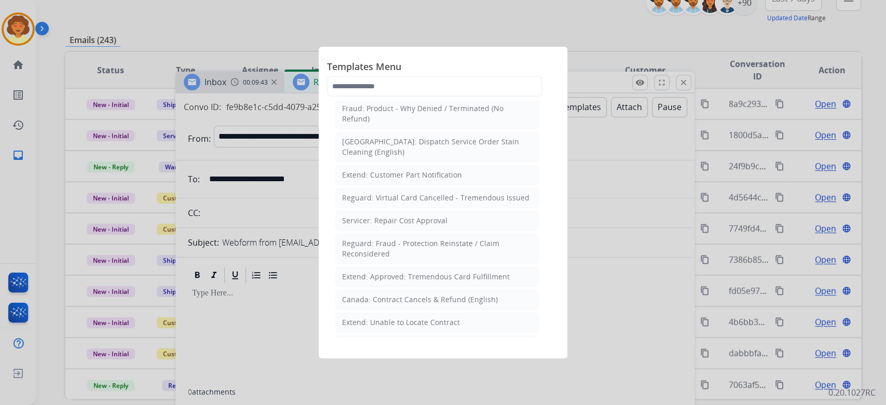
click at [398, 12] on div "Reguard: Standard Template" at bounding box center [392, 7] width 101 height 10
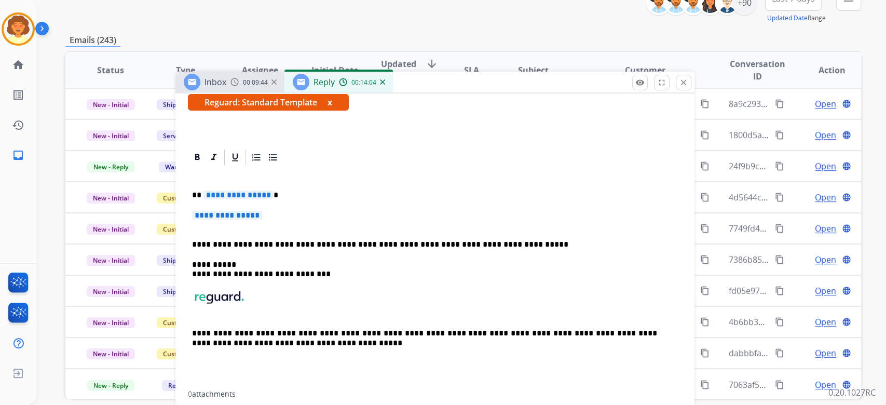
scroll to position [277, 0]
drag, startPoint x: 184, startPoint y: 287, endPoint x: 320, endPoint y: 295, distance: 135.7
click at [320, 295] on div "**********" at bounding box center [435, 278] width 494 height 222
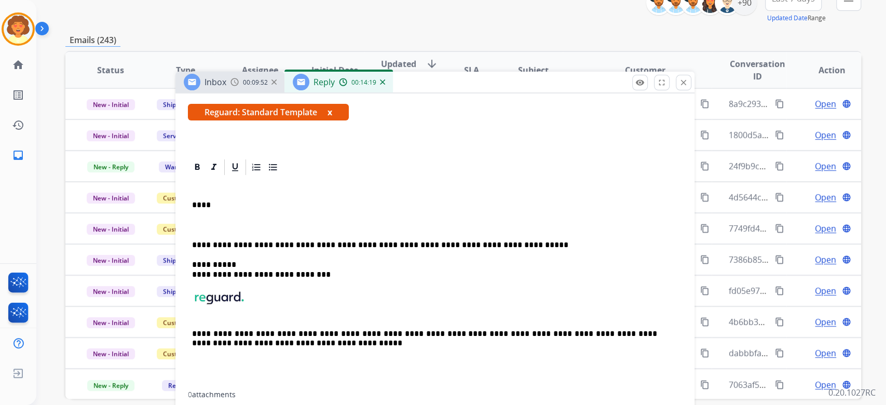
click at [194, 210] on p "****" at bounding box center [424, 204] width 465 height 9
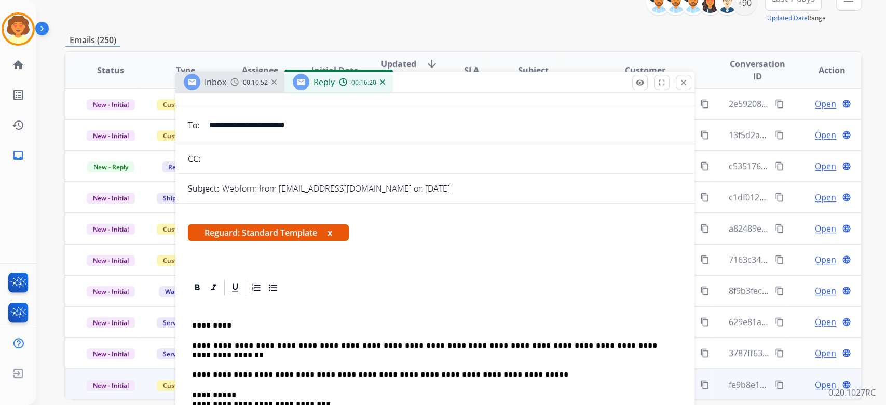
scroll to position [0, 0]
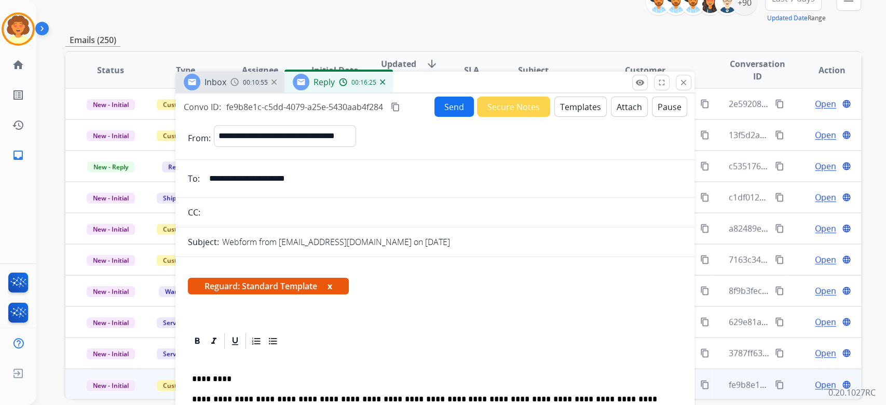
click at [434, 117] on button "Send" at bounding box center [453, 107] width 39 height 20
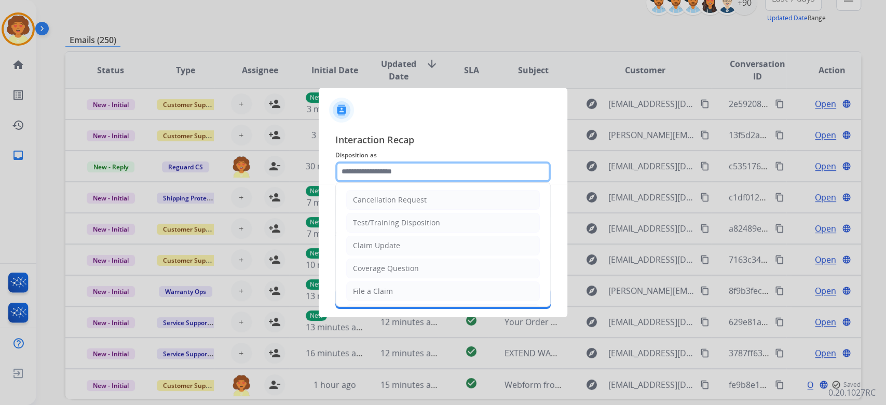
click at [494, 161] on input "text" at bounding box center [442, 171] width 215 height 21
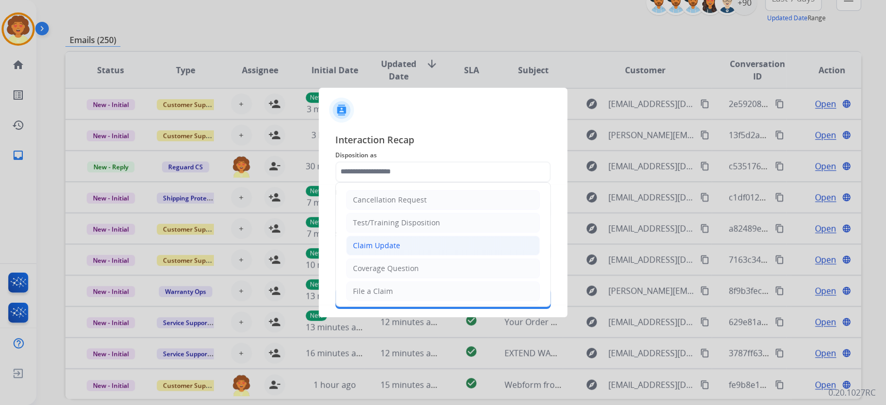
click at [453, 255] on li "Claim Update" at bounding box center [443, 246] width 194 height 20
type input "**********"
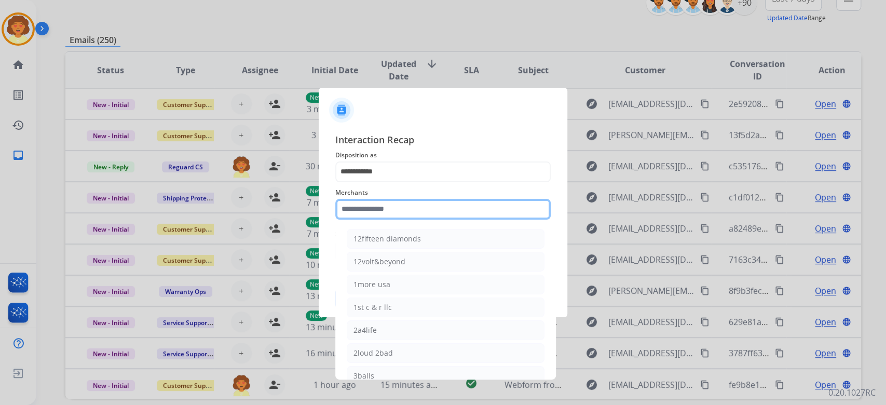
click at [417, 209] on input "text" at bounding box center [442, 209] width 215 height 21
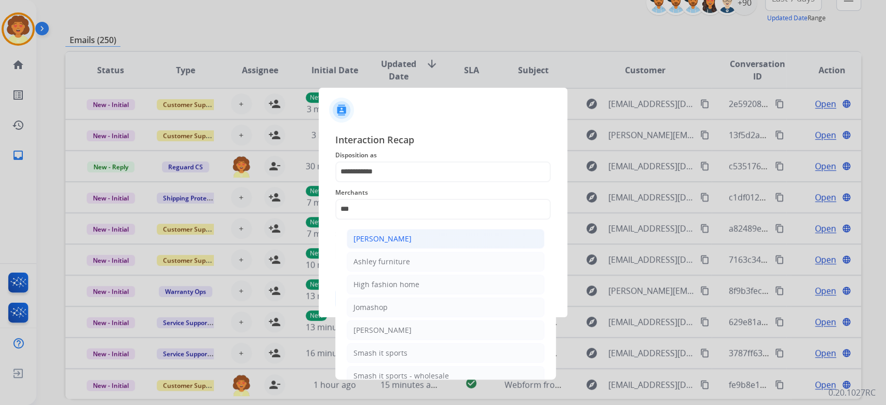
click at [412, 242] on div "[PERSON_NAME]" at bounding box center [382, 239] width 58 height 10
type input "**********"
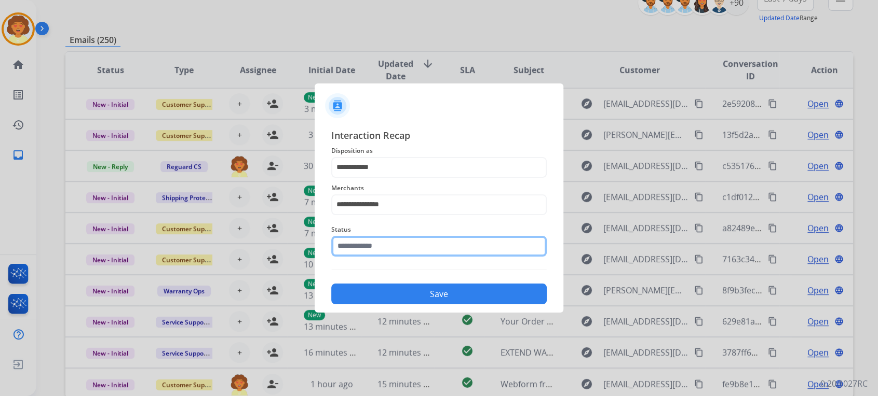
click at [382, 257] on input "text" at bounding box center [438, 246] width 215 height 21
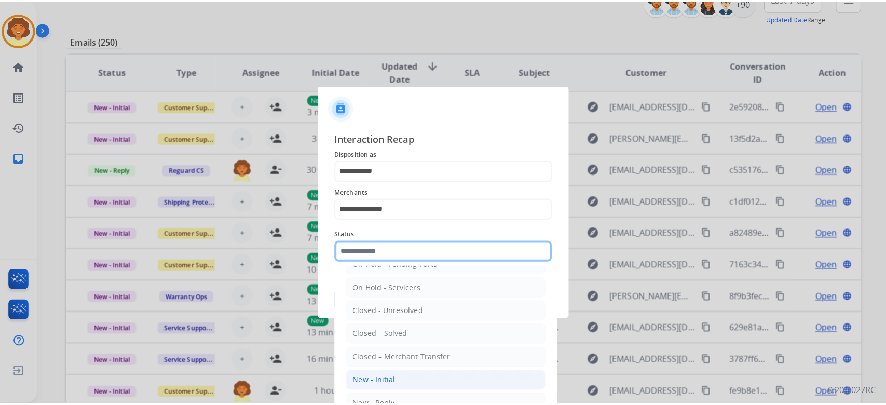
scroll to position [138, 0]
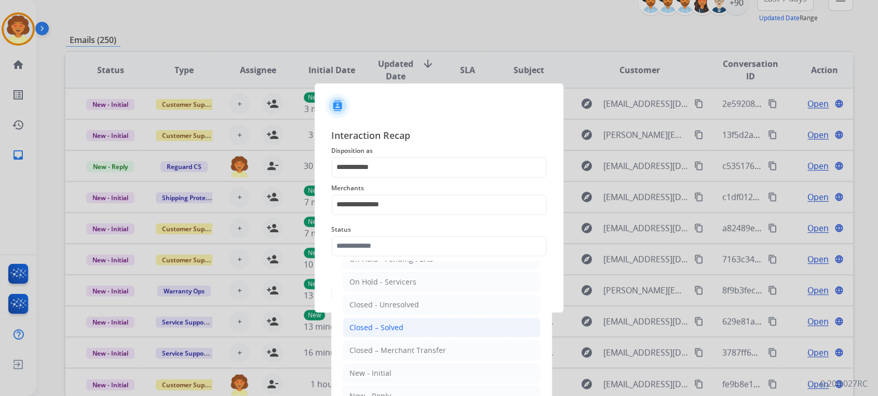
click at [446, 338] on li "Closed – Solved" at bounding box center [442, 328] width 198 height 20
type input "**********"
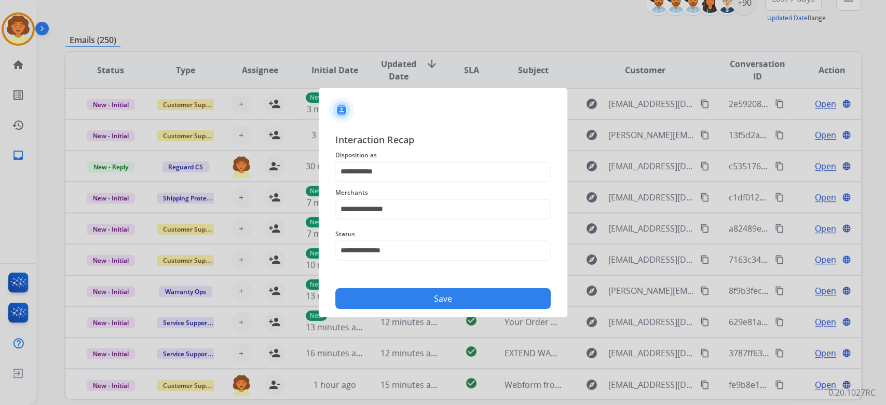
click at [446, 309] on button "Save" at bounding box center [442, 298] width 215 height 21
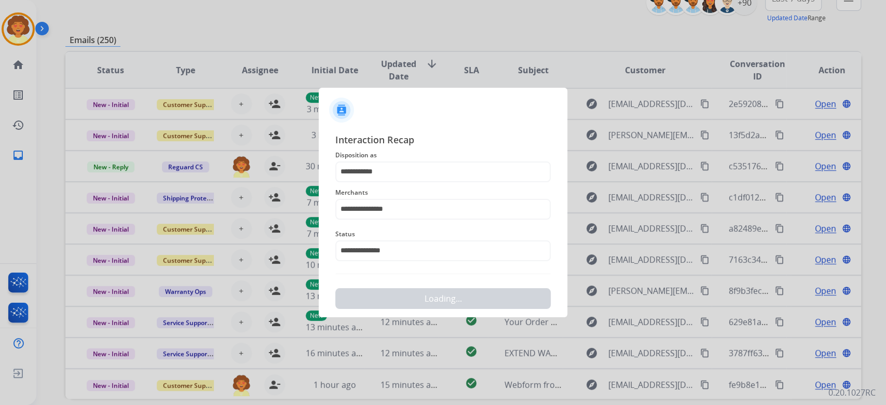
scroll to position [0, 0]
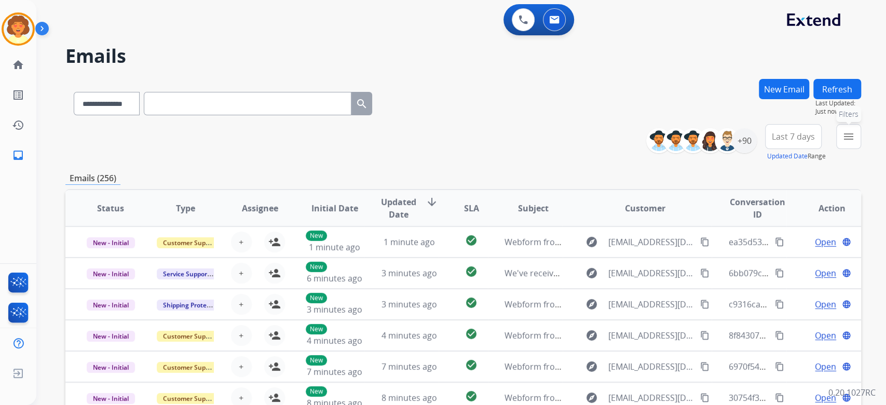
click at [842, 143] on mat-icon "menu" at bounding box center [848, 136] width 12 height 12
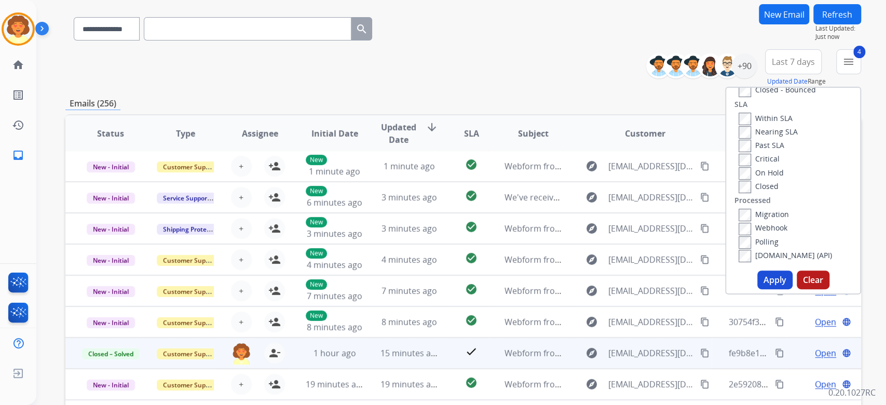
scroll to position [138, 0]
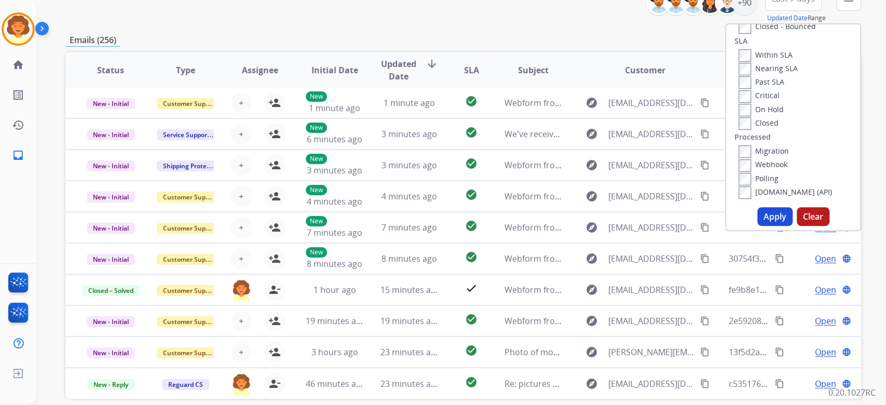
click at [757, 226] on button "Apply" at bounding box center [774, 216] width 35 height 19
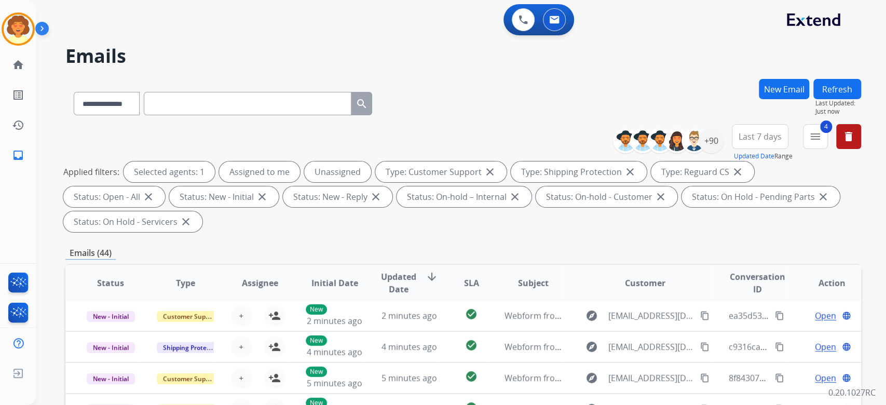
scroll to position [38, 0]
click at [738, 139] on span "Last 7 days" at bounding box center [759, 136] width 43 height 4
click at [728, 270] on div "Last 90 days" at bounding box center [756, 263] width 57 height 16
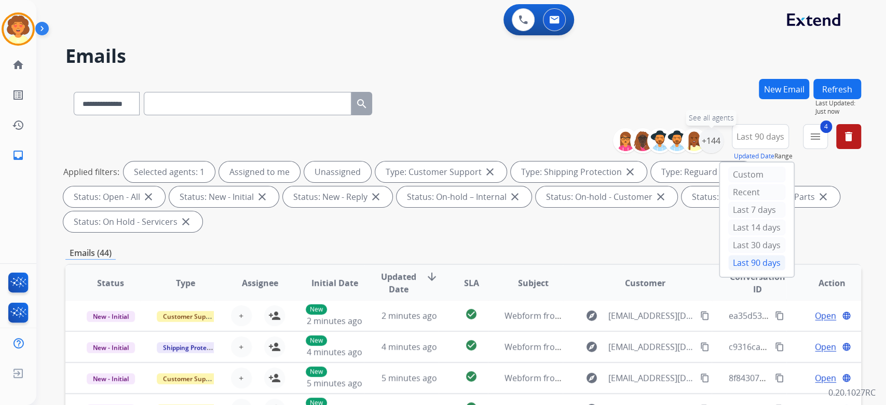
click at [699, 153] on div "+144" at bounding box center [711, 140] width 25 height 25
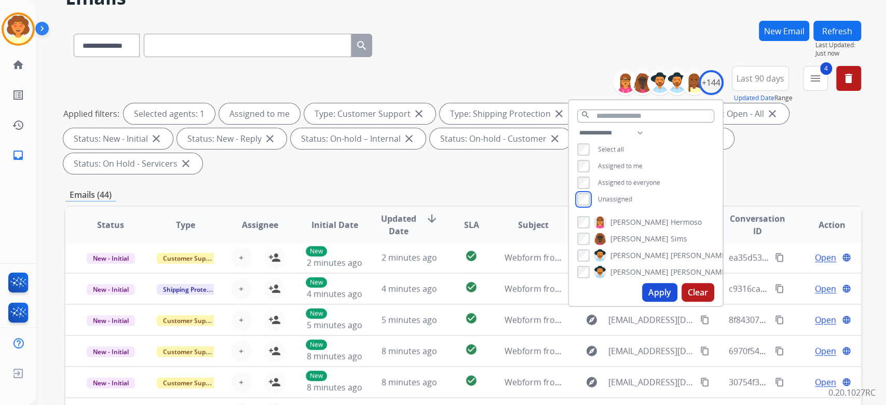
scroll to position [138, 0]
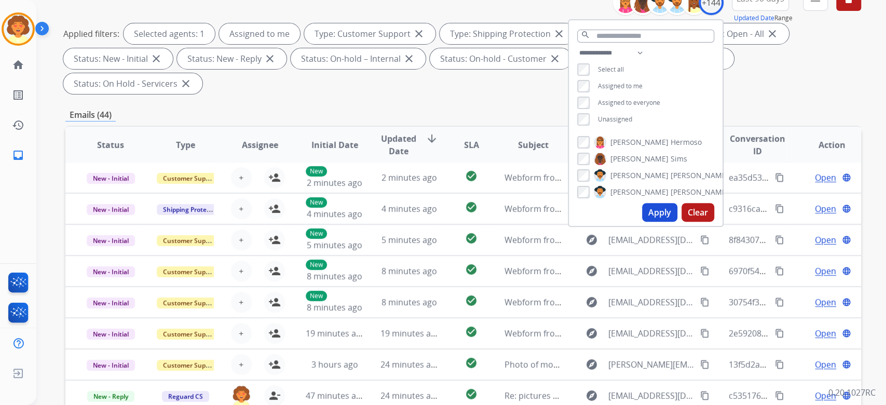
click at [642, 222] on button "Apply" at bounding box center [659, 212] width 35 height 19
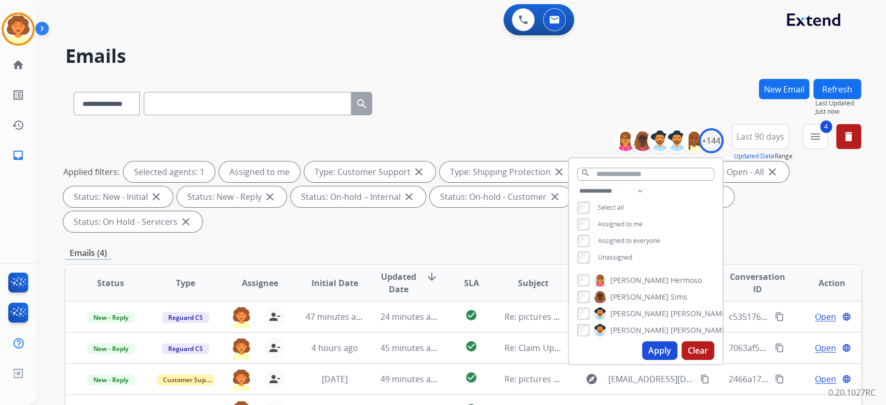
scroll to position [0, 0]
click at [789, 232] on div "Applied filters: Selected agents: 1 Assigned to me Type: Customer Support close…" at bounding box center [461, 196] width 796 height 71
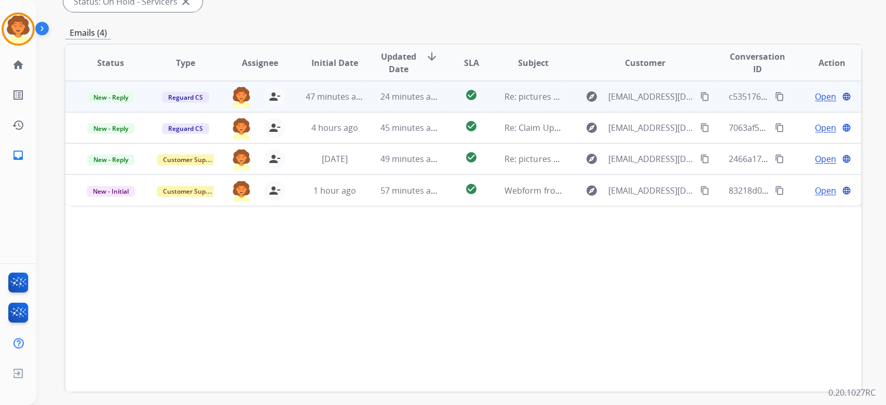
scroll to position [277, 0]
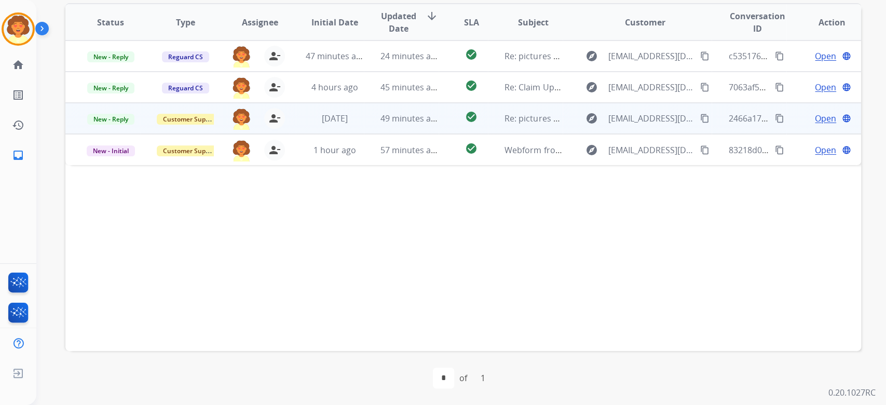
click at [815, 125] on span "Open" at bounding box center [825, 118] width 21 height 12
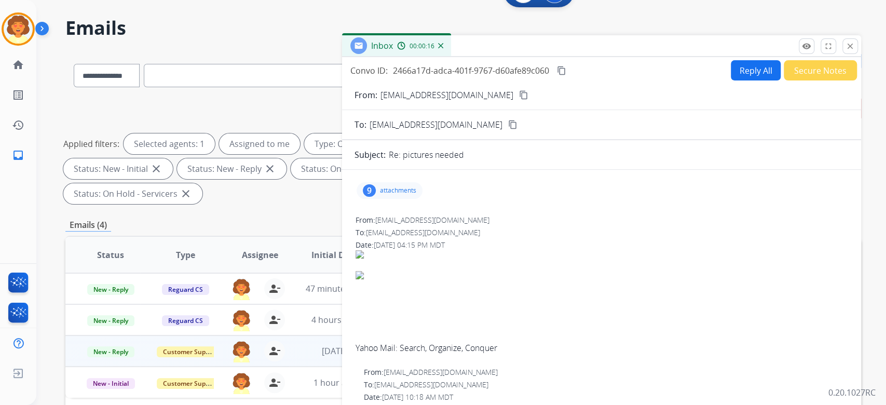
scroll to position [0, 0]
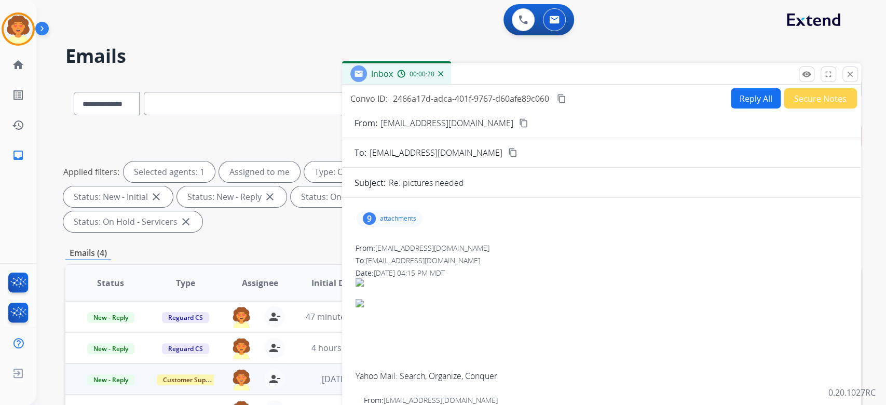
click at [731, 108] on button "Reply All" at bounding box center [756, 98] width 50 height 20
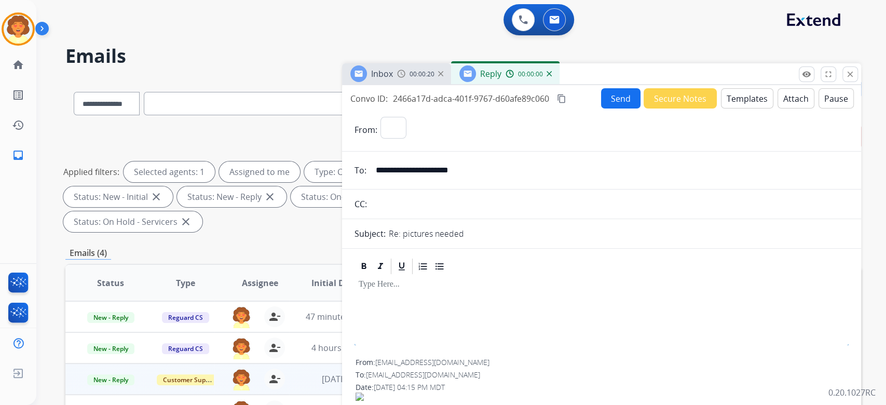
select select "**********"
click at [721, 108] on button "Templates" at bounding box center [747, 98] width 52 height 20
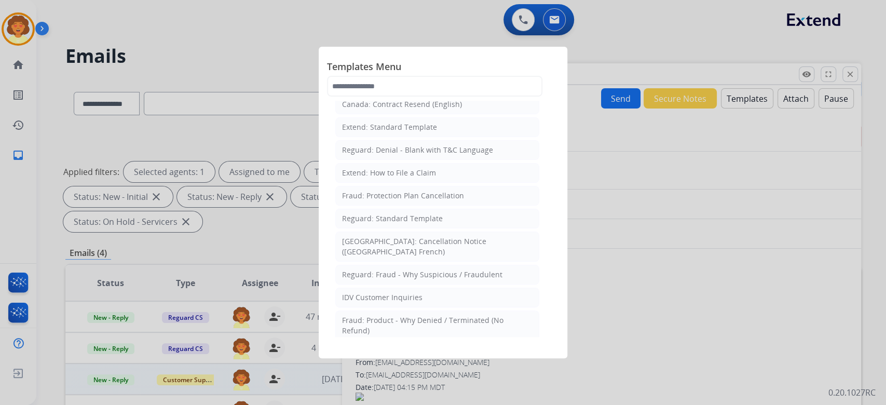
scroll to position [138, 0]
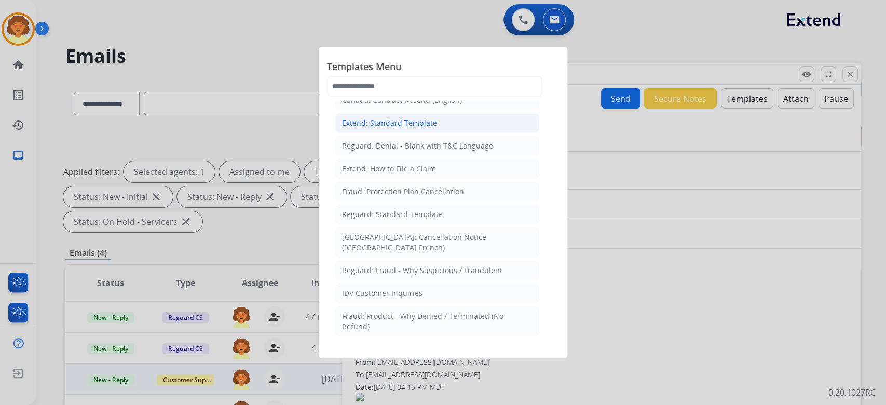
click at [420, 128] on div "Extend: Standard Template" at bounding box center [389, 123] width 95 height 10
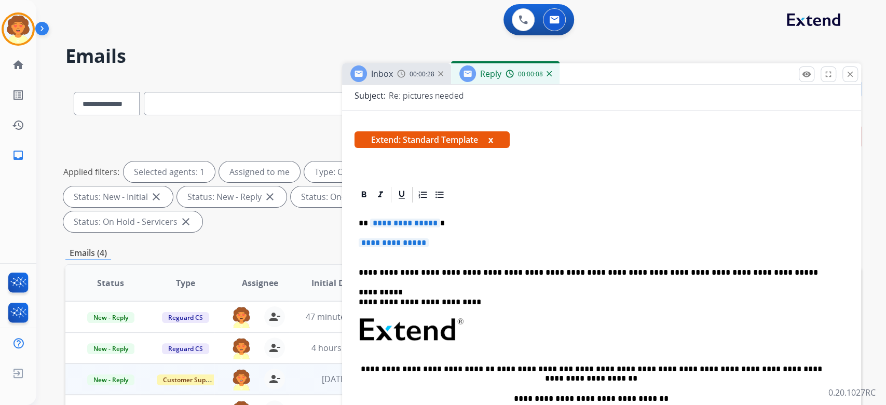
scroll to position [277, 0]
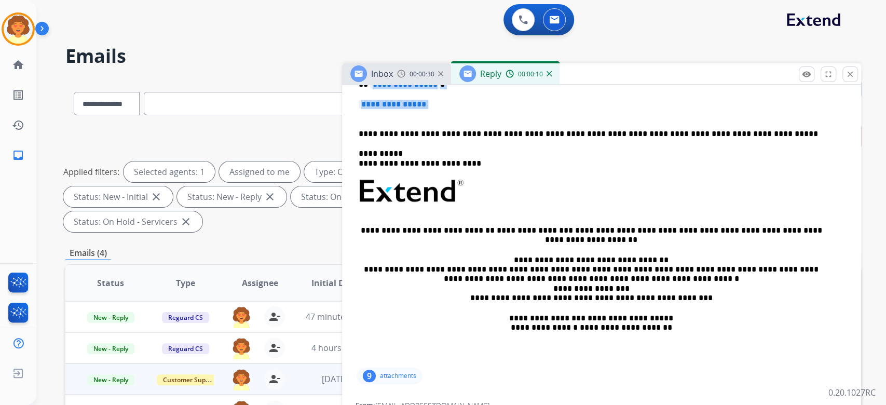
drag, startPoint x: 365, startPoint y: 247, endPoint x: 403, endPoint y: 283, distance: 52.1
click at [403, 283] on div "**********" at bounding box center [601, 215] width 494 height 300
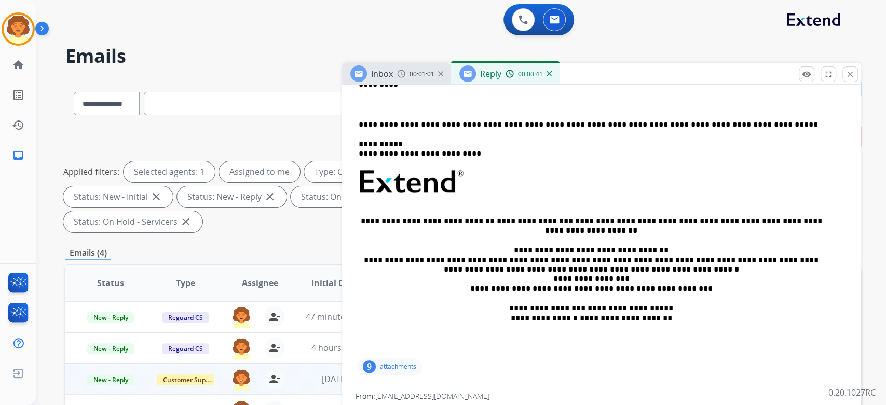
click at [360, 109] on p at bounding box center [602, 104] width 486 height 9
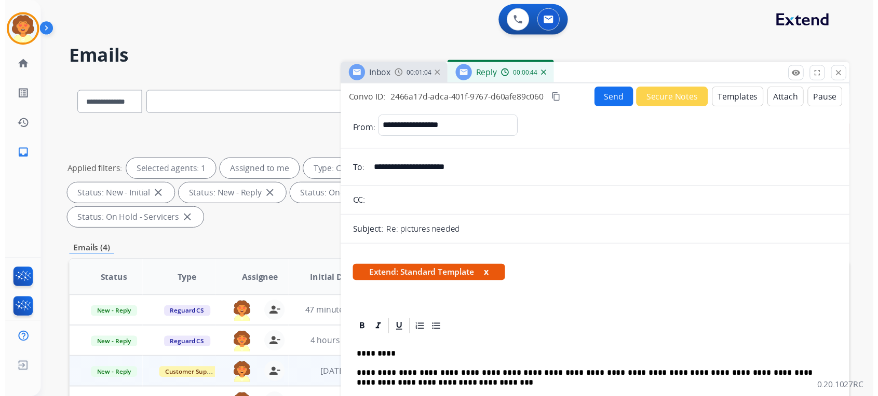
scroll to position [0, 0]
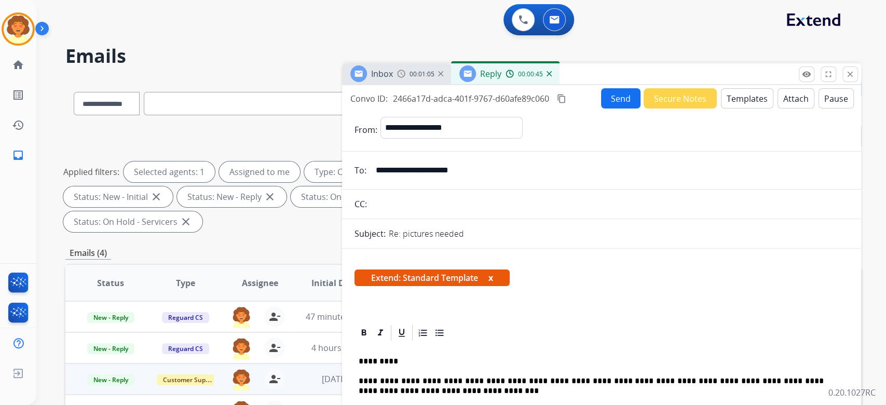
click at [601, 108] on button "Send" at bounding box center [620, 98] width 39 height 20
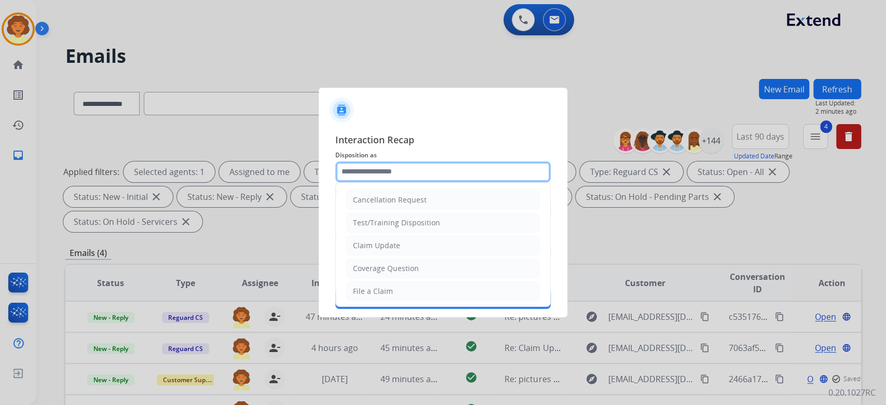
click at [405, 161] on input "text" at bounding box center [442, 171] width 215 height 21
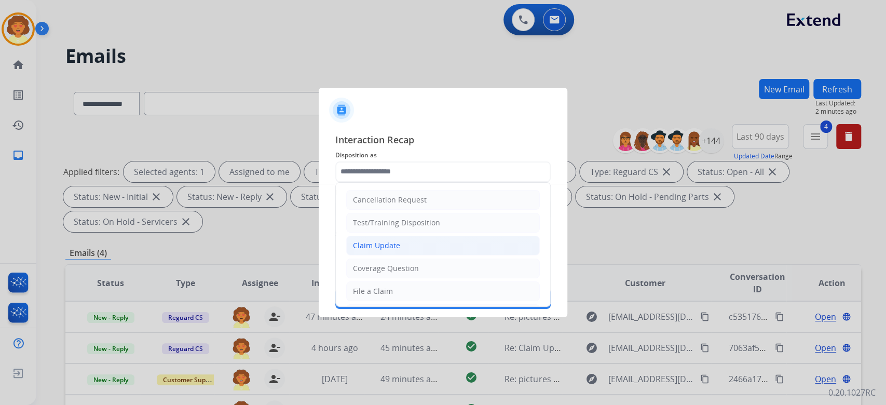
click at [443, 254] on li "Claim Update" at bounding box center [443, 246] width 194 height 20
type input "**********"
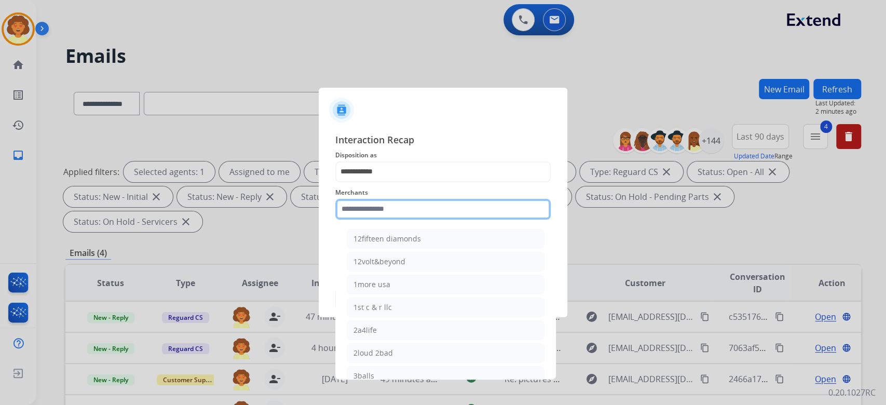
click at [391, 201] on input "text" at bounding box center [442, 209] width 215 height 21
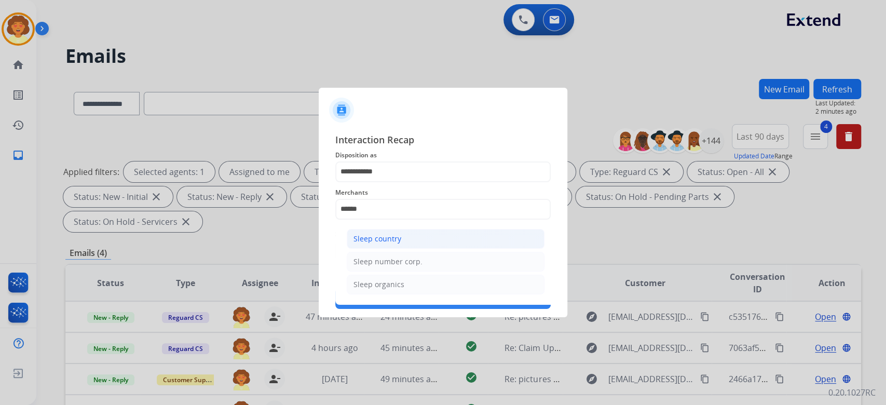
click at [401, 243] on div "Sleep country" at bounding box center [377, 239] width 48 height 10
type input "**********"
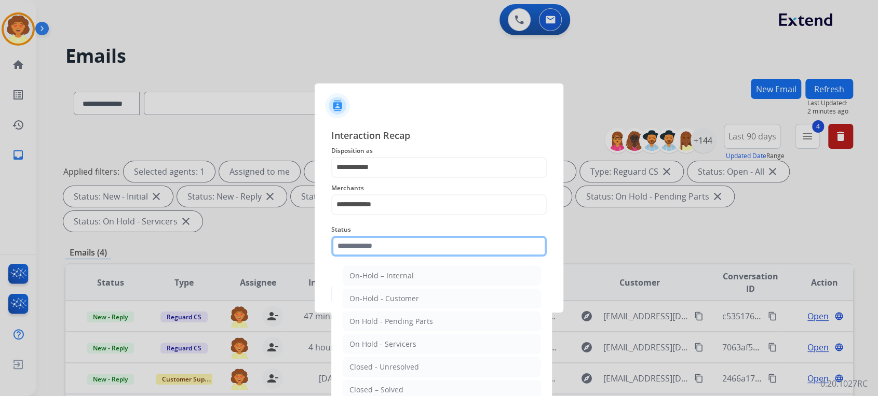
click at [409, 257] on input "text" at bounding box center [438, 246] width 215 height 21
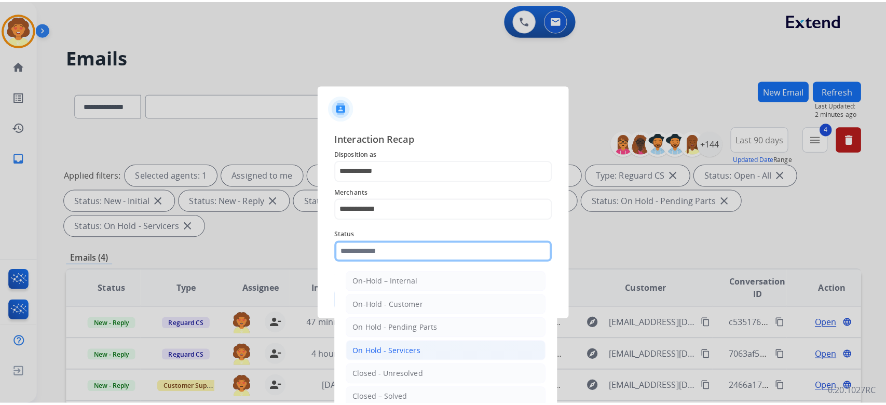
scroll to position [138, 0]
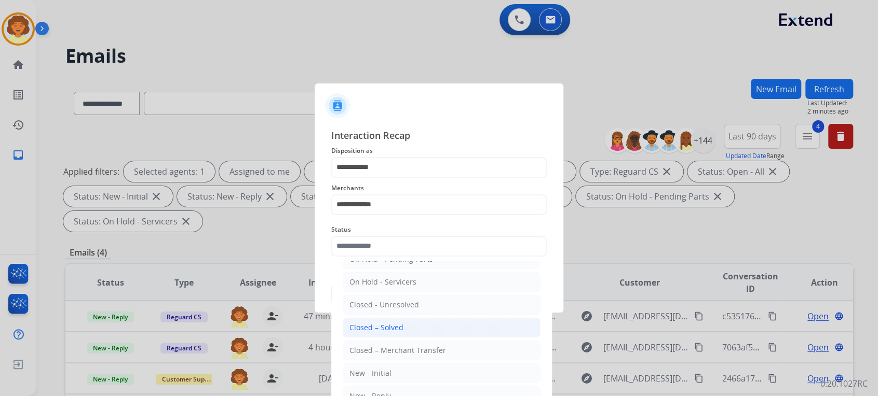
click at [403, 333] on div "Closed – Solved" at bounding box center [376, 328] width 54 height 10
type input "**********"
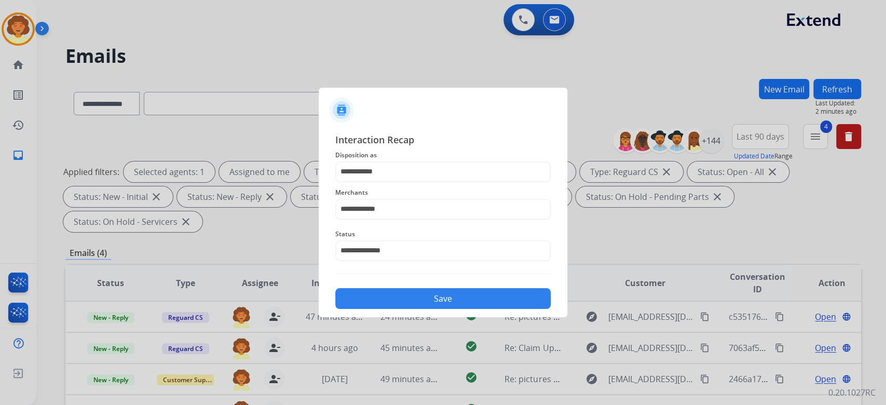
click at [444, 309] on button "Save" at bounding box center [442, 298] width 215 height 21
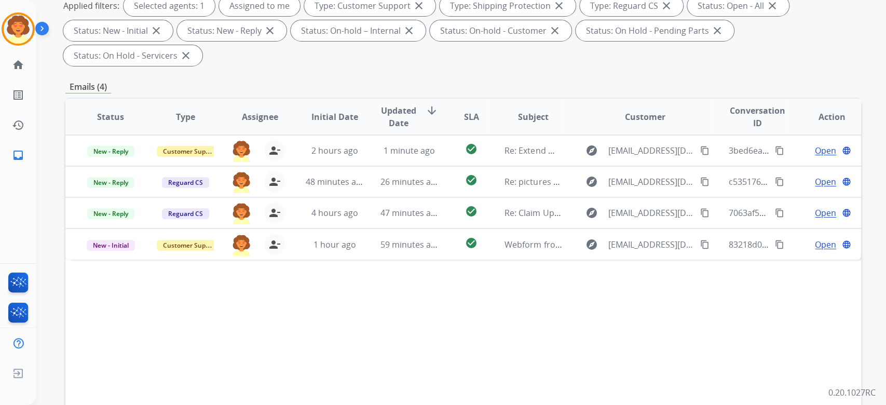
scroll to position [0, 0]
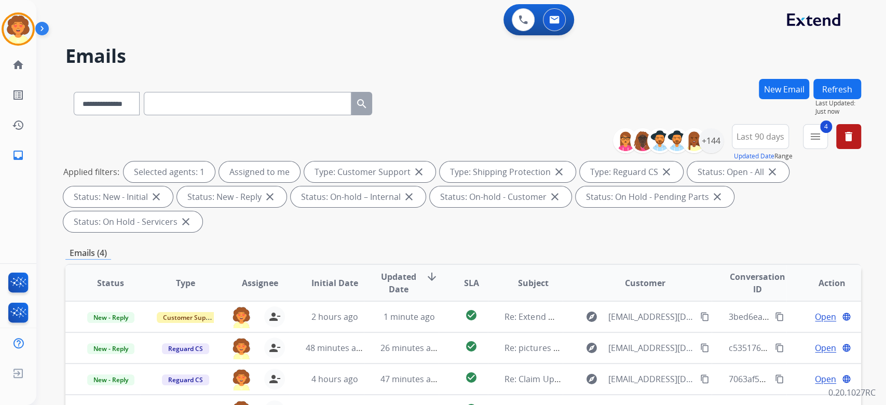
click at [229, 115] on input "text" at bounding box center [248, 103] width 208 height 23
paste input "**********"
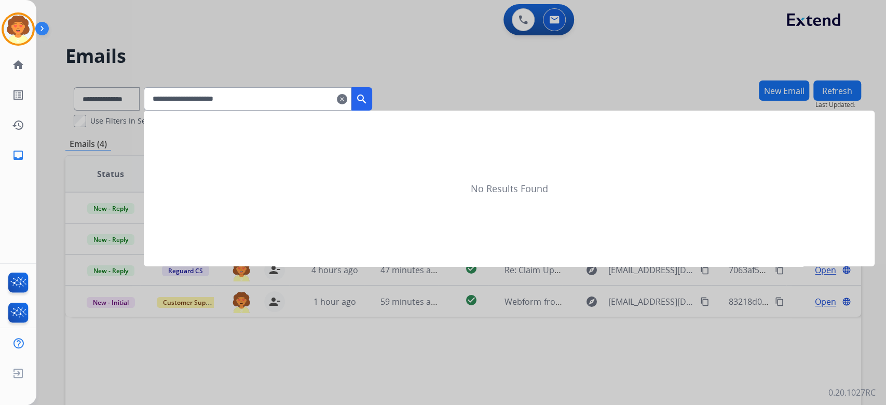
type input "**********"
click at [368, 105] on mat-icon "search" at bounding box center [361, 99] width 12 height 12
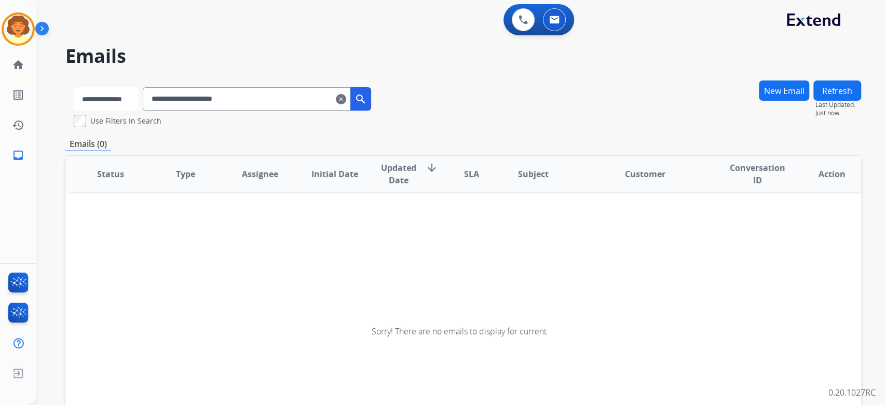
click at [139, 111] on select "**********" at bounding box center [106, 98] width 65 height 23
click at [92, 111] on select "**********" at bounding box center [106, 98] width 65 height 23
click at [368, 105] on mat-icon "search" at bounding box center [361, 99] width 12 height 12
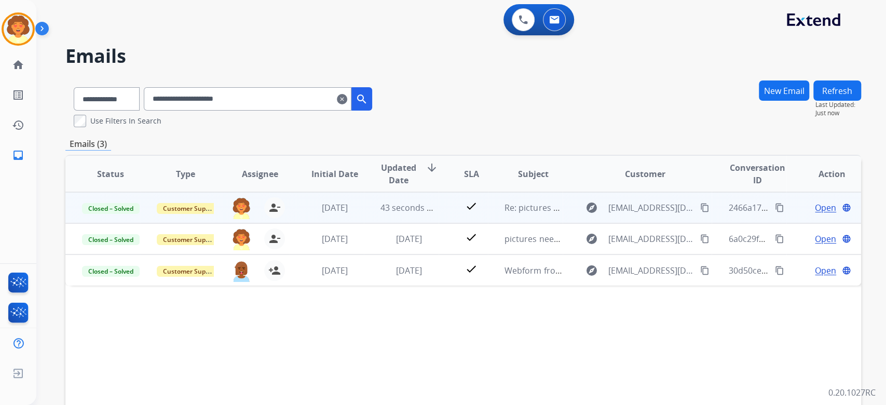
click at [815, 214] on span "Open" at bounding box center [825, 207] width 21 height 12
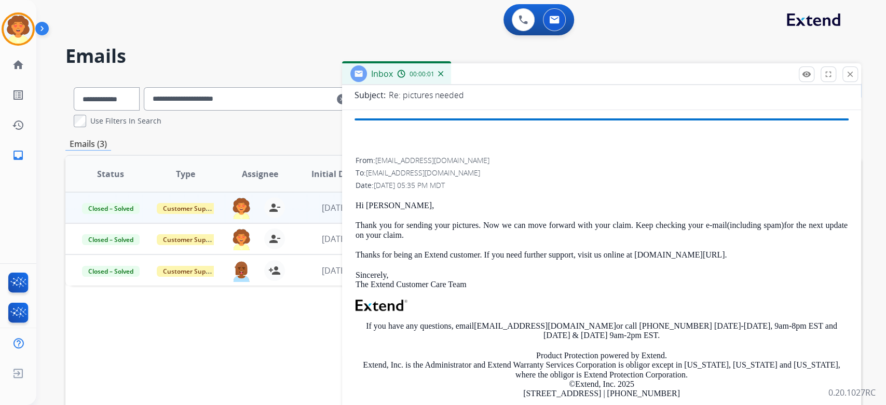
scroll to position [138, 0]
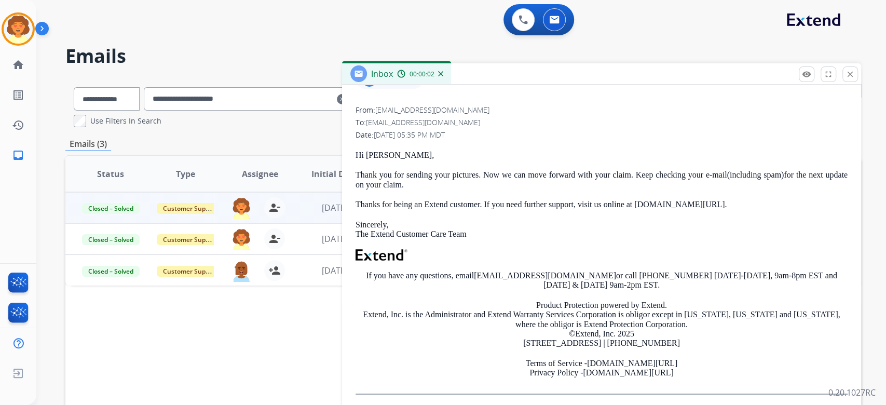
click at [364, 87] on div "9" at bounding box center [369, 80] width 13 height 12
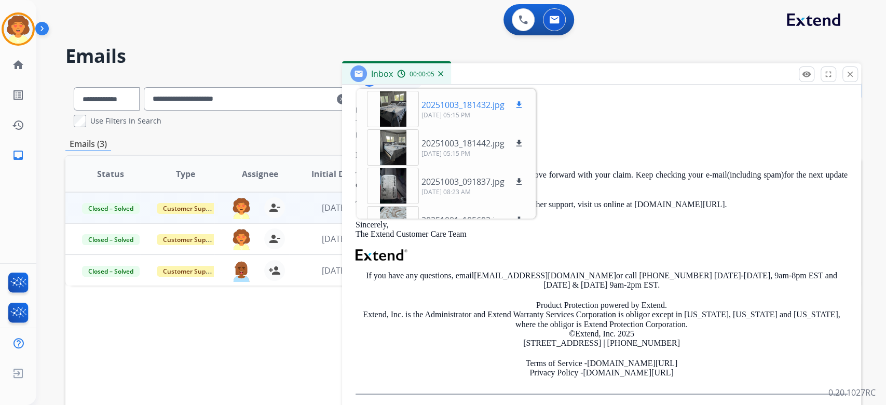
click at [393, 127] on div at bounding box center [393, 109] width 52 height 36
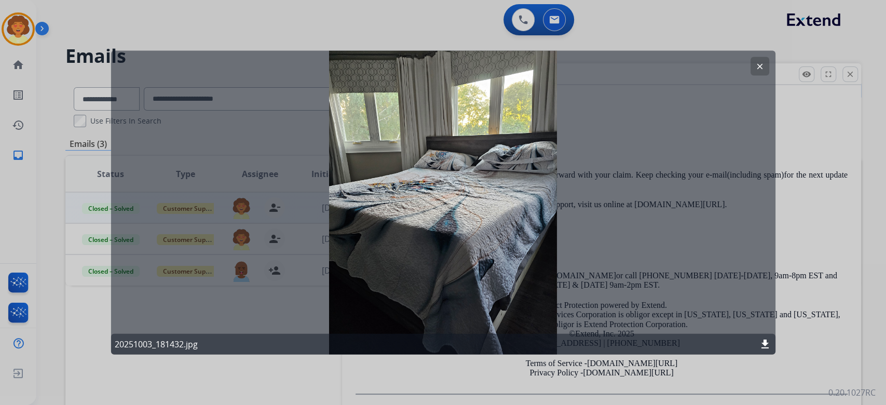
click at [750, 64] on button "clear" at bounding box center [759, 66] width 19 height 19
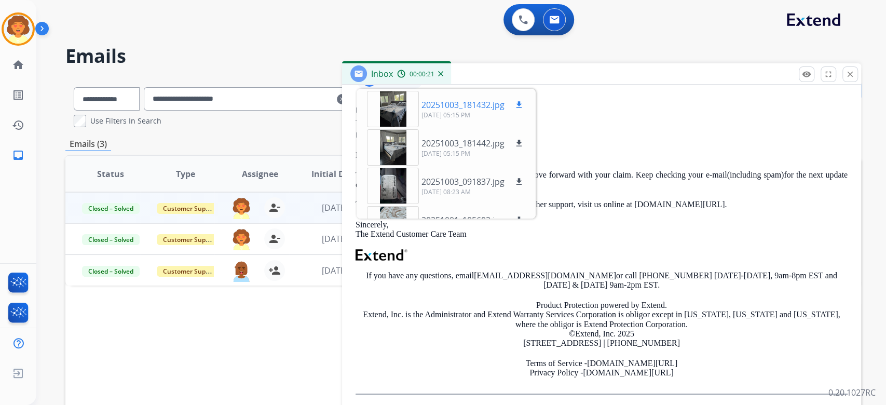
click at [524, 110] on mat-icon "download" at bounding box center [518, 104] width 9 height 9
click at [524, 148] on mat-icon "download" at bounding box center [518, 143] width 9 height 9
click at [378, 166] on div at bounding box center [393, 147] width 52 height 36
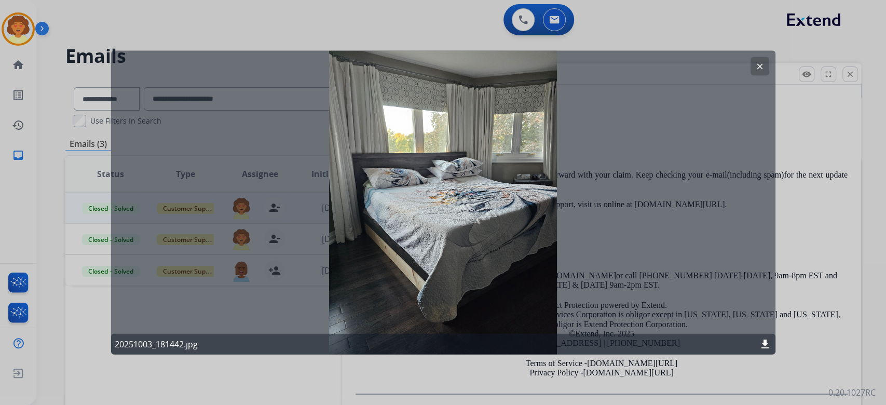
click at [760, 67] on button "clear" at bounding box center [759, 66] width 19 height 19
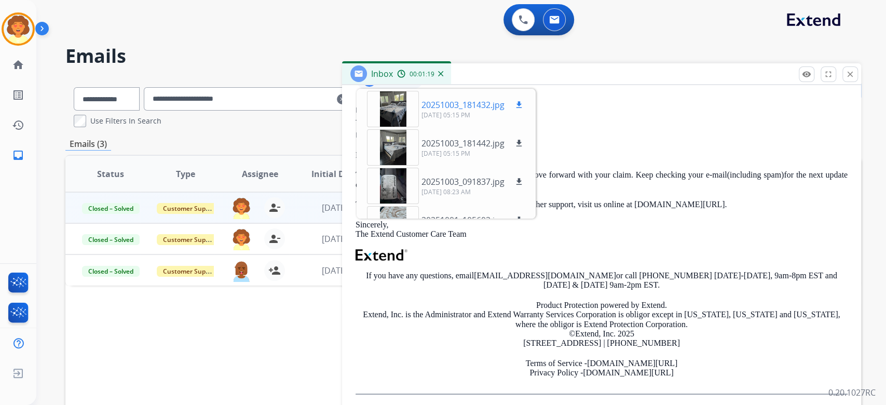
click at [394, 127] on div at bounding box center [393, 109] width 52 height 36
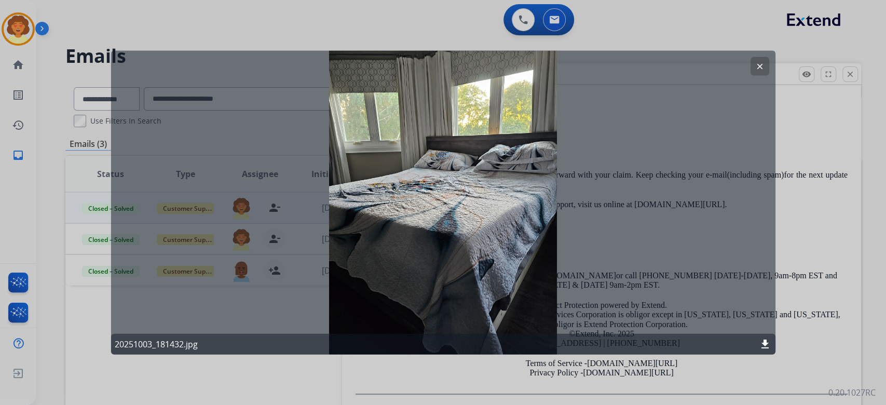
click at [757, 71] on mat-icon "clear" at bounding box center [759, 66] width 9 height 9
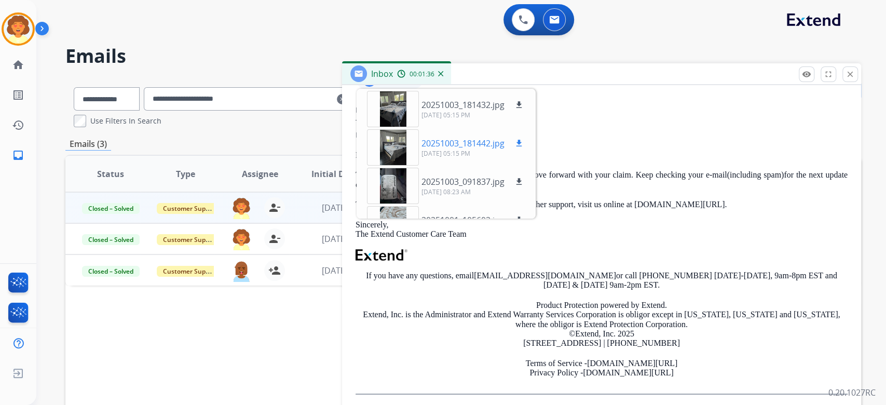
click at [396, 166] on div at bounding box center [393, 147] width 52 height 36
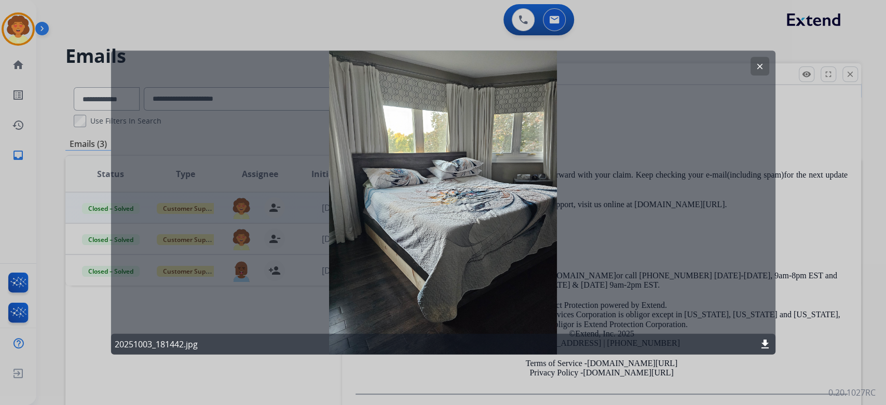
click at [763, 65] on button "clear" at bounding box center [759, 66] width 19 height 19
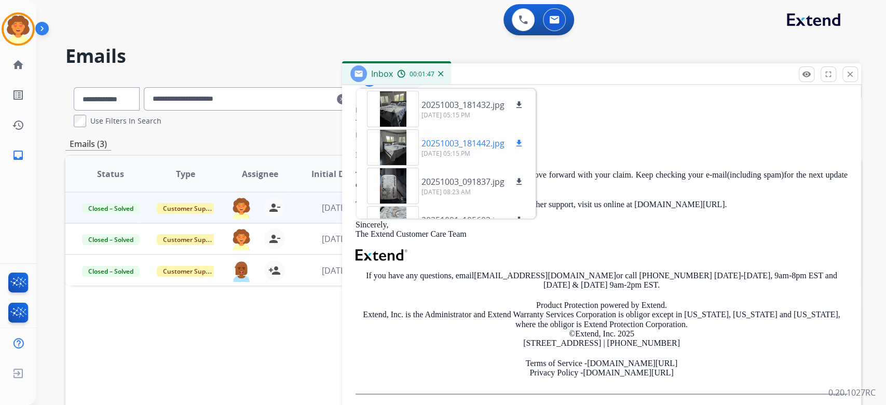
click at [524, 148] on mat-icon "download" at bounding box center [518, 143] width 9 height 9
drag, startPoint x: 262, startPoint y: 11, endPoint x: 273, endPoint y: 11, distance: 11.9
click at [262, 12] on div "0 Voice Interactions 0 Email Interactions" at bounding box center [455, 20] width 812 height 33
click at [842, 82] on button "close Close" at bounding box center [850, 74] width 16 height 16
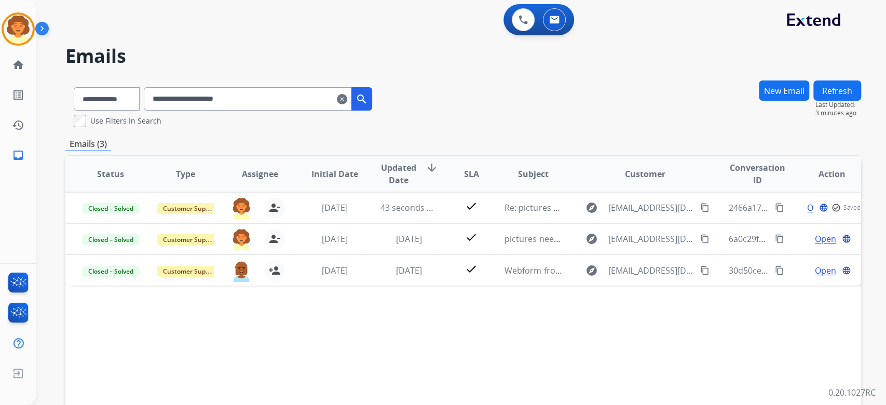
drag, startPoint x: 402, startPoint y: 147, endPoint x: 409, endPoint y: 143, distance: 8.8
click at [347, 105] on mat-icon "clear" at bounding box center [342, 99] width 10 height 12
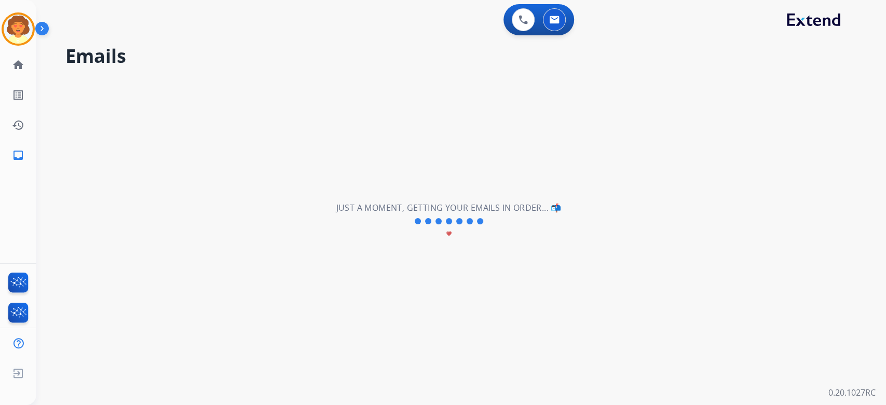
select select "**********"
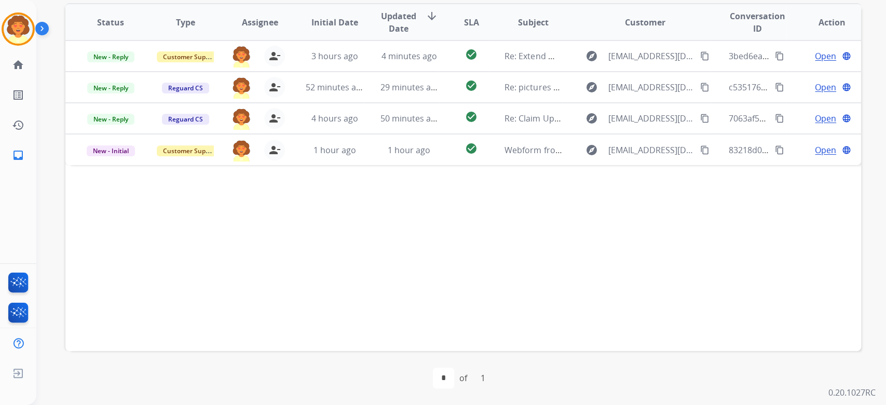
scroll to position [446, 0]
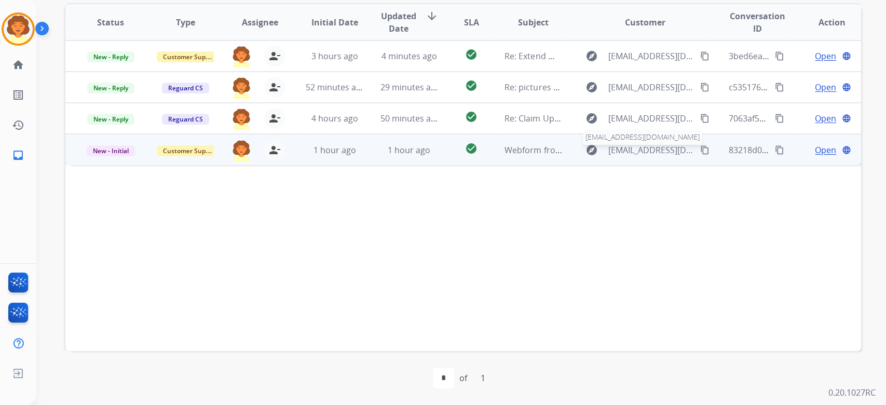
click at [636, 144] on span "[EMAIL_ADDRESS][DOMAIN_NAME]" at bounding box center [651, 150] width 86 height 12
type input "**********"
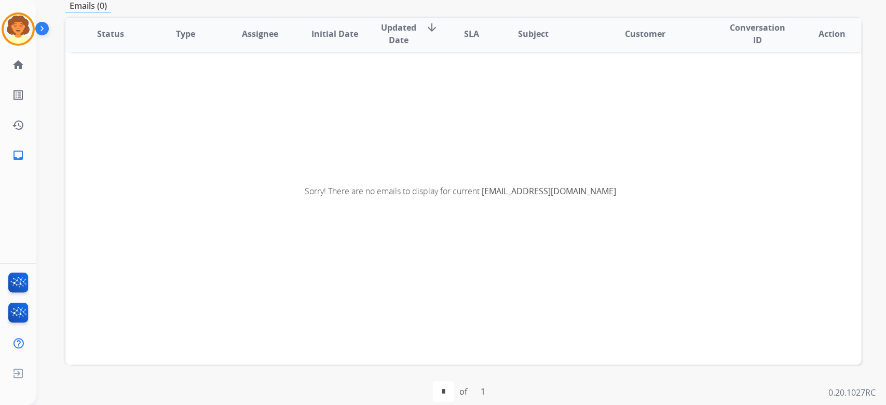
scroll to position [3, 0]
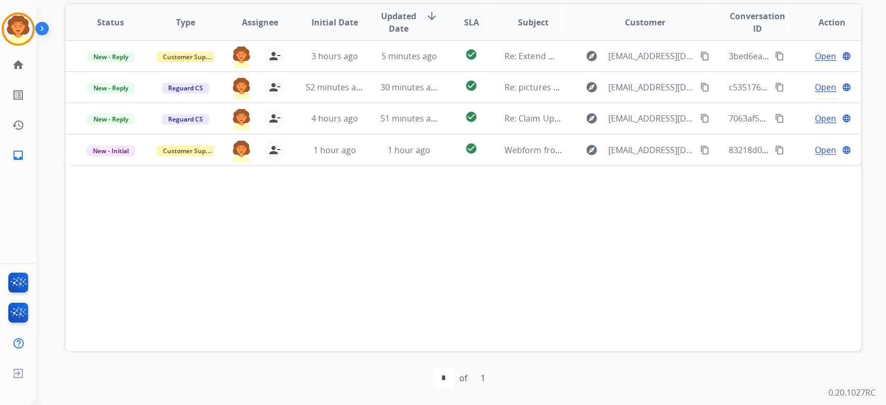
scroll to position [415, 0]
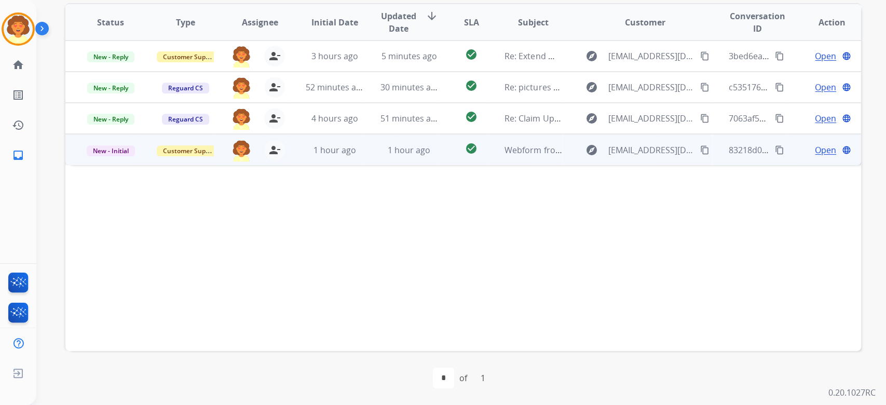
click at [815, 156] on span "Open" at bounding box center [825, 150] width 21 height 12
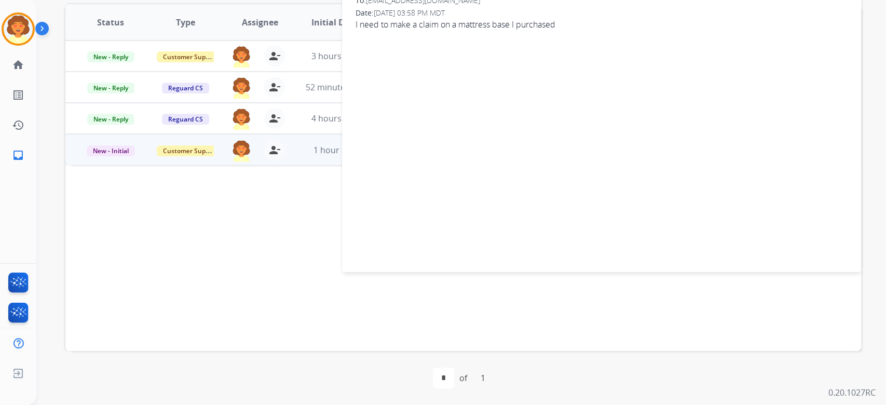
scroll to position [277, 0]
drag, startPoint x: 382, startPoint y: 77, endPoint x: 502, endPoint y: 84, distance: 120.6
copy span "[EMAIL_ADDRESS][DOMAIN_NAME]"
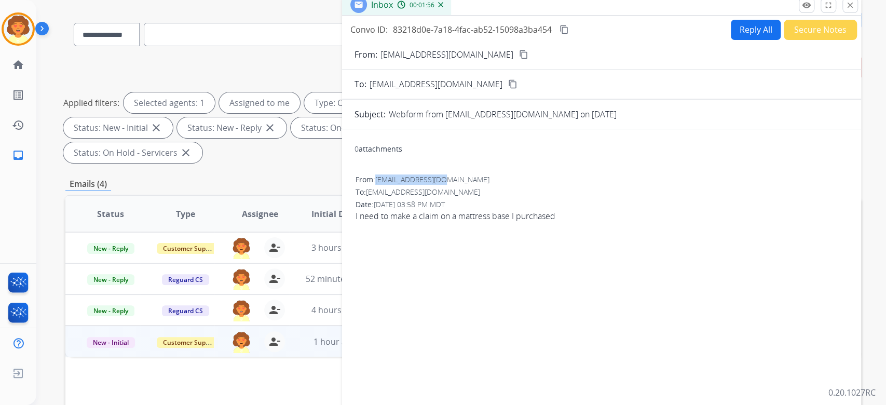
scroll to position [0, 0]
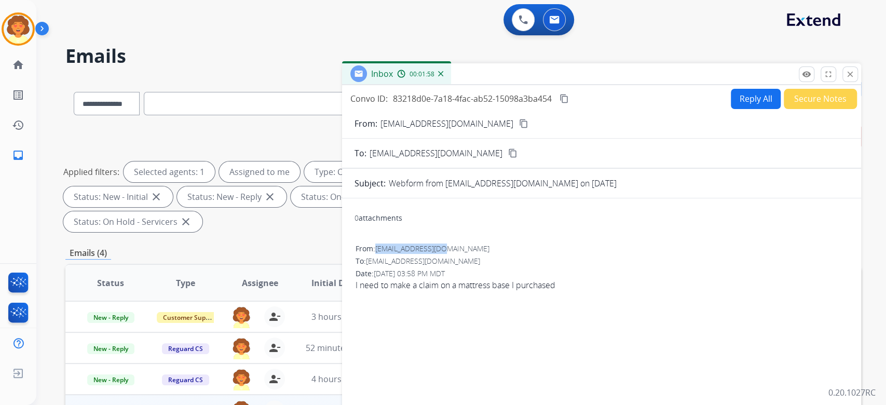
click at [731, 109] on button "Reply All" at bounding box center [756, 99] width 50 height 20
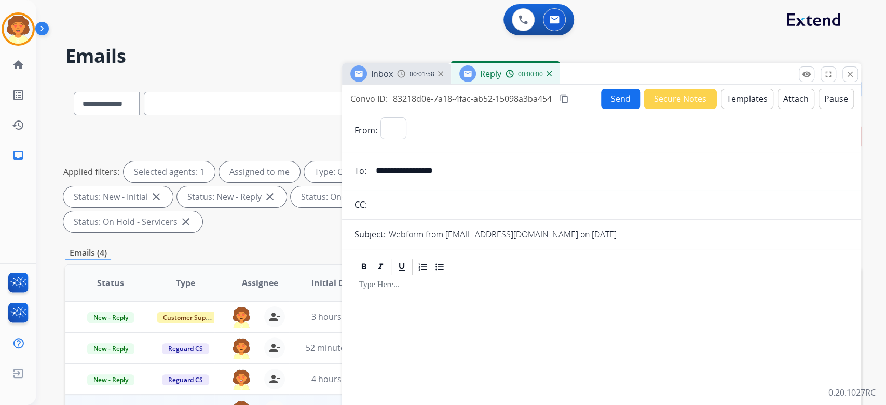
select select "**********"
click at [721, 109] on button "Templates" at bounding box center [747, 99] width 52 height 20
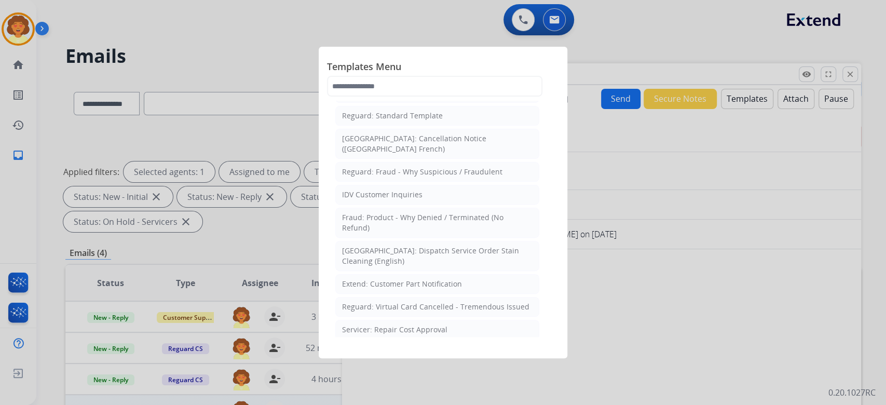
scroll to position [208, 0]
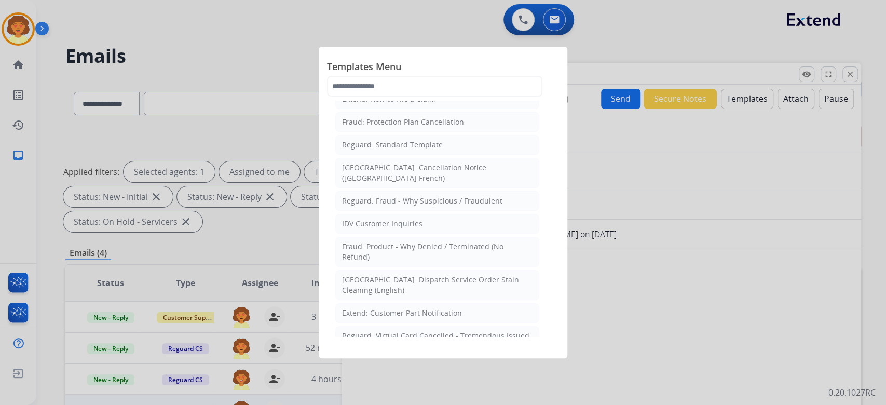
click at [415, 59] on div "Extend: Standard Template" at bounding box center [389, 53] width 95 height 10
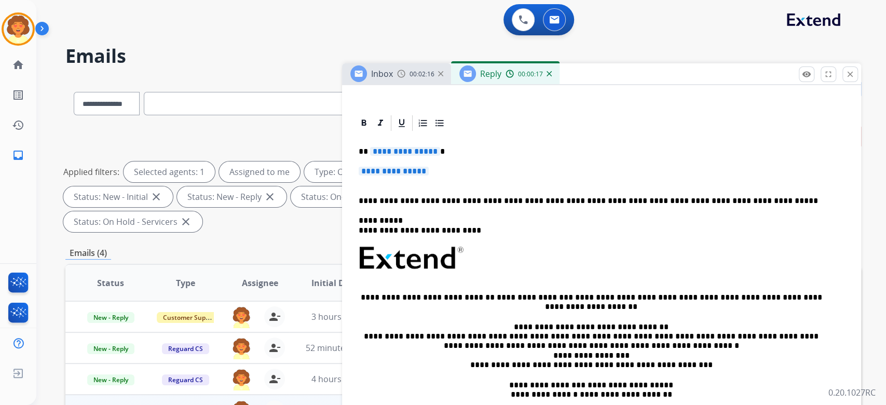
scroll to position [277, 0]
drag, startPoint x: 361, startPoint y: 249, endPoint x: 393, endPoint y: 285, distance: 48.9
click at [393, 285] on div "**********" at bounding box center [601, 285] width 494 height 306
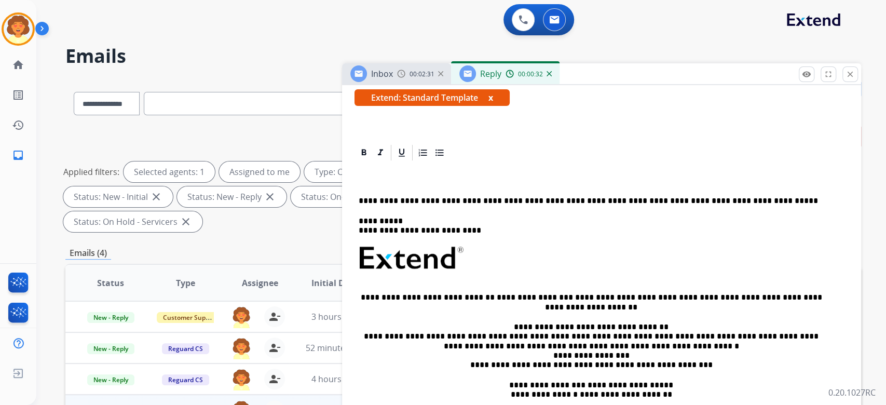
scroll to position [197, 0]
click at [493, 104] on button "x" at bounding box center [490, 97] width 5 height 12
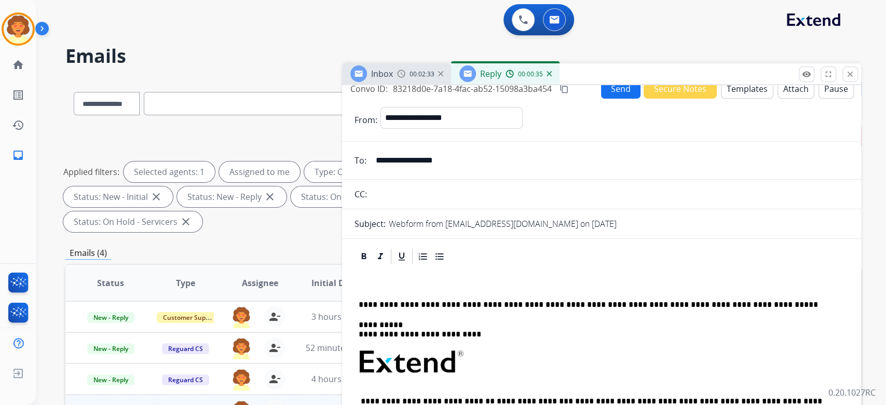
scroll to position [0, 0]
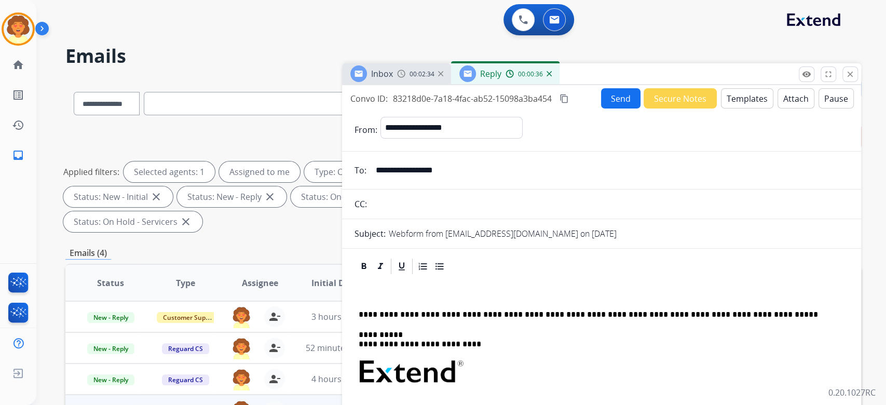
click at [721, 108] on button "Templates" at bounding box center [747, 98] width 52 height 20
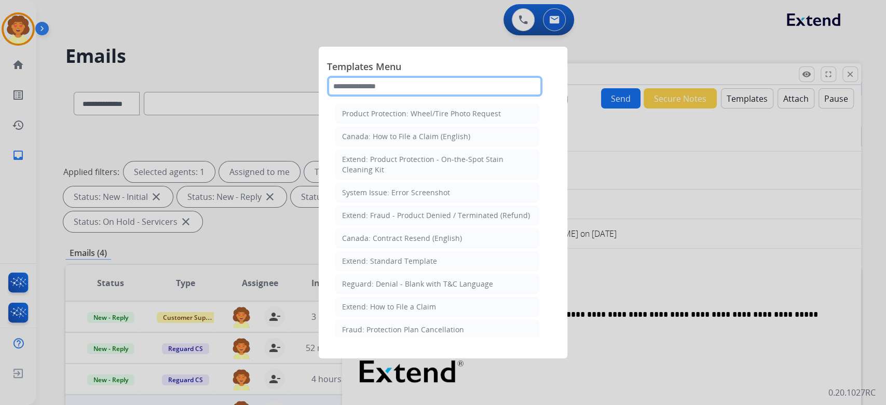
click at [376, 97] on input "text" at bounding box center [434, 86] width 215 height 21
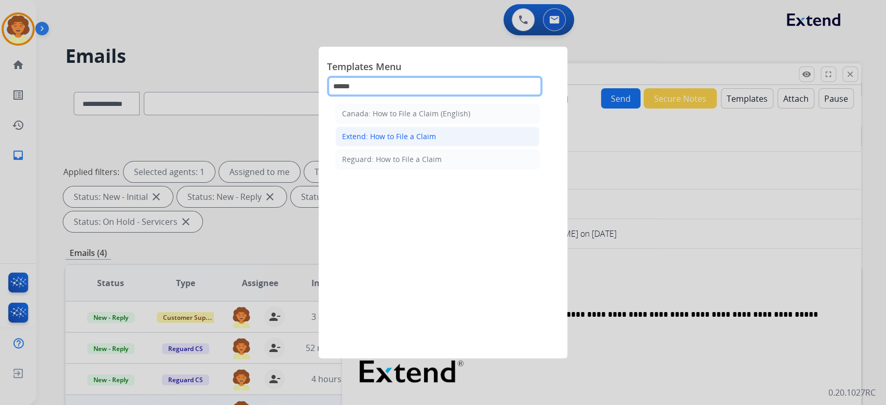
type input "******"
click at [419, 142] on div "Extend: How to File a Claim" at bounding box center [389, 136] width 94 height 10
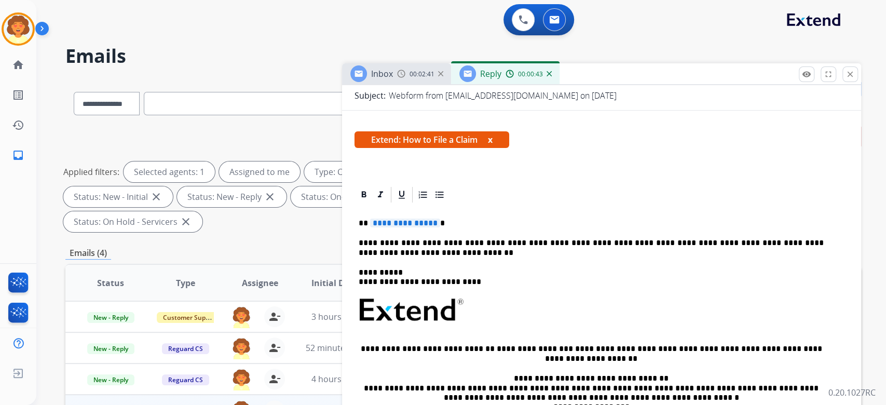
scroll to position [276, 0]
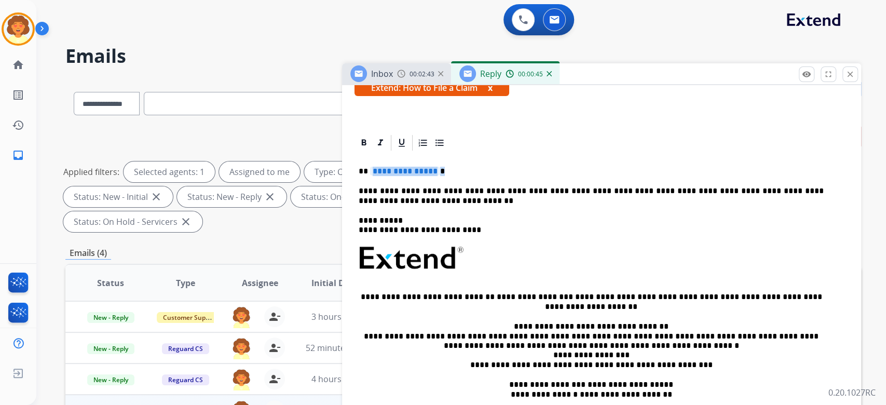
drag, startPoint x: 364, startPoint y: 247, endPoint x: 451, endPoint y: 247, distance: 86.7
click at [451, 176] on p "**********" at bounding box center [591, 171] width 465 height 9
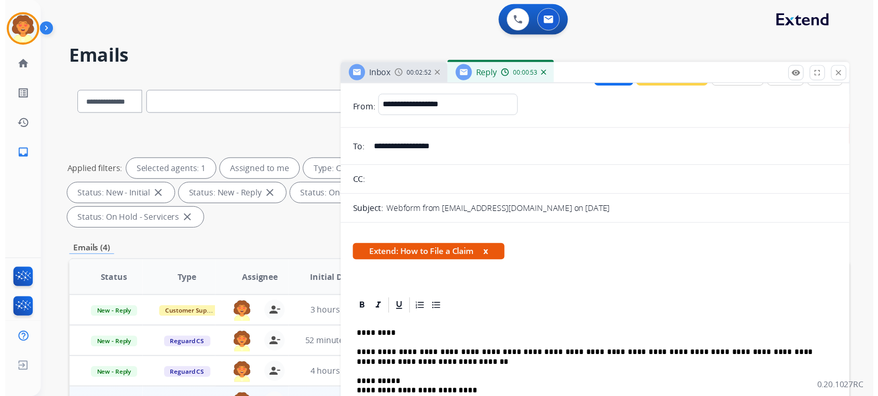
scroll to position [0, 0]
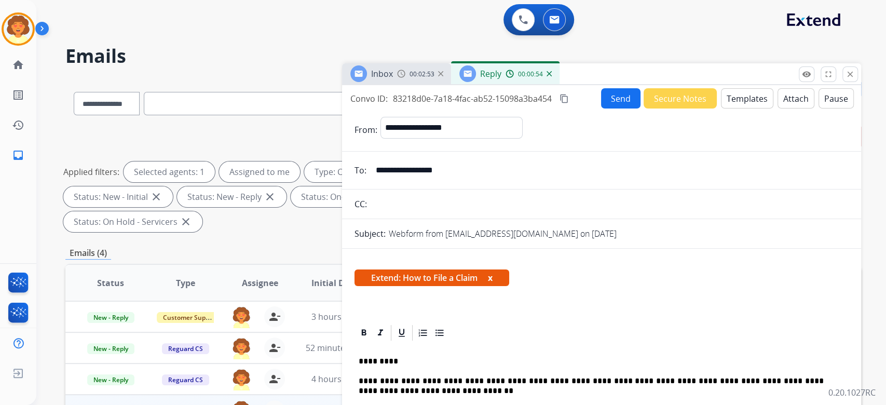
click at [601, 108] on button "Send" at bounding box center [620, 98] width 39 height 20
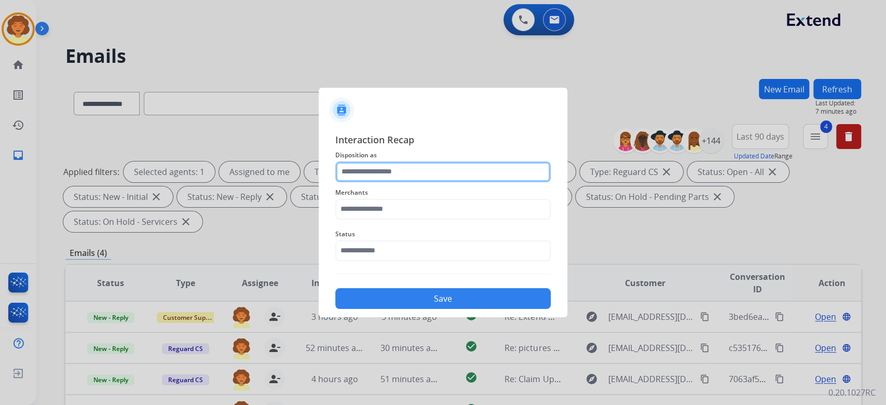
click at [450, 161] on input "text" at bounding box center [442, 171] width 215 height 21
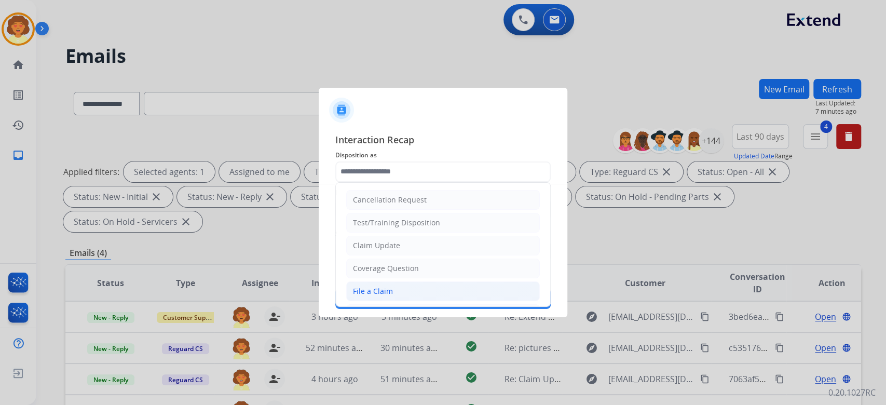
click at [438, 301] on li "File a Claim" at bounding box center [443, 291] width 194 height 20
type input "**********"
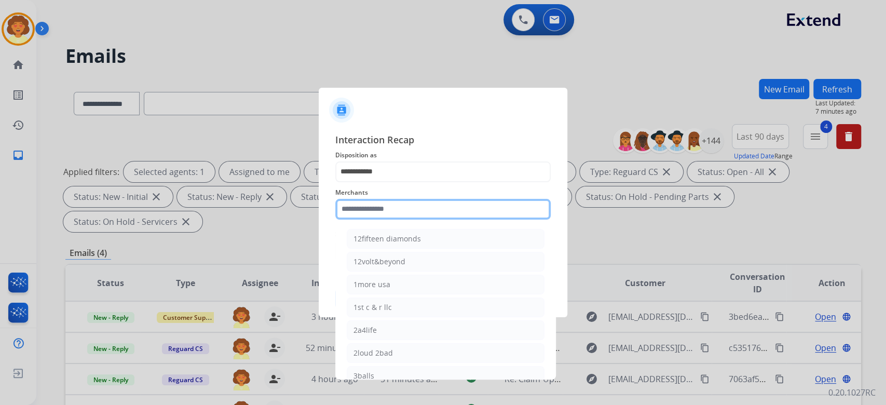
click at [401, 203] on input "text" at bounding box center [442, 209] width 215 height 21
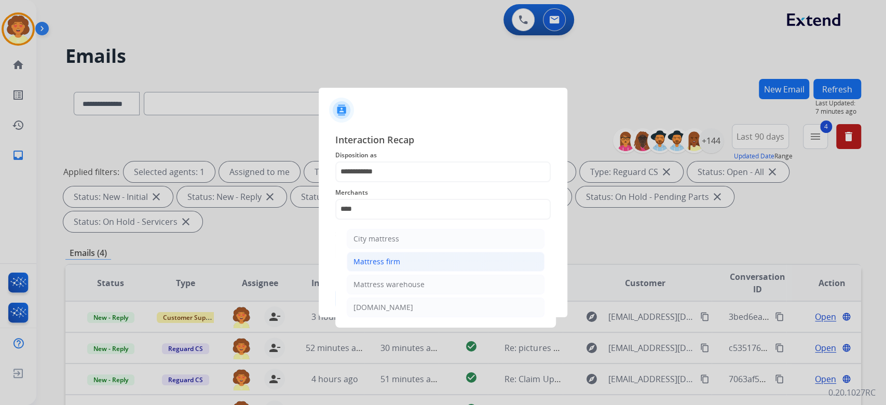
click at [400, 267] on div "Mattress firm" at bounding box center [376, 261] width 47 height 10
type input "**********"
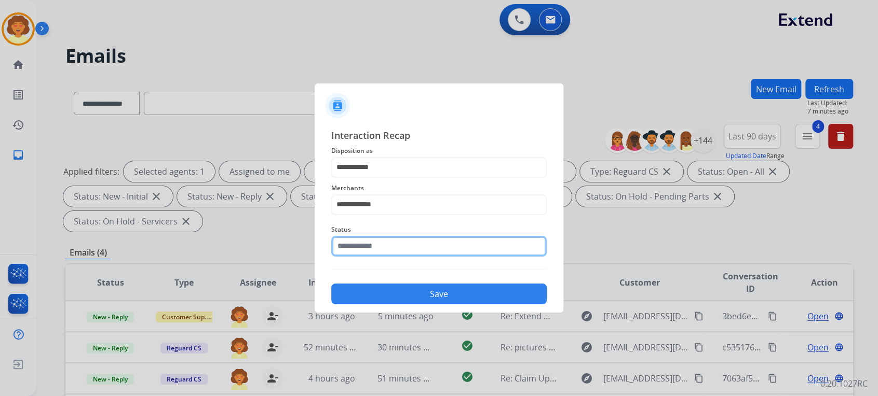
click at [422, 257] on input "text" at bounding box center [438, 246] width 215 height 21
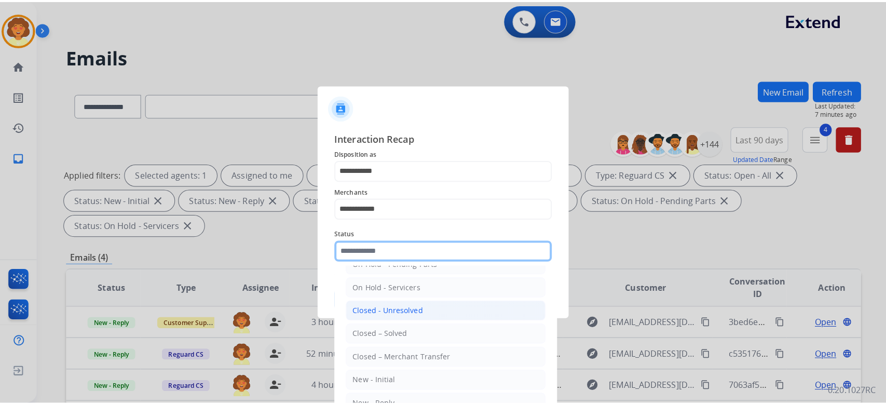
scroll to position [165, 0]
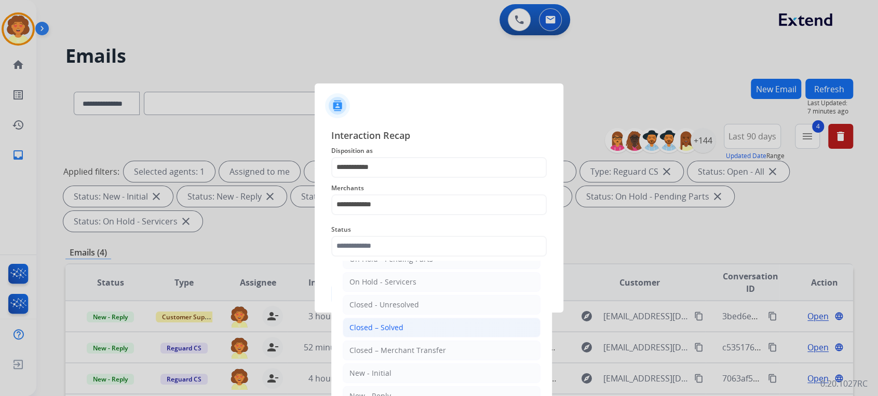
click at [463, 318] on li "Closed – Solved" at bounding box center [442, 328] width 198 height 20
type input "**********"
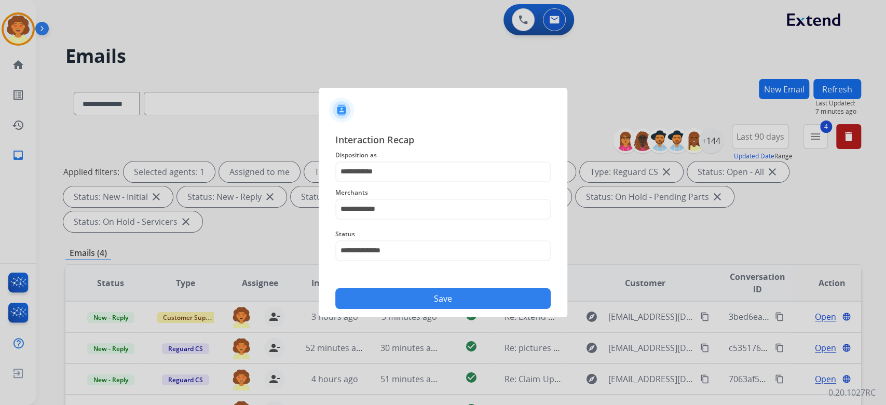
click at [461, 309] on button "Save" at bounding box center [442, 298] width 215 height 21
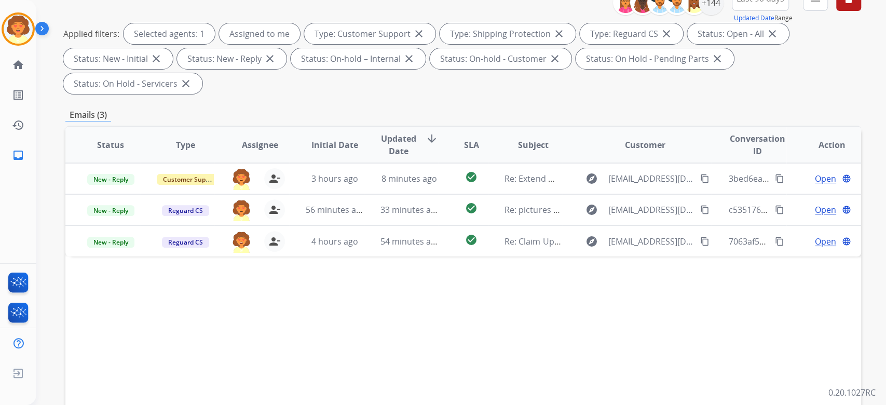
scroll to position [277, 0]
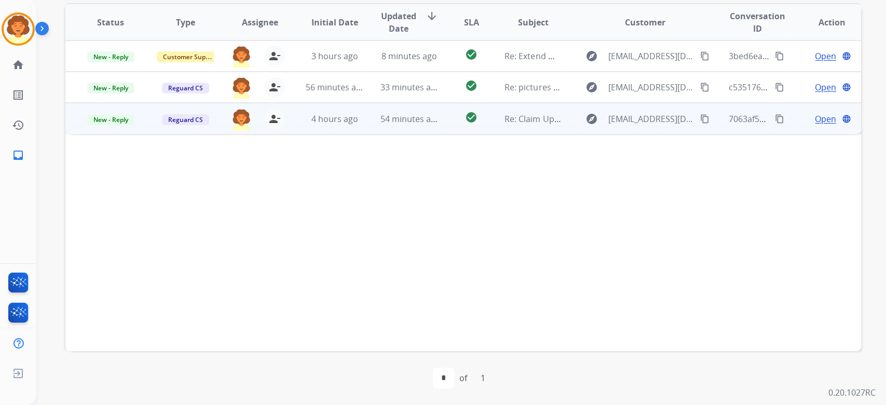
click at [815, 125] on span "Open" at bounding box center [825, 119] width 21 height 12
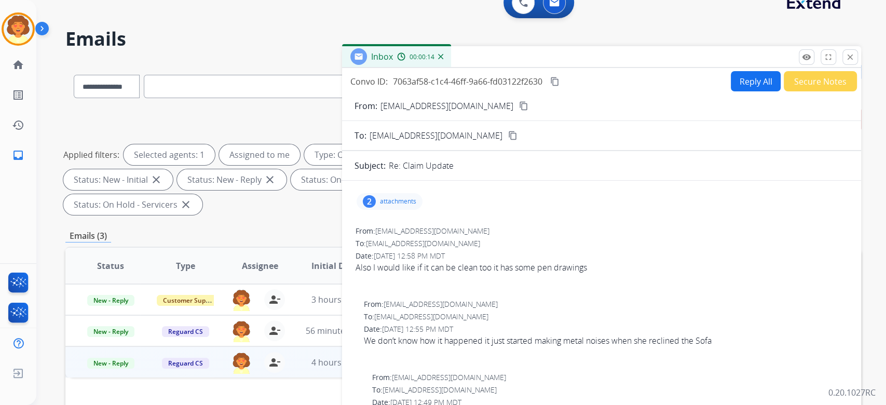
scroll to position [0, 0]
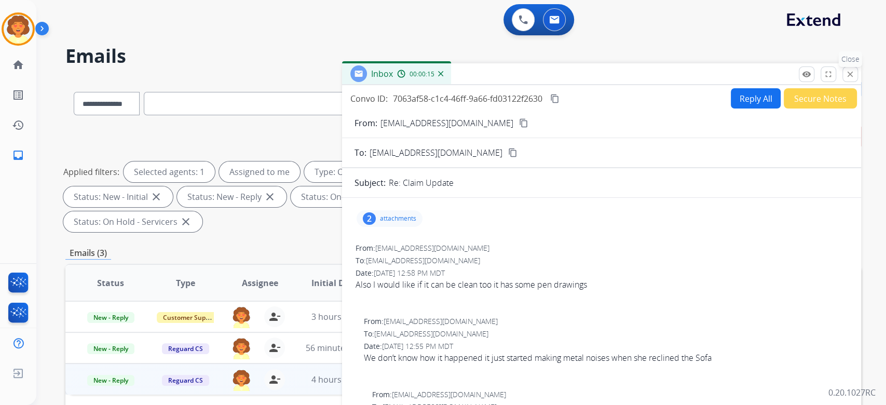
click at [845, 79] on mat-icon "close" at bounding box center [849, 74] width 9 height 9
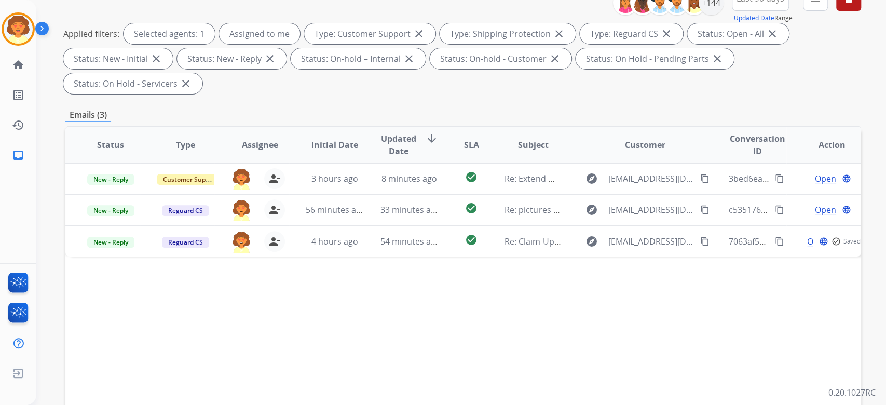
scroll to position [277, 0]
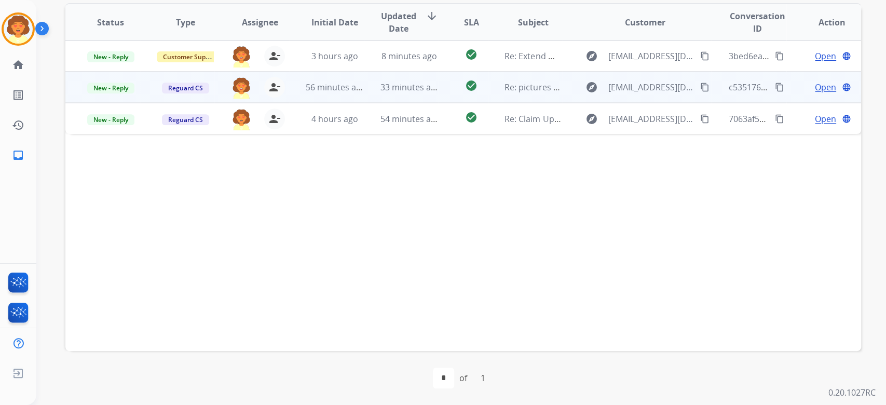
click at [815, 93] on span "Open" at bounding box center [825, 87] width 21 height 12
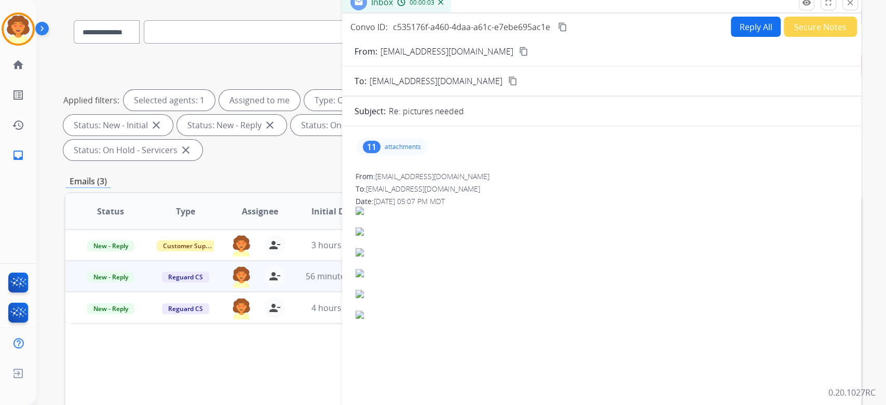
scroll to position [0, 0]
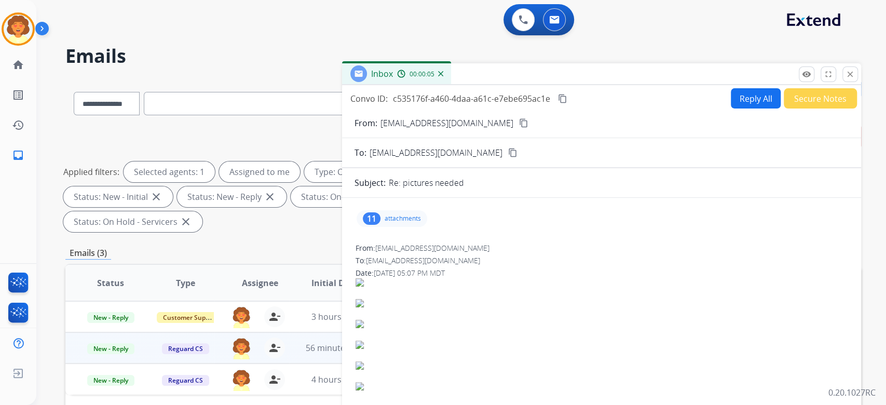
click at [365, 225] on div "11" at bounding box center [372, 218] width 18 height 12
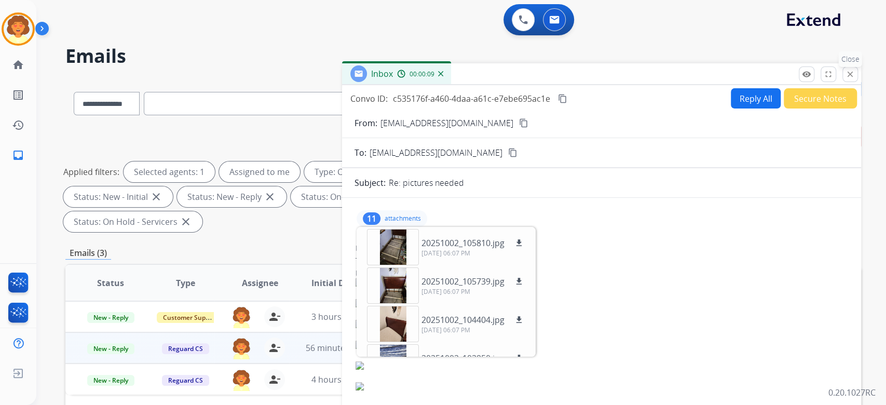
click at [845, 79] on mat-icon "close" at bounding box center [849, 74] width 9 height 9
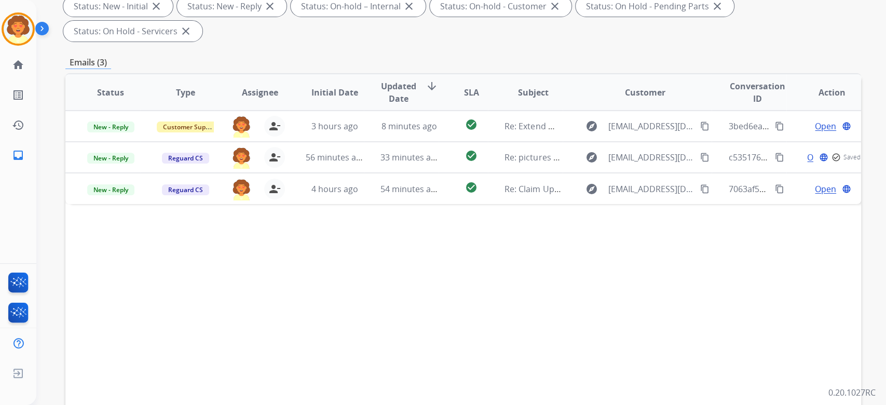
scroll to position [277, 0]
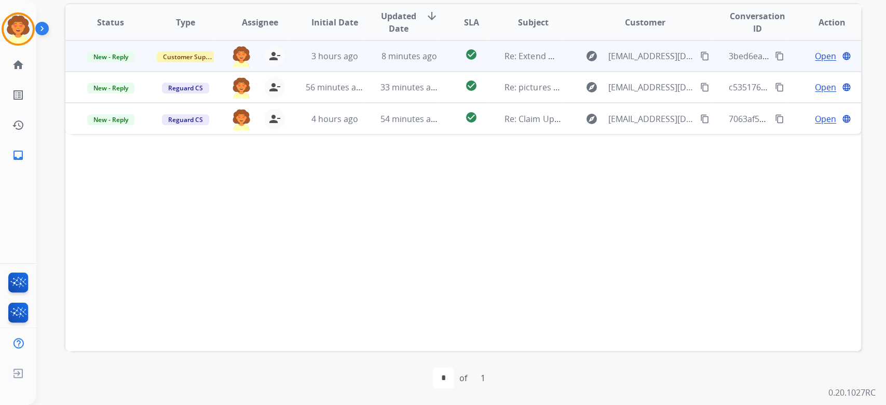
click at [815, 62] on span "Open" at bounding box center [825, 56] width 21 height 12
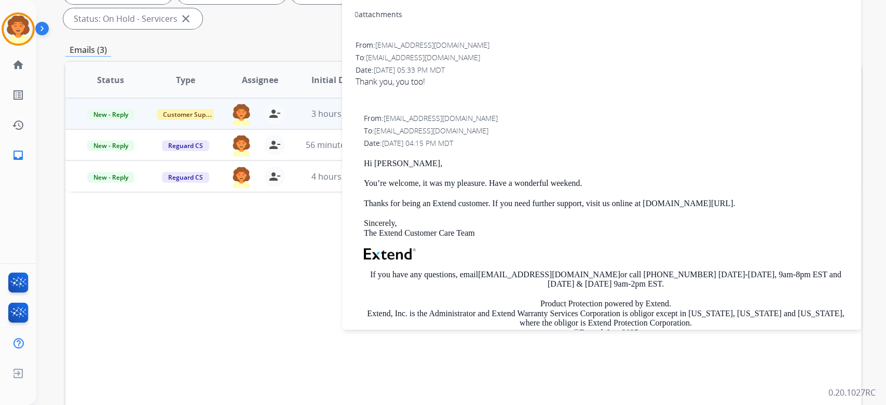
scroll to position [69, 0]
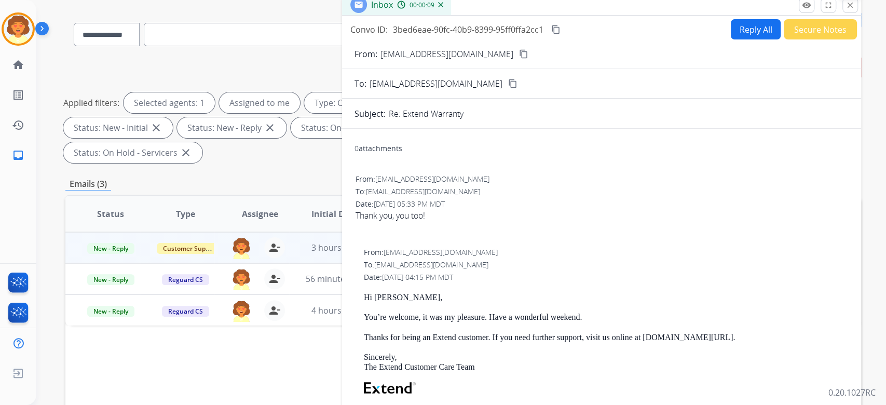
click at [842, 13] on button "close Close" at bounding box center [850, 5] width 16 height 16
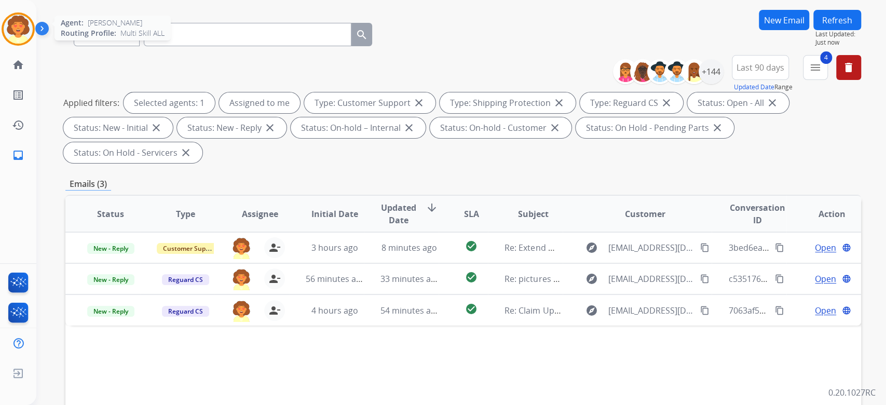
click at [21, 39] on img at bounding box center [18, 29] width 29 height 29
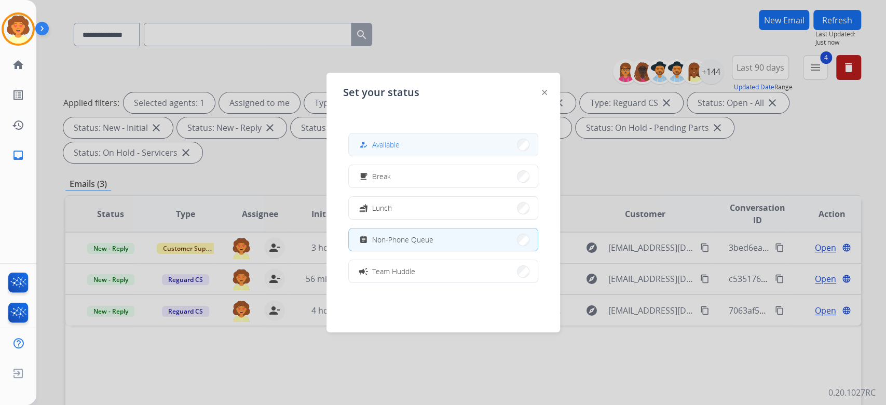
click at [376, 143] on button "how_to_reg Available" at bounding box center [443, 144] width 189 height 22
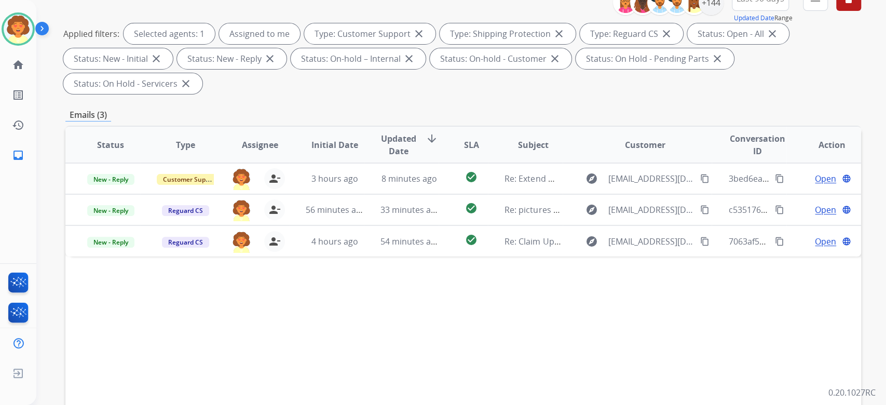
scroll to position [277, 0]
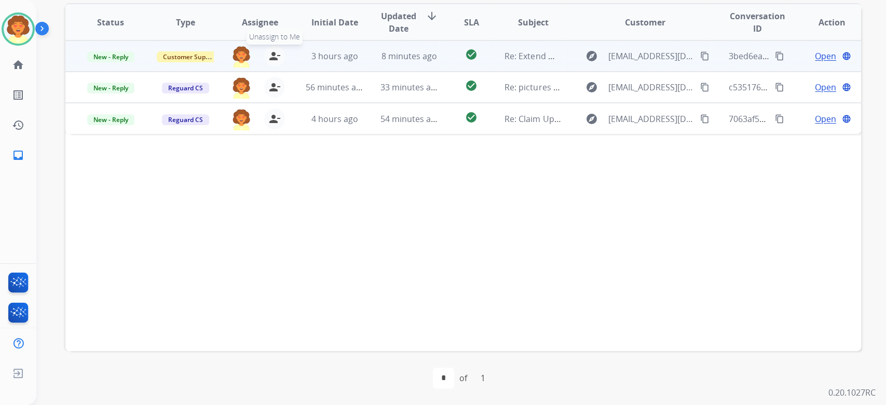
click at [275, 62] on mat-icon "person_remove" at bounding box center [274, 56] width 12 height 12
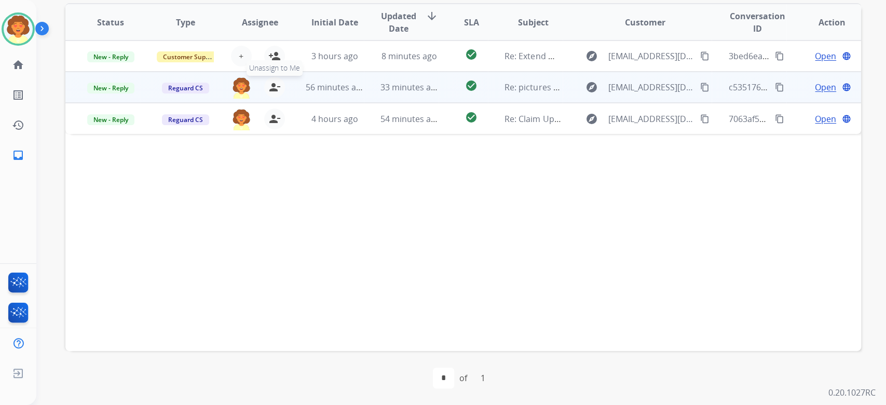
click at [275, 93] on mat-icon "person_remove" at bounding box center [274, 87] width 12 height 12
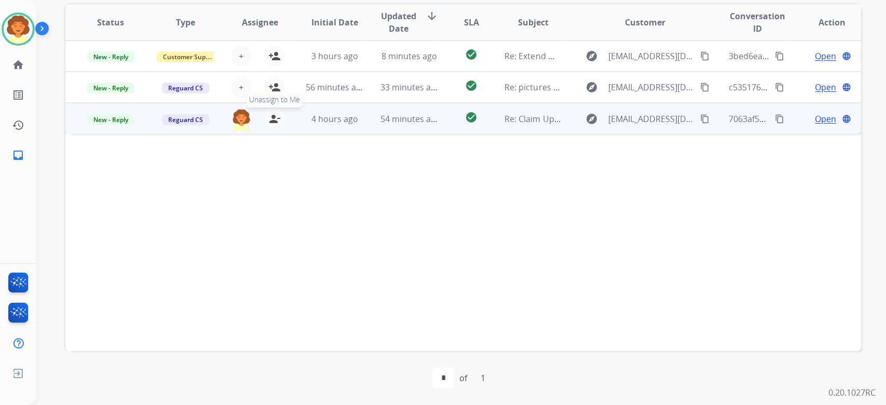
click at [278, 125] on mat-icon "person_remove" at bounding box center [274, 119] width 12 height 12
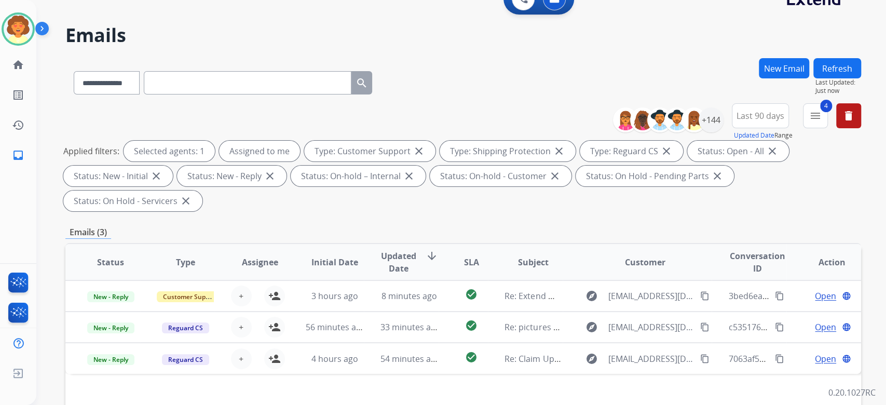
scroll to position [0, 0]
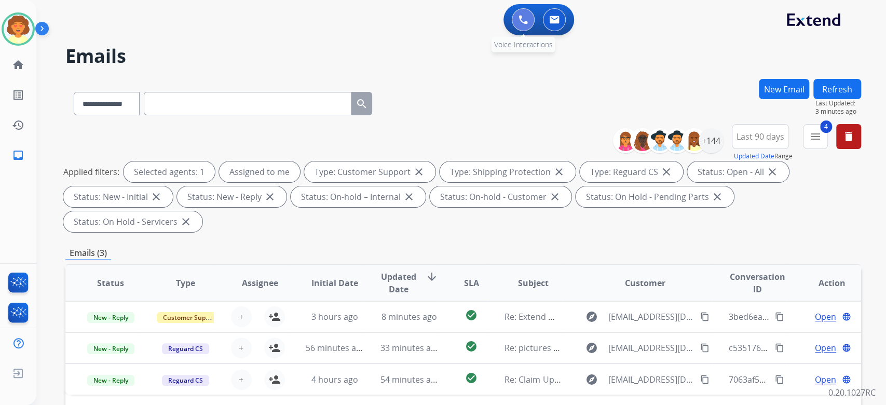
click at [518, 24] on img at bounding box center [522, 19] width 9 height 9
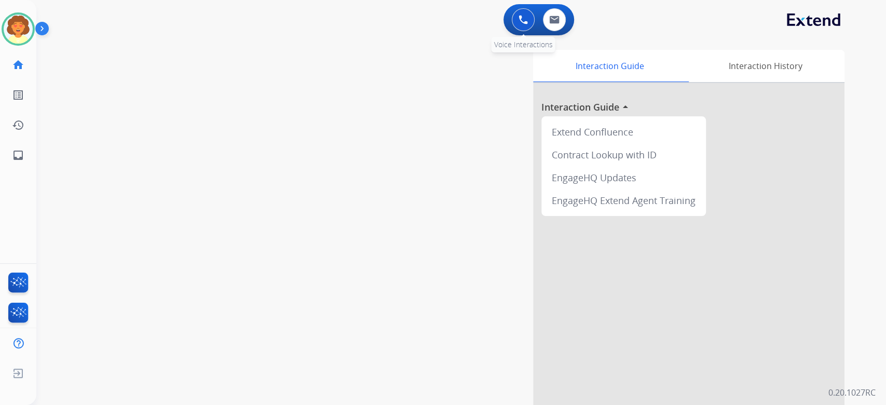
click at [518, 24] on img at bounding box center [522, 19] width 9 height 9
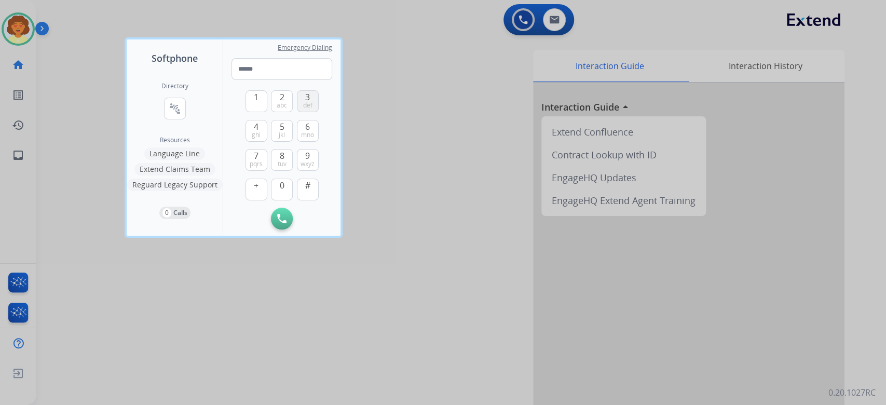
click at [312, 110] on span "def" at bounding box center [307, 105] width 9 height 8
drag, startPoint x: 340, startPoint y: 203, endPoint x: 359, endPoint y: 197, distance: 20.0
click at [293, 200] on button "0" at bounding box center [282, 190] width 22 height 22
click at [314, 168] on span "wxyz" at bounding box center [307, 164] width 14 height 8
click at [314, 139] on span "mno" at bounding box center [307, 135] width 13 height 8
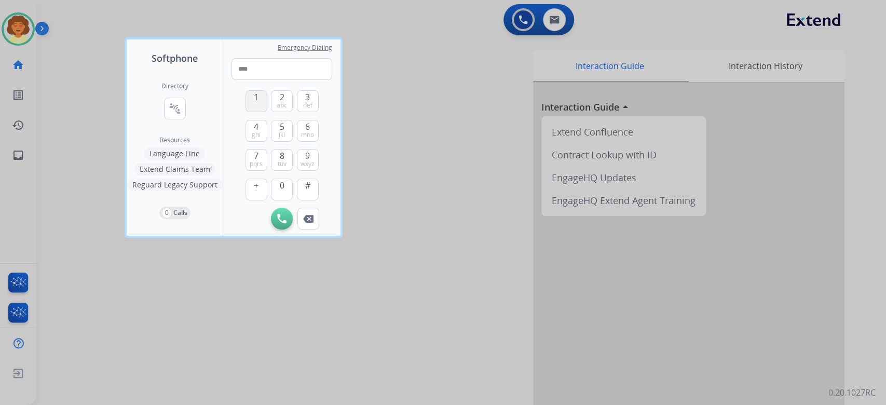
click at [258, 103] on span "1" at bounding box center [256, 97] width 5 height 12
click at [312, 110] on span "def" at bounding box center [307, 105] width 9 height 8
click at [287, 110] on span "abc" at bounding box center [282, 105] width 10 height 8
click at [285, 139] on span "jkl" at bounding box center [282, 135] width 6 height 8
drag, startPoint x: 339, startPoint y: 210, endPoint x: 341, endPoint y: 202, distance: 8.1
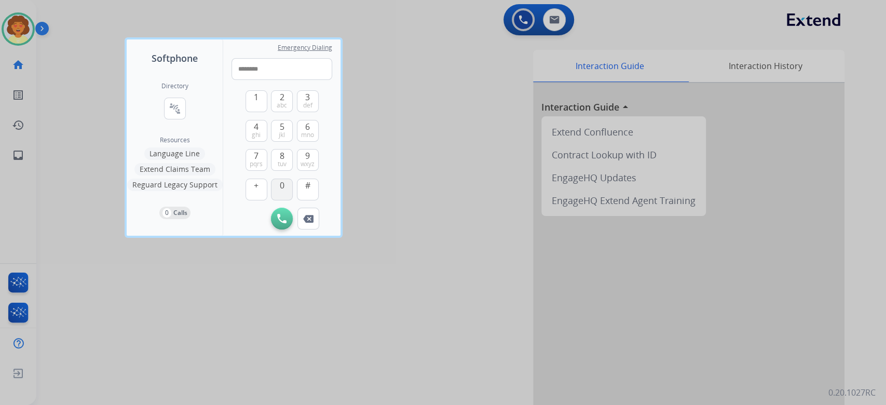
click at [293, 200] on button "0" at bounding box center [282, 190] width 22 height 22
click at [285, 139] on span "jkl" at bounding box center [282, 135] width 6 height 8
type input "**********"
click at [293, 229] on button "Initiate Call" at bounding box center [282, 219] width 22 height 22
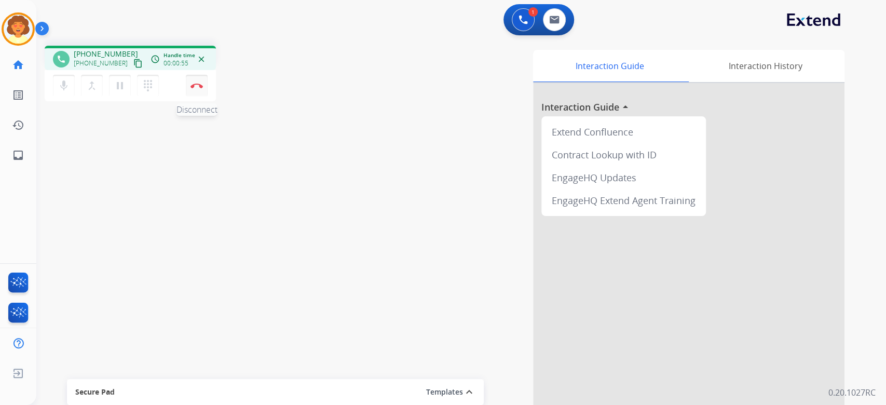
click at [200, 88] on img at bounding box center [196, 85] width 12 height 5
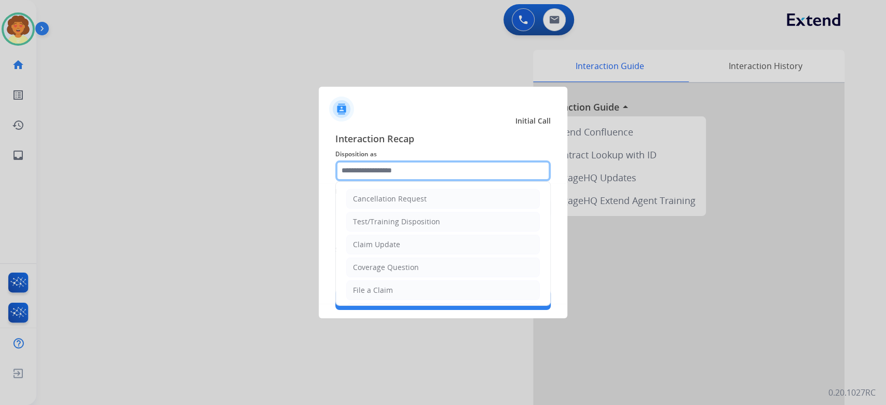
click at [420, 160] on input "text" at bounding box center [442, 170] width 215 height 21
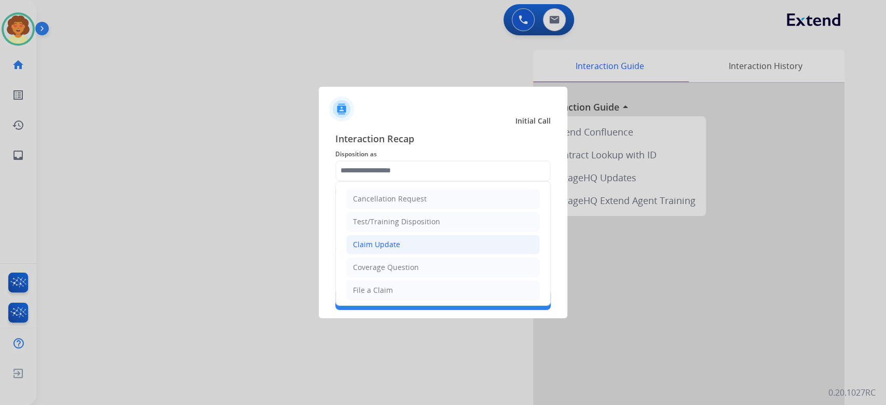
click at [417, 254] on li "Claim Update" at bounding box center [443, 245] width 194 height 20
type input "**********"
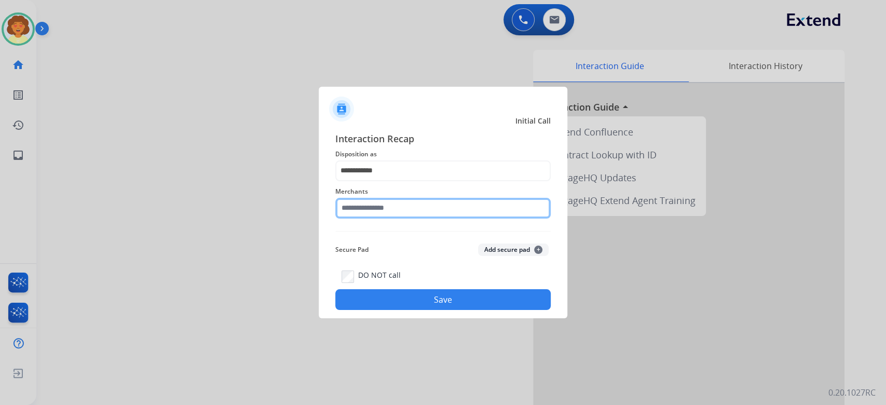
click at [396, 203] on input "text" at bounding box center [442, 208] width 215 height 21
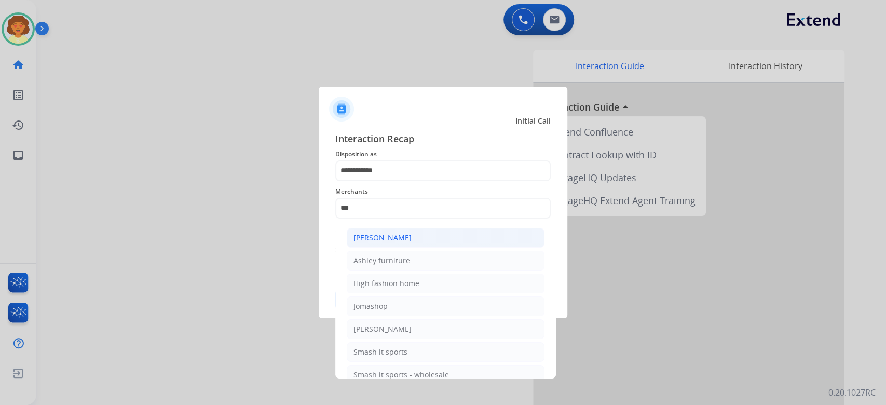
click at [412, 243] on div "[PERSON_NAME]" at bounding box center [382, 237] width 58 height 10
type input "**********"
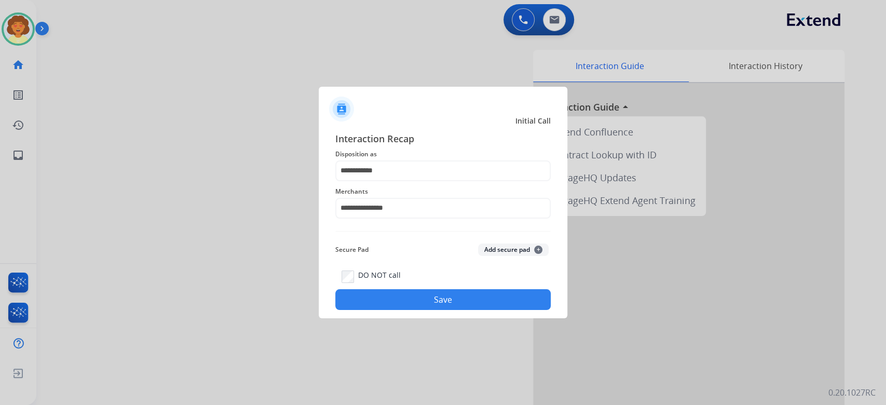
click at [432, 310] on button "Save" at bounding box center [442, 299] width 215 height 21
